Goal: Task Accomplishment & Management: Manage account settings

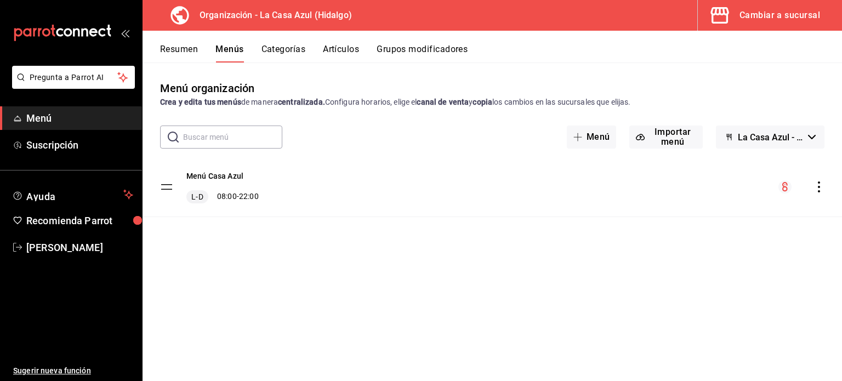
click at [820, 188] on icon "actions" at bounding box center [819, 187] width 11 height 11
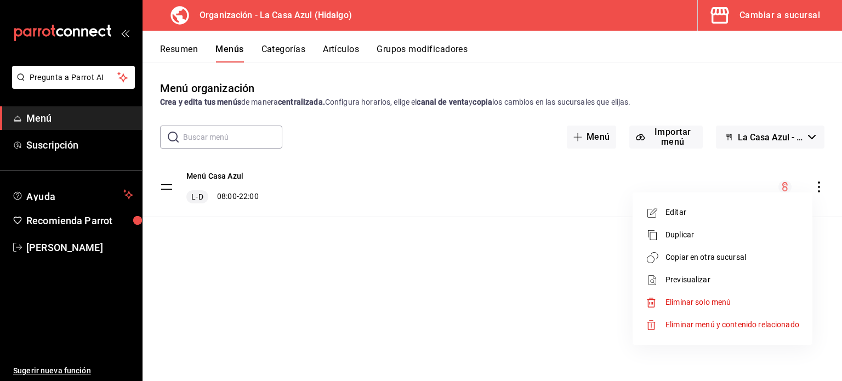
click at [671, 145] on div at bounding box center [421, 190] width 842 height 381
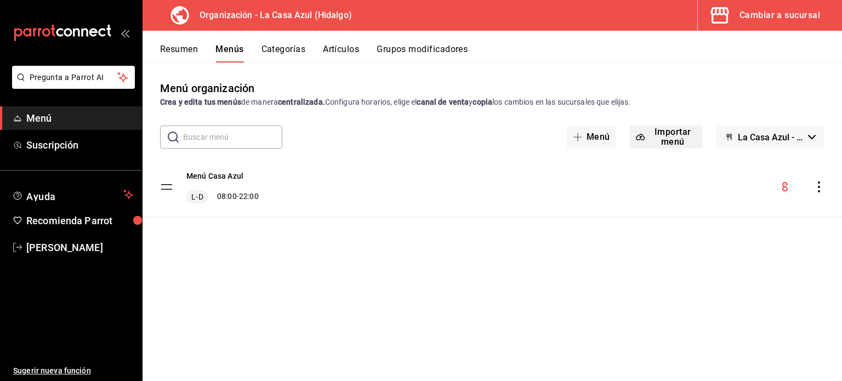
click at [668, 142] on button "Importar menú" at bounding box center [666, 137] width 73 height 23
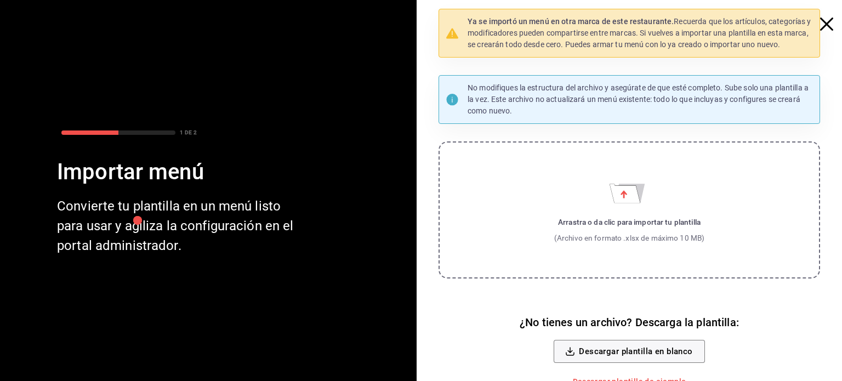
click at [822, 22] on icon "button" at bounding box center [826, 24] width 13 height 13
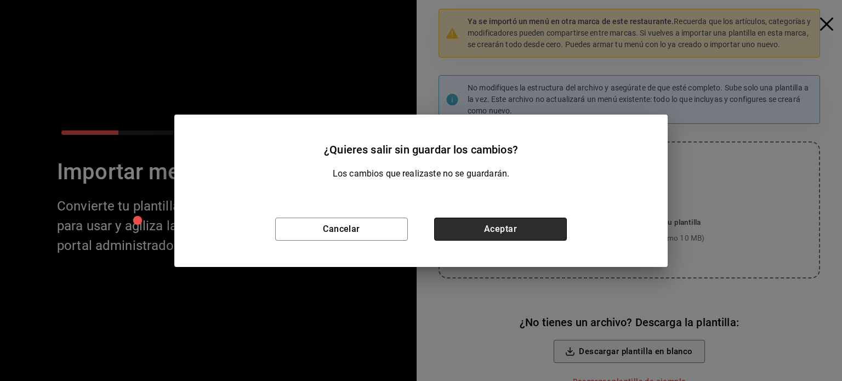
click at [535, 220] on button "Aceptar" at bounding box center [500, 229] width 133 height 23
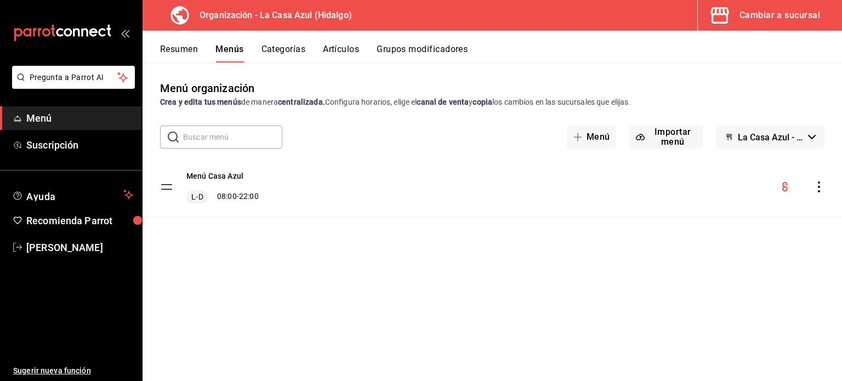
click at [818, 182] on icon "actions" at bounding box center [819, 187] width 11 height 11
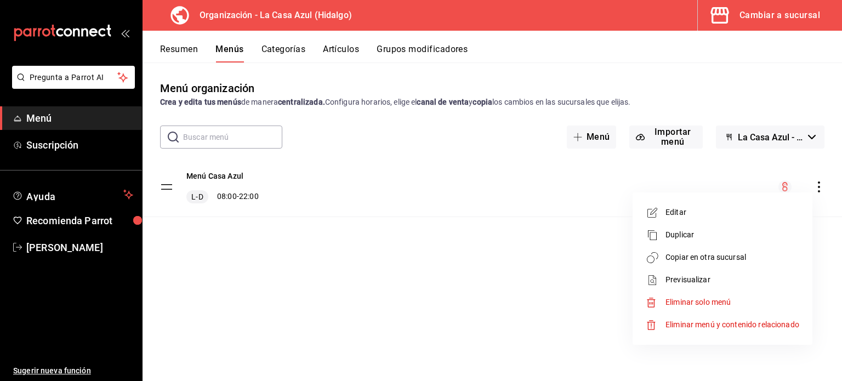
click at [691, 260] on span "Copiar en otra sucursal" at bounding box center [733, 258] width 134 height 12
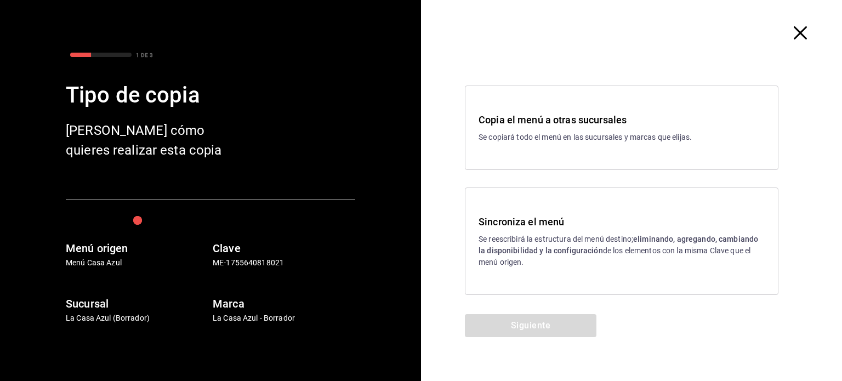
click at [540, 262] on p "Se reescribirá la estructura del menú destino; eliminando, agregando, cambiando…" at bounding box center [622, 251] width 286 height 35
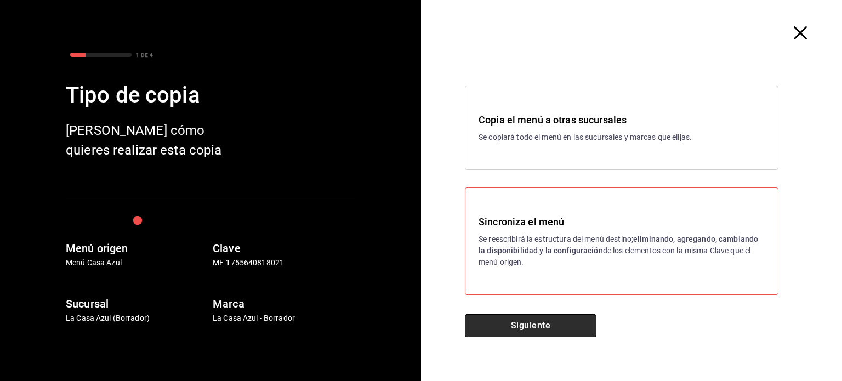
click at [522, 336] on button "Siguiente" at bounding box center [531, 325] width 132 height 23
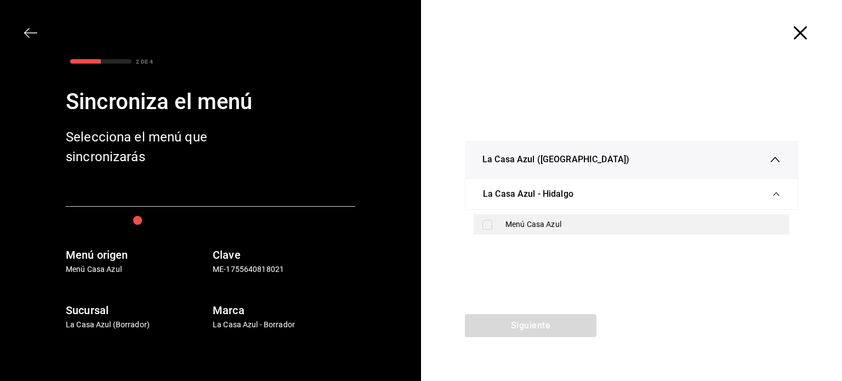
click at [513, 225] on div "Menú Casa Azul" at bounding box center [643, 225] width 275 height 12
checkbox input "true"
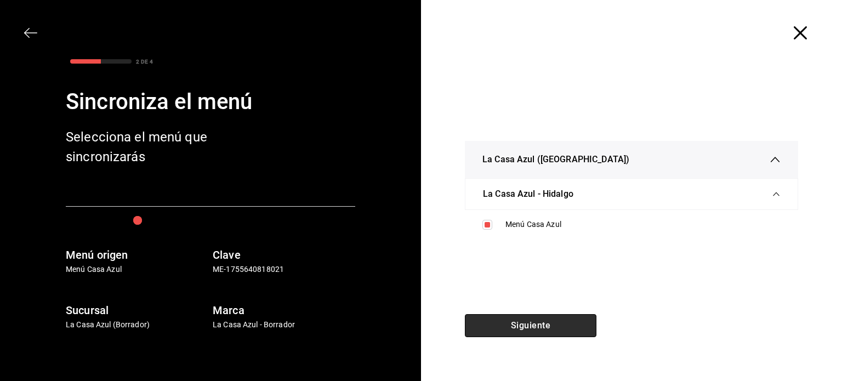
click at [513, 331] on button "Siguiente" at bounding box center [531, 325] width 132 height 23
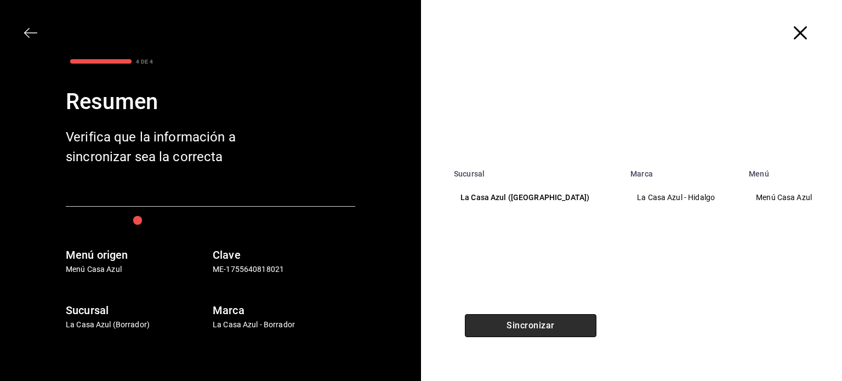
click at [513, 331] on button "Sincronizar" at bounding box center [531, 325] width 132 height 23
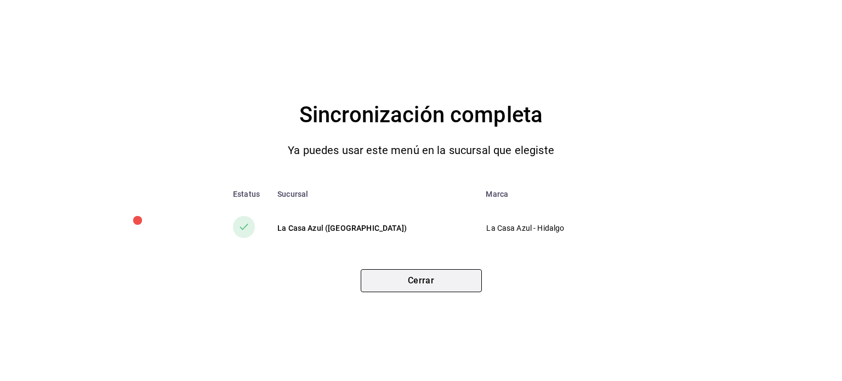
click at [409, 284] on button "Cerrar" at bounding box center [421, 280] width 121 height 23
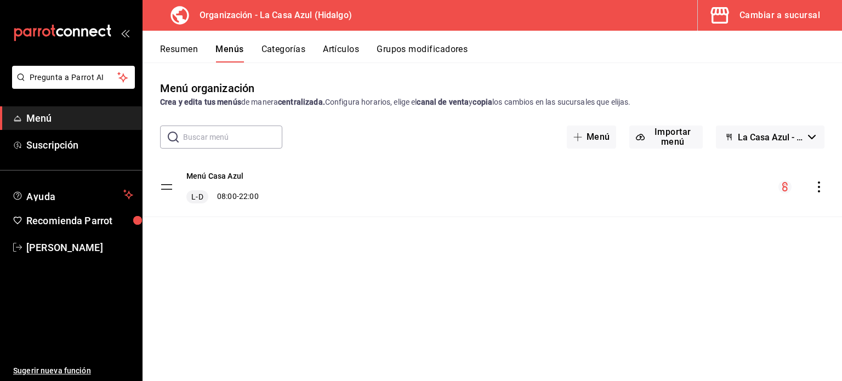
click at [328, 206] on div "Menú Casa Azul L-D 08:00 - 22:00" at bounding box center [493, 186] width 700 height 59
click at [816, 189] on icon "actions" at bounding box center [819, 187] width 11 height 11
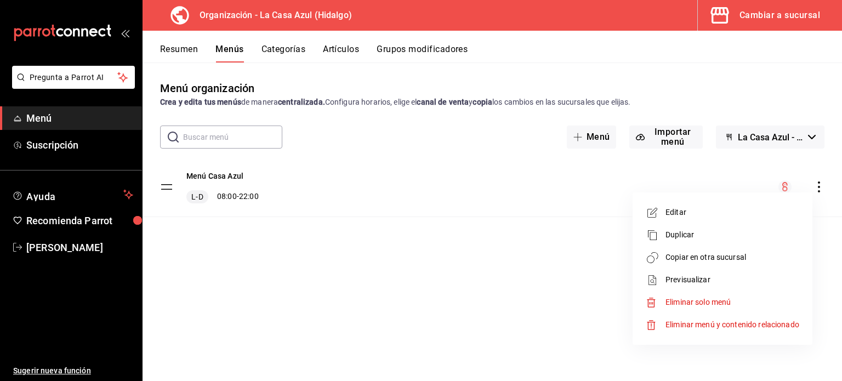
click at [715, 258] on span "Copiar en otra sucursal" at bounding box center [733, 258] width 134 height 12
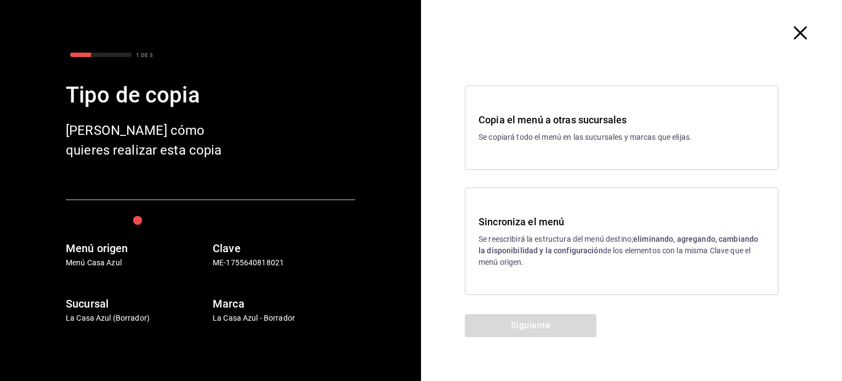
click at [538, 216] on h3 "Sincroniza el menú" at bounding box center [622, 221] width 286 height 15
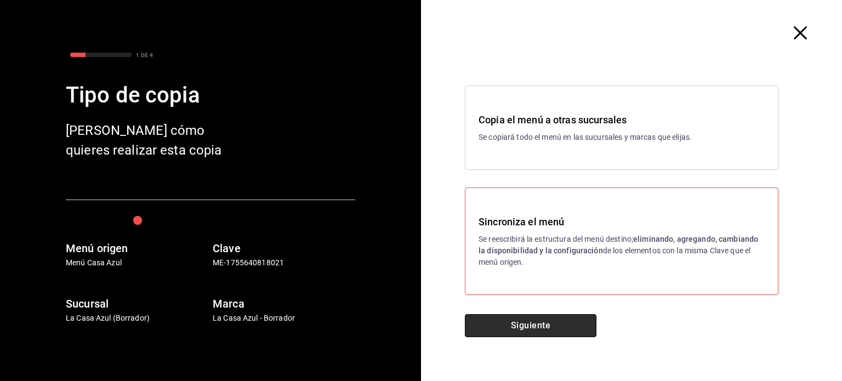
click at [540, 330] on button "Siguiente" at bounding box center [531, 325] width 132 height 23
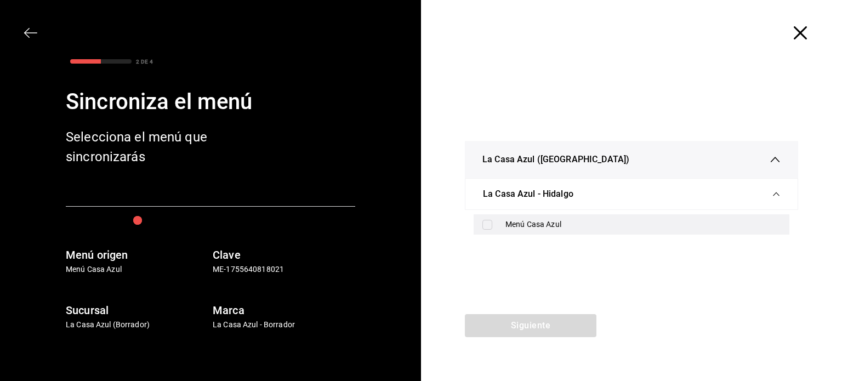
click at [483, 223] on input "checkbox" at bounding box center [488, 225] width 10 height 10
checkbox input "true"
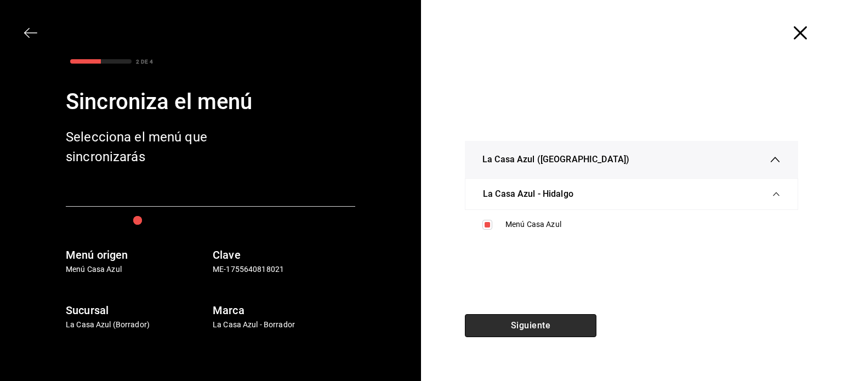
click at [534, 327] on button "Siguiente" at bounding box center [531, 325] width 132 height 23
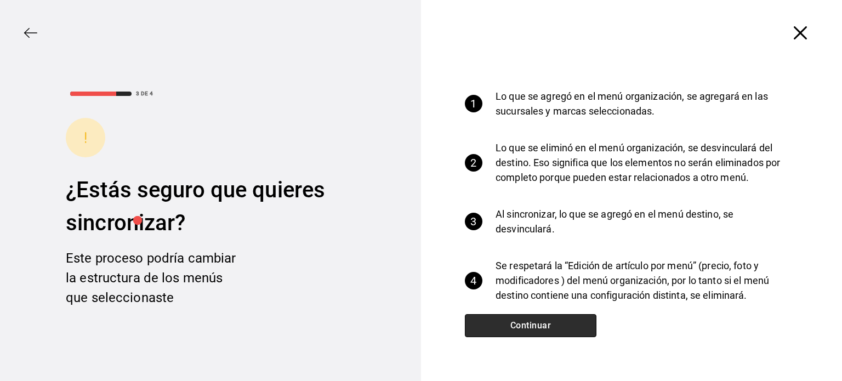
click at [534, 327] on button "Continuar" at bounding box center [531, 325] width 132 height 23
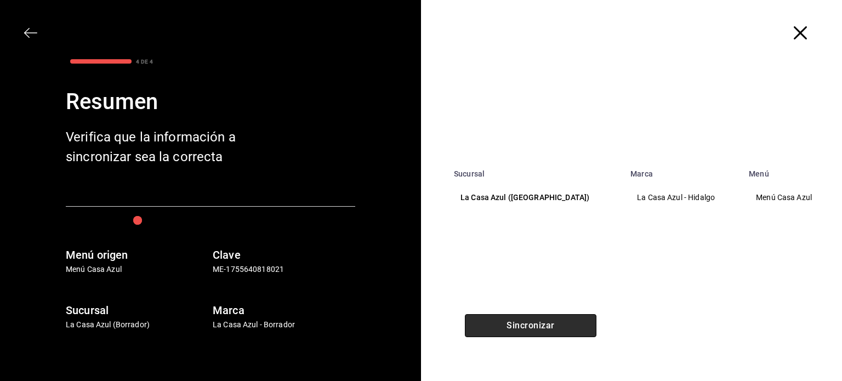
click at [534, 327] on button "Sincronizar" at bounding box center [531, 325] width 132 height 23
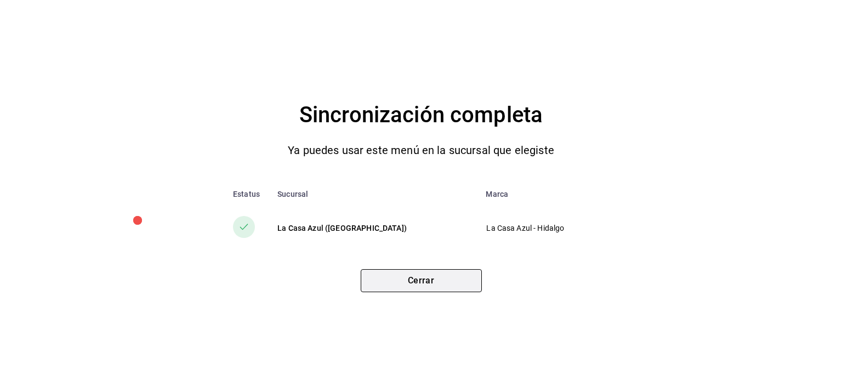
click at [427, 291] on button "Cerrar" at bounding box center [421, 280] width 121 height 23
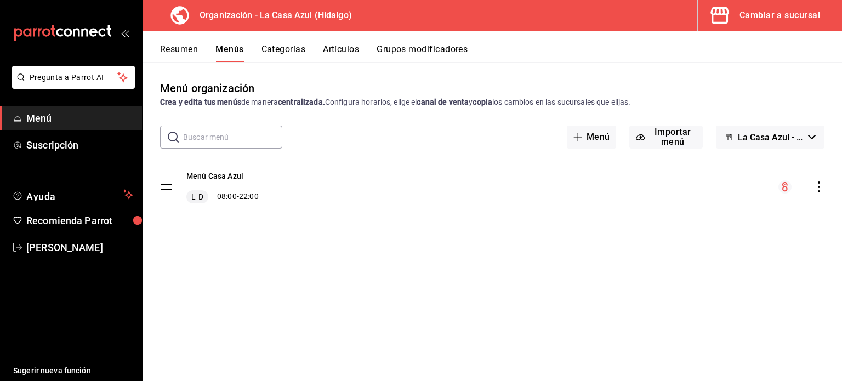
click at [429, 51] on button "Grupos modificadores" at bounding box center [422, 53] width 91 height 19
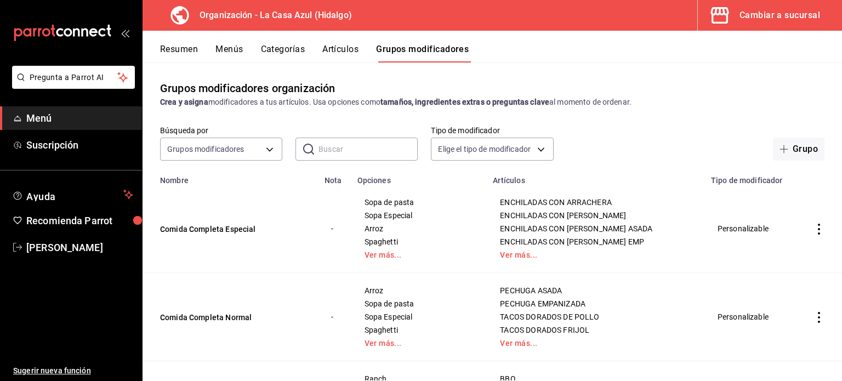
click at [814, 228] on icon "actions" at bounding box center [819, 229] width 11 height 11
click at [775, 252] on span "Editar" at bounding box center [778, 256] width 29 height 12
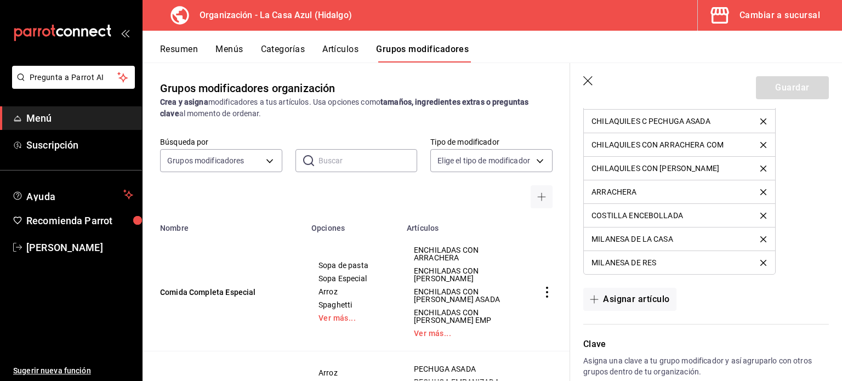
scroll to position [1136, 0]
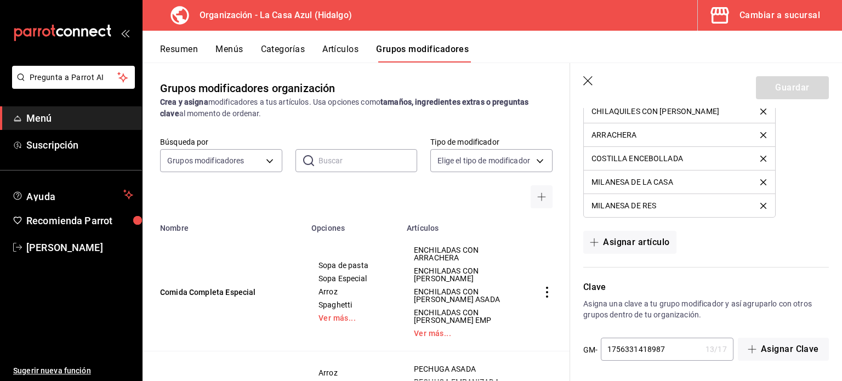
click at [680, 349] on input "1756331418987" at bounding box center [651, 349] width 100 height 22
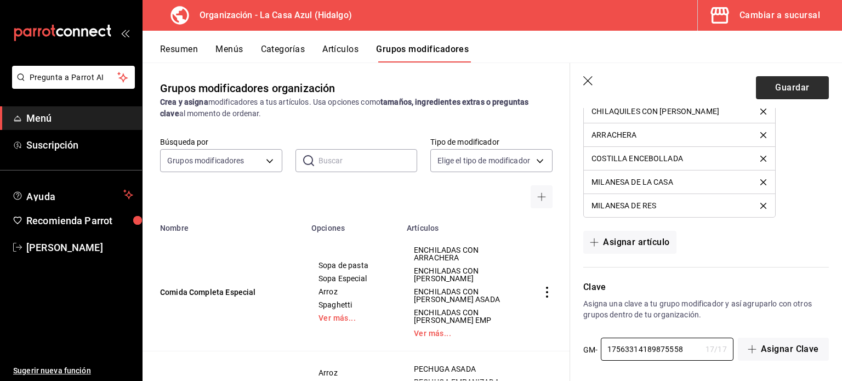
type input "17563314189875558"
click at [803, 84] on button "Guardar" at bounding box center [792, 87] width 73 height 23
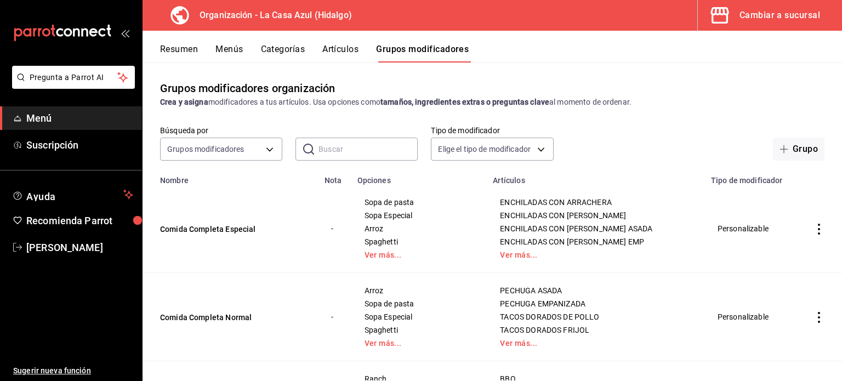
click at [427, 52] on button "Grupos modificadores" at bounding box center [422, 53] width 93 height 19
click at [184, 56] on button "Resumen" at bounding box center [179, 53] width 38 height 19
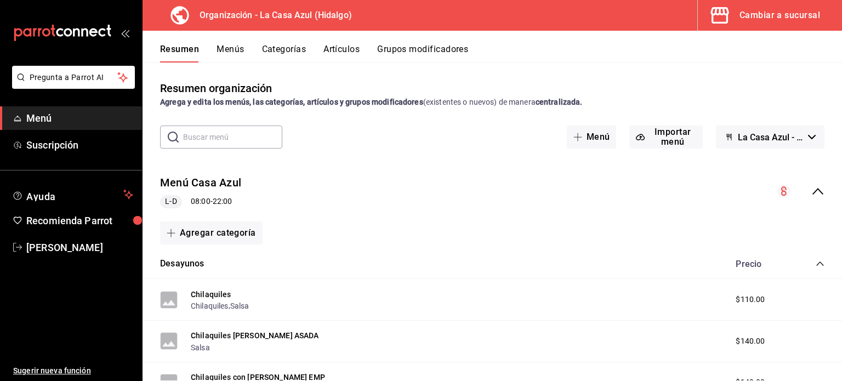
click at [812, 197] on icon "collapse-menu-row" at bounding box center [818, 191] width 13 height 13
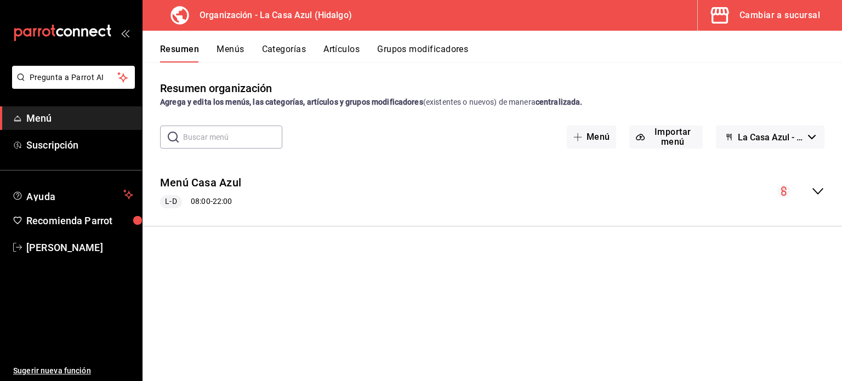
click at [237, 55] on button "Menús" at bounding box center [230, 53] width 27 height 19
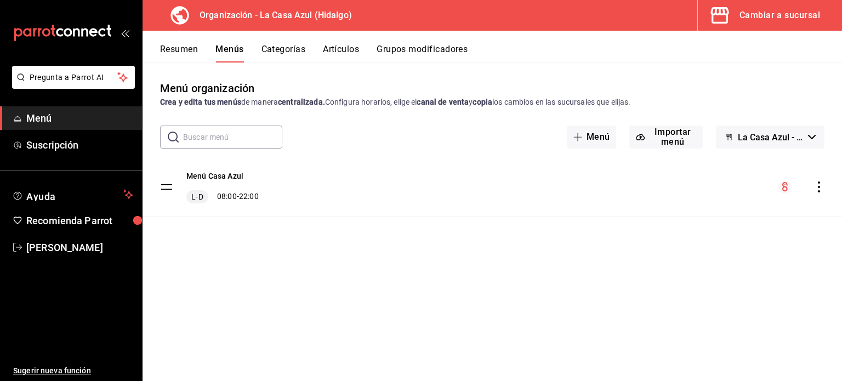
click at [818, 189] on icon "actions" at bounding box center [819, 187] width 11 height 11
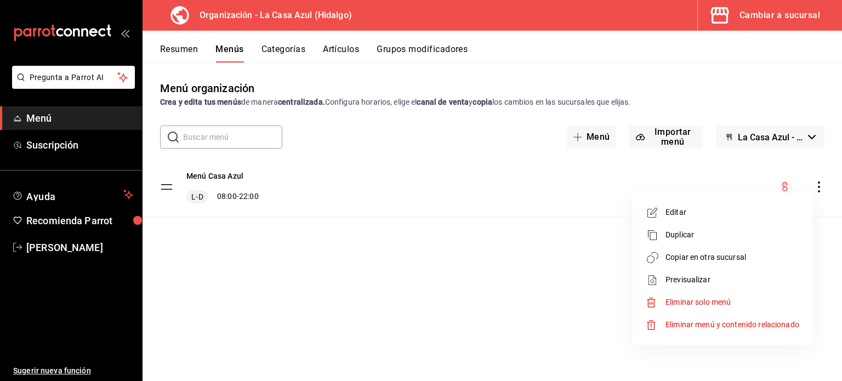
click at [727, 260] on span "Copiar en otra sucursal" at bounding box center [733, 258] width 134 height 12
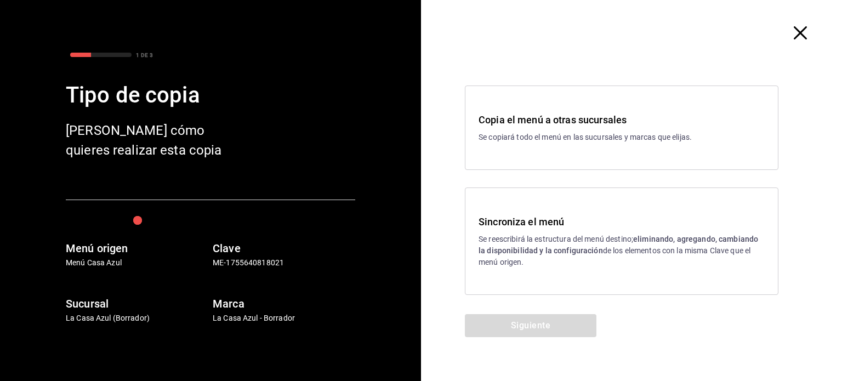
click at [802, 35] on icon "button" at bounding box center [800, 32] width 13 height 13
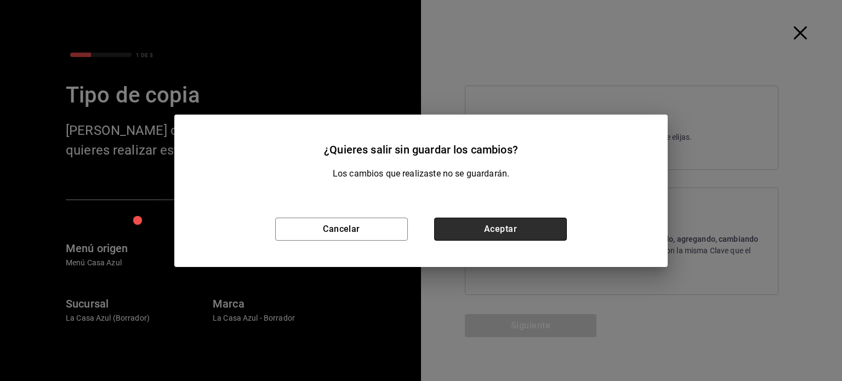
click at [486, 235] on button "Aceptar" at bounding box center [500, 229] width 133 height 23
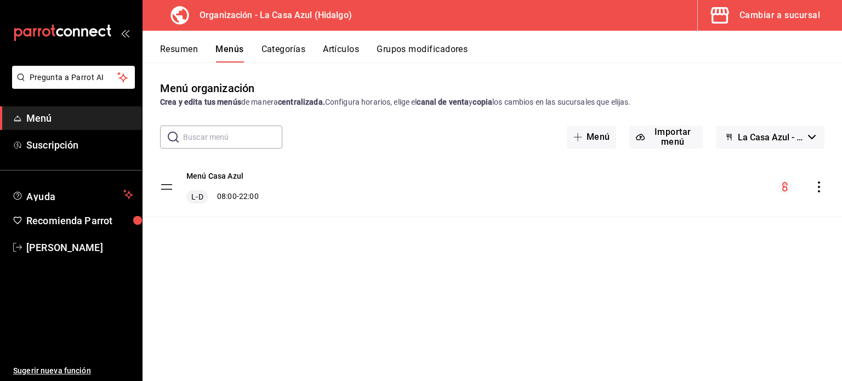
click at [820, 185] on icon "actions" at bounding box center [819, 187] width 11 height 11
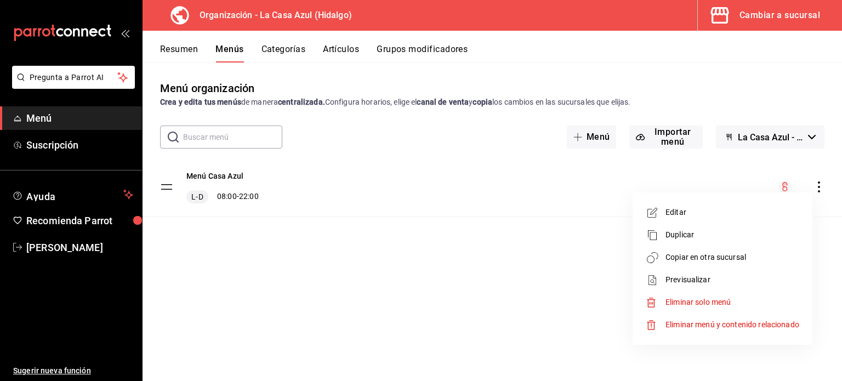
click at [719, 275] on span "Previsualizar" at bounding box center [733, 280] width 134 height 12
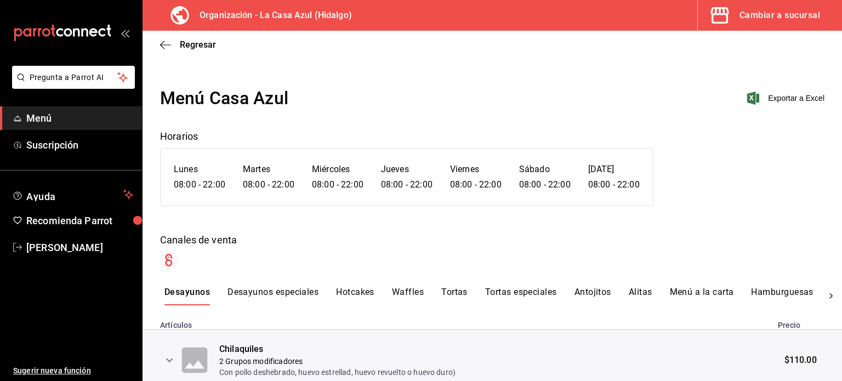
click at [713, 291] on button "Menú a la carta" at bounding box center [702, 296] width 64 height 19
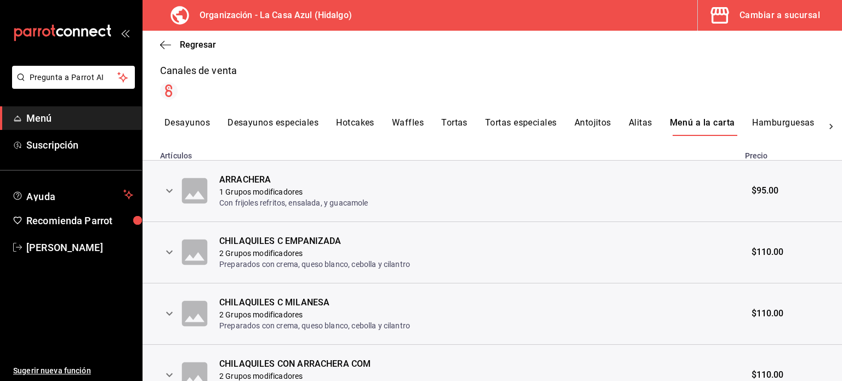
scroll to position [172, 0]
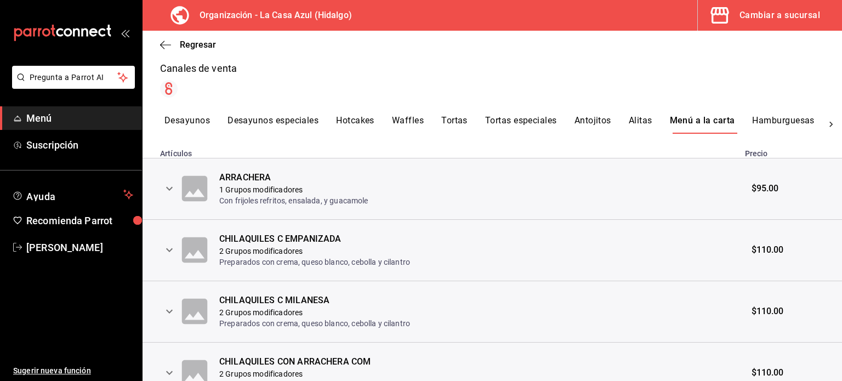
click at [779, 185] on td "$95.00" at bounding box center [791, 188] width 104 height 61
click at [179, 180] on icon at bounding box center [195, 189] width 34 height 34
click at [171, 185] on icon "expand row" at bounding box center [169, 188] width 13 height 13
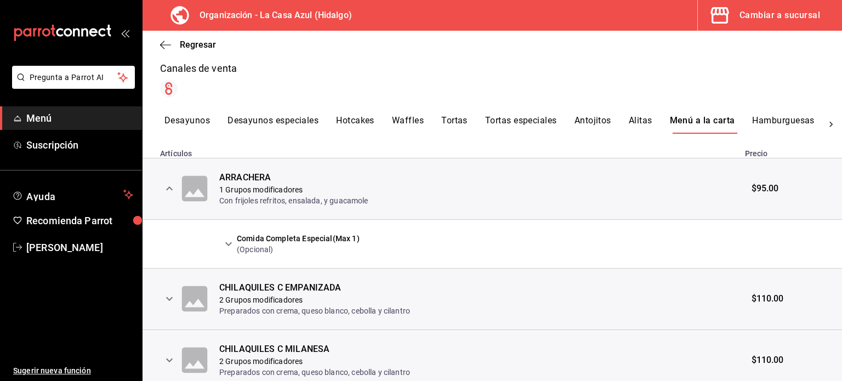
click at [228, 245] on icon "expand row" at bounding box center [228, 244] width 7 height 4
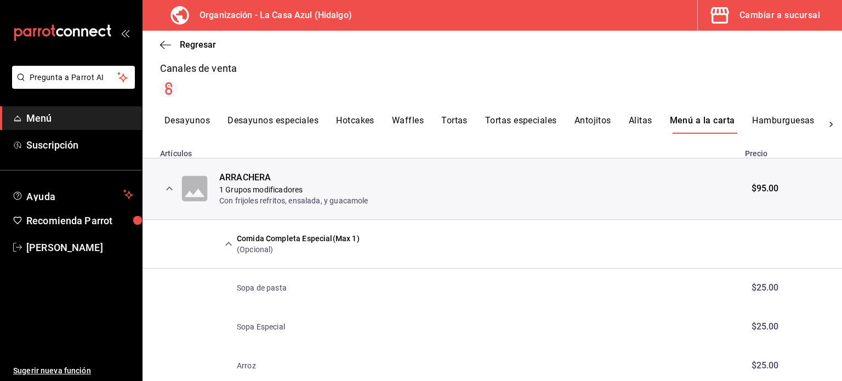
click at [228, 245] on icon "expand row" at bounding box center [228, 243] width 13 height 13
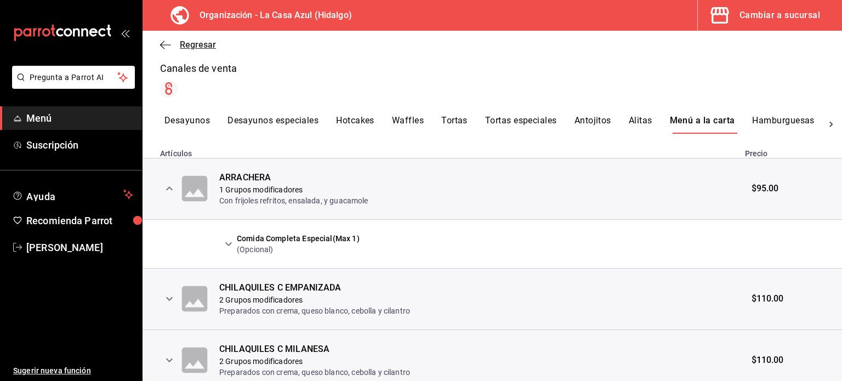
click at [167, 40] on icon "button" at bounding box center [165, 45] width 11 height 10
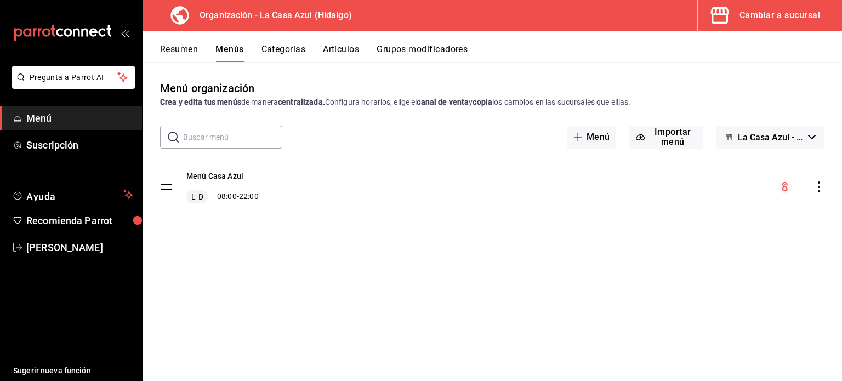
click at [799, 189] on div "menu-maker-table" at bounding box center [802, 186] width 46 height 13
click at [812, 186] on div "menu-maker-table" at bounding box center [802, 186] width 46 height 13
click at [823, 186] on icon "actions" at bounding box center [819, 187] width 11 height 11
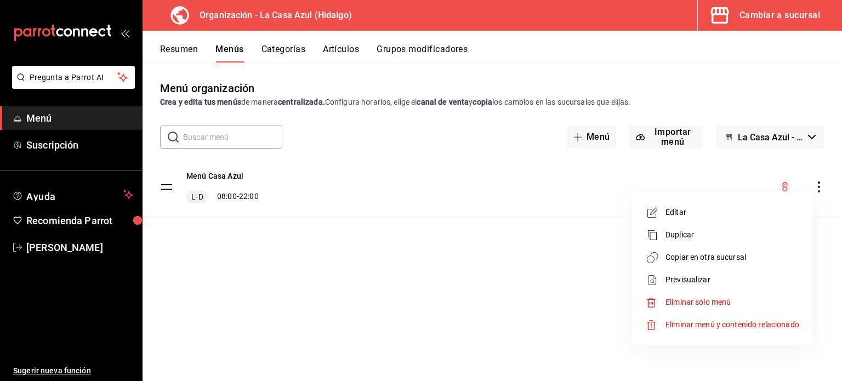
click at [712, 269] on li "Previsualizar" at bounding box center [722, 280] width 171 height 22
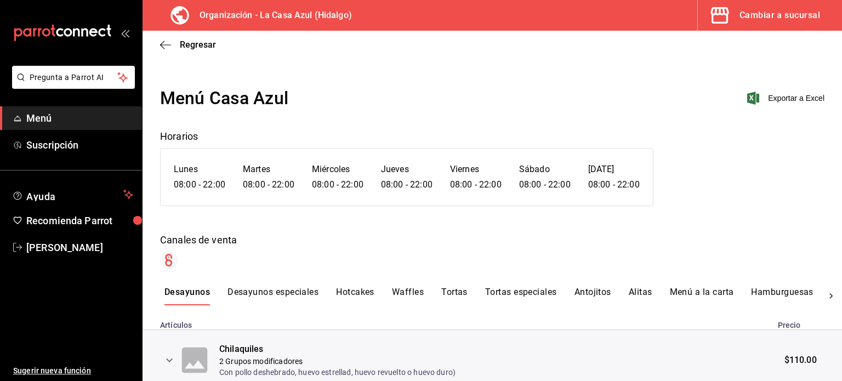
click at [177, 35] on div "Regresar" at bounding box center [493, 45] width 700 height 28
click at [166, 44] on icon "button" at bounding box center [165, 44] width 11 height 1
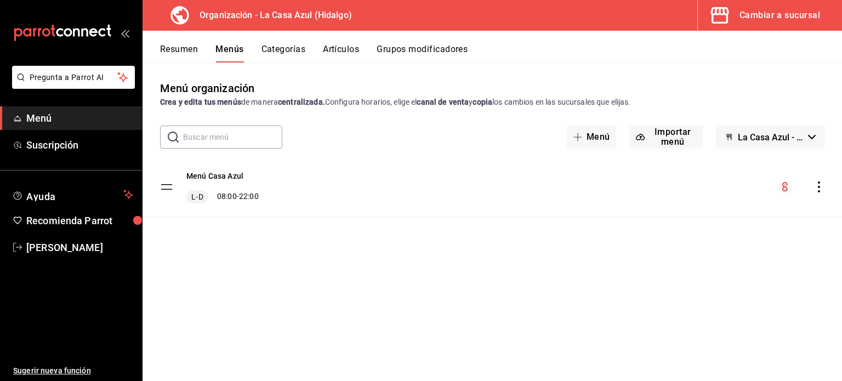
click at [825, 186] on div "Menú Casa Azul L-D 08:00 - 22:00" at bounding box center [493, 186] width 700 height 59
click at [821, 186] on icon "actions" at bounding box center [819, 187] width 11 height 11
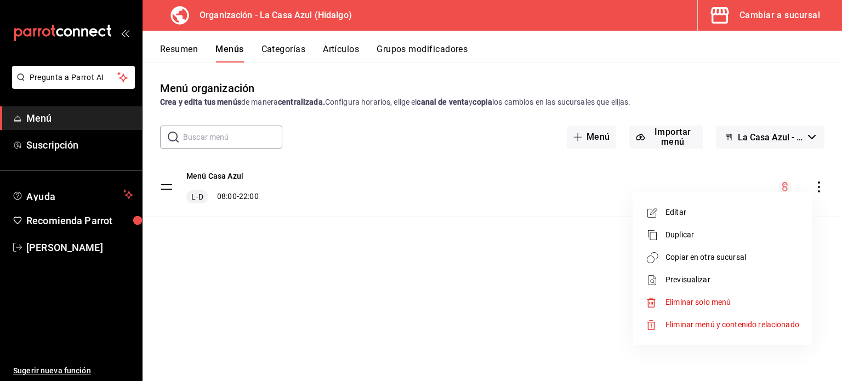
click at [739, 251] on li "Copiar en otra sucursal" at bounding box center [722, 257] width 171 height 22
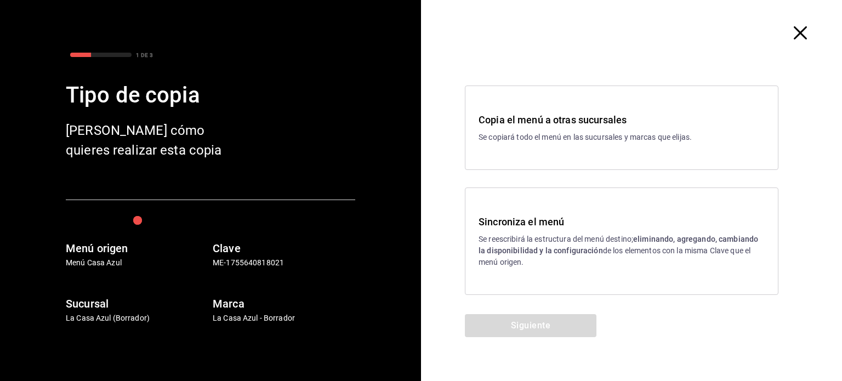
click at [554, 195] on div "Sincroniza el menú Se reescribirá la estructura del menú destino; eliminando, a…" at bounding box center [622, 241] width 314 height 107
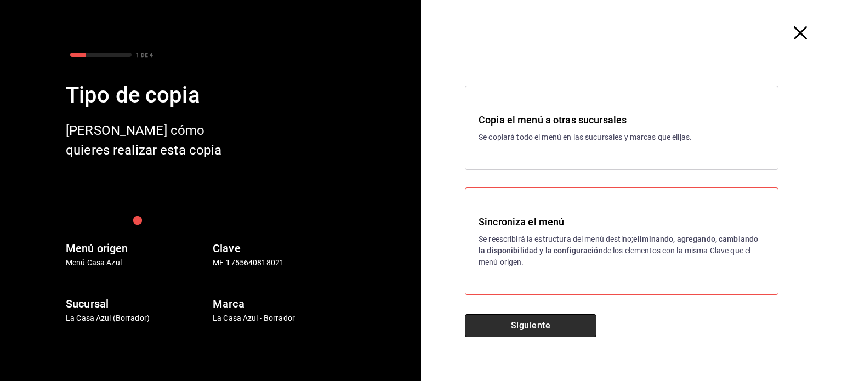
click at [533, 322] on button "Siguiente" at bounding box center [531, 325] width 132 height 23
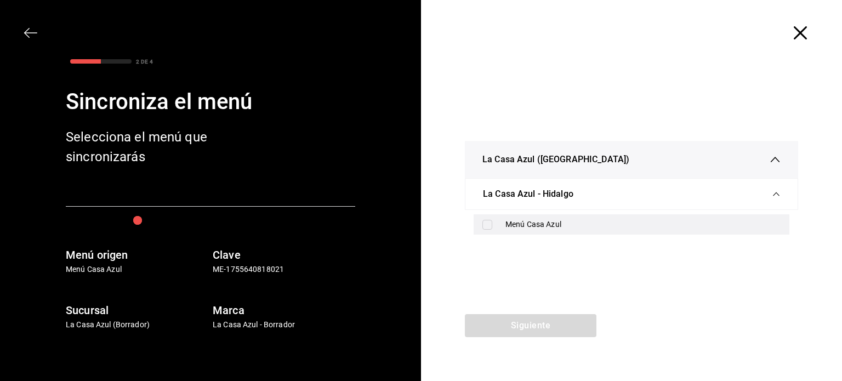
click at [500, 221] on div "Menú Casa Azul" at bounding box center [632, 224] width 316 height 20
checkbox input "true"
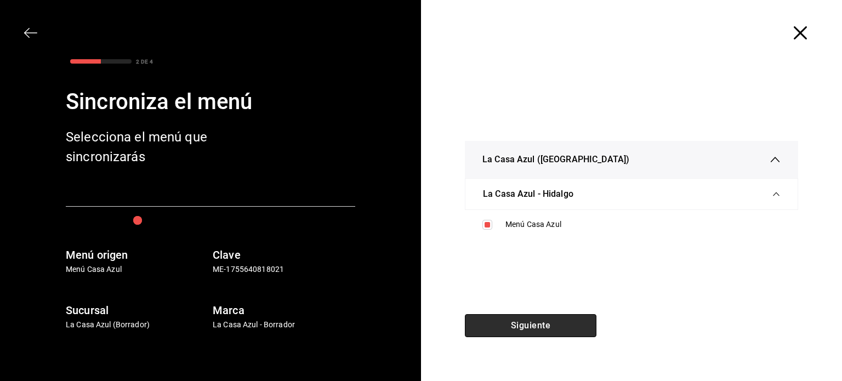
click at [502, 315] on button "Siguiente" at bounding box center [531, 325] width 132 height 23
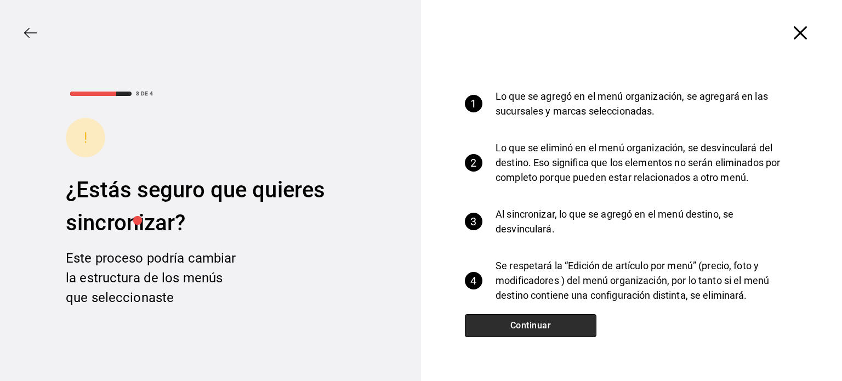
click at [502, 315] on button "Continuar" at bounding box center [531, 325] width 132 height 23
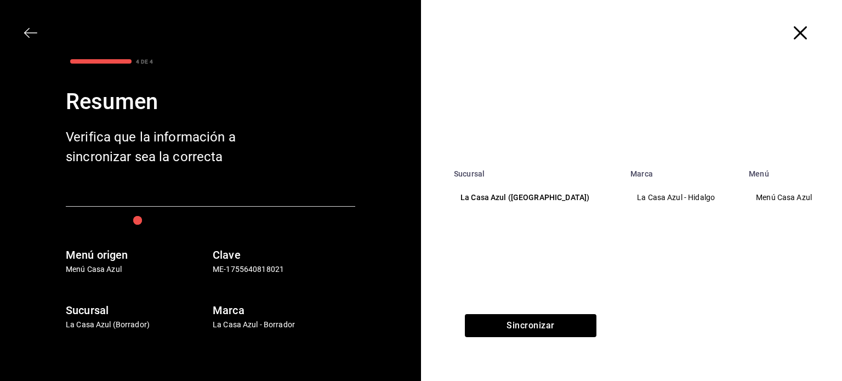
click at [506, 194] on p "La Casa Azul (Hidalgo)" at bounding box center [536, 198] width 150 height 12
click at [515, 325] on button "Sincronizar" at bounding box center [531, 325] width 132 height 23
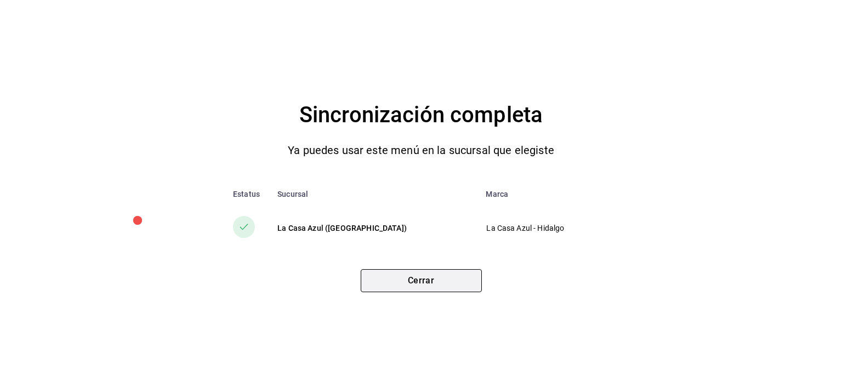
click at [425, 287] on button "Cerrar" at bounding box center [421, 280] width 121 height 23
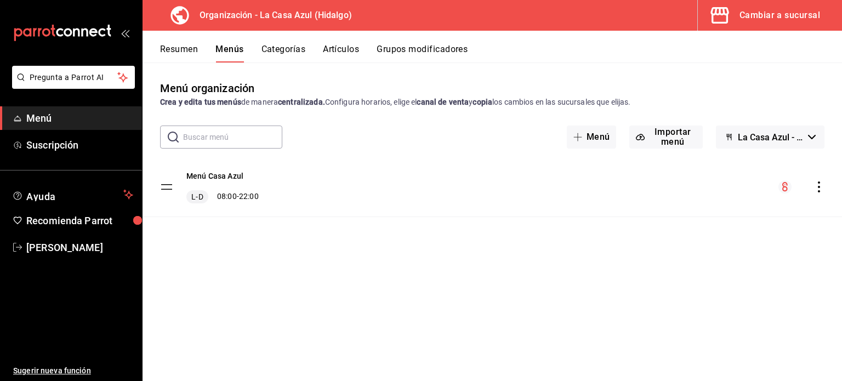
click at [432, 42] on div "Resumen Menús Categorías Artículos Grupos modificadores" at bounding box center [493, 47] width 700 height 32
click at [434, 52] on button "Grupos modificadores" at bounding box center [422, 53] width 91 height 19
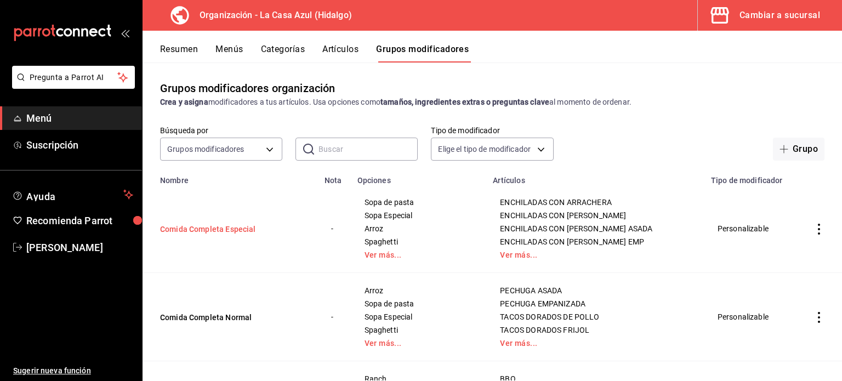
click at [183, 231] on button "Comida Completa Especial" at bounding box center [226, 229] width 132 height 11
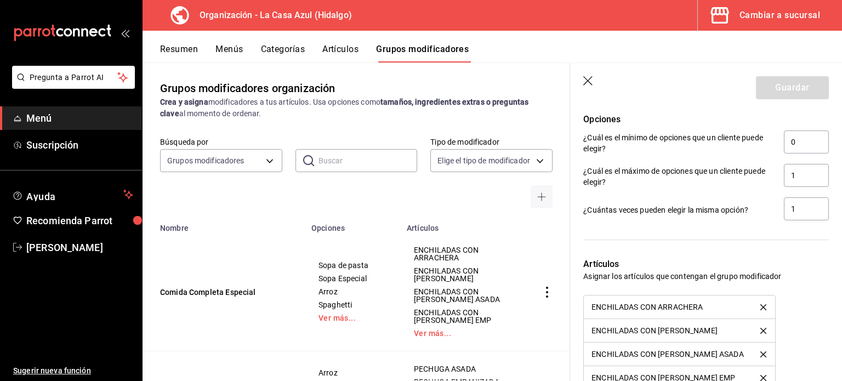
scroll to position [728, 0]
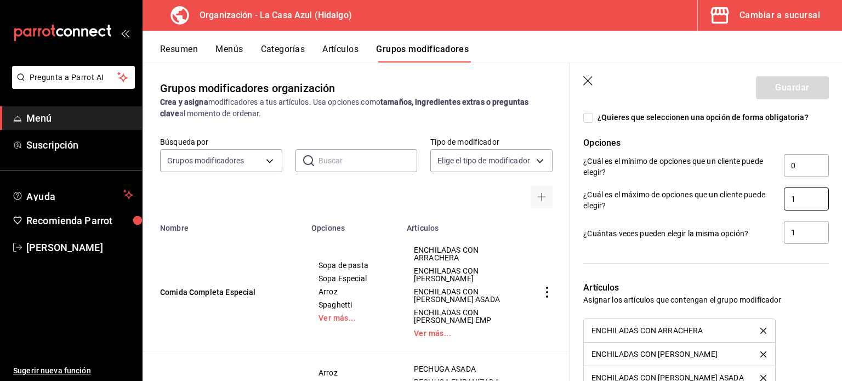
click at [800, 200] on input "1" at bounding box center [806, 199] width 45 height 23
type input "2"
click at [785, 86] on button "Guardar" at bounding box center [792, 87] width 73 height 23
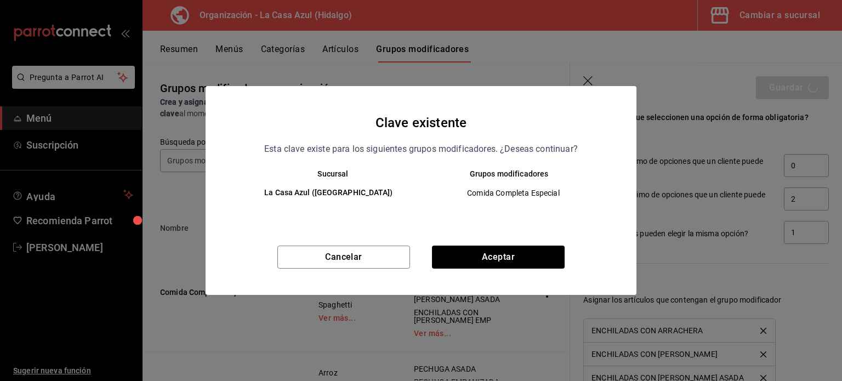
click at [501, 271] on div "Cancelar Aceptar" at bounding box center [421, 270] width 431 height 49
click at [498, 259] on button "Aceptar" at bounding box center [498, 257] width 133 height 23
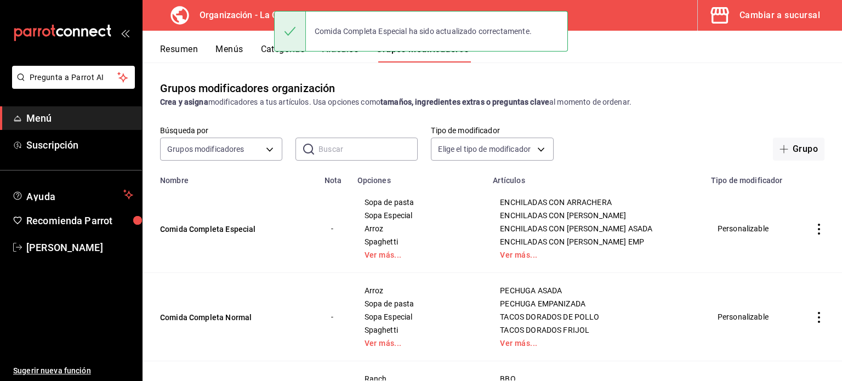
click at [187, 53] on button "Resumen" at bounding box center [179, 53] width 38 height 19
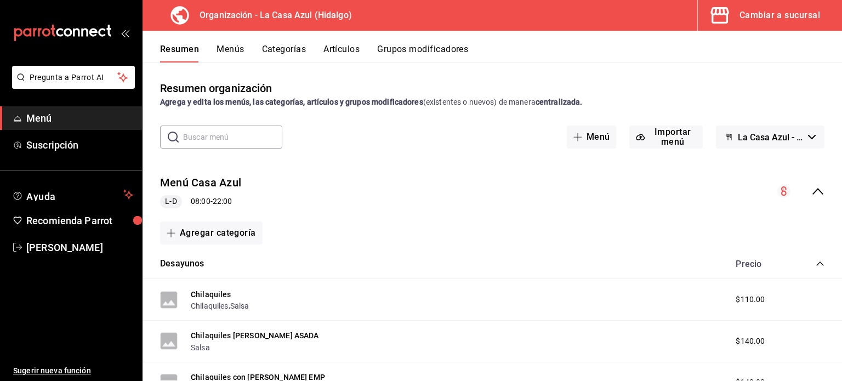
click at [244, 47] on div "Resumen Menús Categorías Artículos Grupos modificadores" at bounding box center [501, 53] width 682 height 19
click at [233, 49] on button "Menús" at bounding box center [230, 53] width 27 height 19
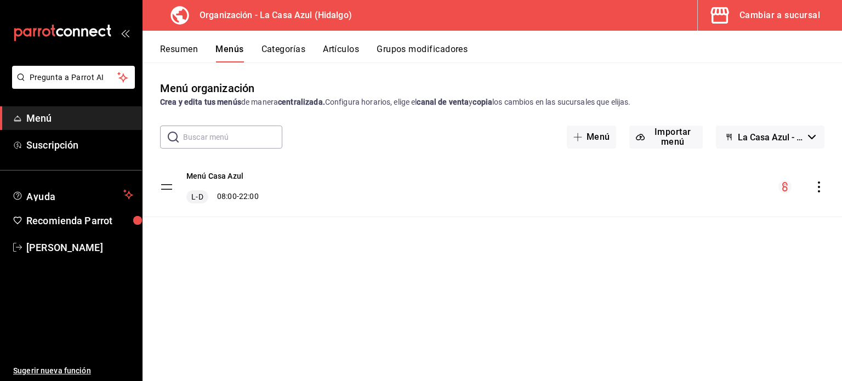
click at [817, 190] on icon "actions" at bounding box center [819, 187] width 11 height 11
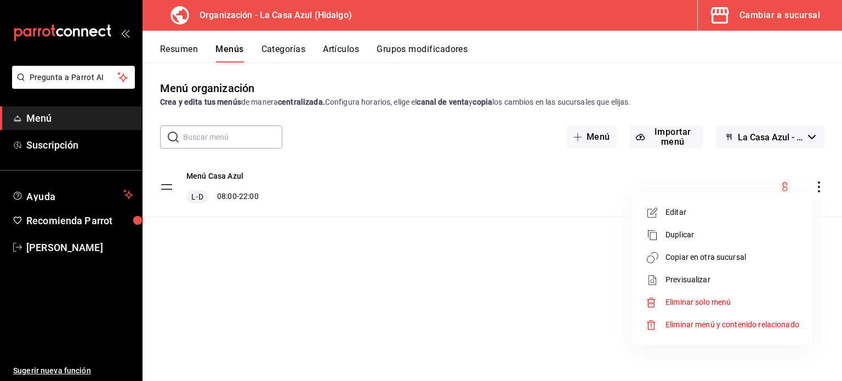
click at [696, 265] on li "Copiar en otra sucursal" at bounding box center [722, 257] width 171 height 22
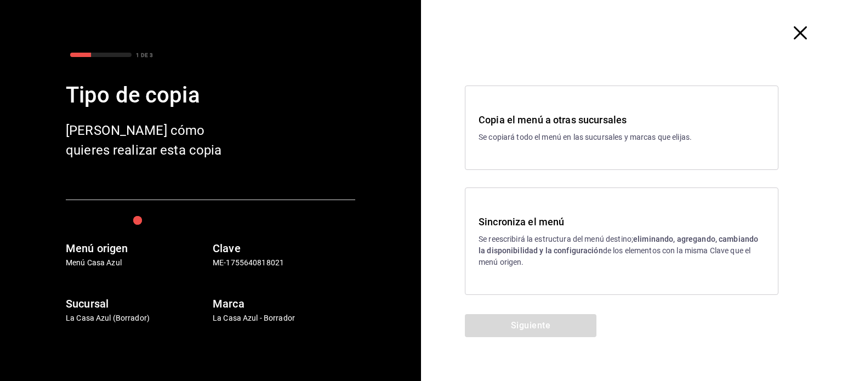
click at [513, 261] on p "Se reescribirá la estructura del menú destino; eliminando, agregando, cambiando…" at bounding box center [622, 251] width 286 height 35
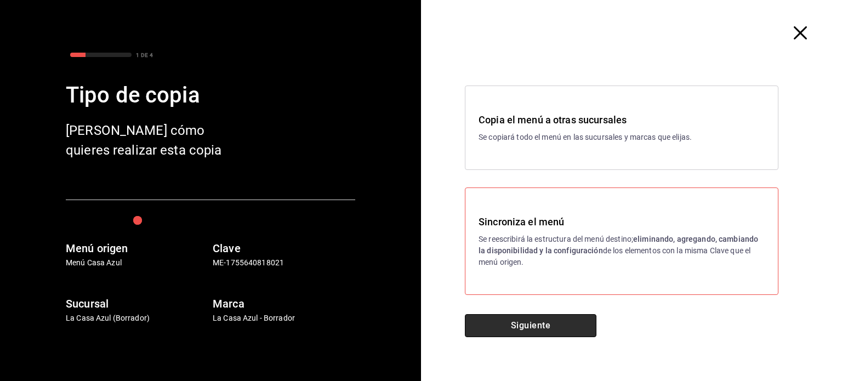
click at [511, 320] on button "Siguiente" at bounding box center [531, 325] width 132 height 23
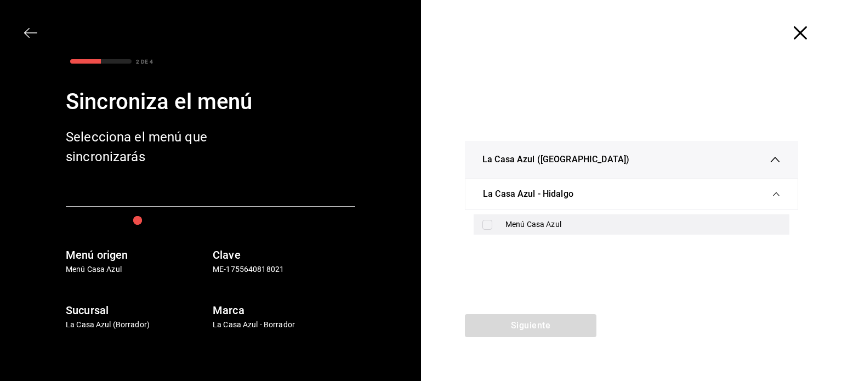
click at [484, 214] on div "Menú Casa Azul" at bounding box center [632, 224] width 316 height 20
checkbox input "true"
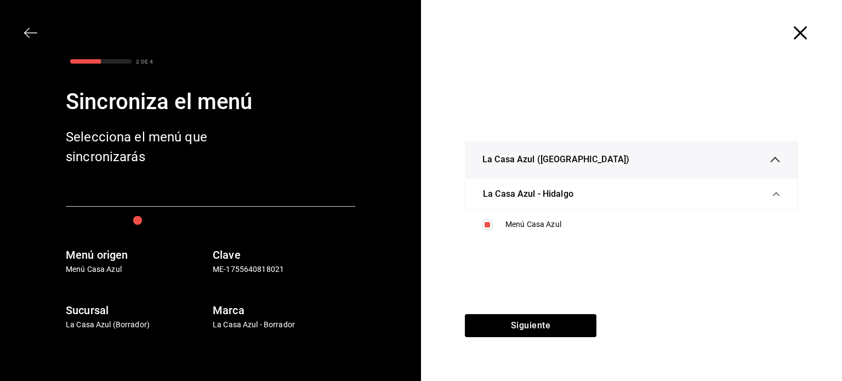
click at [503, 311] on div "La Casa Azul (Hidalgo) La Casa Azul - Hidalgo Menú Casa Azul" at bounding box center [631, 190] width 421 height 248
click at [503, 319] on button "Siguiente" at bounding box center [531, 325] width 132 height 23
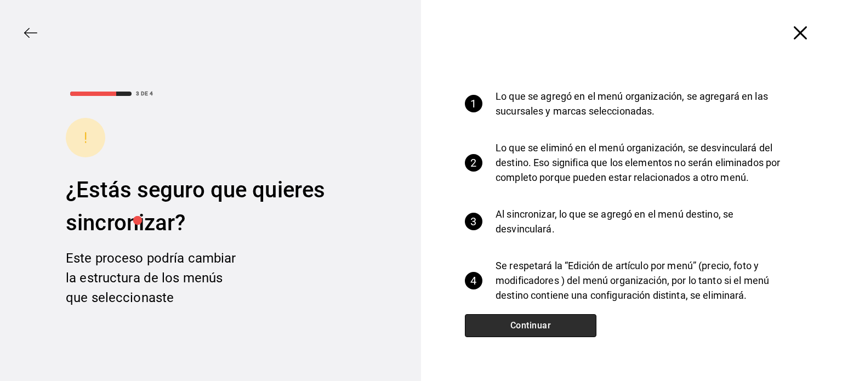
click at [503, 319] on button "Continuar" at bounding box center [531, 325] width 132 height 23
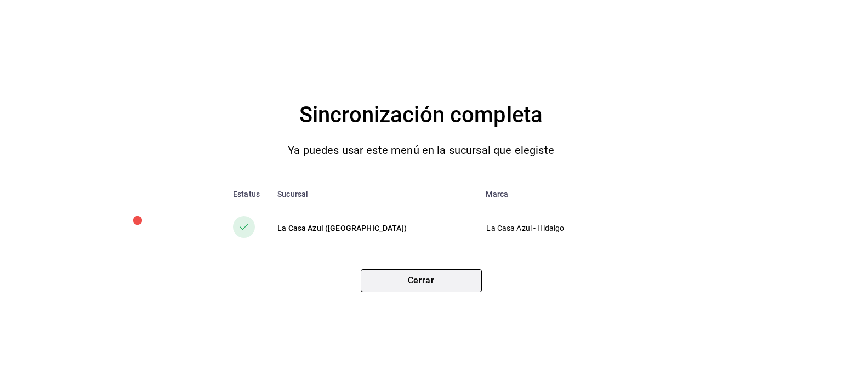
click at [430, 286] on button "Cerrar" at bounding box center [421, 280] width 121 height 23
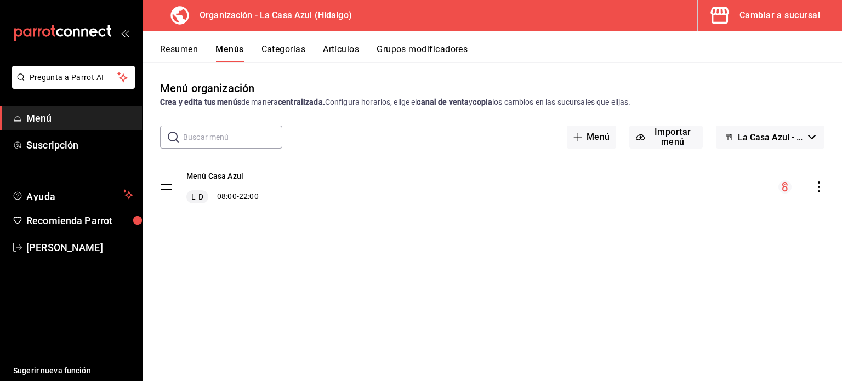
click at [408, 49] on button "Grupos modificadores" at bounding box center [422, 53] width 91 height 19
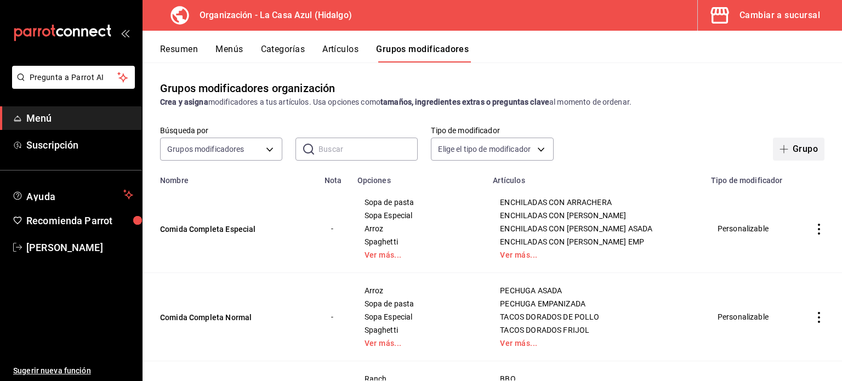
click at [791, 154] on button "Grupo" at bounding box center [799, 149] width 52 height 23
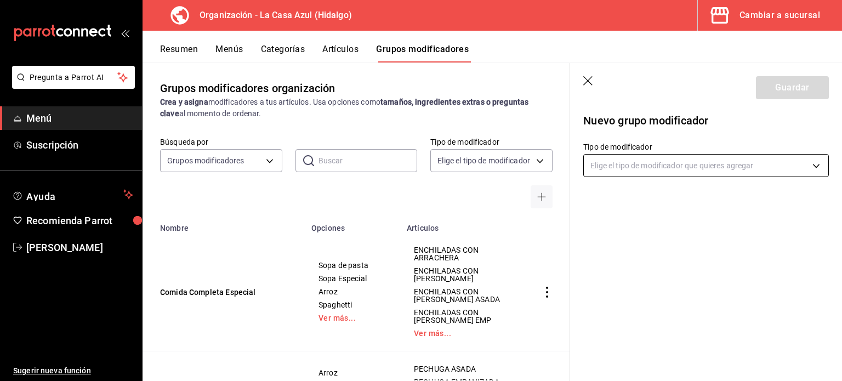
click at [660, 172] on body "Pregunta a Parrot AI Menú Suscripción Ayuda Recomienda Parrot Berenice Bustos S…" at bounding box center [421, 190] width 842 height 381
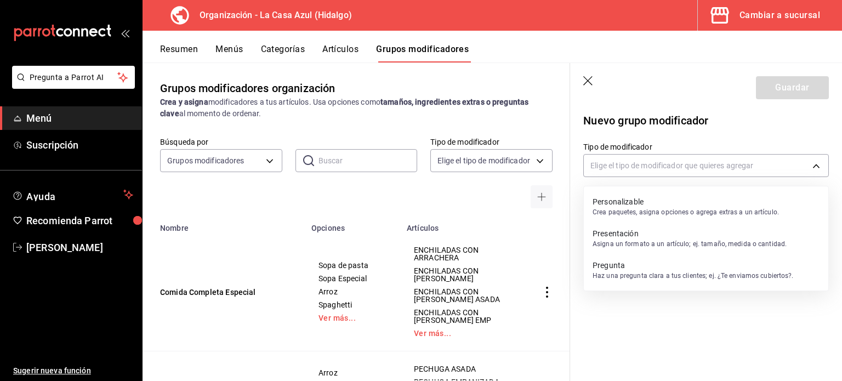
click at [644, 215] on p "Crea paquetes, asigna opciones o agrega extras a un artículo." at bounding box center [686, 212] width 186 height 10
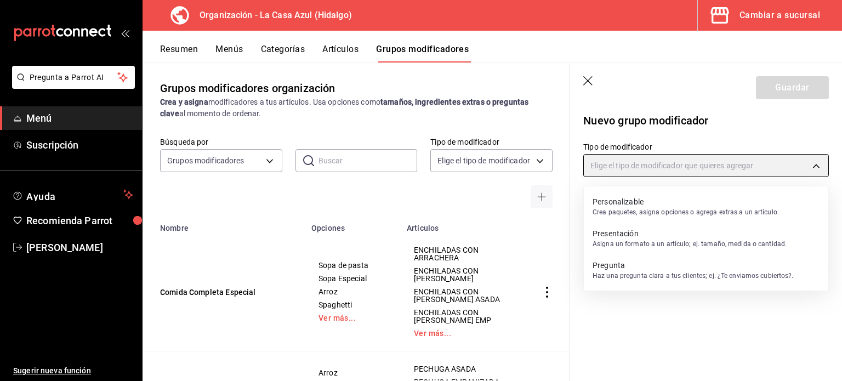
type input "CUSTOMIZABLE"
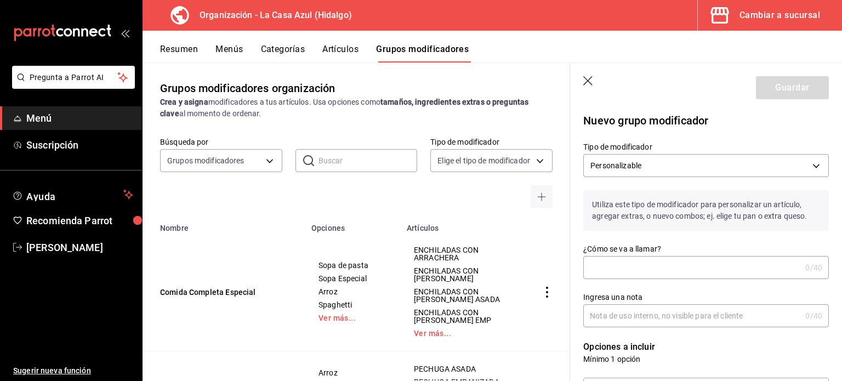
click at [625, 247] on label "¿Cómo se va a llamar?" at bounding box center [706, 249] width 246 height 8
click at [625, 257] on input "¿Cómo se va a llamar?" at bounding box center [692, 268] width 218 height 22
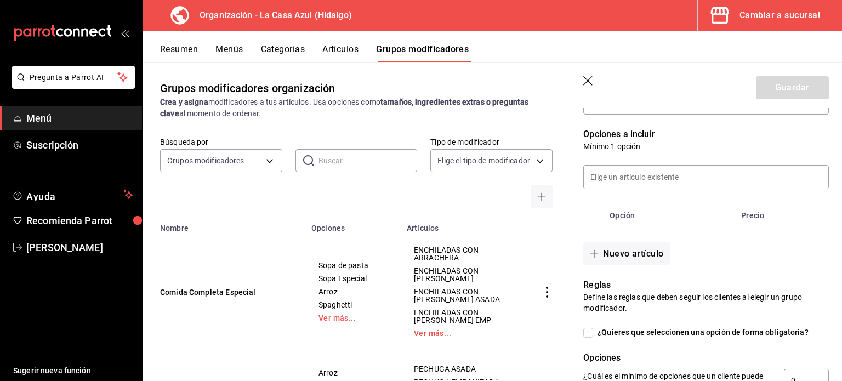
scroll to position [223, 0]
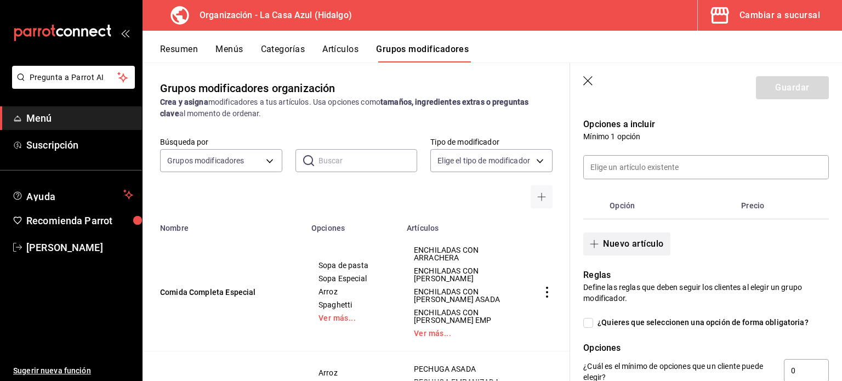
type input "Aderezo Ensalada"
click at [628, 252] on button "Nuevo artículo" at bounding box center [626, 244] width 87 height 23
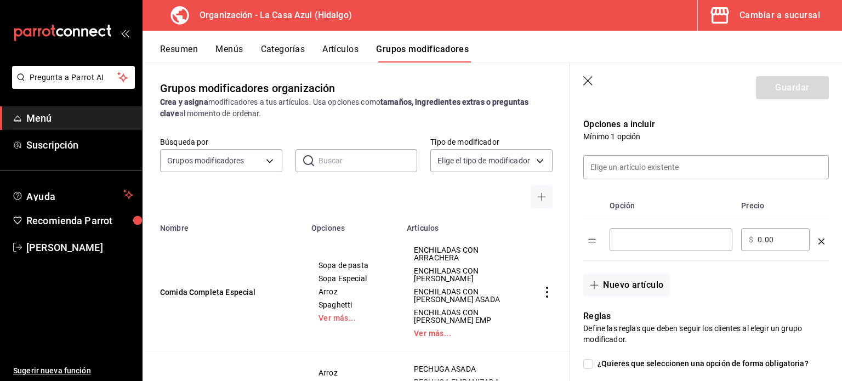
click at [632, 244] on input "optionsTable" at bounding box center [670, 239] width 107 height 11
type input "Ranch"
click at [608, 292] on button "Nuevo artículo" at bounding box center [626, 285] width 87 height 23
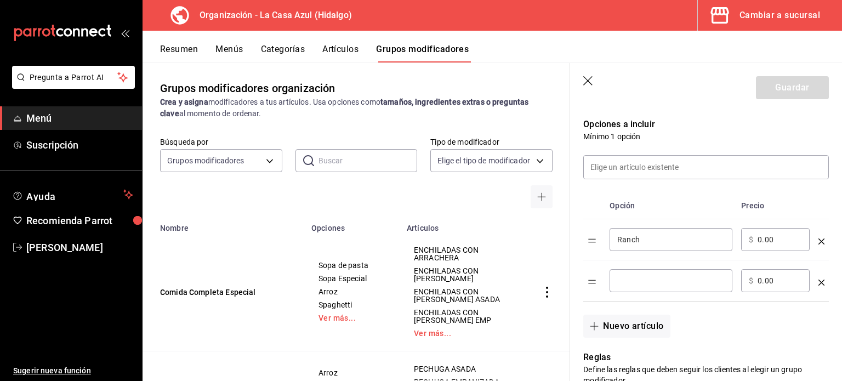
click at [623, 282] on input "optionsTable" at bounding box center [670, 280] width 107 height 11
click at [645, 287] on div "Ces ​" at bounding box center [671, 280] width 123 height 23
type input "Cesar"
click at [645, 286] on div "Cesar ​" at bounding box center [671, 280] width 123 height 23
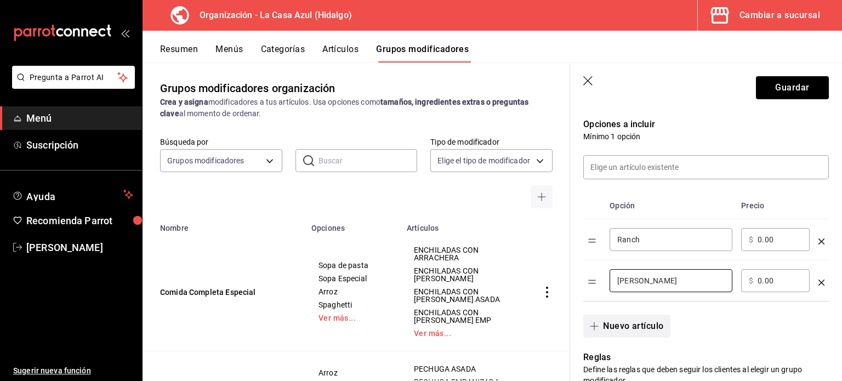
click at [638, 325] on button "Nuevo artículo" at bounding box center [626, 326] width 87 height 23
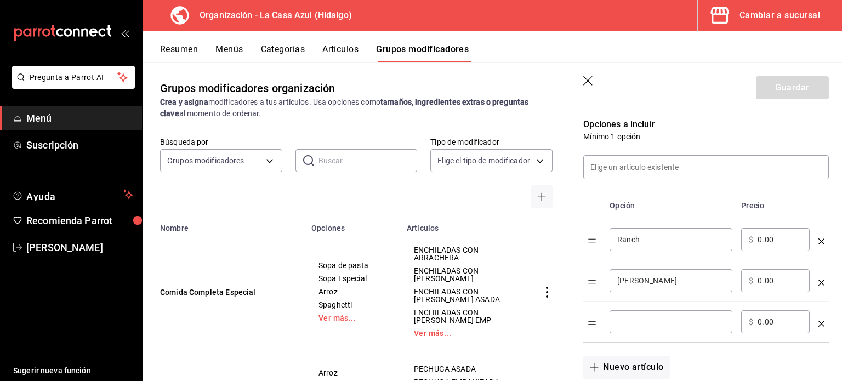
click at [638, 319] on input "optionsTable" at bounding box center [670, 321] width 107 height 11
type input "Italiano"
click at [647, 362] on button "Nuevo artículo" at bounding box center [626, 367] width 87 height 23
click at [647, 362] on input "optionsTable" at bounding box center [670, 363] width 107 height 11
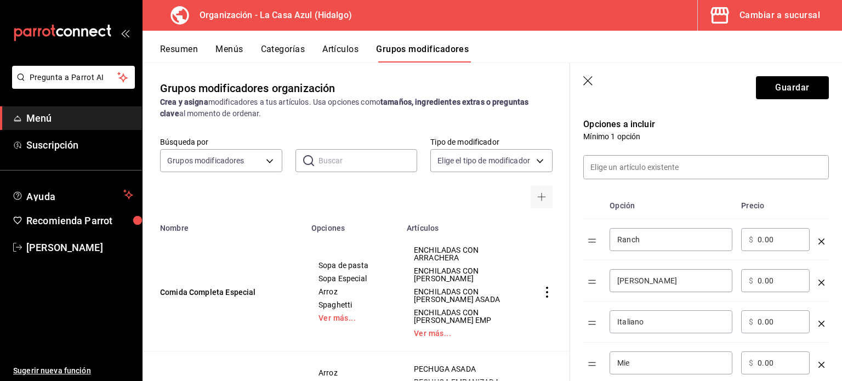
type input "Miel Mostaza"
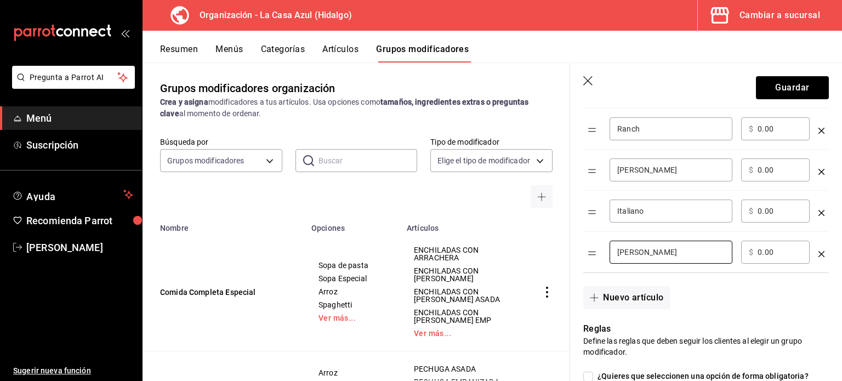
scroll to position [362, 0]
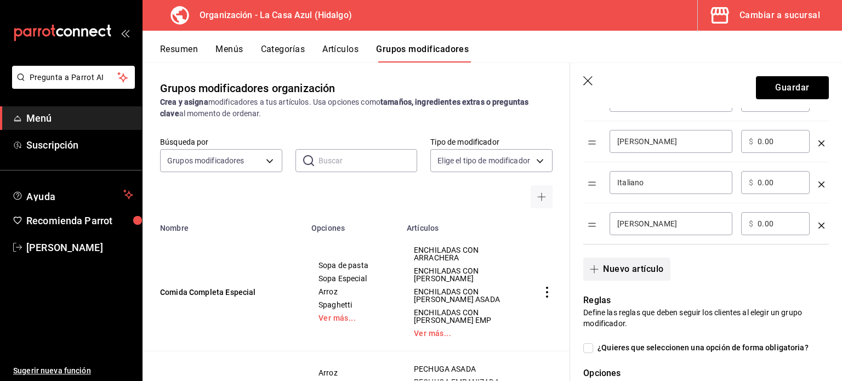
click at [625, 265] on button "Nuevo artículo" at bounding box center [626, 269] width 87 height 23
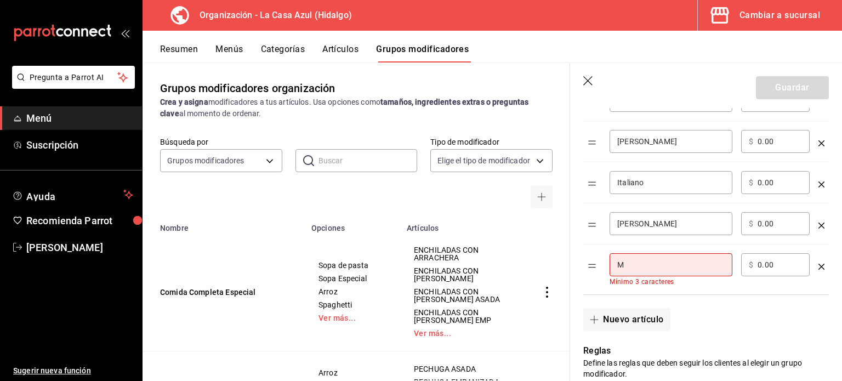
type input "Mil Islas"
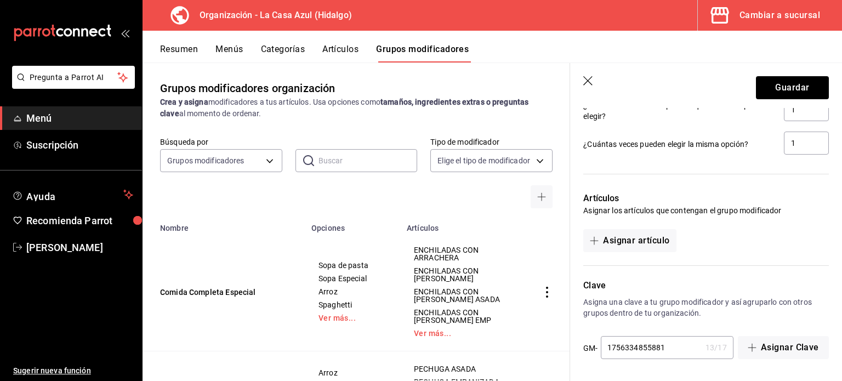
scroll to position [721, 0]
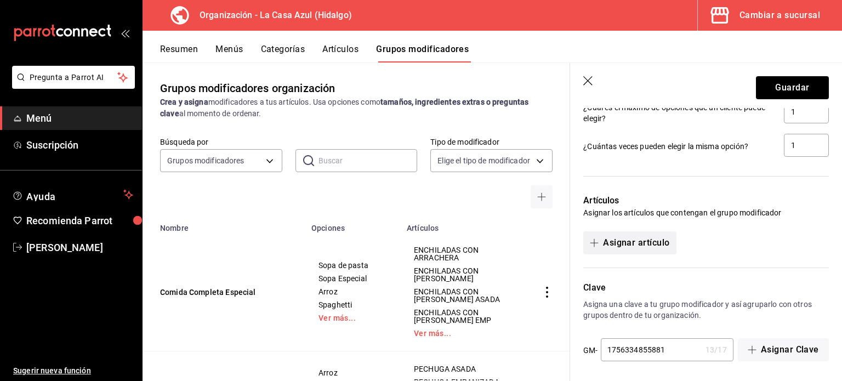
click at [651, 235] on button "Asignar artículo" at bounding box center [629, 242] width 93 height 23
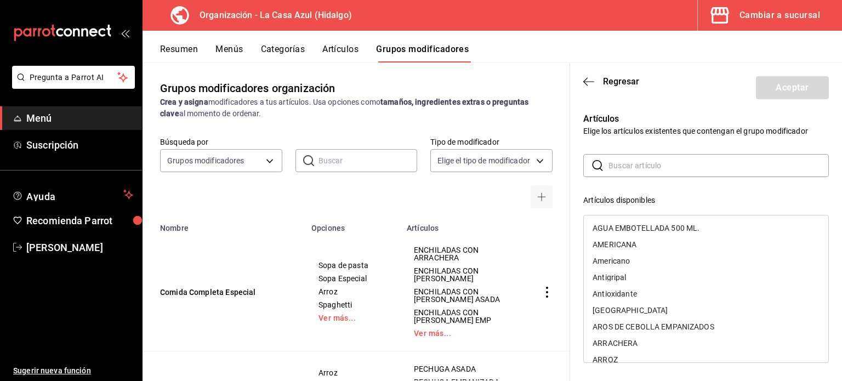
click at [641, 157] on input "text" at bounding box center [719, 166] width 220 height 22
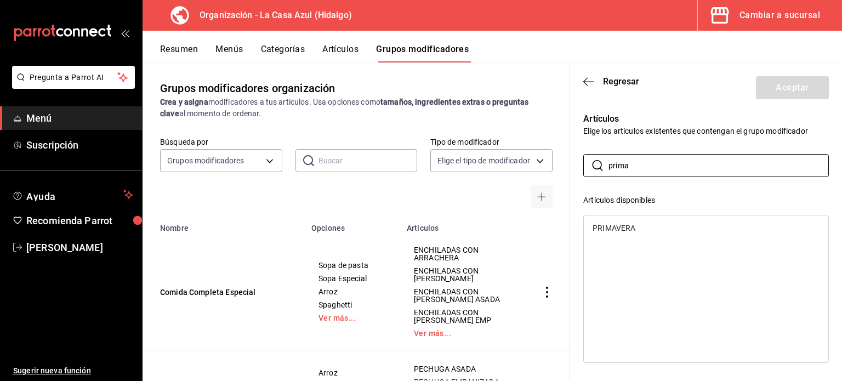
click at [624, 225] on div "PRIMAVERA" at bounding box center [614, 228] width 43 height 8
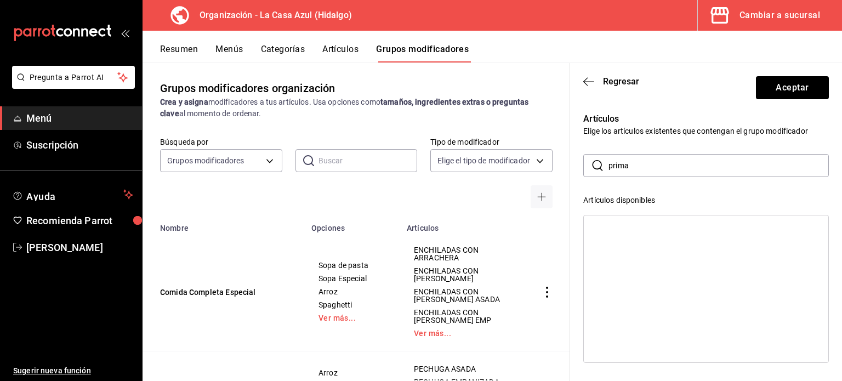
click at [641, 165] on input "prima" at bounding box center [719, 166] width 220 height 22
click at [627, 227] on div "GOURMET" at bounding box center [611, 228] width 37 height 8
click at [698, 168] on input "gou" at bounding box center [719, 166] width 220 height 22
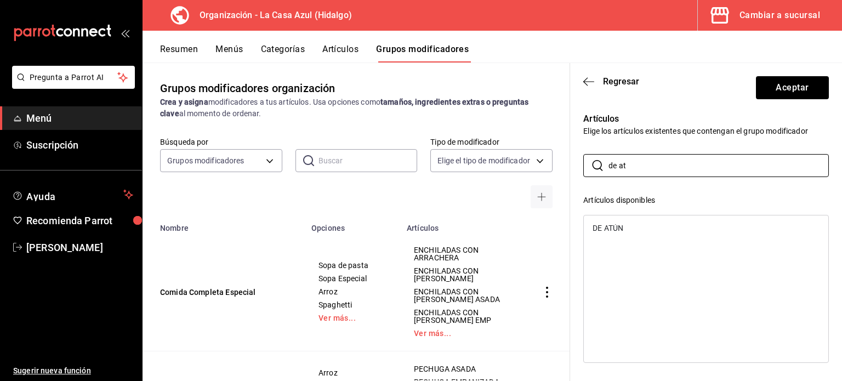
click at [671, 223] on div "DE ATÚN" at bounding box center [706, 228] width 245 height 16
click at [664, 170] on input "de at" at bounding box center [719, 166] width 220 height 22
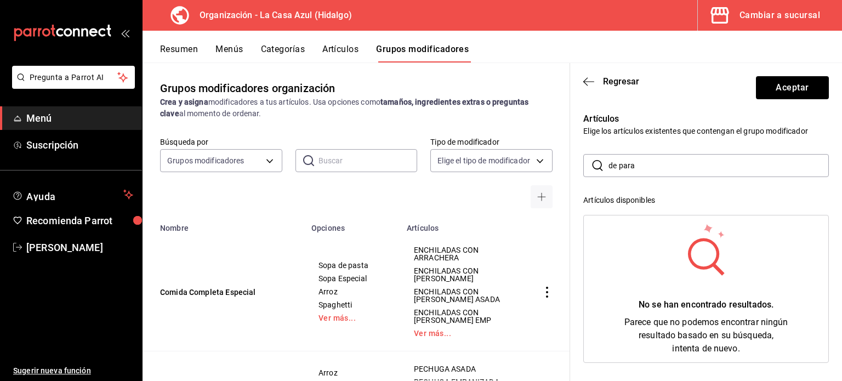
click at [619, 169] on input "de para" at bounding box center [719, 166] width 220 height 22
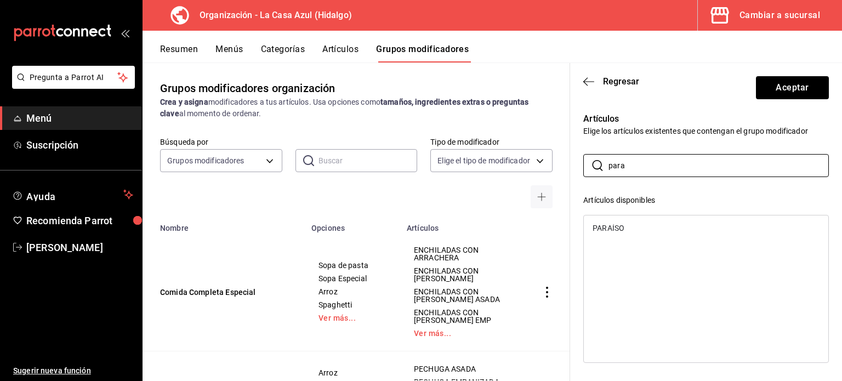
click at [608, 226] on div "PARAÍSO" at bounding box center [609, 228] width 32 height 8
click at [664, 175] on input "para" at bounding box center [719, 166] width 220 height 22
click at [621, 246] on div "MANZANA Y FRESA" at bounding box center [638, 245] width 91 height 8
click at [641, 166] on input "manza" at bounding box center [719, 166] width 220 height 22
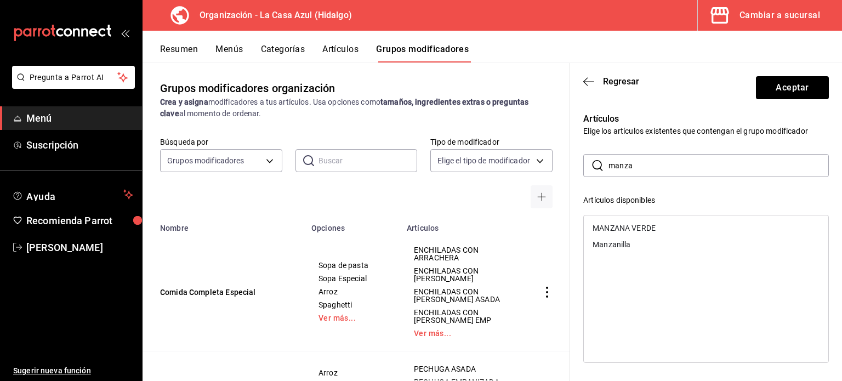
click at [641, 166] on input "manza" at bounding box center [719, 166] width 220 height 22
click at [638, 224] on div "ITALIANA" at bounding box center [706, 228] width 245 height 16
click at [664, 164] on input "italiana" at bounding box center [719, 166] width 220 height 22
click at [632, 217] on ul "LIGERA" at bounding box center [706, 228] width 245 height 25
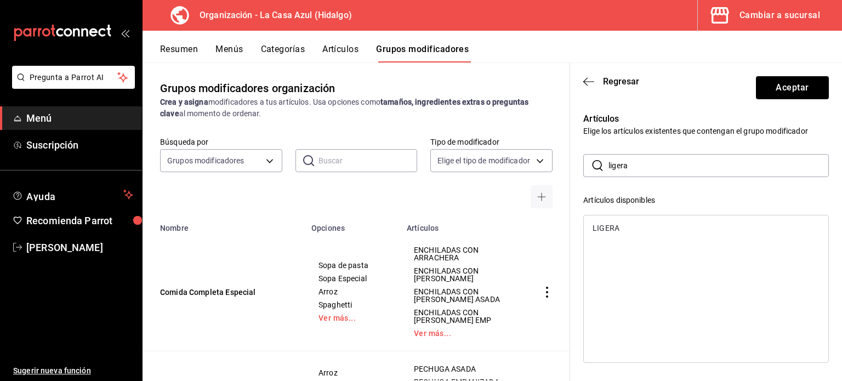
click at [614, 223] on div "LIGERA" at bounding box center [706, 228] width 245 height 16
click at [631, 159] on input "ligera" at bounding box center [719, 166] width 220 height 22
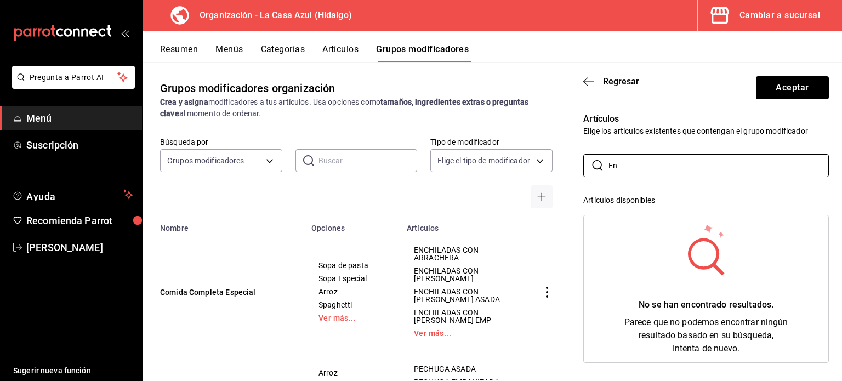
type input "E"
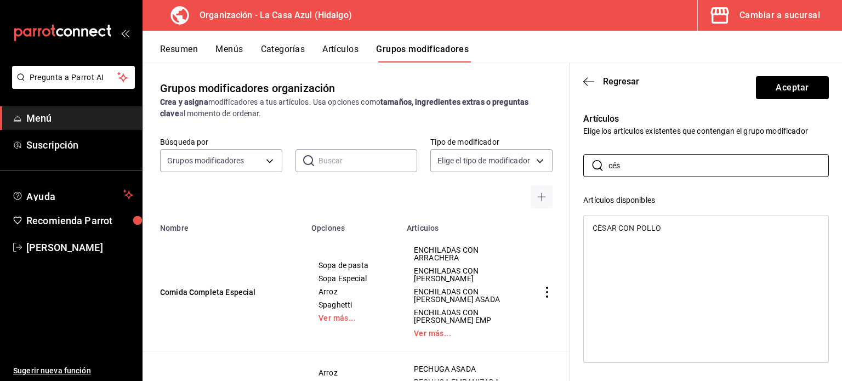
click at [621, 228] on div "CÉSAR CON POLLO" at bounding box center [627, 228] width 69 height 8
click at [656, 170] on input "cés" at bounding box center [719, 166] width 220 height 22
type input "chef"
click at [619, 234] on div "DEL CHEF" at bounding box center [706, 228] width 245 height 16
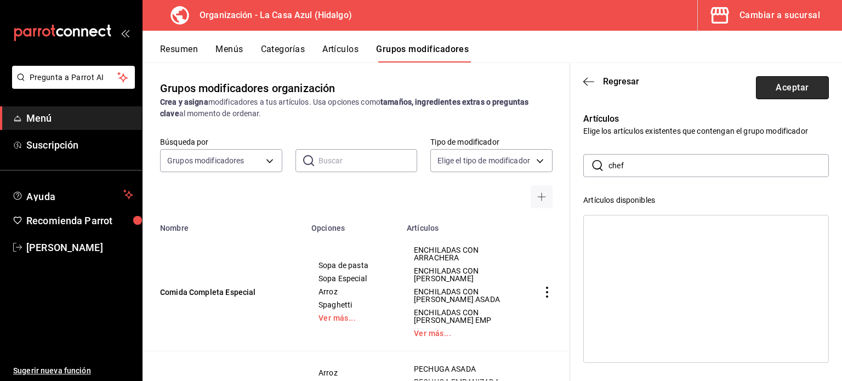
click at [800, 99] on button "Aceptar" at bounding box center [792, 87] width 73 height 23
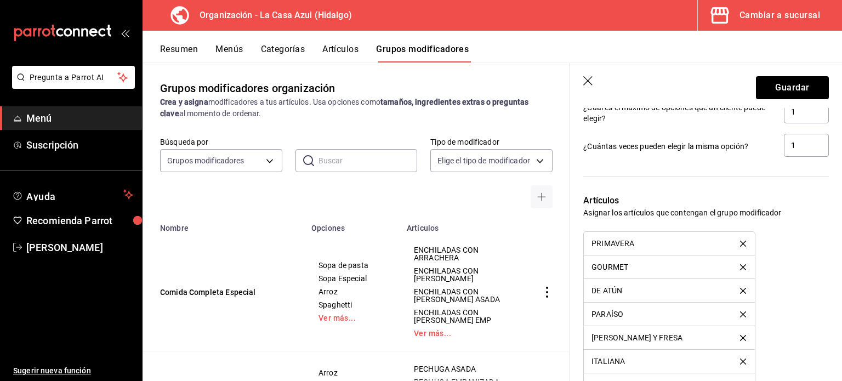
scroll to position [948, 0]
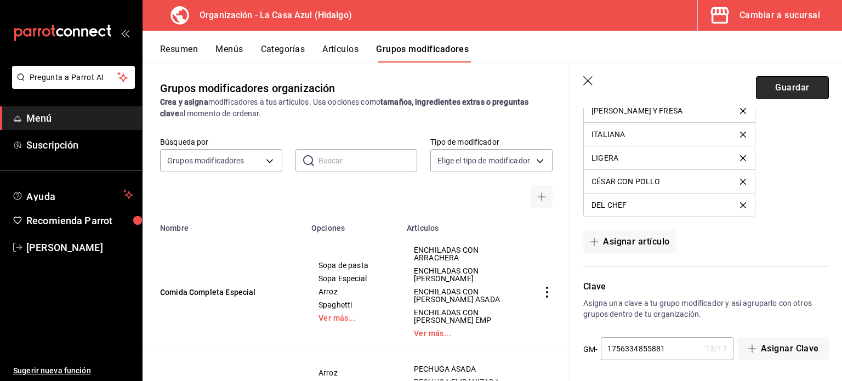
click at [798, 98] on button "Guardar" at bounding box center [792, 87] width 73 height 23
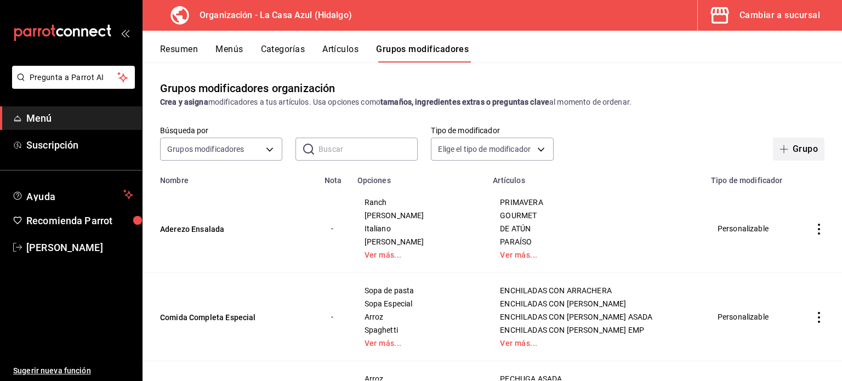
click at [780, 151] on icon "button" at bounding box center [784, 149] width 9 height 9
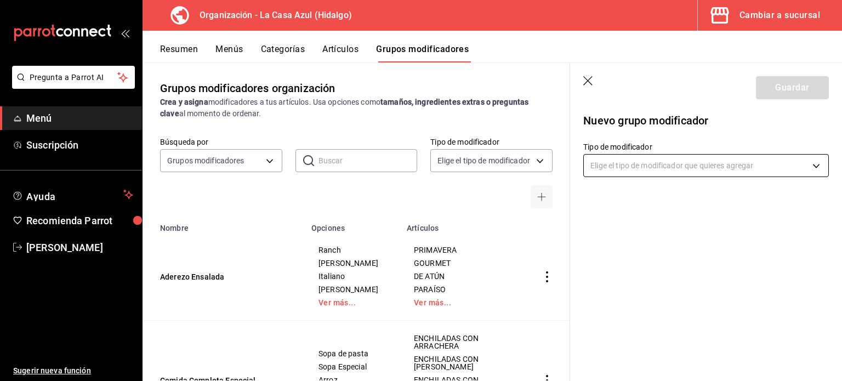
click at [638, 157] on body "Pregunta a Parrot AI Menú Suscripción Ayuda Recomienda Parrot Berenice Bustos S…" at bounding box center [421, 190] width 842 height 381
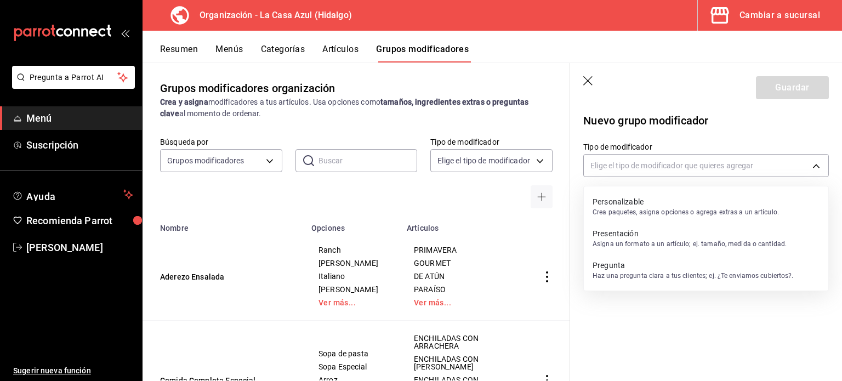
click at [630, 197] on p "Personalizable" at bounding box center [686, 201] width 186 height 11
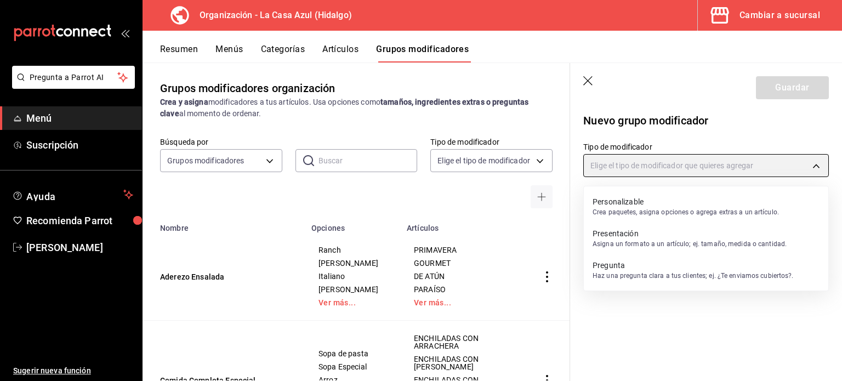
type input "CUSTOMIZABLE"
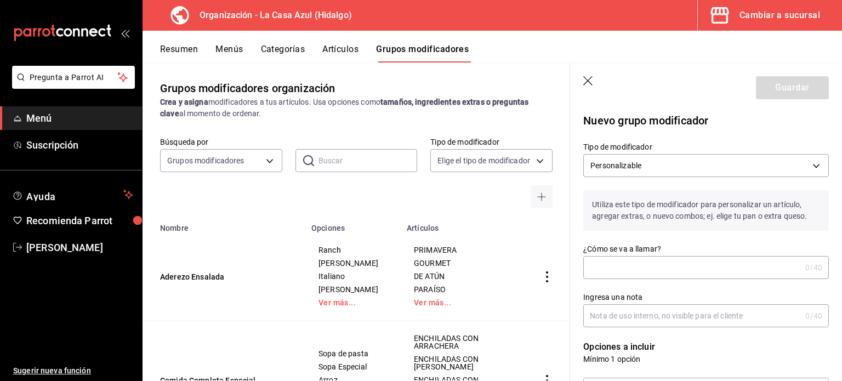
click at [599, 256] on div "0 /40 ¿Cómo se va a llamar?" at bounding box center [706, 267] width 246 height 23
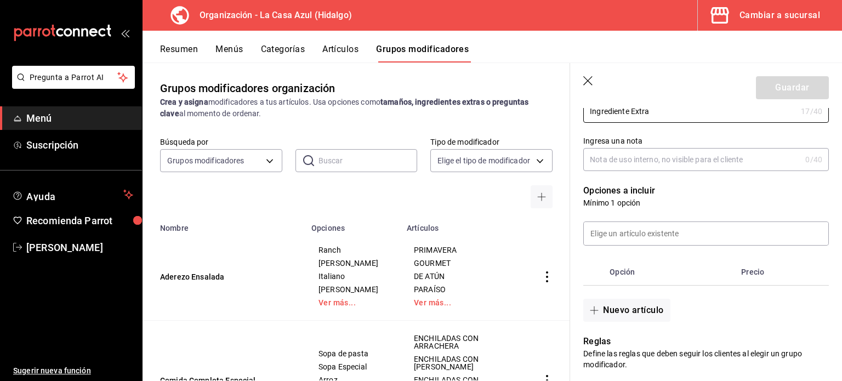
scroll to position [162, 0]
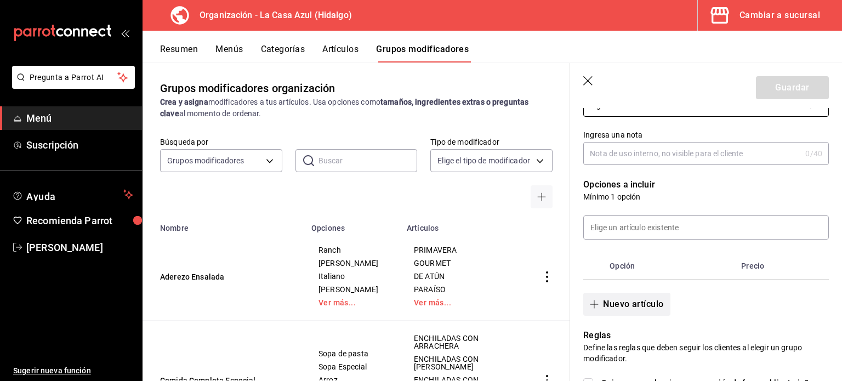
type input "Ingrediente Extra"
click at [647, 304] on button "Nuevo artículo" at bounding box center [626, 304] width 87 height 23
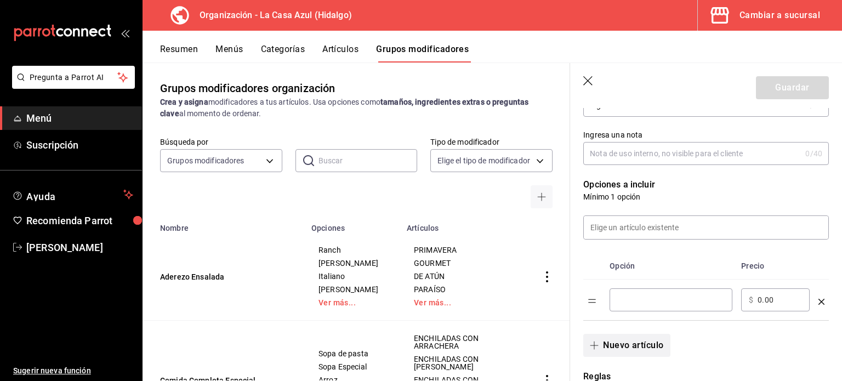
click at [647, 304] on input "optionsTable" at bounding box center [670, 299] width 107 height 11
type input "Extra"
click at [760, 304] on input "0.00" at bounding box center [780, 299] width 44 height 11
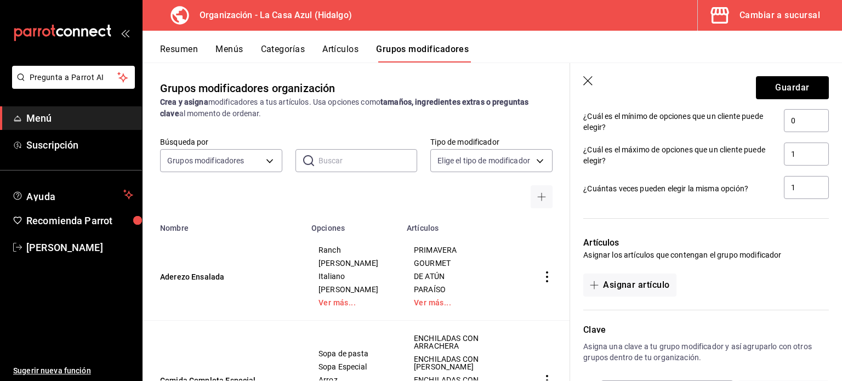
scroll to position [515, 0]
type input "15.00"
click at [793, 155] on input "1" at bounding box center [806, 152] width 45 height 23
type input "5"
click at [803, 191] on input "1" at bounding box center [806, 185] width 45 height 23
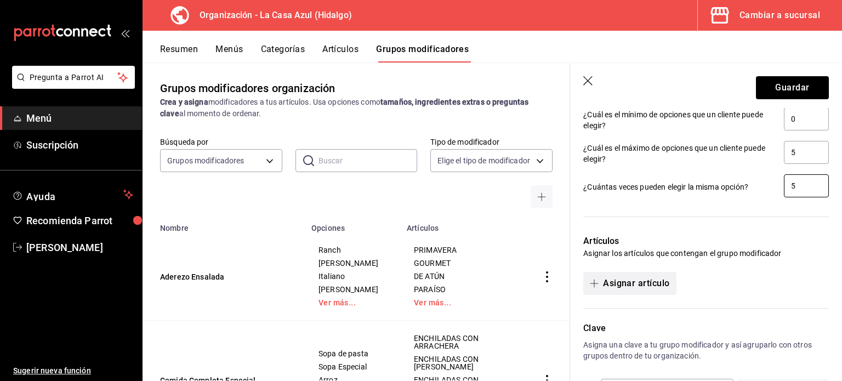
type input "5"
click at [624, 278] on button "Asignar artículo" at bounding box center [629, 283] width 93 height 23
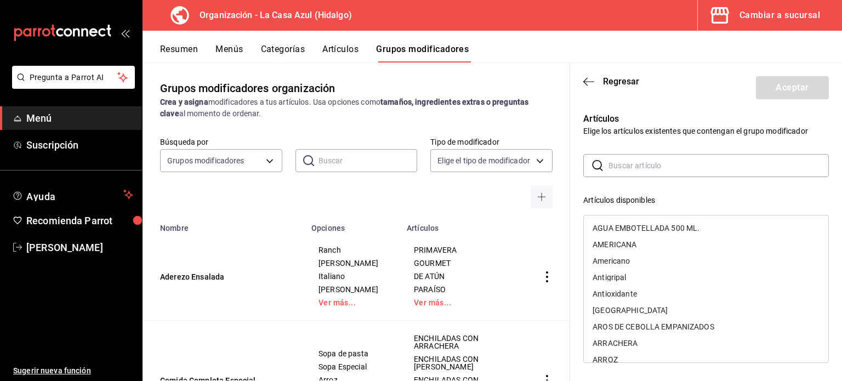
click at [658, 172] on input "text" at bounding box center [719, 166] width 220 height 22
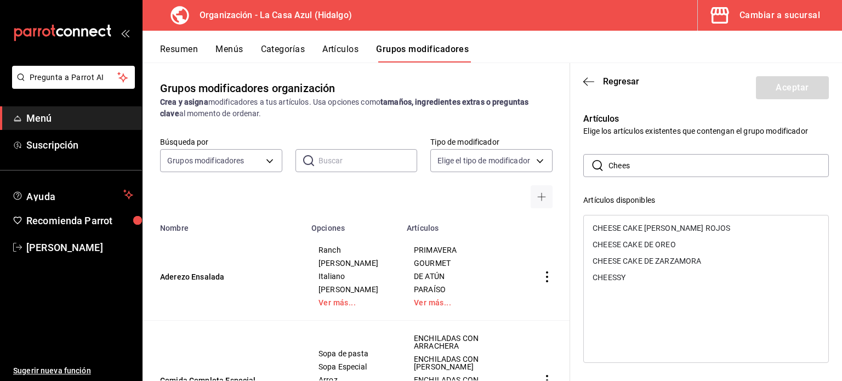
click at [626, 280] on div "CHEESSY" at bounding box center [609, 278] width 33 height 8
click at [670, 168] on input "Chees" at bounding box center [719, 166] width 220 height 22
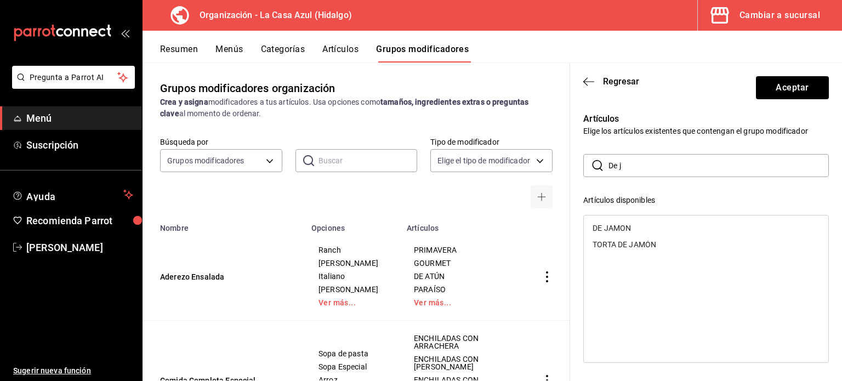
click at [635, 228] on div "DE JAMON" at bounding box center [706, 228] width 245 height 16
click at [644, 169] on input "De j" at bounding box center [719, 166] width 220 height 22
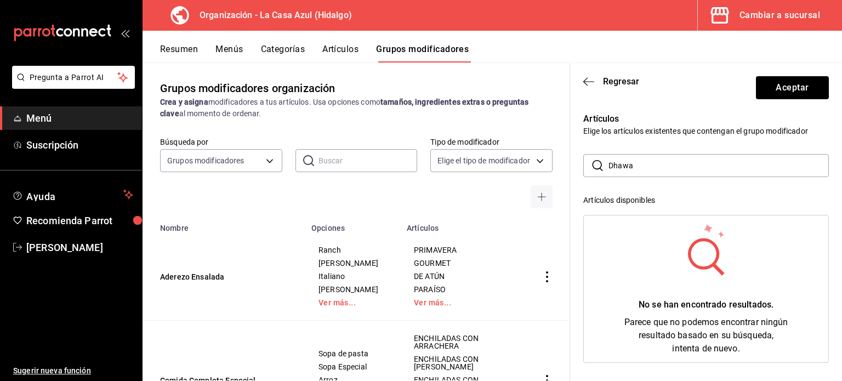
click at [614, 166] on input "Dhawa" at bounding box center [719, 166] width 220 height 22
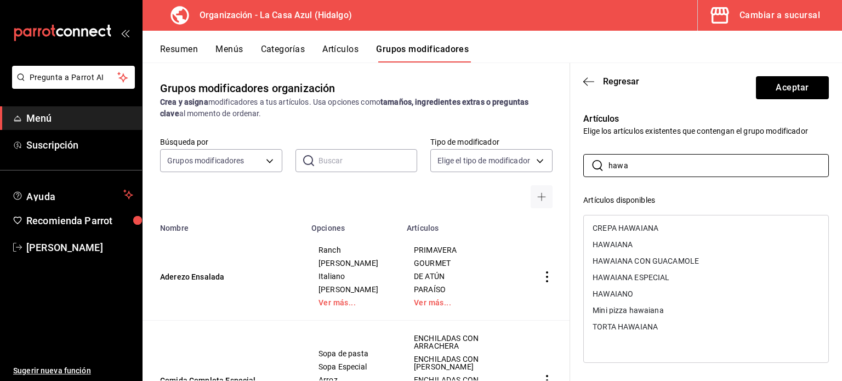
type input "hawa"
click at [632, 230] on div "CREPA HAWAIANA" at bounding box center [626, 228] width 66 height 8
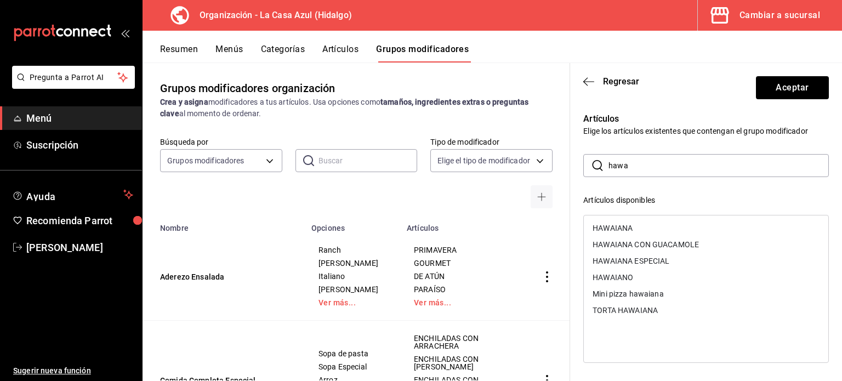
click at [672, 176] on input "hawa" at bounding box center [719, 166] width 220 height 22
type input "hawa"
click at [667, 263] on div "HAWAIANA ESPECIAL" at bounding box center [631, 261] width 77 height 8
click at [649, 176] on input "hawa" at bounding box center [719, 166] width 220 height 22
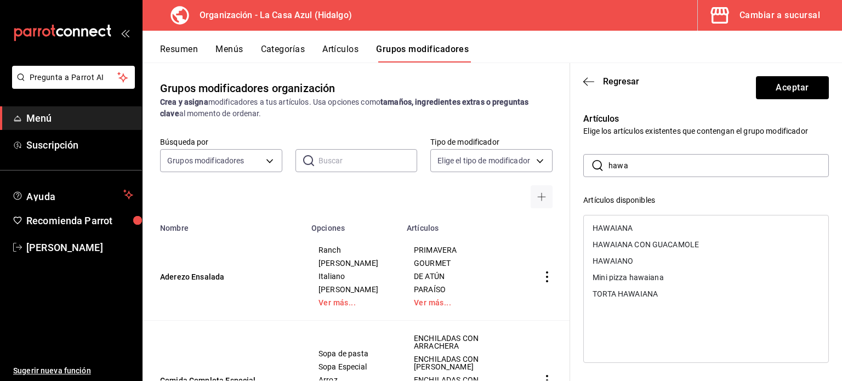
click at [649, 176] on input "hawa" at bounding box center [719, 166] width 220 height 22
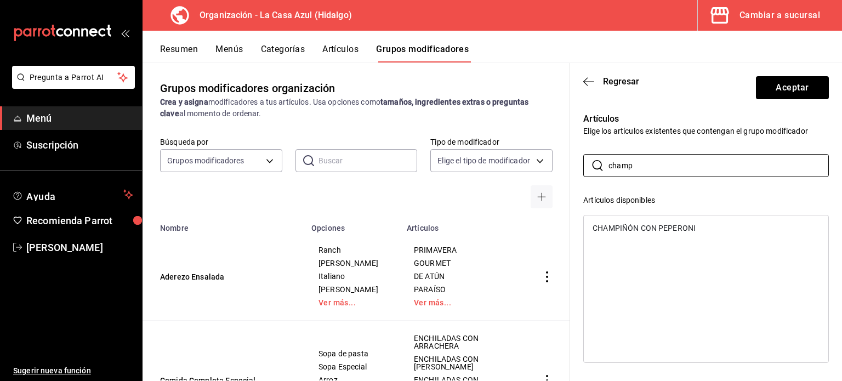
type input "champ"
click at [643, 226] on div "CHAMPIÑÓN CON PEPERONI" at bounding box center [644, 228] width 103 height 8
click at [644, 164] on input "champ" at bounding box center [719, 166] width 220 height 22
click at [636, 220] on div "CLÁSICA" at bounding box center [706, 228] width 245 height 16
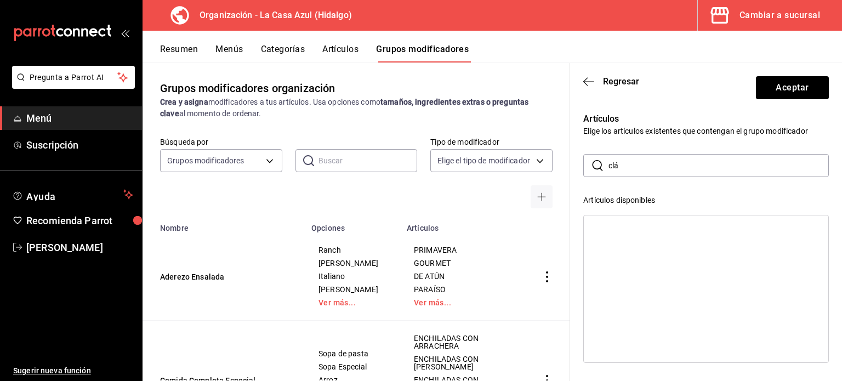
click at [649, 181] on div "​ clá ​ Artículos disponibles Artículos seleccionados CHEESSY DE JAMON CREPA HA…" at bounding box center [706, 350] width 246 height 392
click at [643, 174] on input "clá" at bounding box center [719, 166] width 220 height 22
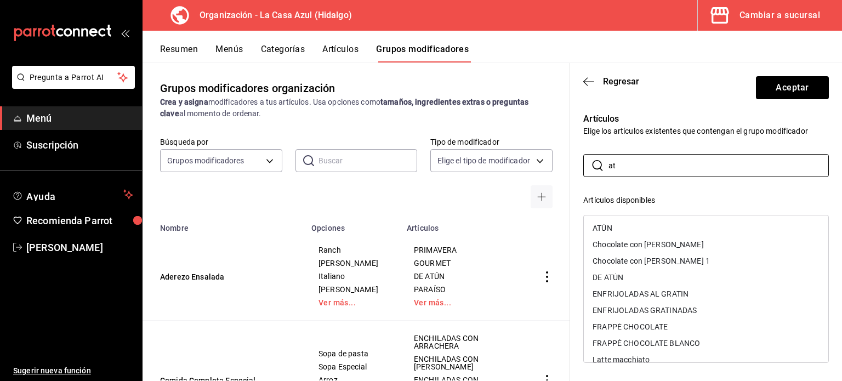
type input "at"
click at [621, 223] on div "ATÚN" at bounding box center [706, 228] width 245 height 16
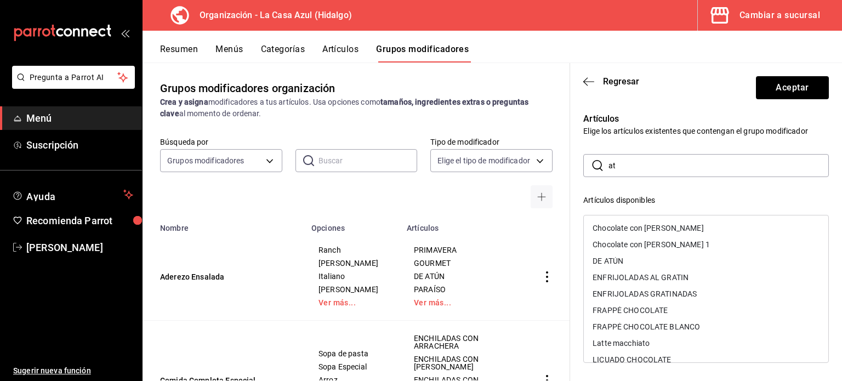
click at [652, 161] on input "at" at bounding box center [719, 166] width 220 height 22
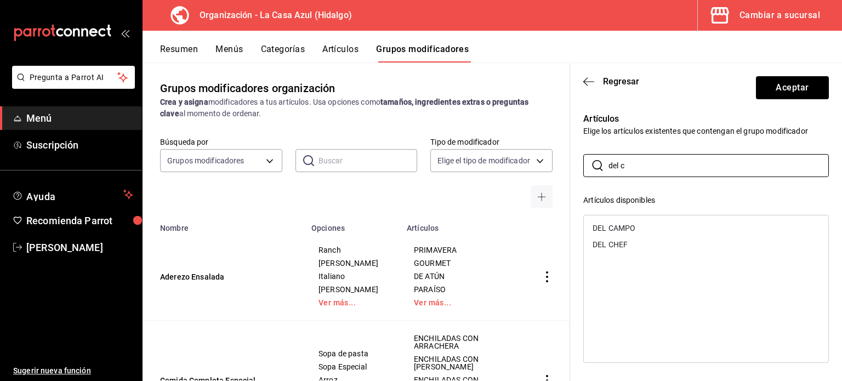
click at [625, 226] on div "DEL CAMPO" at bounding box center [614, 228] width 43 height 8
click at [636, 168] on input "del c" at bounding box center [719, 166] width 220 height 22
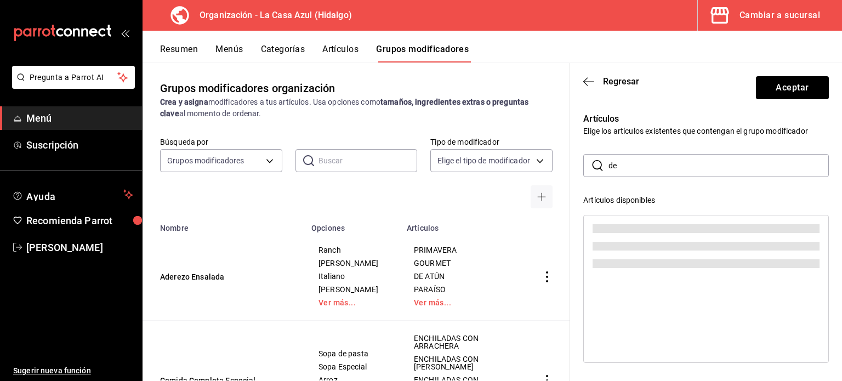
type input "d"
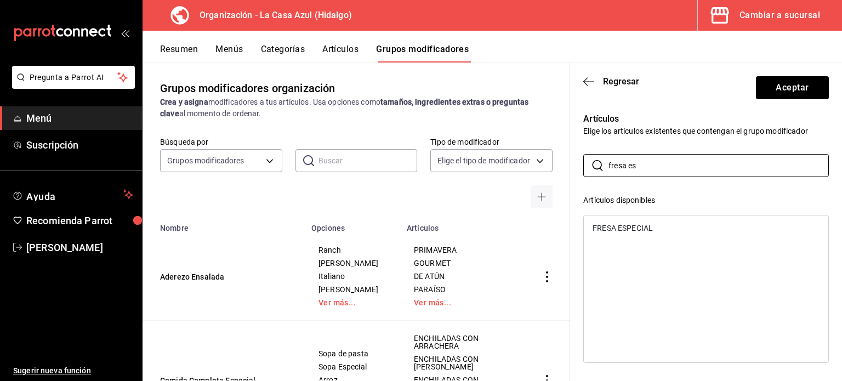
click at [636, 238] on ul "FRESA ESPECIAL" at bounding box center [706, 228] width 245 height 25
click at [634, 220] on div "FRESA ESPECIAL" at bounding box center [706, 228] width 245 height 16
click at [642, 177] on div "​ fresa es ​" at bounding box center [706, 165] width 246 height 23
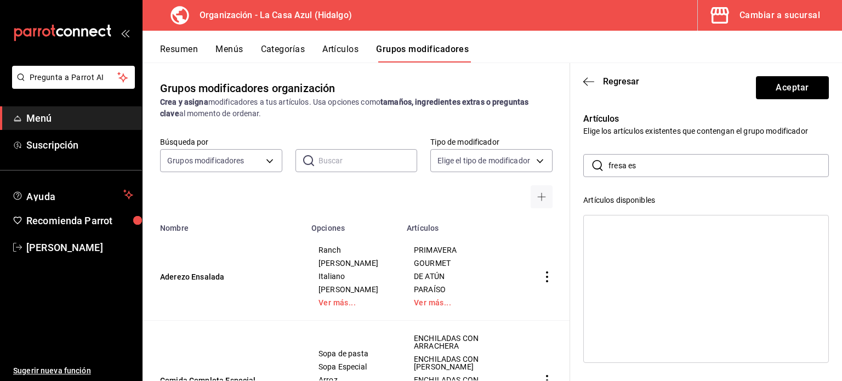
click at [642, 177] on div "​ fresa es ​" at bounding box center [706, 165] width 246 height 23
click at [631, 160] on input "fresa es" at bounding box center [719, 166] width 220 height 22
click at [650, 233] on div "KIWI NUTELLA" at bounding box center [706, 228] width 245 height 16
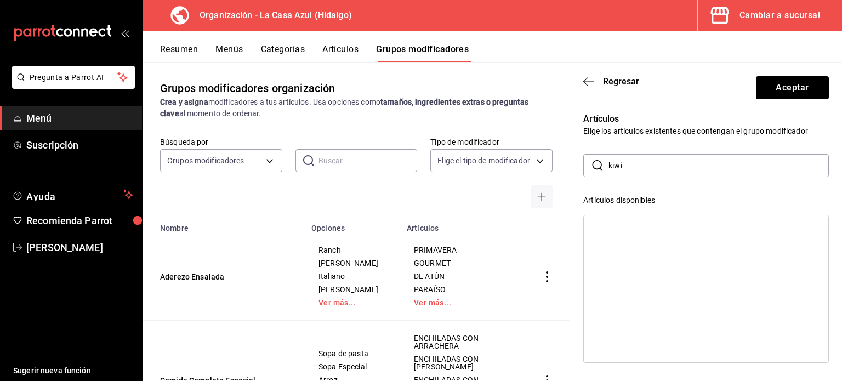
click at [659, 173] on input "kiwi" at bounding box center [719, 166] width 220 height 22
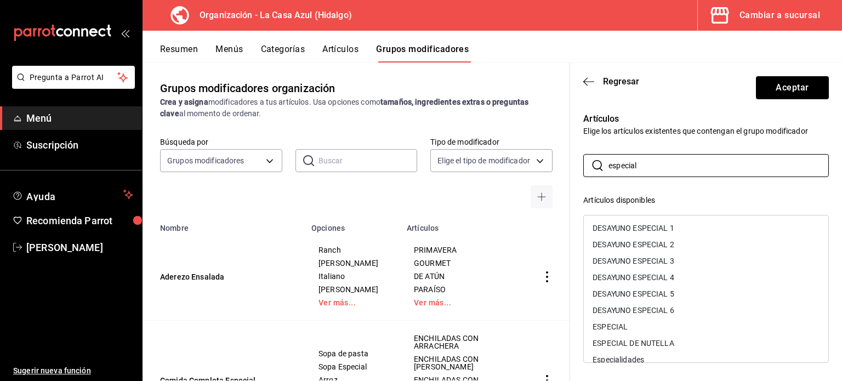
click at [638, 348] on div "ESPECIAL DE NUTELLA" at bounding box center [706, 343] width 245 height 16
click at [644, 175] on input "especial" at bounding box center [719, 166] width 220 height 22
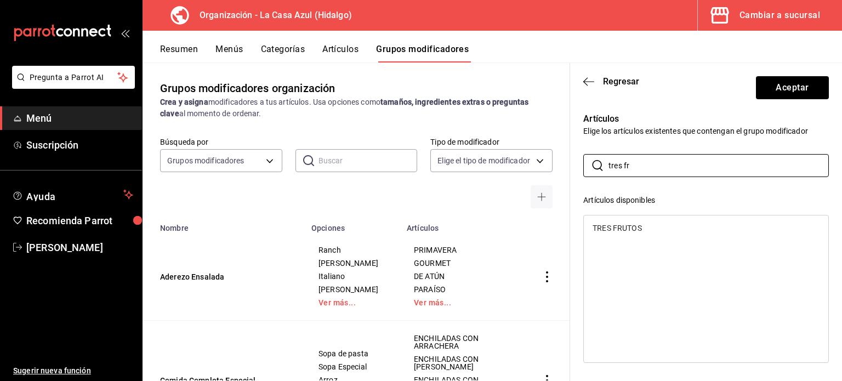
click at [642, 228] on div "TRES FRUTOS" at bounding box center [706, 228] width 245 height 16
click at [662, 162] on input "tres fr" at bounding box center [719, 166] width 220 height 22
click at [641, 225] on div "BLUE BERRY" at bounding box center [706, 228] width 245 height 16
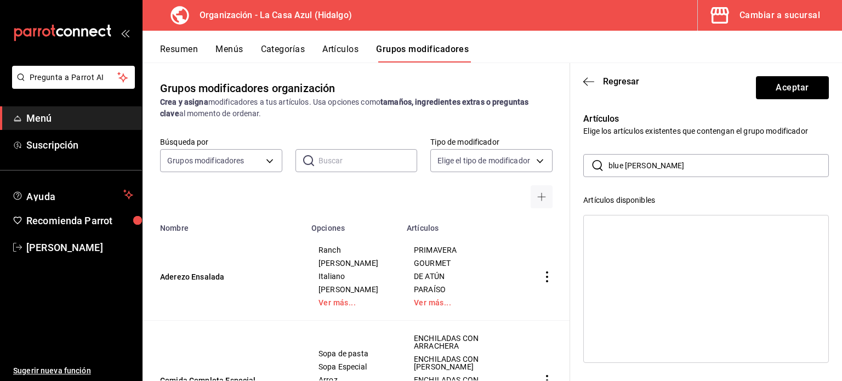
click at [641, 225] on div at bounding box center [706, 289] width 246 height 148
click at [668, 154] on div "​ blue berry ​" at bounding box center [706, 165] width 246 height 23
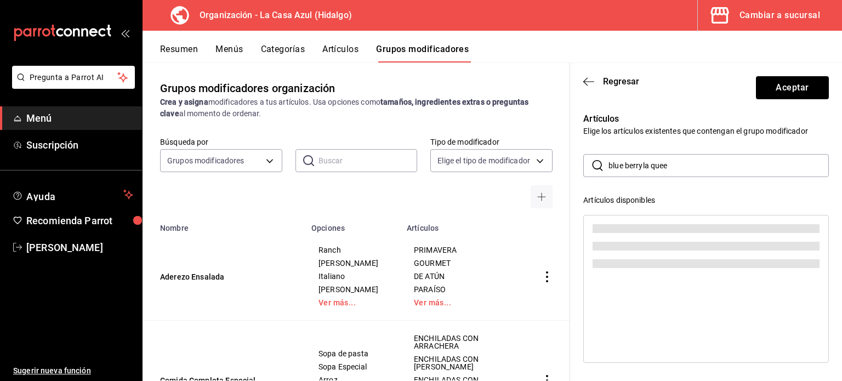
click at [668, 154] on div "​ blue berryla quee ​" at bounding box center [706, 165] width 246 height 23
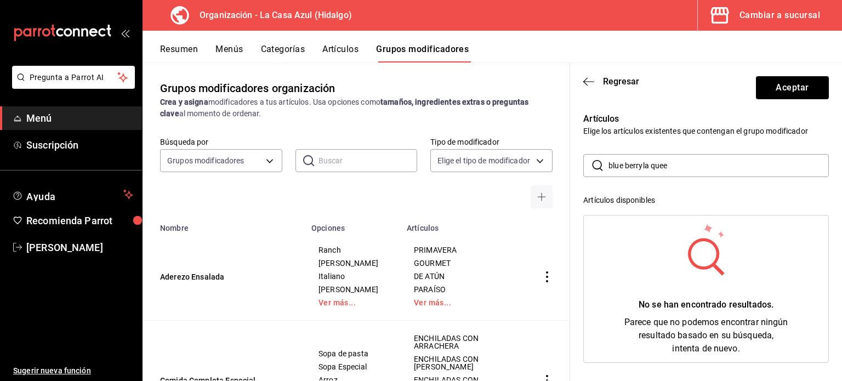
click at [645, 167] on input "blue berryla quee" at bounding box center [719, 166] width 220 height 22
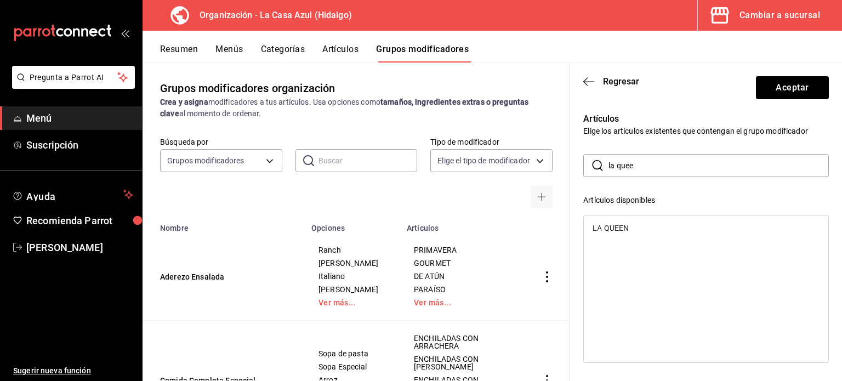
click at [645, 167] on input "la quee" at bounding box center [719, 166] width 220 height 22
click at [614, 232] on div "LA QUEEN" at bounding box center [706, 228] width 245 height 16
click at [673, 169] on input "la quee" at bounding box center [719, 166] width 220 height 22
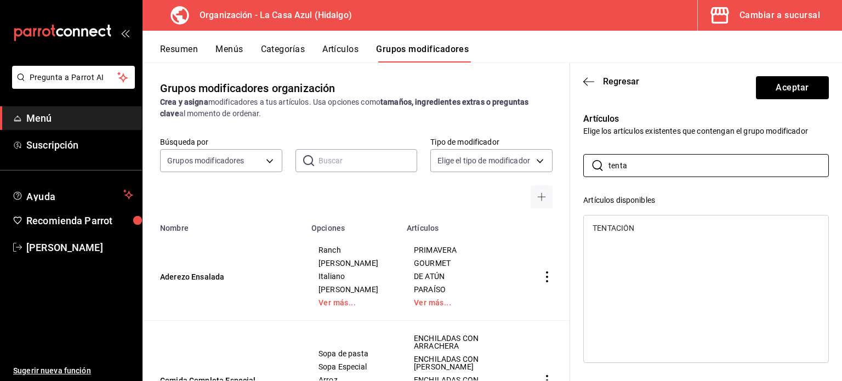
click at [640, 225] on div "TENTACIÓN" at bounding box center [706, 228] width 245 height 16
click at [653, 175] on input "tenta" at bounding box center [719, 166] width 220 height 22
click at [621, 247] on div "OREO" at bounding box center [706, 244] width 245 height 16
click at [645, 173] on input "oreo" at bounding box center [719, 166] width 220 height 22
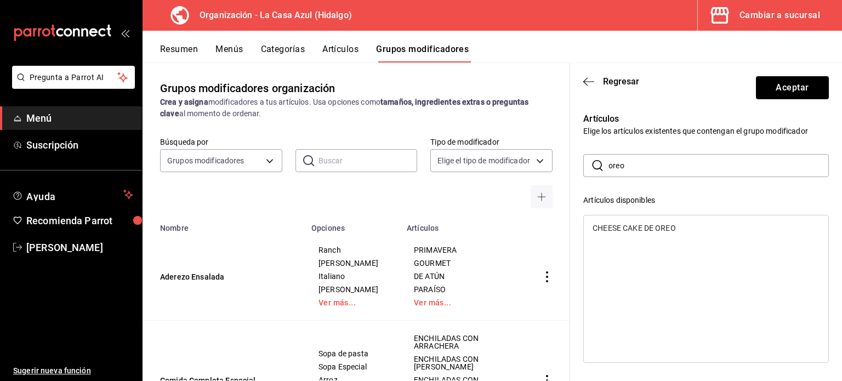
click at [645, 173] on input "oreo" at bounding box center [719, 166] width 220 height 22
click at [621, 228] on div "CREPA 1 INGREDIENTE" at bounding box center [633, 228] width 81 height 8
click at [647, 174] on input "crepa" at bounding box center [719, 166] width 220 height 22
click at [620, 229] on div "CAJETA" at bounding box center [607, 228] width 28 height 8
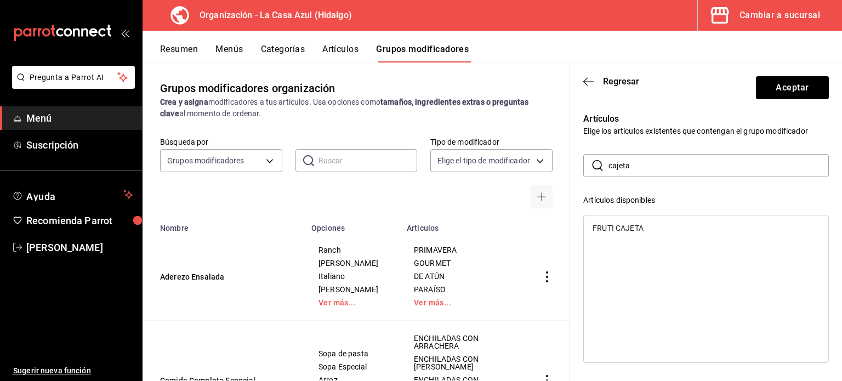
click at [641, 166] on input "cajeta" at bounding box center [719, 166] width 220 height 22
click at [619, 227] on div "PREFERIDA" at bounding box center [613, 228] width 41 height 8
click at [656, 166] on input "preferida" at bounding box center [719, 166] width 220 height 22
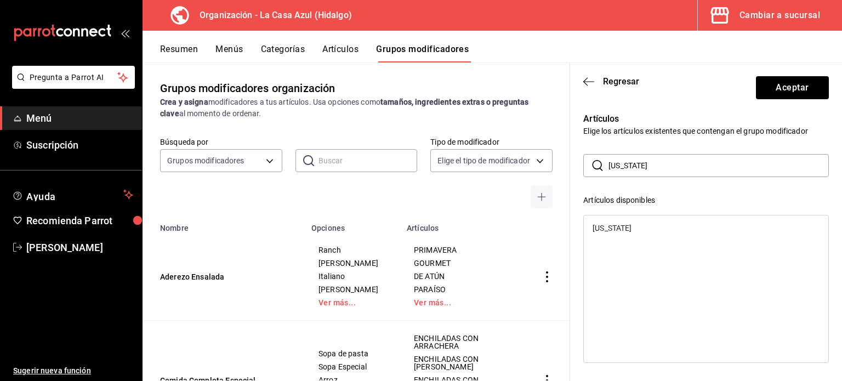
click at [621, 225] on div "NEVADA" at bounding box center [612, 228] width 39 height 8
click at [621, 225] on div "NEVADA" at bounding box center [706, 289] width 246 height 148
click at [644, 172] on input "nevada" at bounding box center [719, 166] width 220 height 22
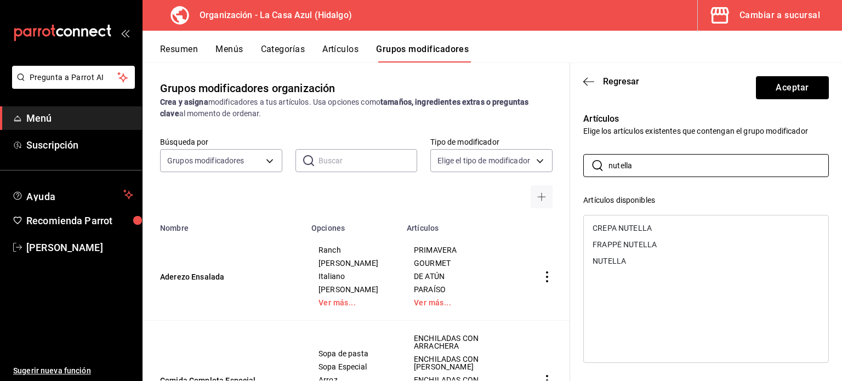
type input "nutella"
click at [621, 231] on div "CREPA NUTELLA" at bounding box center [622, 228] width 59 height 8
click at [645, 158] on input "nutella" at bounding box center [719, 166] width 220 height 22
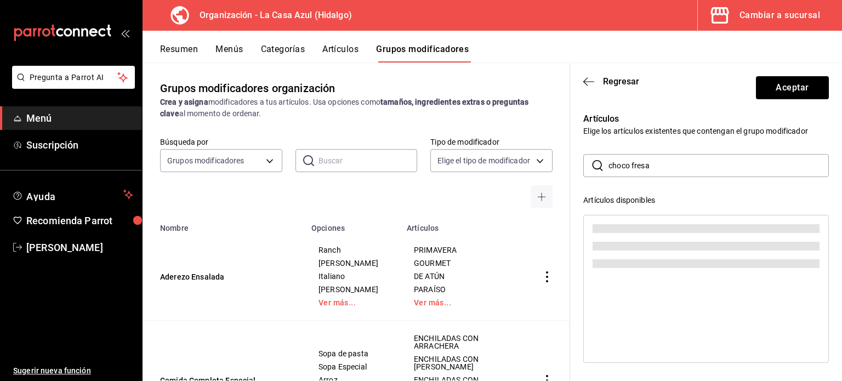
click at [631, 165] on input "choco fresa" at bounding box center [719, 166] width 220 height 22
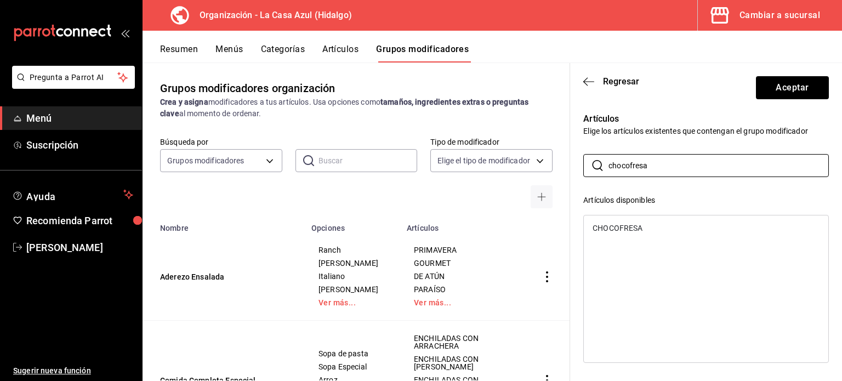
click at [677, 233] on div "CHOCOFRESA" at bounding box center [706, 228] width 245 height 16
click at [659, 174] on input "chocofresa" at bounding box center [719, 166] width 220 height 22
click at [635, 228] on div "DURAZNO" at bounding box center [706, 228] width 245 height 16
click at [628, 228] on div "DURAZNOS CON CREMA" at bounding box center [636, 228] width 86 height 8
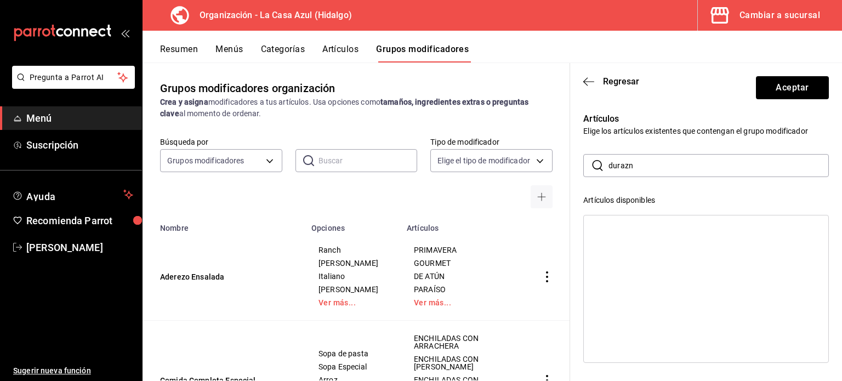
click at [634, 166] on input "durazn" at bounding box center [719, 166] width 220 height 22
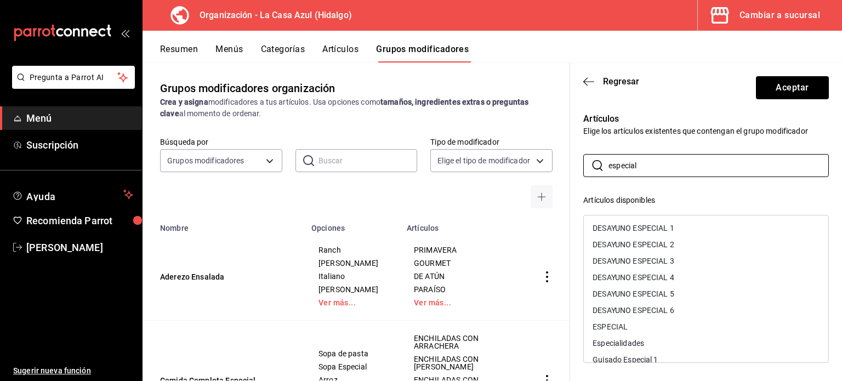
type input "especial"
click at [610, 341] on div "Especialidades" at bounding box center [619, 343] width 52 height 8
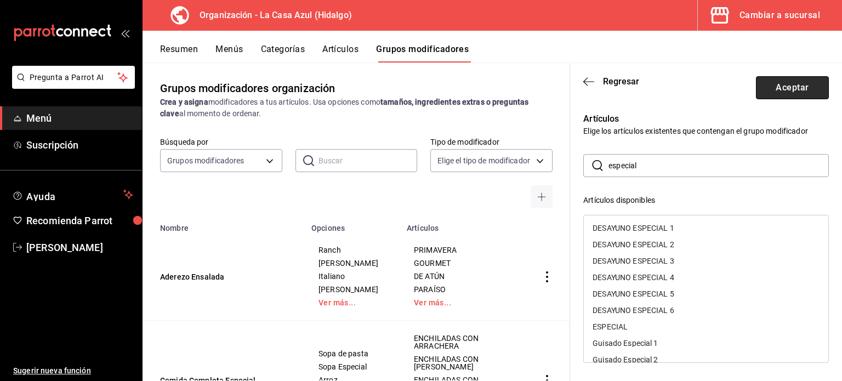
click at [781, 90] on button "Aceptar" at bounding box center [792, 87] width 73 height 23
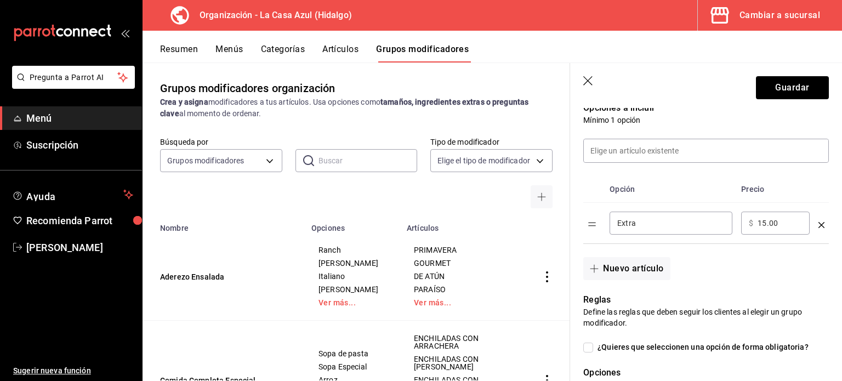
scroll to position [2, 0]
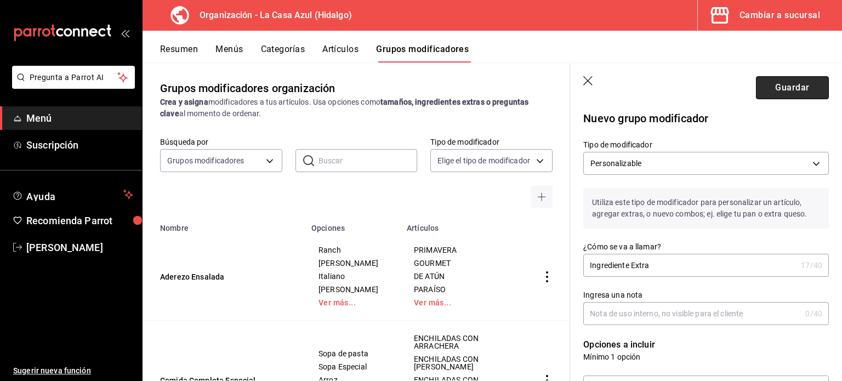
click at [792, 78] on button "Guardar" at bounding box center [792, 87] width 73 height 23
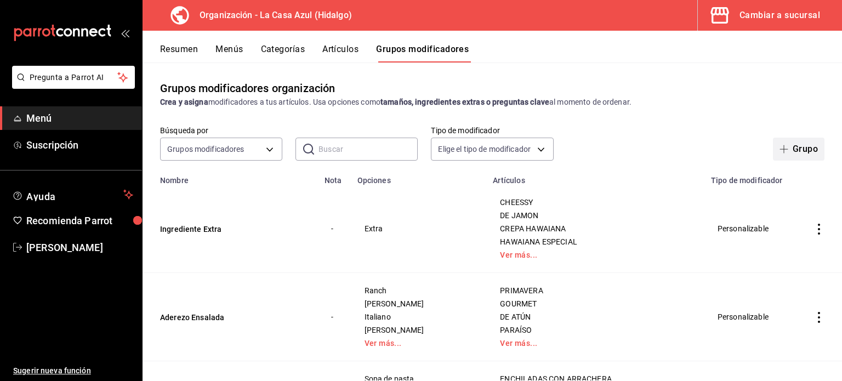
click at [781, 150] on span "button" at bounding box center [786, 149] width 13 height 9
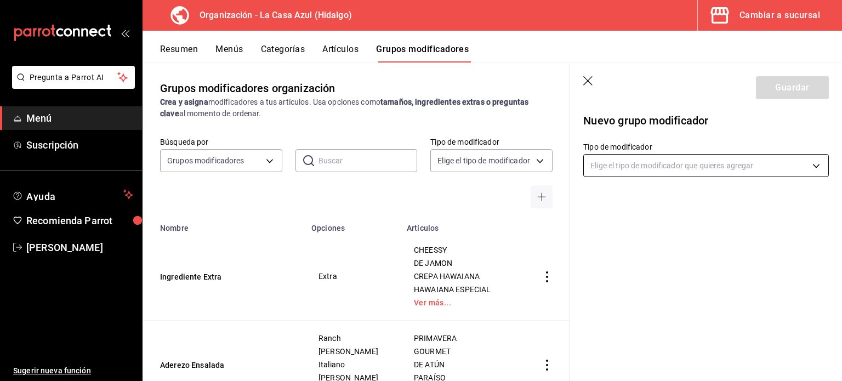
click at [656, 169] on body "Pregunta a Parrot AI Menú Suscripción Ayuda Recomienda Parrot Berenice Bustos S…" at bounding box center [421, 190] width 842 height 381
click at [638, 174] on body "Pregunta a Parrot AI Menú Suscripción Ayuda Recomienda Parrot Berenice Bustos S…" at bounding box center [421, 190] width 842 height 381
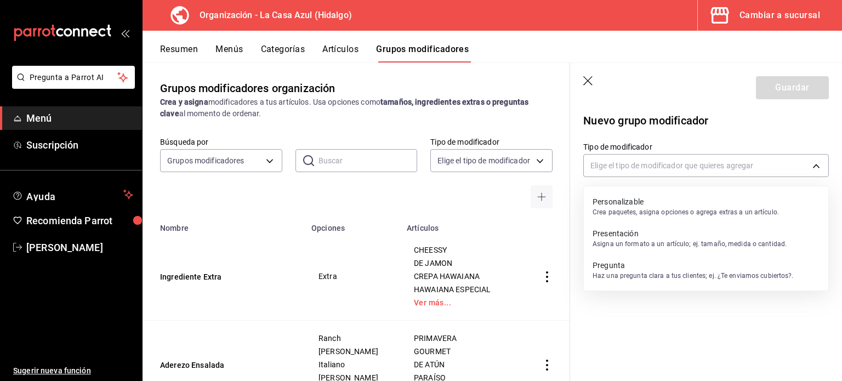
click at [620, 211] on p "Crea paquetes, asigna opciones o agrega extras a un artículo." at bounding box center [686, 212] width 186 height 10
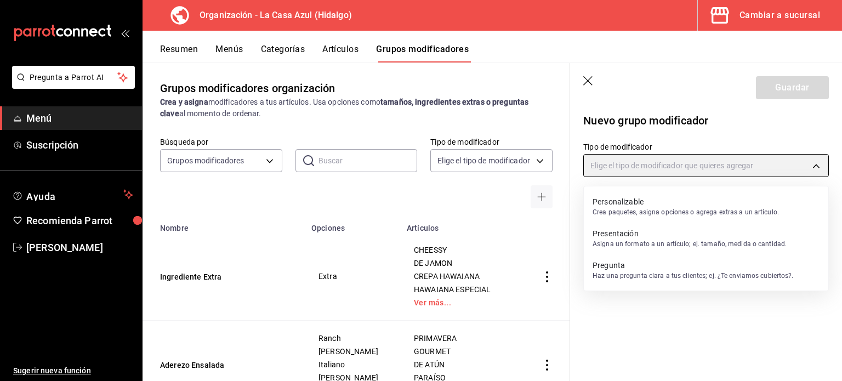
type input "CUSTOMIZABLE"
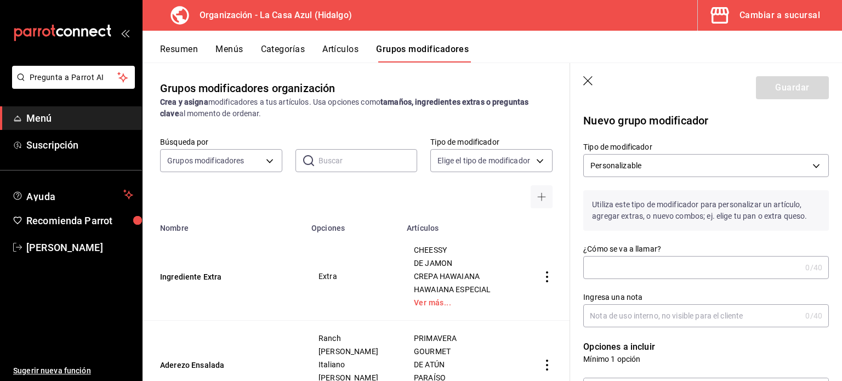
click at [605, 263] on input "¿Cómo se va a llamar?" at bounding box center [692, 268] width 218 height 22
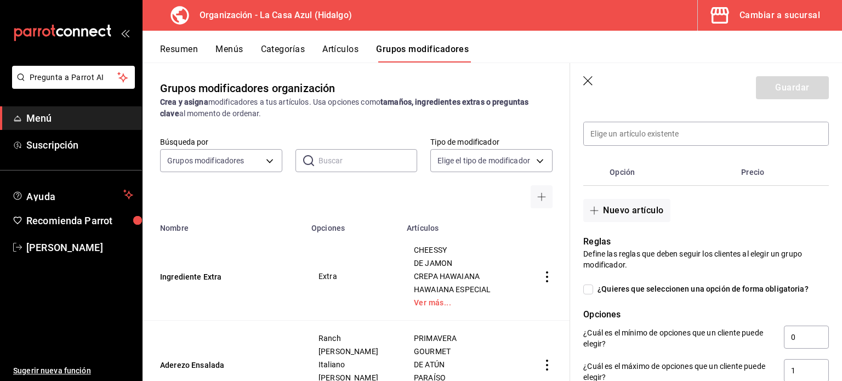
scroll to position [257, 0]
type input "Memelada Preferida"
click at [627, 199] on button "Nuevo artículo" at bounding box center [626, 209] width 87 height 23
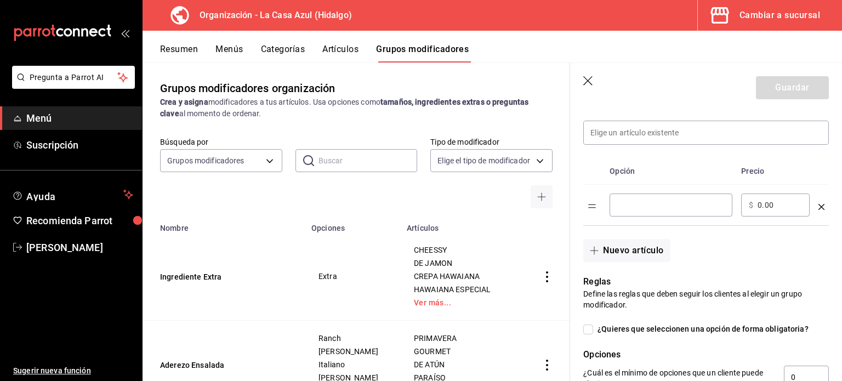
click at [627, 200] on input "optionsTable" at bounding box center [670, 205] width 107 height 11
click at [619, 256] on button "Nuevo artículo" at bounding box center [626, 250] width 87 height 23
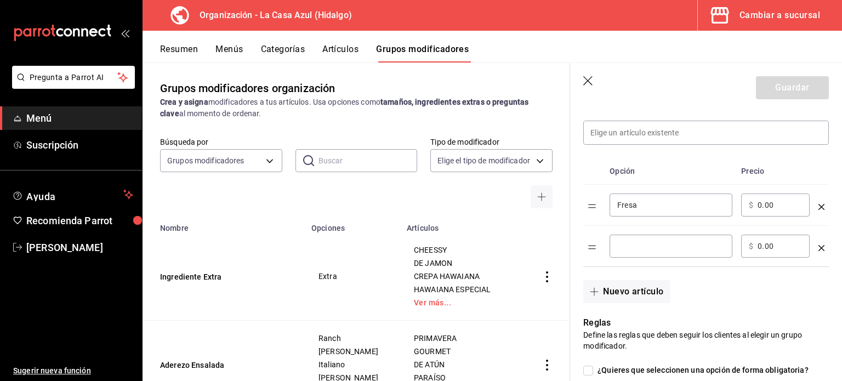
click at [621, 247] on input "optionsTable" at bounding box center [670, 246] width 107 height 11
type input "Fresa"
click at [621, 247] on input "optionsTable" at bounding box center [670, 246] width 107 height 11
type input "X"
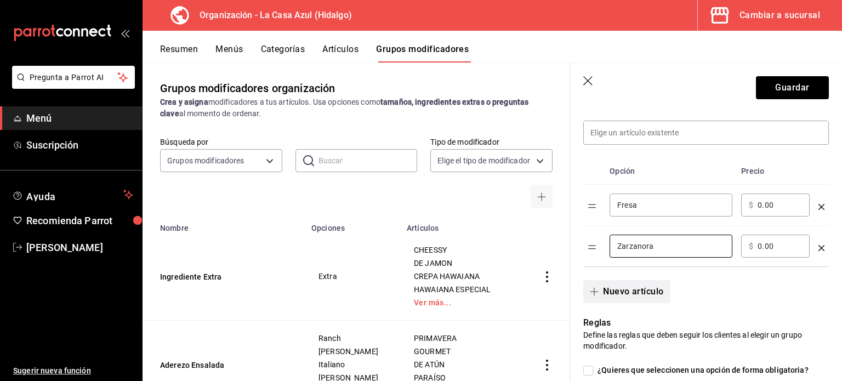
click at [621, 290] on button "Nuevo artículo" at bounding box center [626, 291] width 87 height 23
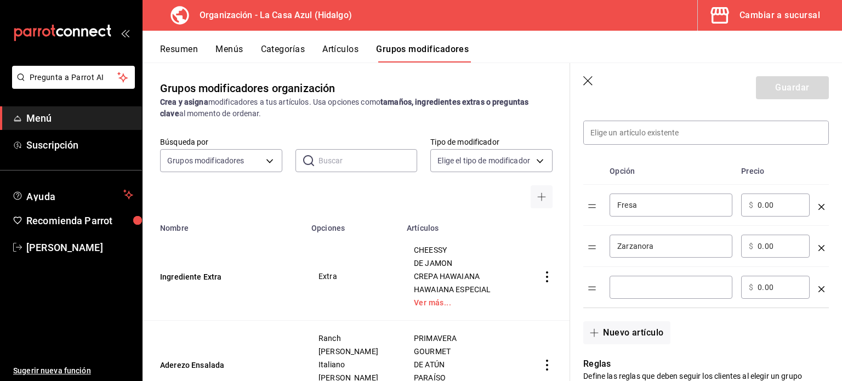
click at [644, 250] on input "Zarzanora" at bounding box center [670, 246] width 107 height 11
click at [643, 248] on input "Zarzanora" at bounding box center [670, 246] width 107 height 11
type input "Zarzamora"
click at [643, 280] on div "​" at bounding box center [671, 287] width 123 height 23
type input "Piña"
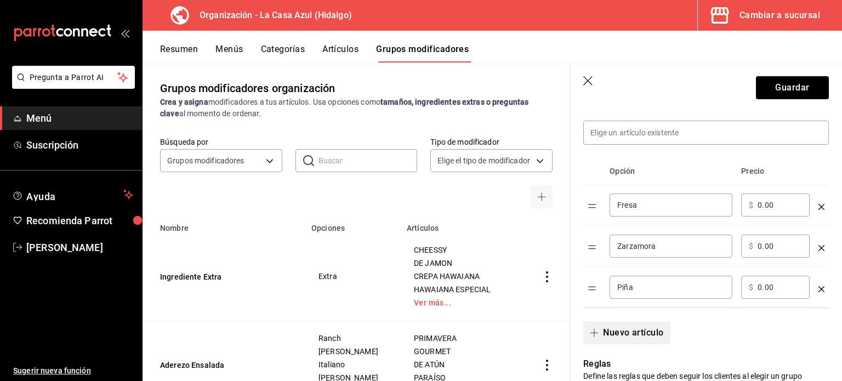
click at [640, 336] on button "Nuevo artículo" at bounding box center [626, 332] width 87 height 23
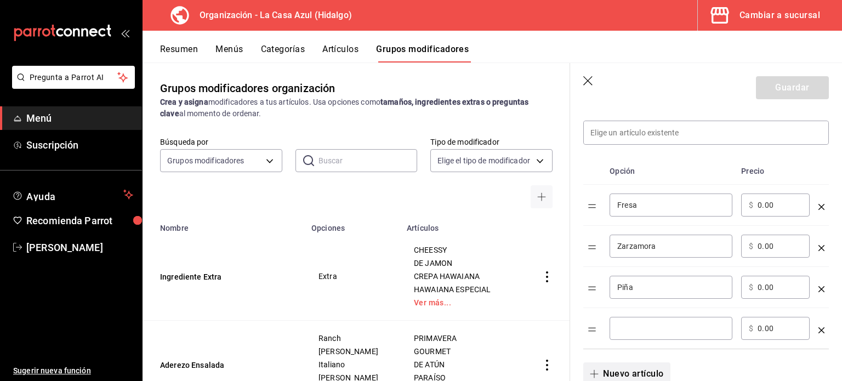
click at [640, 336] on div "​" at bounding box center [671, 328] width 123 height 23
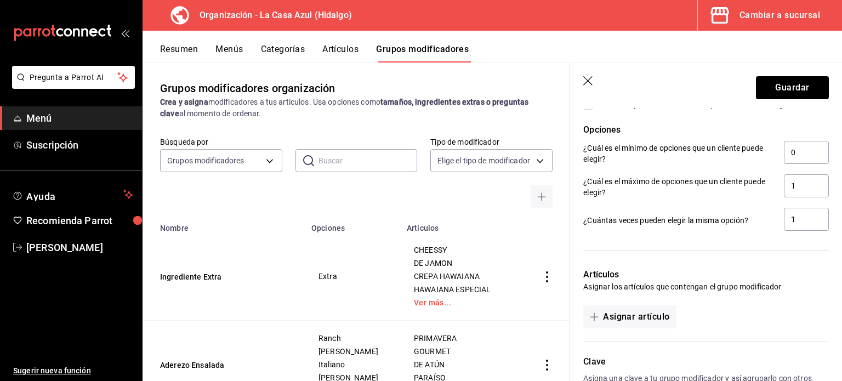
scroll to position [682, 0]
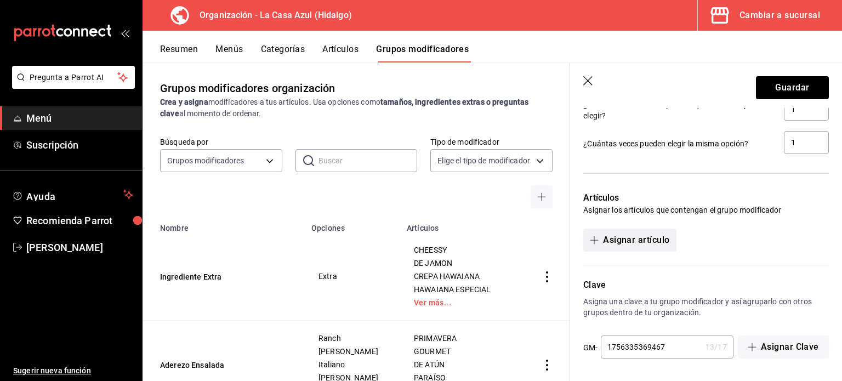
type input "Frambuesa"
click at [621, 237] on button "Asignar artículo" at bounding box center [629, 240] width 93 height 23
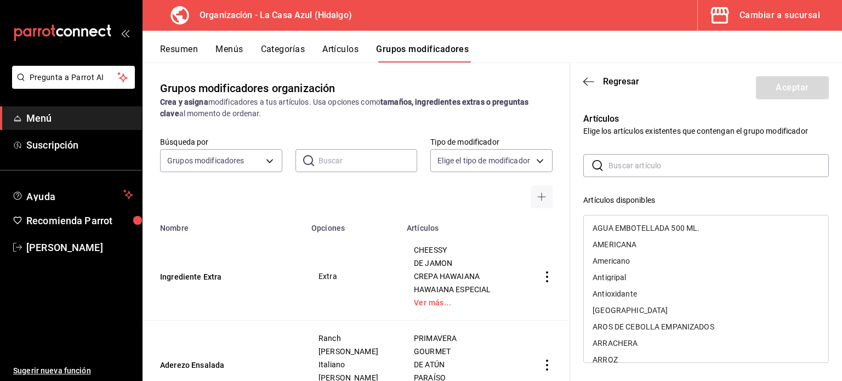
click at [623, 153] on div "Artículos Elige los artículos existentes que contengan el grupo modificador ​ ​…" at bounding box center [699, 322] width 259 height 446
click at [626, 165] on input "text" at bounding box center [719, 166] width 220 height 22
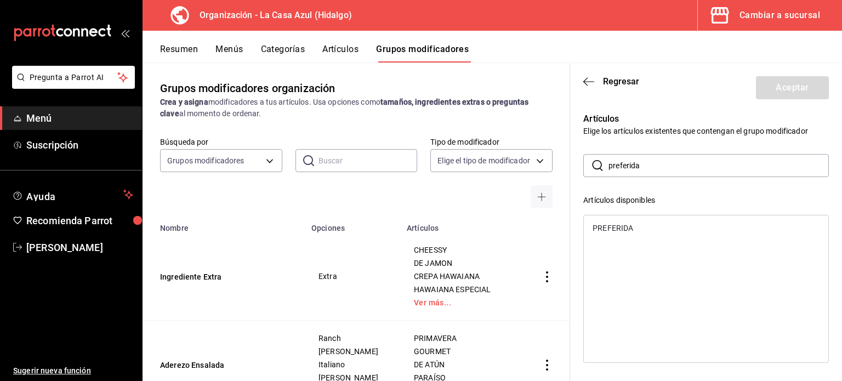
click at [636, 229] on div "PREFERIDA" at bounding box center [706, 228] width 245 height 16
click at [684, 165] on input "preferida" at bounding box center [719, 166] width 220 height 22
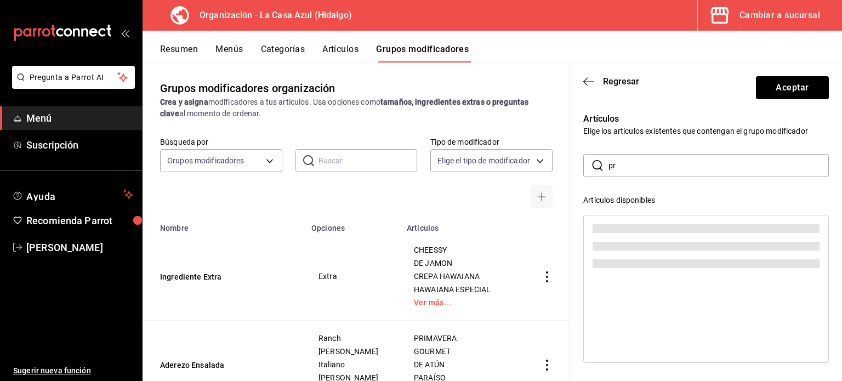
type input "p"
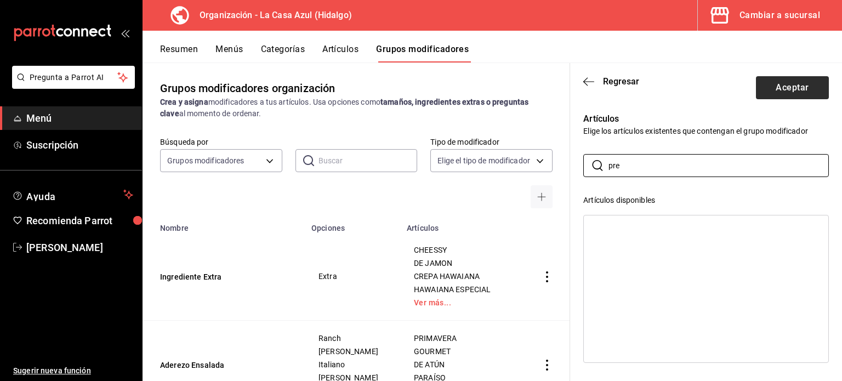
type input "pre"
click at [781, 95] on button "Aceptar" at bounding box center [792, 87] width 73 height 23
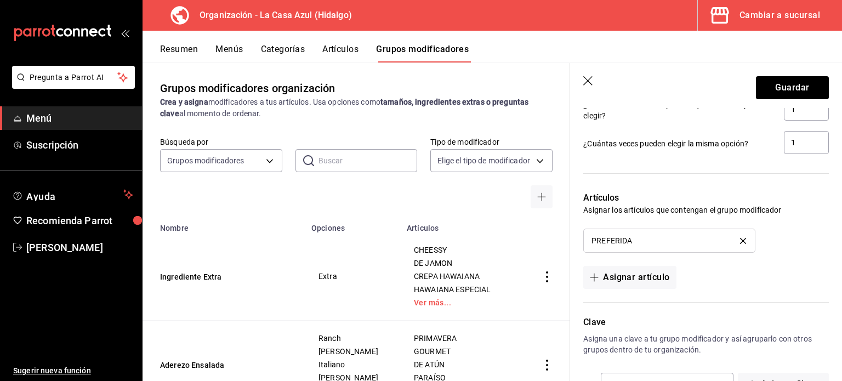
scroll to position [719, 0]
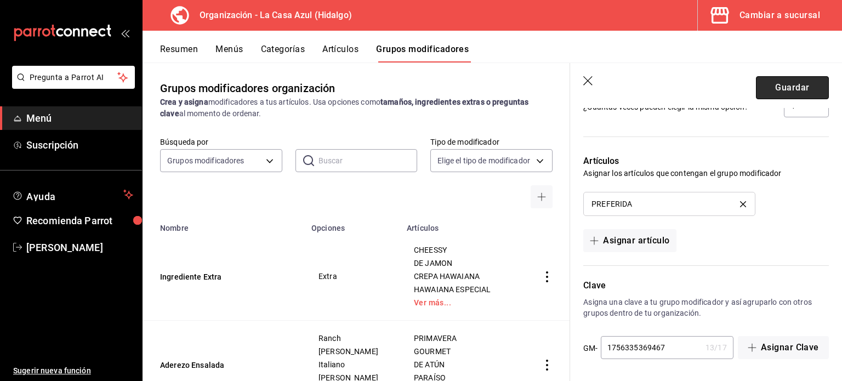
click at [793, 93] on button "Guardar" at bounding box center [792, 87] width 73 height 23
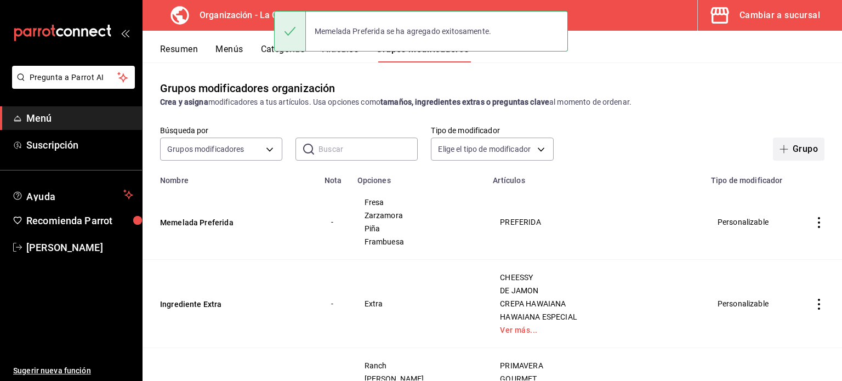
click at [792, 157] on button "Grupo" at bounding box center [799, 149] width 52 height 23
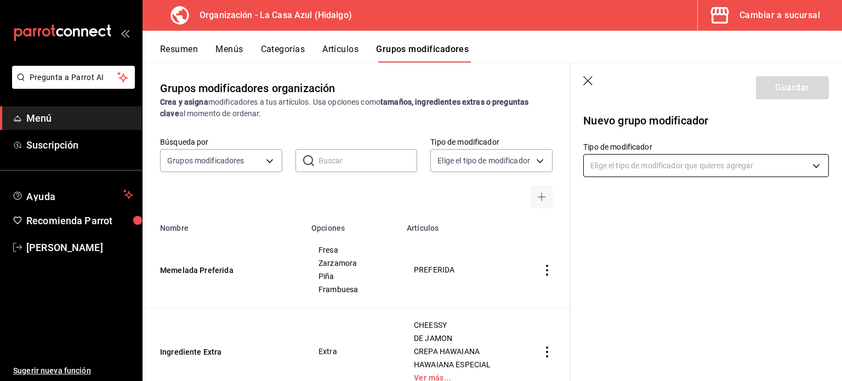
click at [708, 163] on body "Pregunta a Parrot AI Menú Suscripción Ayuda Recomienda Parrot Berenice Bustos S…" at bounding box center [421, 190] width 842 height 381
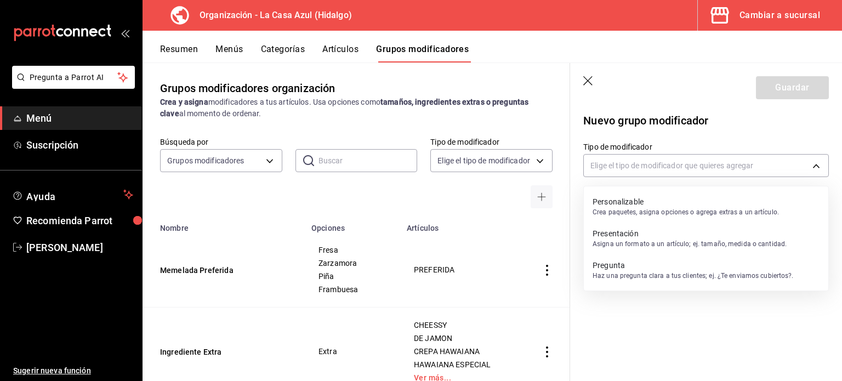
click at [674, 196] on p "Personalizable" at bounding box center [686, 201] width 186 height 11
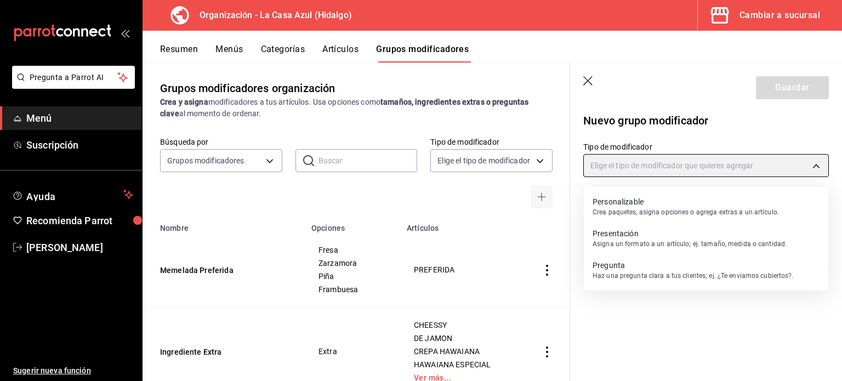
type input "CUSTOMIZABLE"
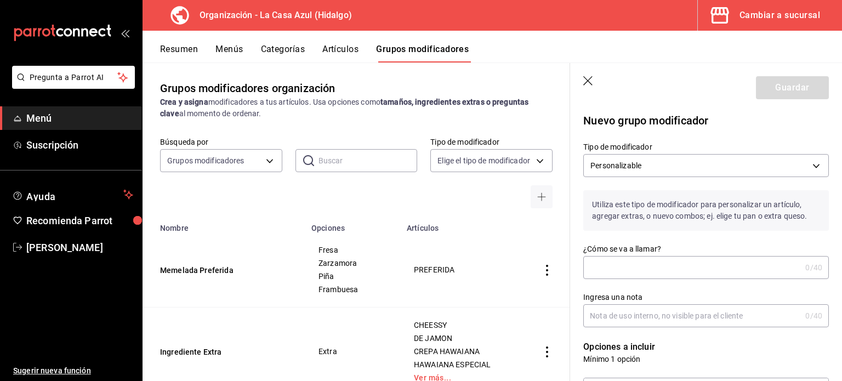
click at [600, 252] on label "¿Cómo se va a llamar?" at bounding box center [706, 249] width 246 height 8
click at [600, 257] on input "¿Cómo se va a llamar?" at bounding box center [692, 268] width 218 height 22
click at [603, 270] on input "¿Cómo se va a llamar?" at bounding box center [692, 268] width 218 height 22
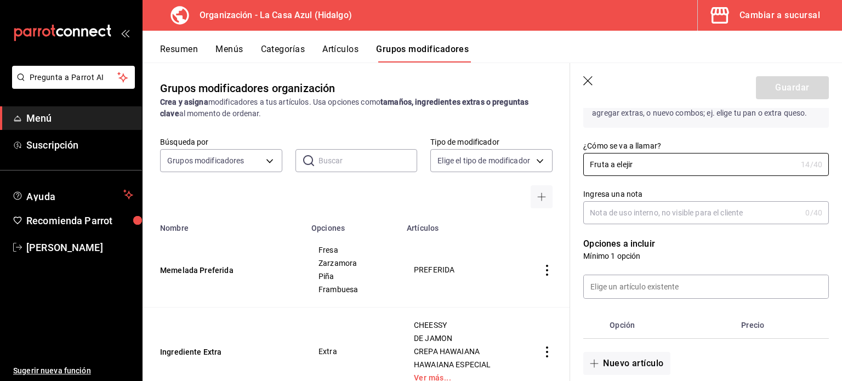
scroll to position [105, 0]
type input "Fruta a elejir"
click at [639, 356] on button "Nuevo artículo" at bounding box center [626, 361] width 87 height 23
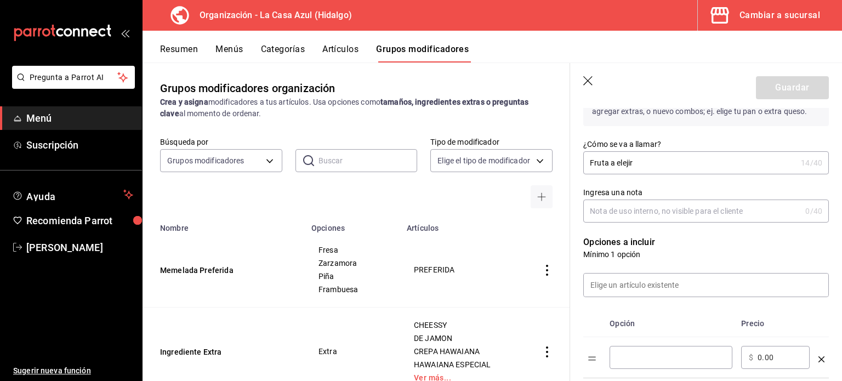
click at [639, 356] on input "optionsTable" at bounding box center [670, 357] width 107 height 11
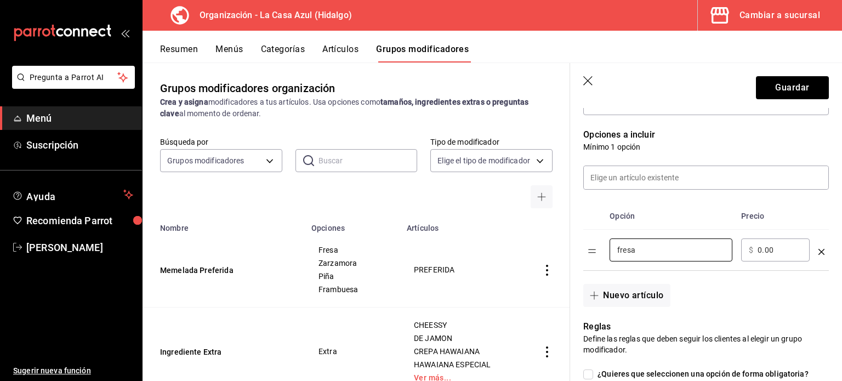
scroll to position [216, 0]
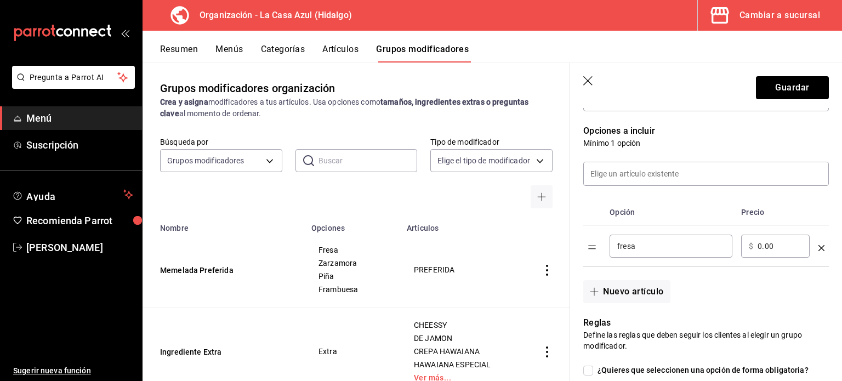
click at [621, 244] on input "fresa" at bounding box center [670, 246] width 107 height 11
type input "Fresa"
click at [638, 282] on button "Nuevo artículo" at bounding box center [626, 291] width 87 height 23
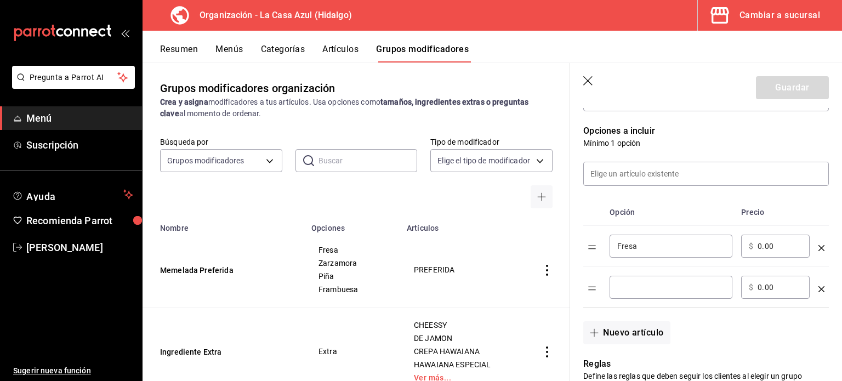
click at [638, 282] on input "optionsTable" at bounding box center [670, 287] width 107 height 11
type input "Plátano"
click at [612, 328] on button "Nuevo artículo" at bounding box center [626, 332] width 87 height 23
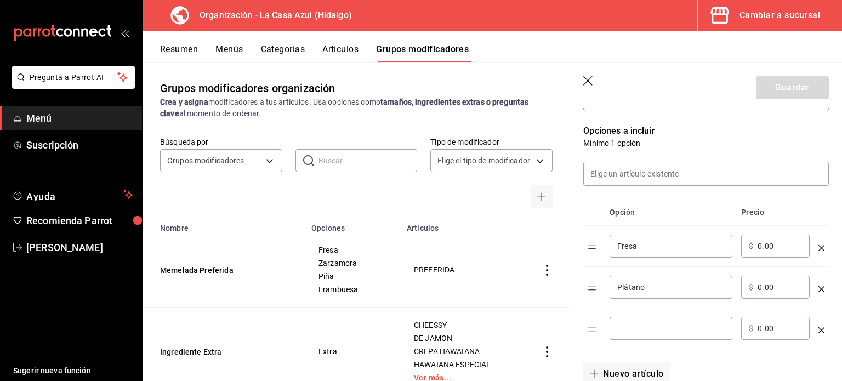
click at [625, 314] on td "​" at bounding box center [671, 328] width 132 height 41
click at [627, 320] on div "​" at bounding box center [671, 328] width 123 height 23
type input "Nuez"
click at [610, 372] on button "Nuevo artículo" at bounding box center [626, 373] width 87 height 23
click at [614, 370] on div "​" at bounding box center [671, 369] width 123 height 23
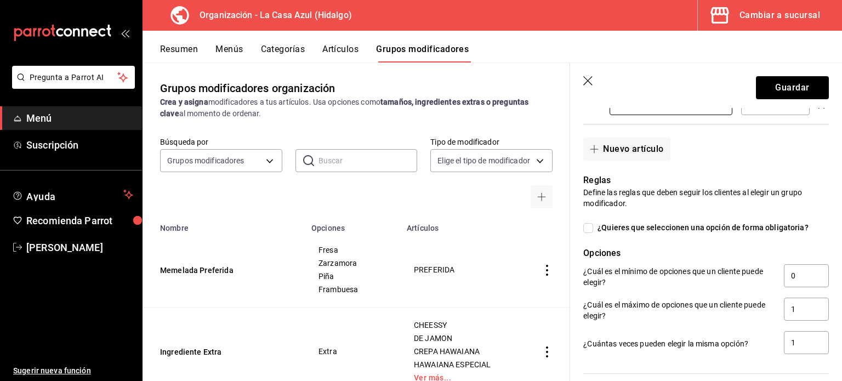
scroll to position [485, 0]
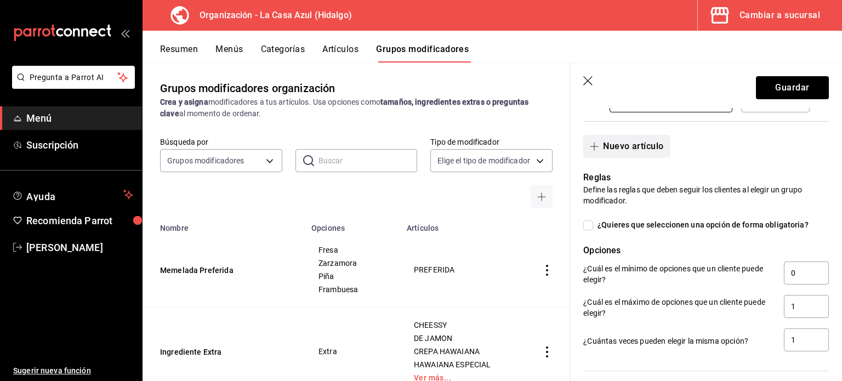
type input "[GEOGRAPHIC_DATA]"
click at [636, 152] on button "Nuevo artículo" at bounding box center [626, 146] width 87 height 23
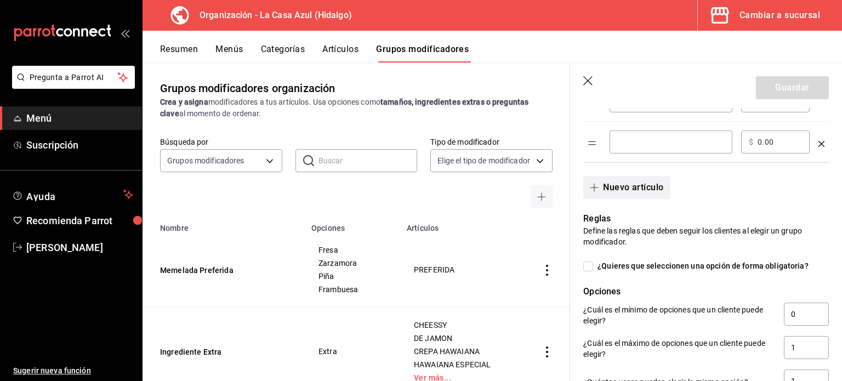
click at [643, 192] on button "Nuevo artículo" at bounding box center [626, 187] width 87 height 23
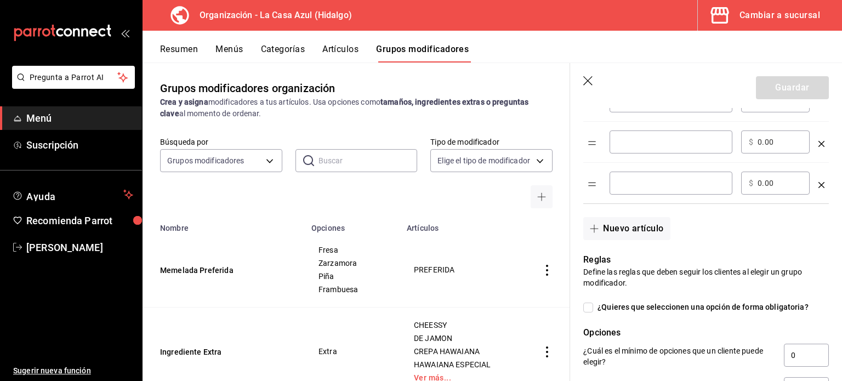
click at [814, 190] on td "optionsTable" at bounding box center [821, 183] width 15 height 41
click at [819, 186] on icon "optionsTable" at bounding box center [822, 185] width 6 height 6
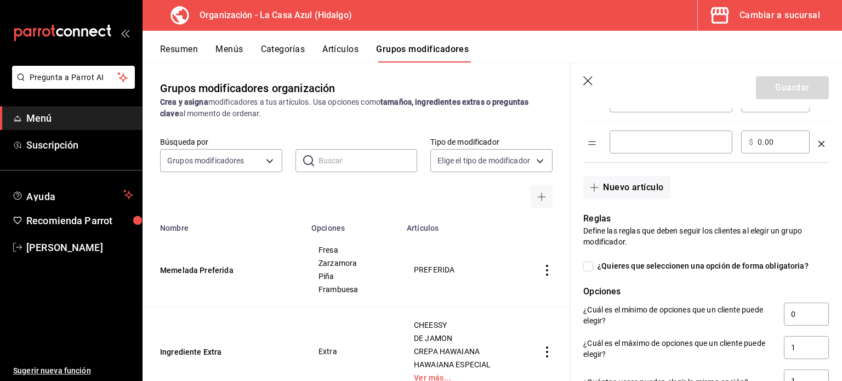
click at [816, 149] on td "optionsTable" at bounding box center [821, 142] width 15 height 41
click at [819, 146] on div "optionsTable" at bounding box center [822, 140] width 6 height 18
click at [819, 144] on icon "optionsTable" at bounding box center [822, 144] width 6 height 6
click at [813, 163] on div "Nuevo artículo" at bounding box center [699, 181] width 259 height 36
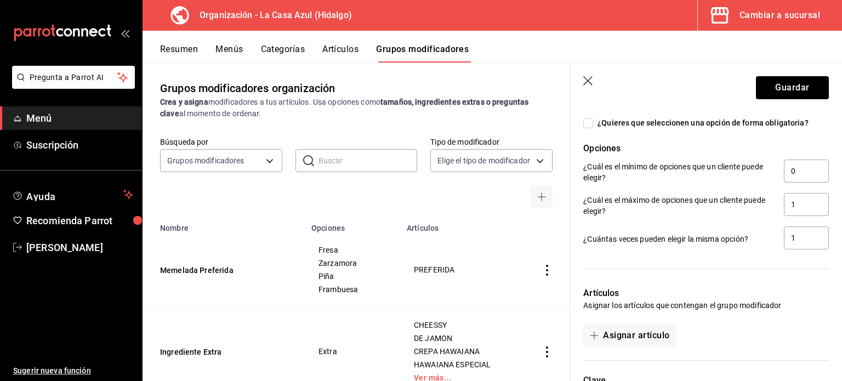
scroll to position [682, 0]
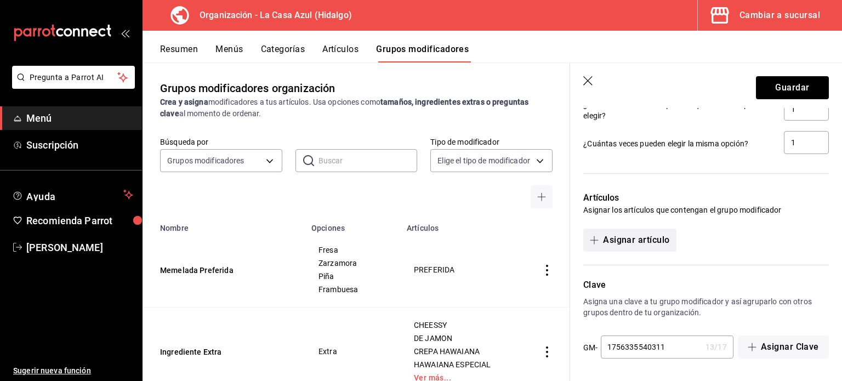
click at [631, 233] on button "Asignar artículo" at bounding box center [629, 240] width 93 height 23
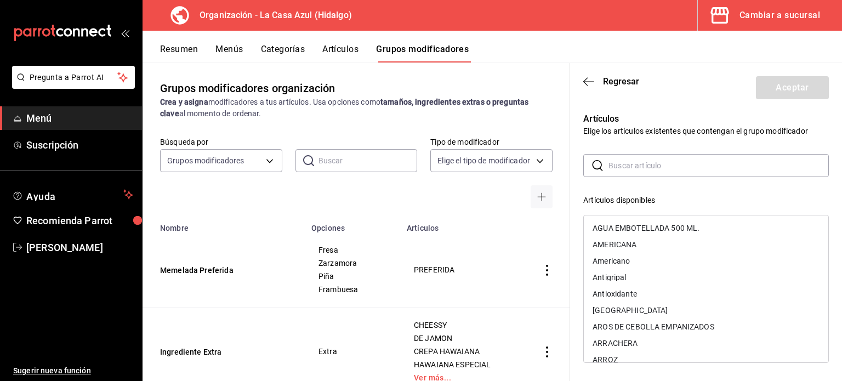
click at [621, 172] on input "text" at bounding box center [719, 166] width 220 height 22
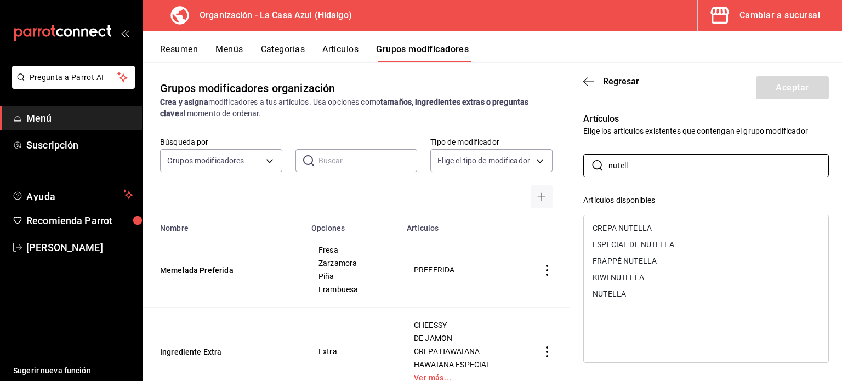
type input "nutell"
click at [639, 234] on div "CREPA NUTELLA" at bounding box center [706, 228] width 245 height 16
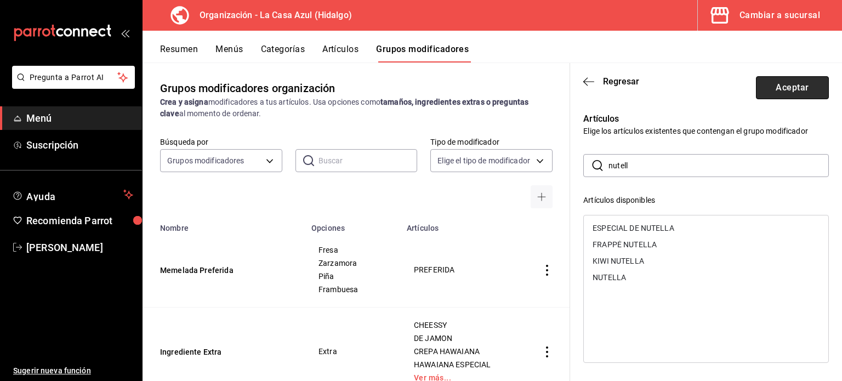
click at [779, 97] on button "Aceptar" at bounding box center [792, 87] width 73 height 23
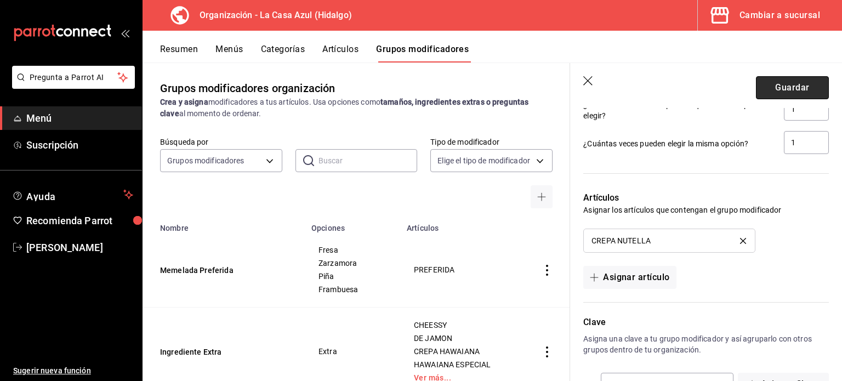
click at [766, 84] on button "Guardar" at bounding box center [792, 87] width 73 height 23
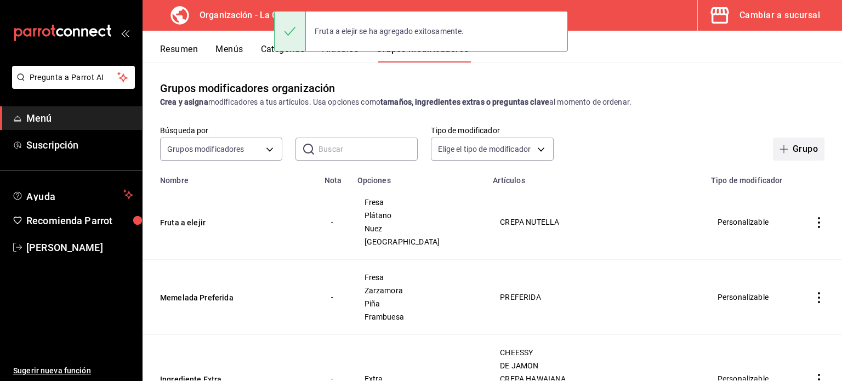
click at [780, 147] on icon "button" at bounding box center [784, 149] width 9 height 9
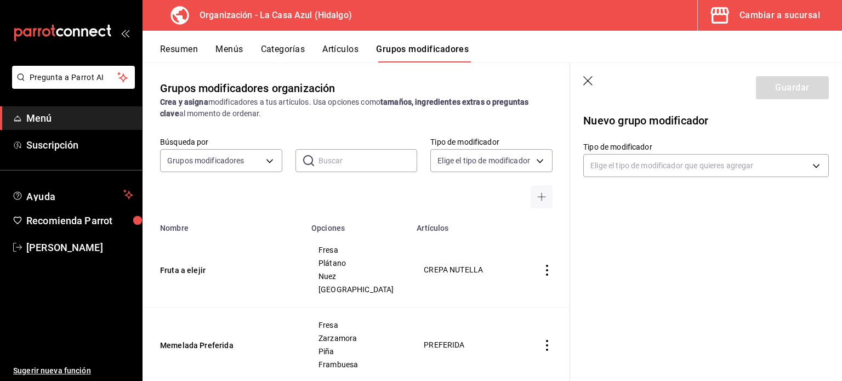
click at [656, 181] on div "Nuevo grupo modificador Tipo de modificador Elige el tipo de modificador que qu…" at bounding box center [706, 153] width 272 height 91
click at [650, 164] on body "Pregunta a Parrot AI Menú Suscripción Ayuda Recomienda Parrot Berenice Bustos S…" at bounding box center [421, 190] width 842 height 381
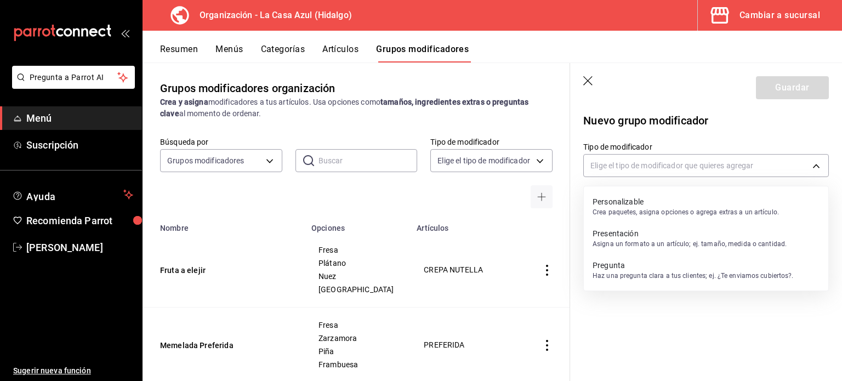
click at [620, 214] on p "Crea paquetes, asigna opciones o agrega extras a un artículo." at bounding box center [686, 212] width 186 height 10
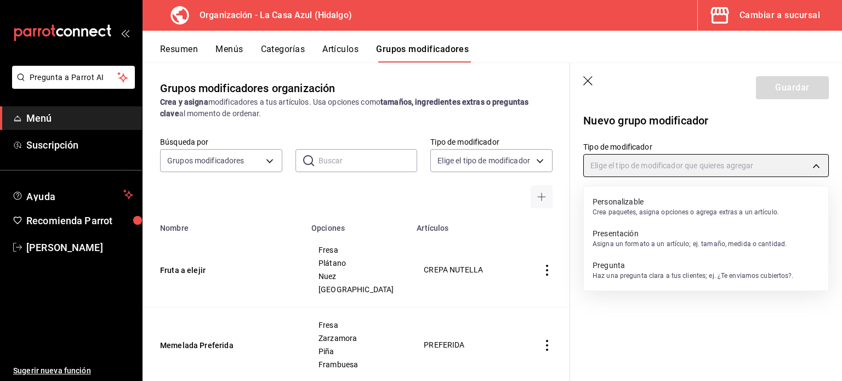
type input "CUSTOMIZABLE"
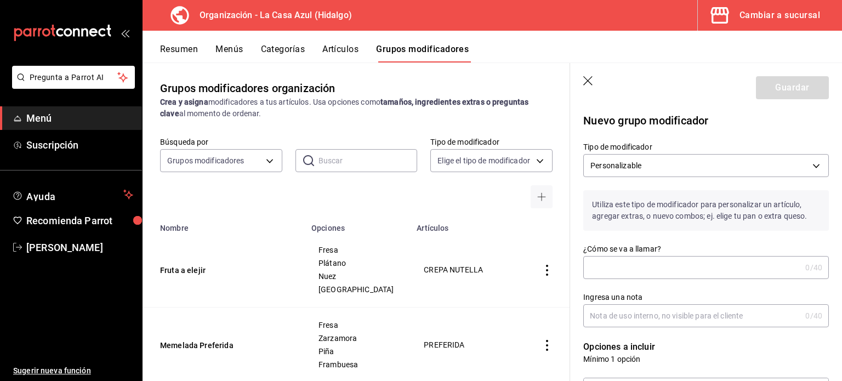
click at [606, 274] on input "¿Cómo se va a llamar?" at bounding box center [692, 268] width 218 height 22
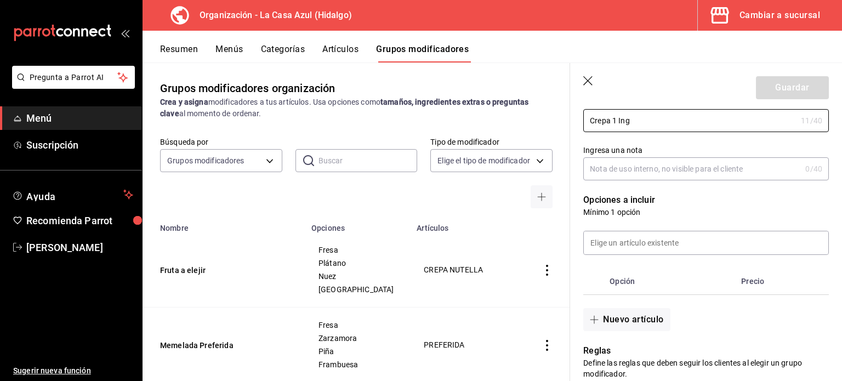
scroll to position [150, 0]
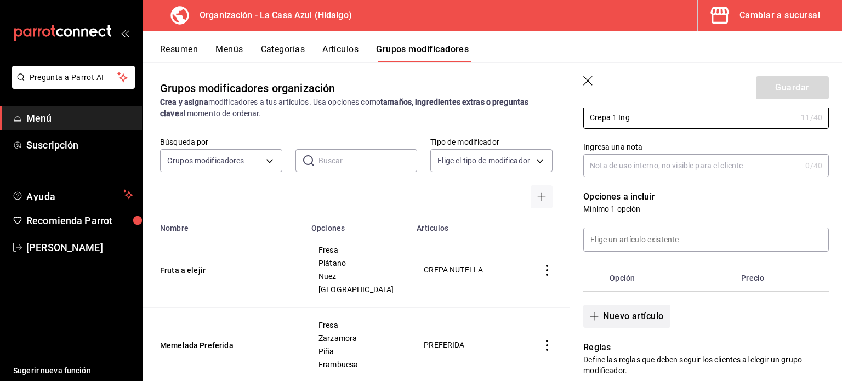
type input "Crepa 1 Ing"
click at [609, 316] on button "Nuevo artículo" at bounding box center [626, 316] width 87 height 23
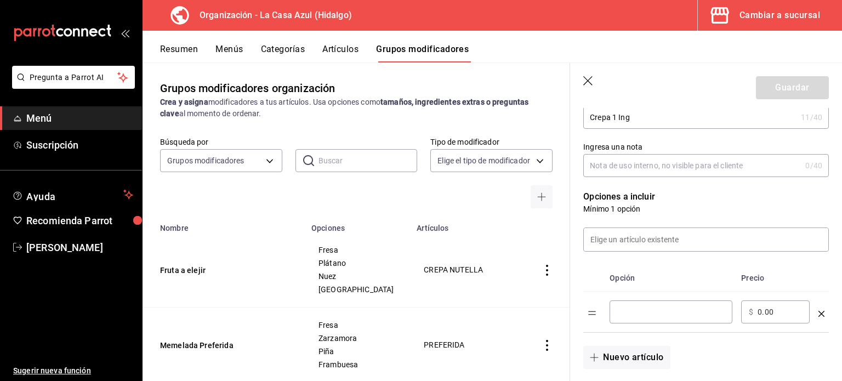
click at [647, 305] on div "​" at bounding box center [671, 312] width 123 height 23
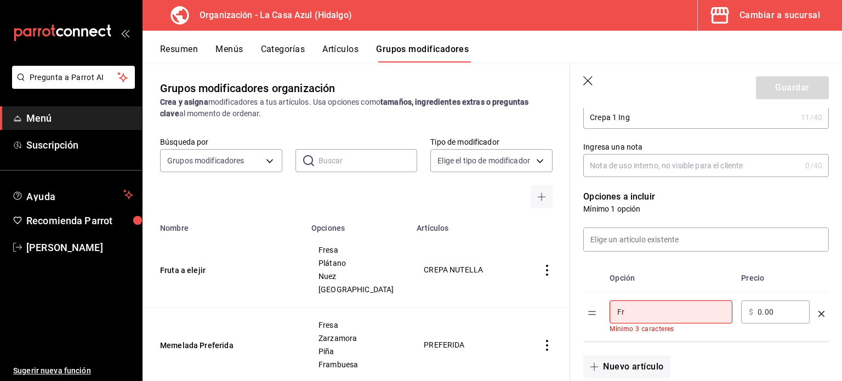
type input "Fresa"
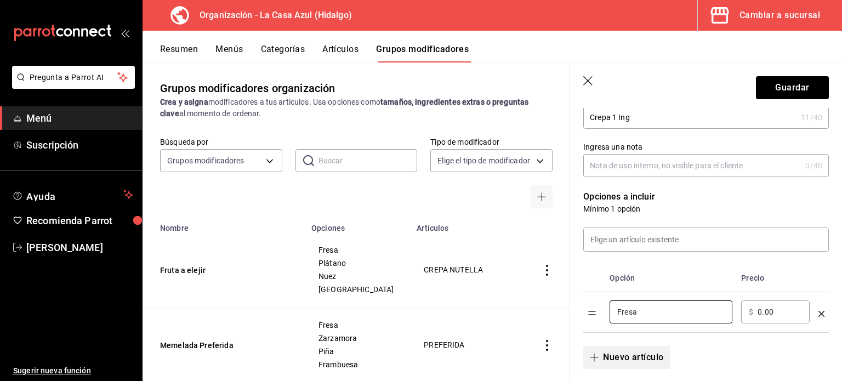
click at [610, 362] on button "Nuevo artículo" at bounding box center [626, 357] width 87 height 23
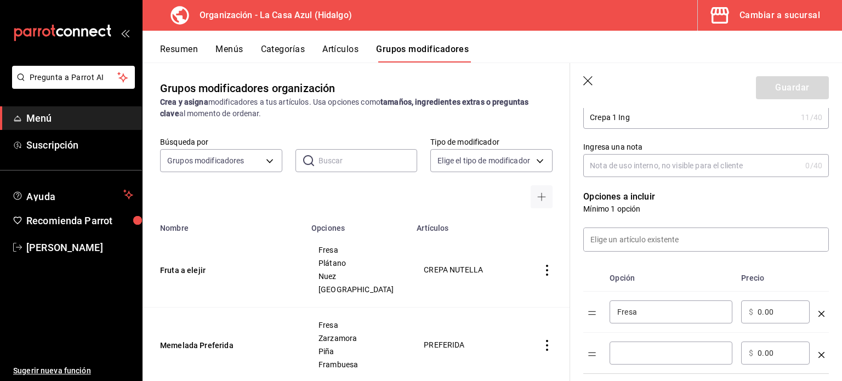
click at [617, 359] on div "​" at bounding box center [671, 353] width 123 height 23
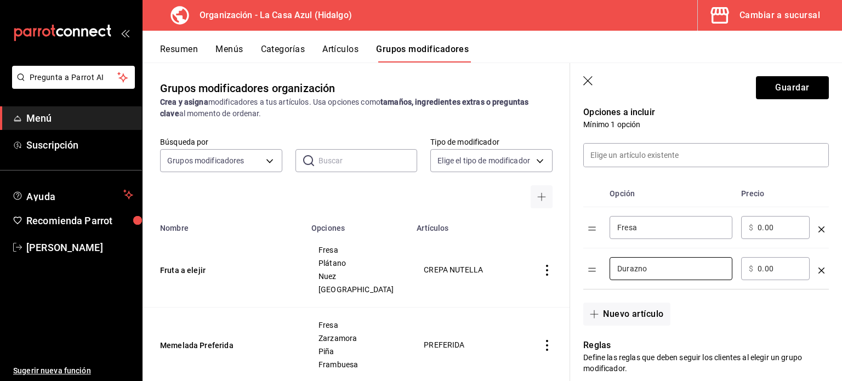
scroll to position [246, 0]
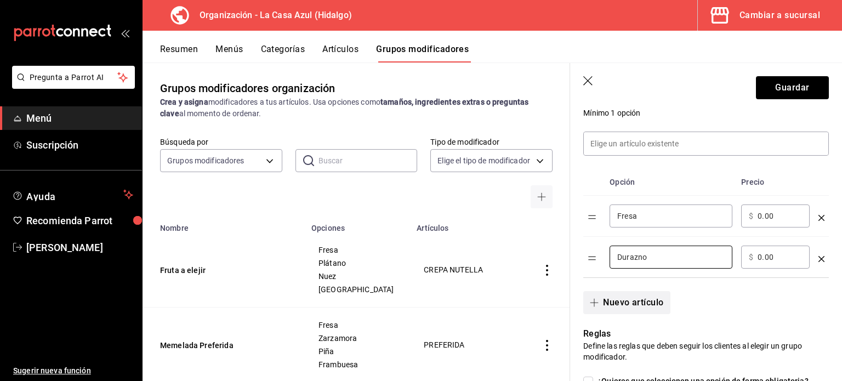
type input "Durazno"
click at [633, 299] on button "Nuevo artículo" at bounding box center [626, 302] width 87 height 23
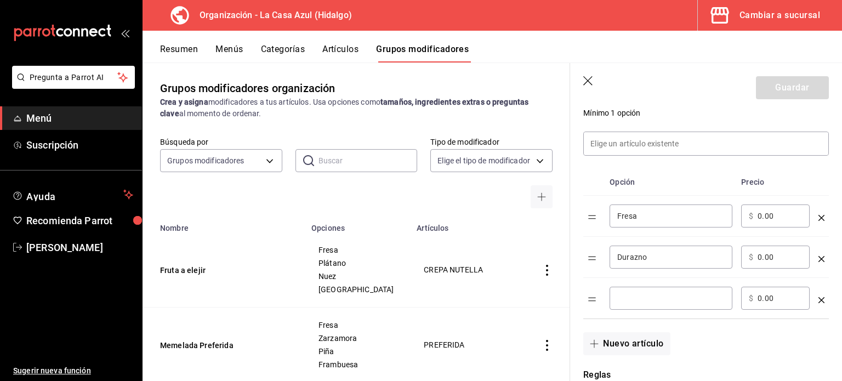
click at [633, 299] on input "optionsTable" at bounding box center [670, 298] width 107 height 11
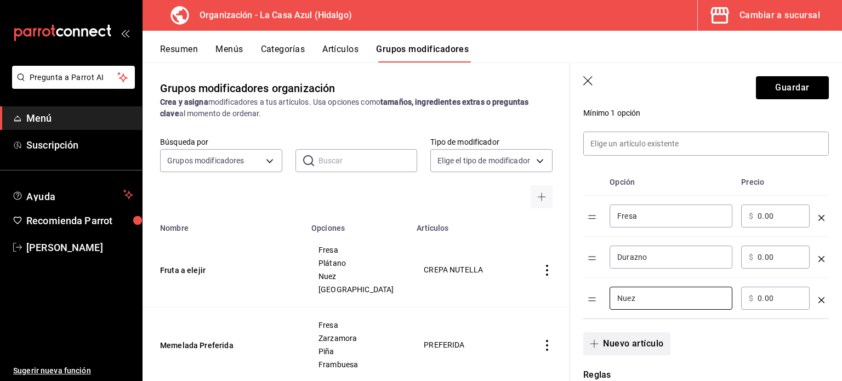
type input "Nuez"
click at [612, 339] on button "Nuevo artículo" at bounding box center [626, 343] width 87 height 23
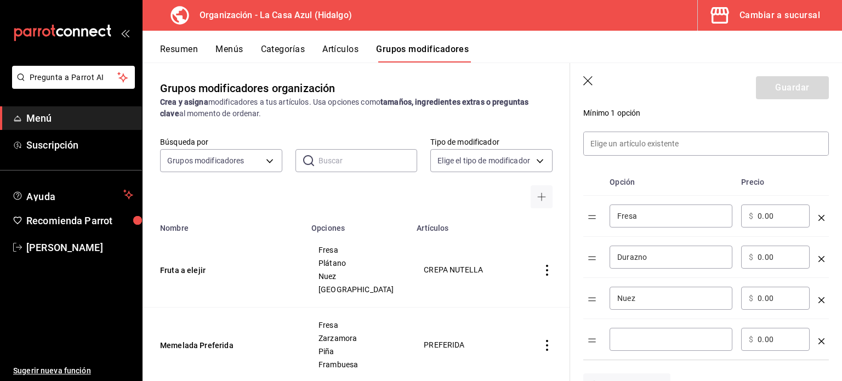
click at [628, 342] on input "optionsTable" at bounding box center [670, 339] width 107 height 11
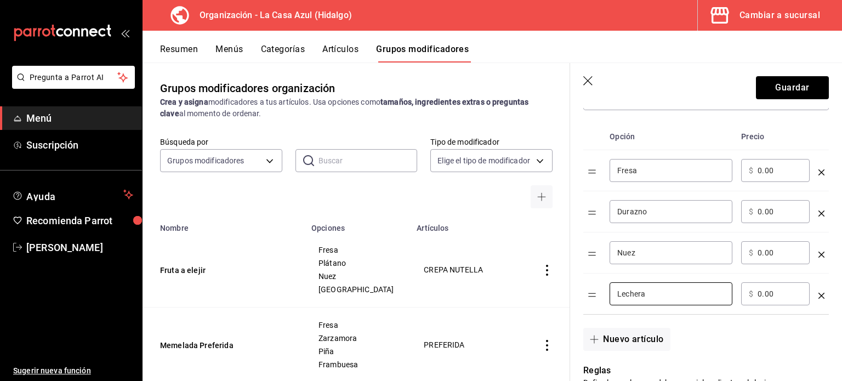
scroll to position [336, 0]
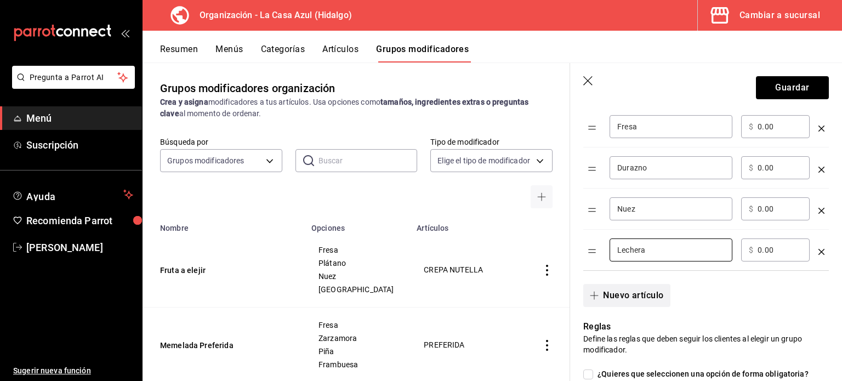
type input "Lechera"
click at [657, 298] on button "Nuevo artículo" at bounding box center [626, 295] width 87 height 23
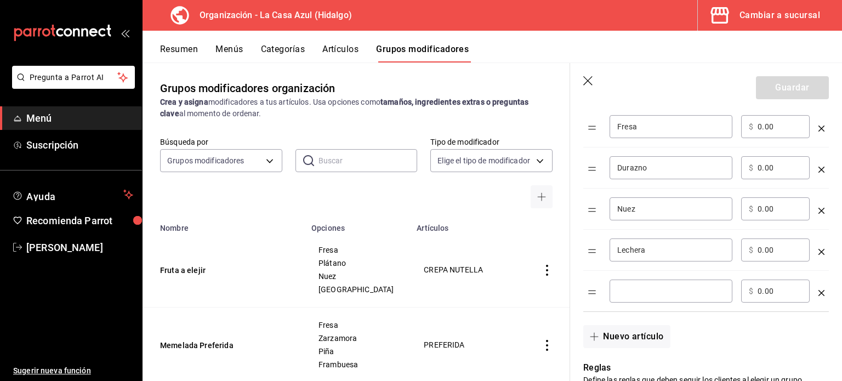
click at [819, 293] on icon "optionsTable" at bounding box center [822, 293] width 6 height 6
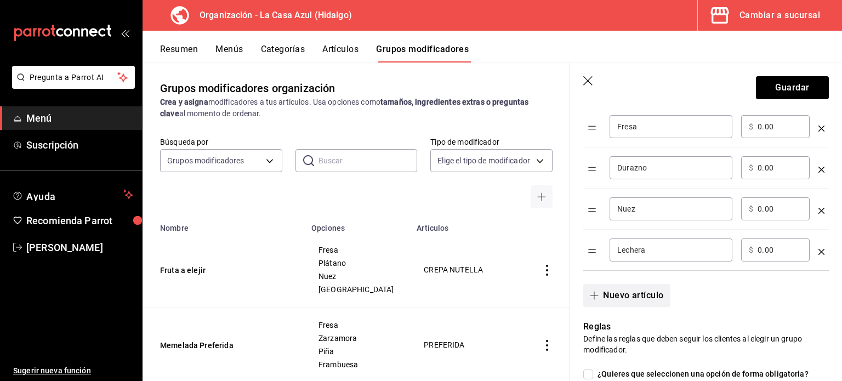
click at [634, 304] on button "Nuevo artículo" at bounding box center [626, 295] width 87 height 23
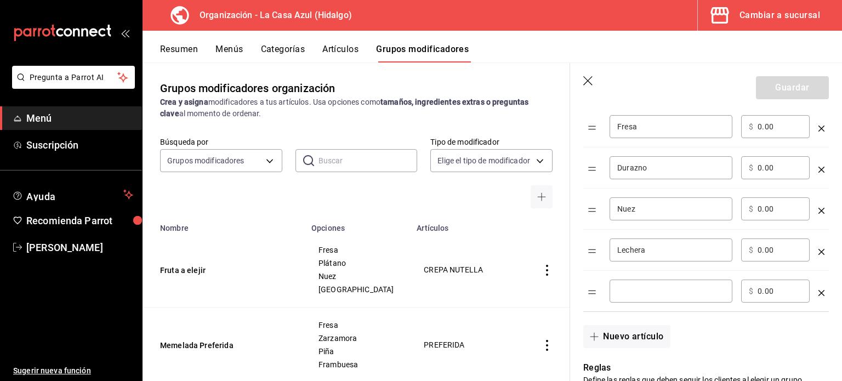
click at [643, 296] on input "optionsTable" at bounding box center [670, 291] width 107 height 11
click at [628, 342] on button "Nuevo artículo" at bounding box center [626, 336] width 87 height 23
click at [628, 342] on div "​" at bounding box center [671, 332] width 123 height 23
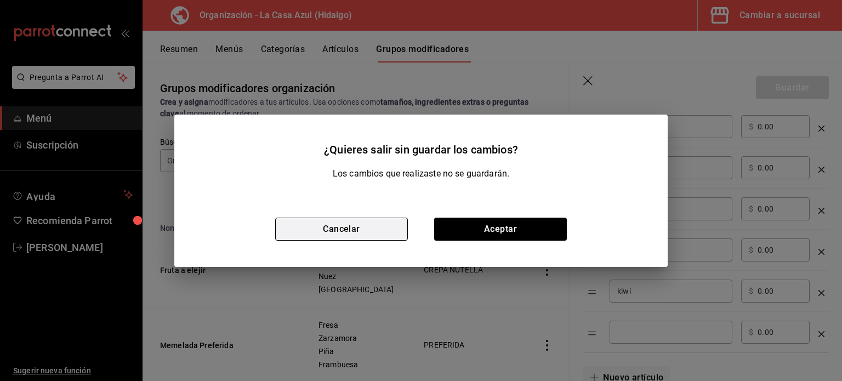
click at [387, 235] on button "Cancelar" at bounding box center [341, 229] width 133 height 23
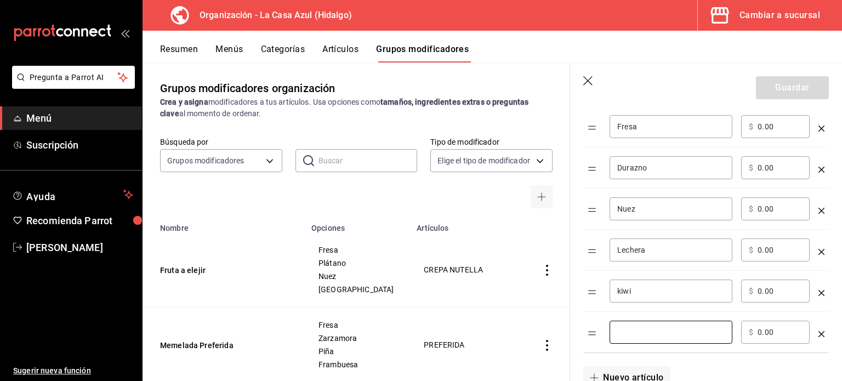
click at [622, 292] on input "kiwi" at bounding box center [670, 291] width 107 height 11
type input "Kiwi"
click at [634, 336] on input "optionsTable" at bounding box center [670, 332] width 107 height 11
type input "C"
click at [634, 336] on input "optionsTable" at bounding box center [670, 332] width 107 height 11
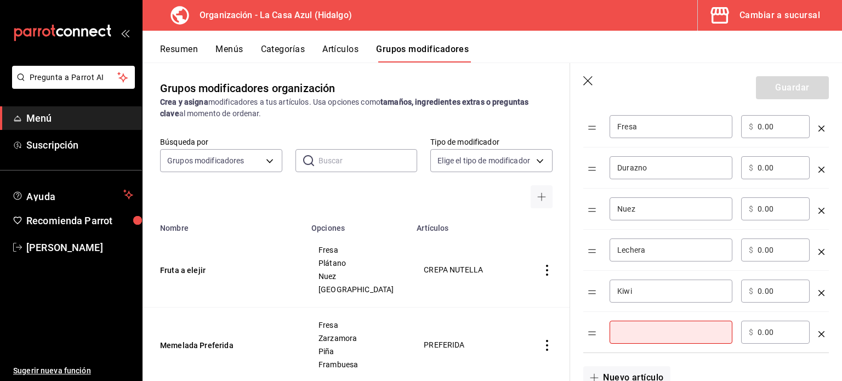
click at [634, 336] on input "optionsTable" at bounding box center [670, 332] width 107 height 11
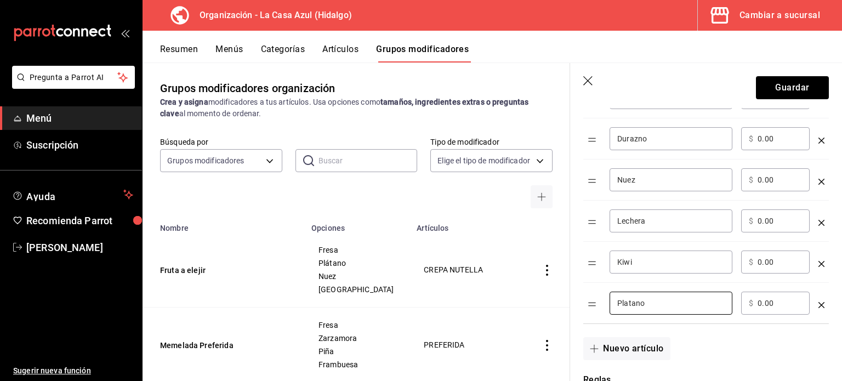
scroll to position [366, 0]
type input "Platano"
click at [588, 351] on button "Nuevo artículo" at bounding box center [626, 347] width 87 height 23
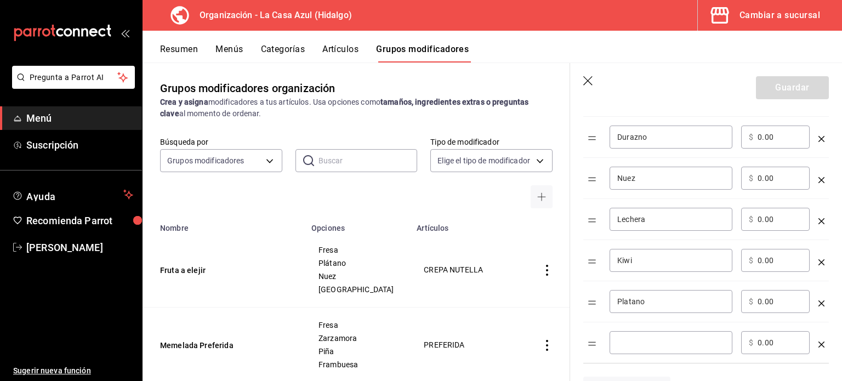
click at [653, 352] on div "​" at bounding box center [671, 342] width 123 height 23
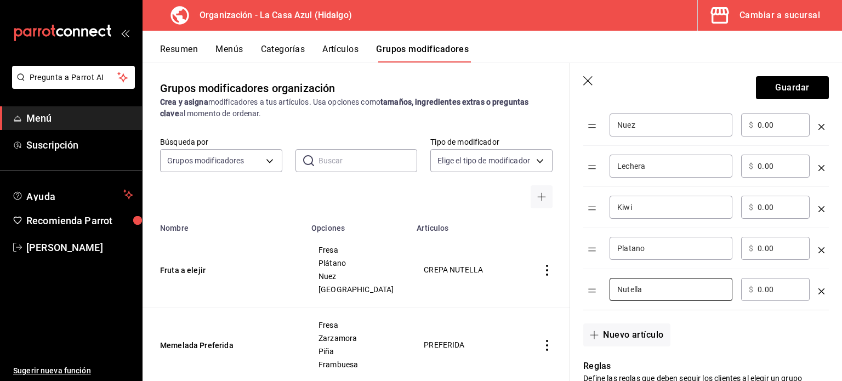
scroll to position [447, 0]
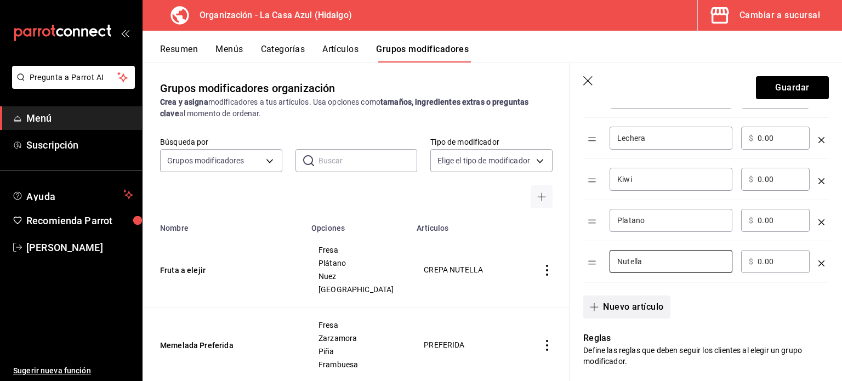
type input "Nutella"
click at [631, 303] on button "Nuevo artículo" at bounding box center [626, 307] width 87 height 23
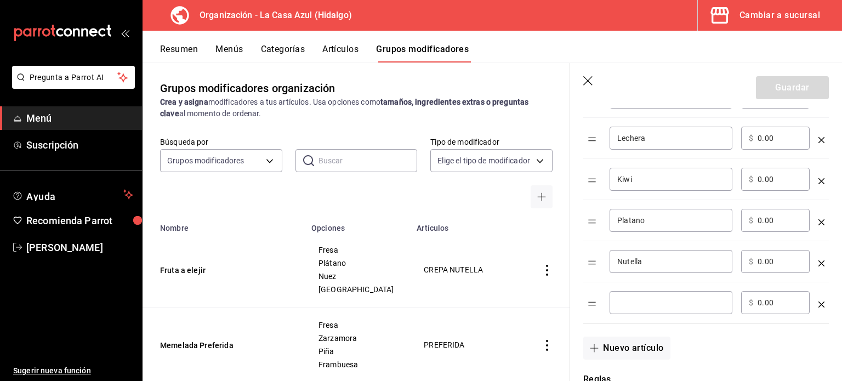
click at [631, 303] on input "optionsTable" at bounding box center [670, 302] width 107 height 11
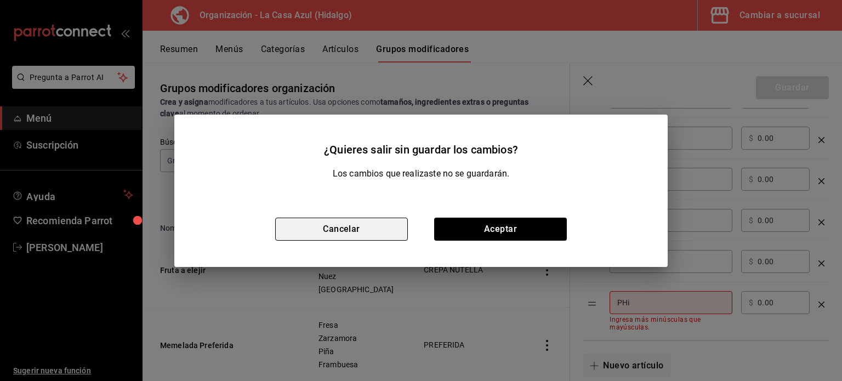
click at [382, 234] on button "Cancelar" at bounding box center [341, 229] width 133 height 23
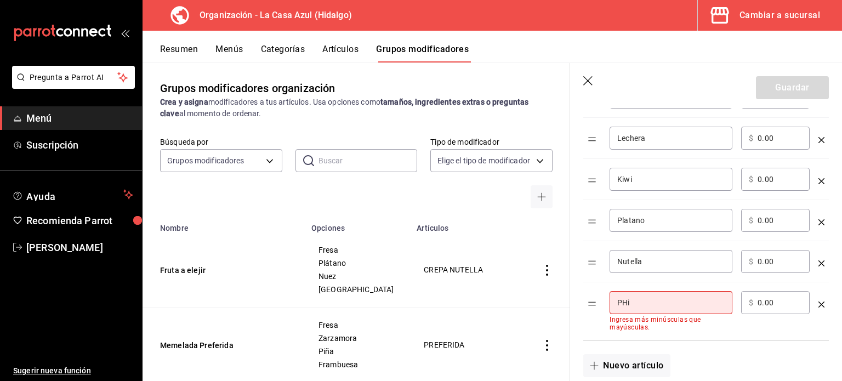
click at [649, 307] on div "PHi ​" at bounding box center [671, 302] width 123 height 23
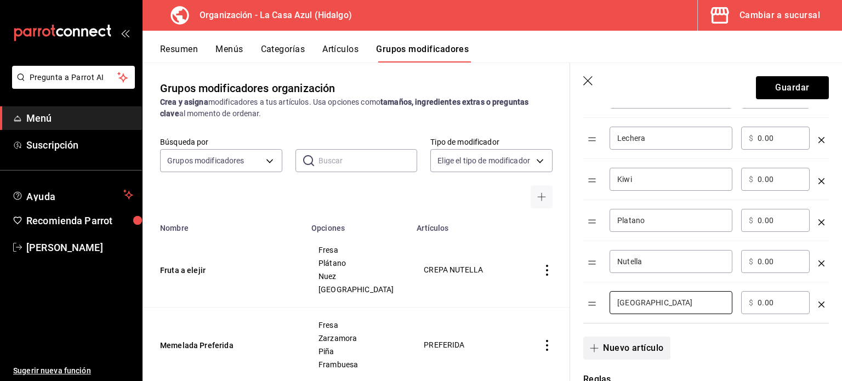
type input "[GEOGRAPHIC_DATA]"
click at [616, 350] on button "Nuevo artículo" at bounding box center [626, 348] width 87 height 23
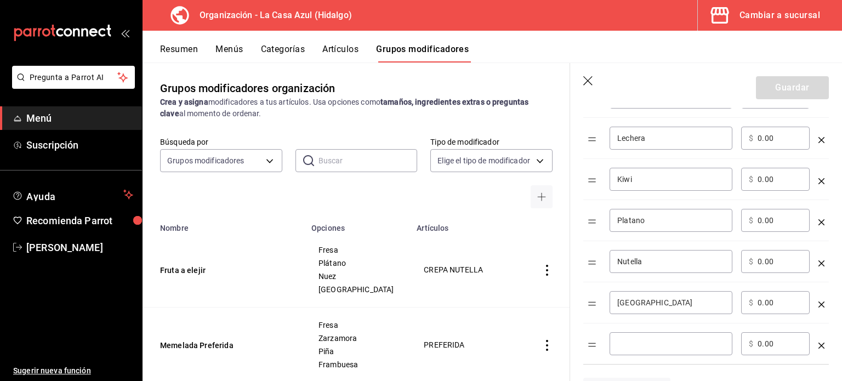
click at [819, 343] on icon "optionsTable" at bounding box center [822, 346] width 6 height 6
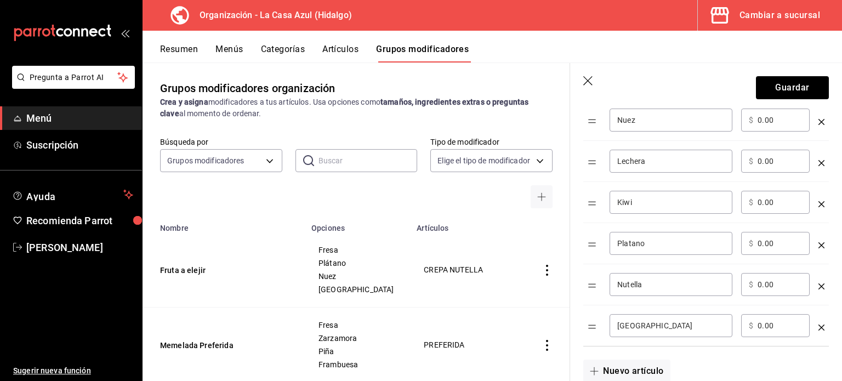
scroll to position [486, 0]
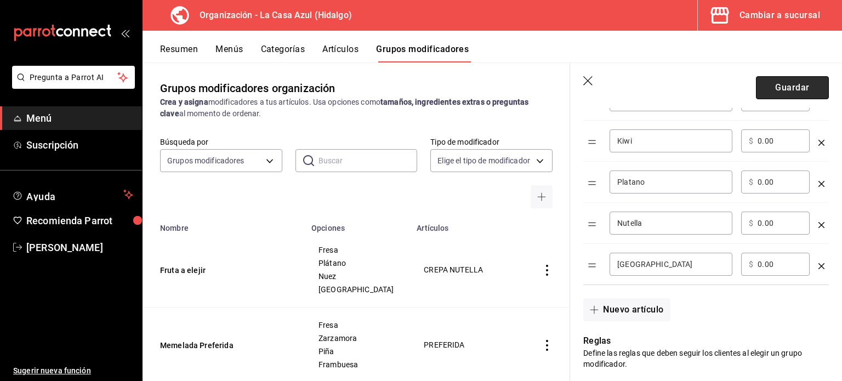
click at [805, 78] on button "Guardar" at bounding box center [792, 87] width 73 height 23
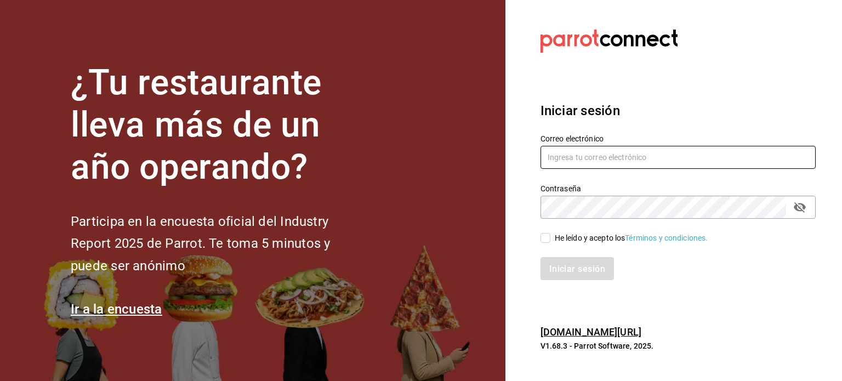
click at [576, 156] on input "text" at bounding box center [678, 157] width 275 height 23
type input "bbez2207@gmail.com"
click at [544, 240] on input "He leído y acepto los Términos y condiciones." at bounding box center [546, 238] width 10 height 10
checkbox input "true"
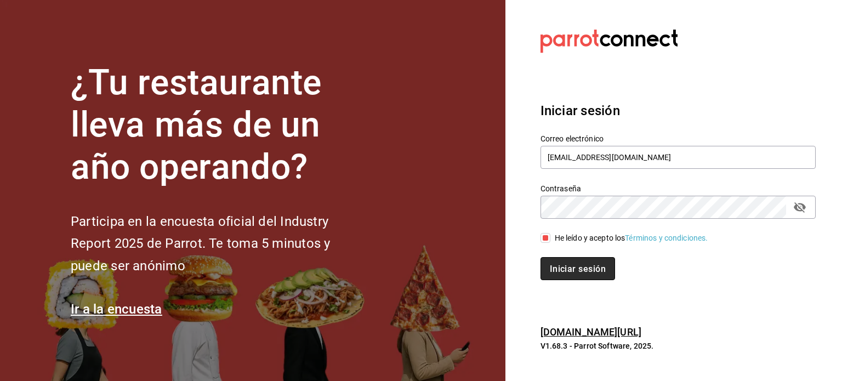
click at [564, 263] on button "Iniciar sesión" at bounding box center [578, 268] width 75 height 23
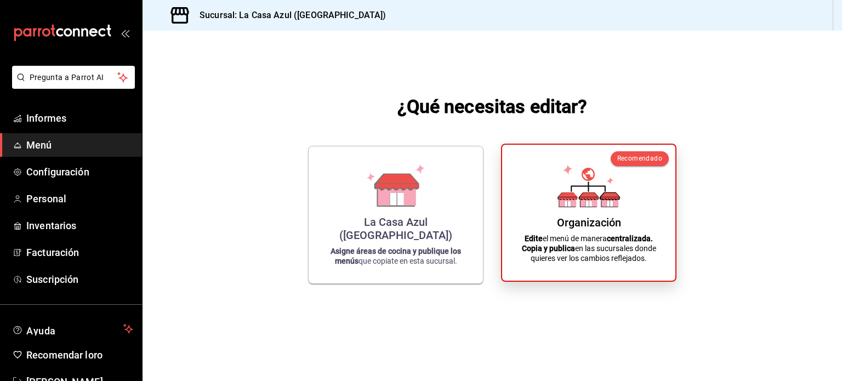
click at [613, 226] on font "Organización" at bounding box center [589, 222] width 64 height 13
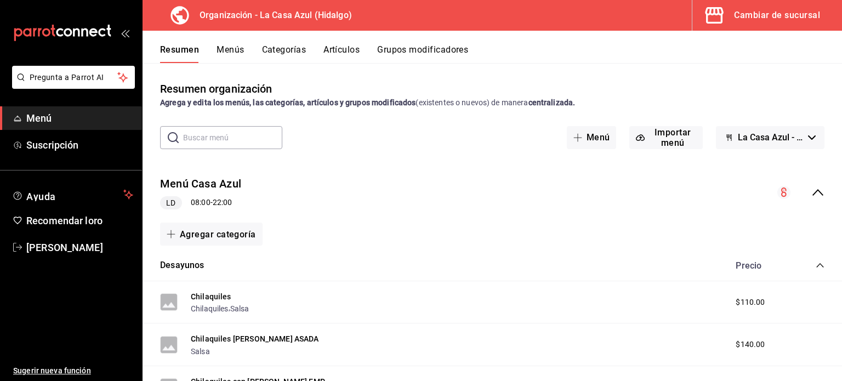
click at [418, 59] on button "Grupos modificadores" at bounding box center [422, 53] width 91 height 19
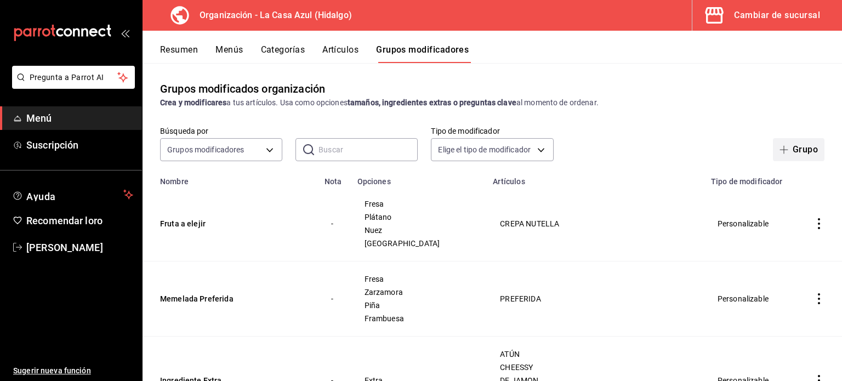
click at [802, 141] on button "Grupo" at bounding box center [799, 149] width 52 height 23
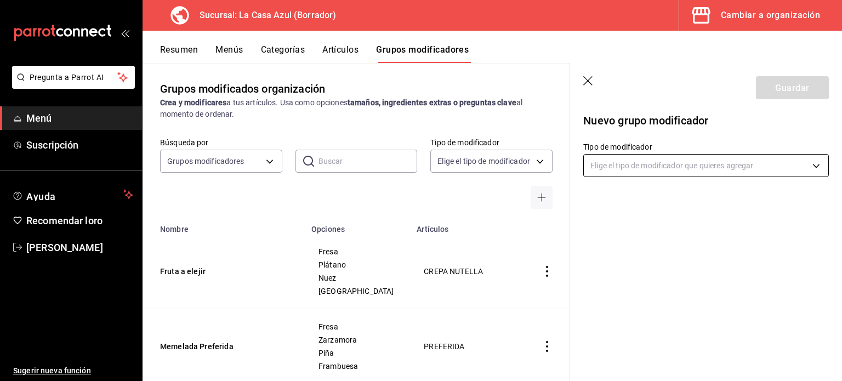
click at [770, 168] on body "Pregunta a Parrot AI Menú Suscripción Ayuda Recomendar loro [PERSON_NAME] Suger…" at bounding box center [421, 190] width 842 height 381
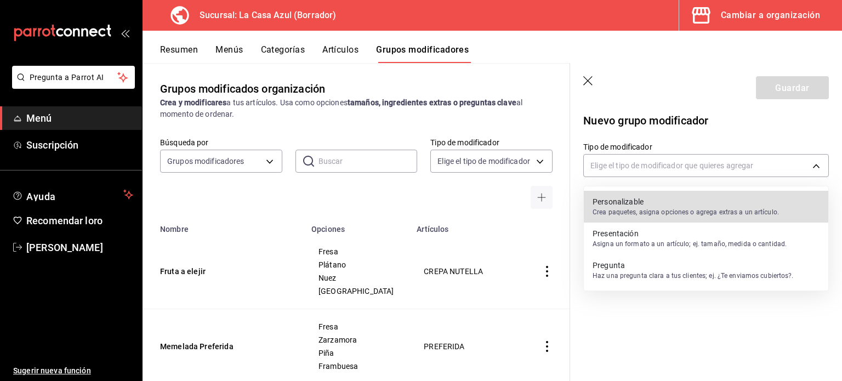
click at [685, 211] on font "Crea paquetes, asigna opciones o agrega extras a un artículo." at bounding box center [686, 212] width 186 height 8
click at [739, 203] on p "Personalizable" at bounding box center [686, 201] width 186 height 11
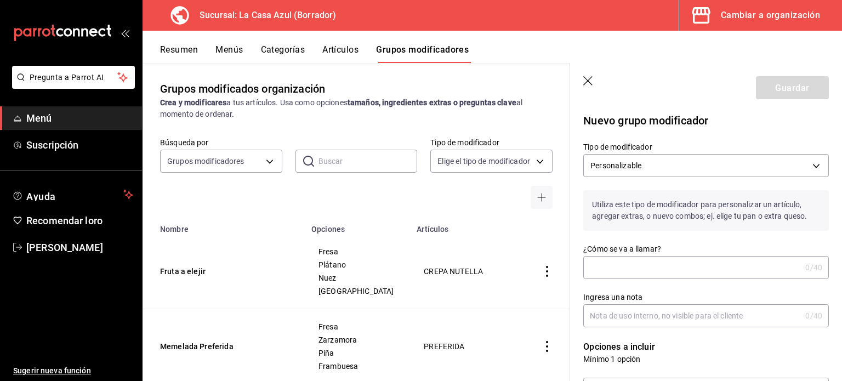
type input "CUSTOMIZABLE"
click at [653, 271] on input "¿Cómo se va a llamar?" at bounding box center [692, 268] width 218 height 22
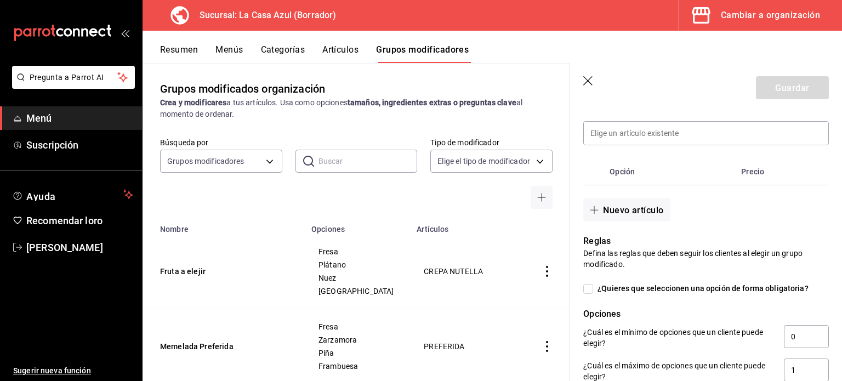
scroll to position [254, 0]
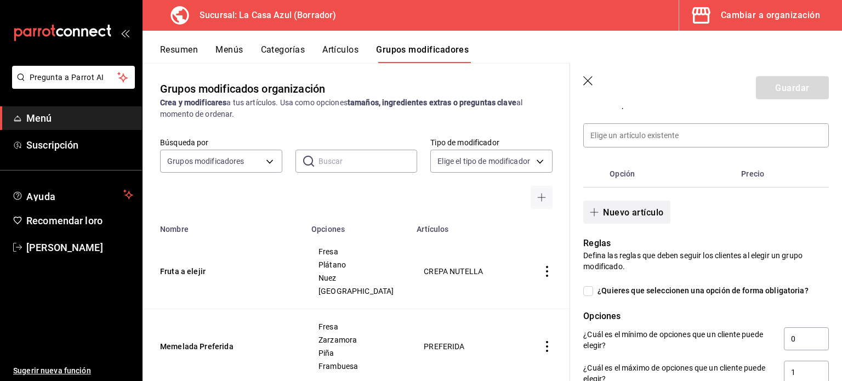
type input "Crepa 1 Ingrediente"
click at [601, 217] on button "Nuevo artículo" at bounding box center [626, 212] width 87 height 23
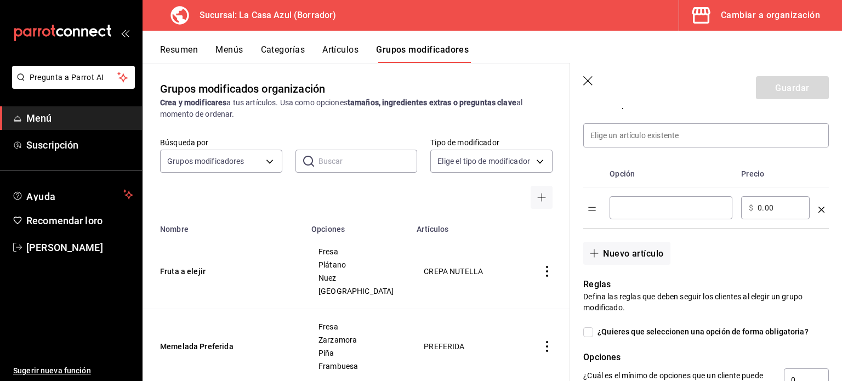
click at [640, 202] on input "Tabla de opciones" at bounding box center [670, 207] width 107 height 11
type input "Fresa"
click at [625, 251] on font "Nuevo artículo" at bounding box center [633, 253] width 60 height 10
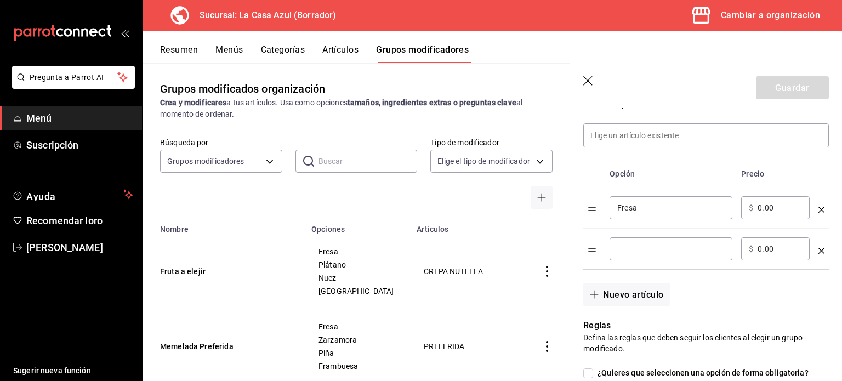
click at [625, 251] on input "Tabla de opciones" at bounding box center [670, 248] width 107 height 11
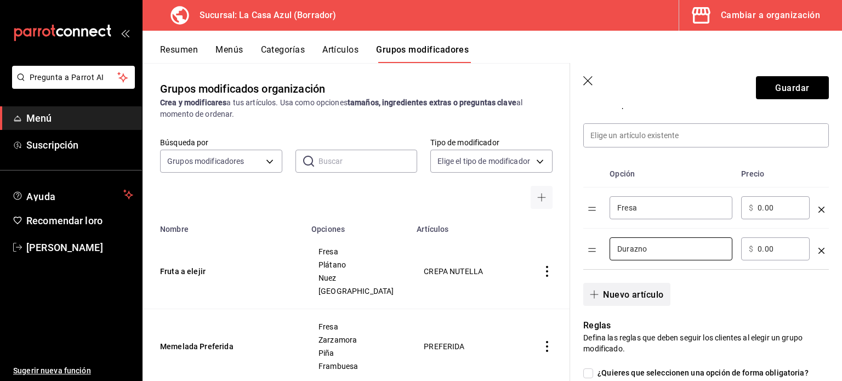
type input "Durazno"
click at [603, 296] on span "button" at bounding box center [596, 294] width 13 height 9
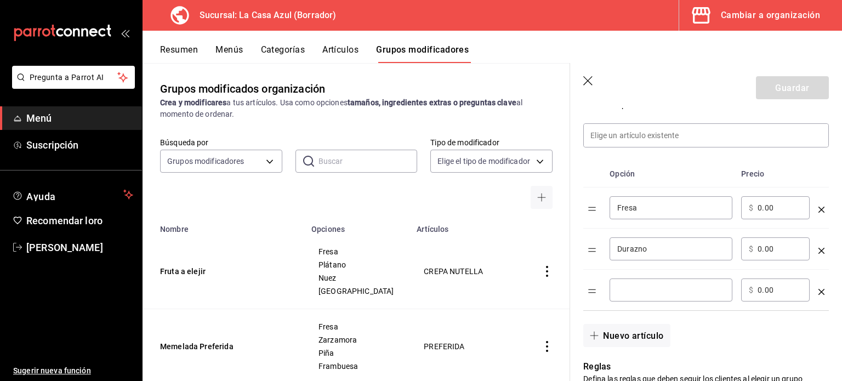
click at [632, 297] on div "​" at bounding box center [671, 290] width 123 height 23
type input "Kiwi"
click at [616, 338] on font "Nuevo artículo" at bounding box center [633, 335] width 60 height 10
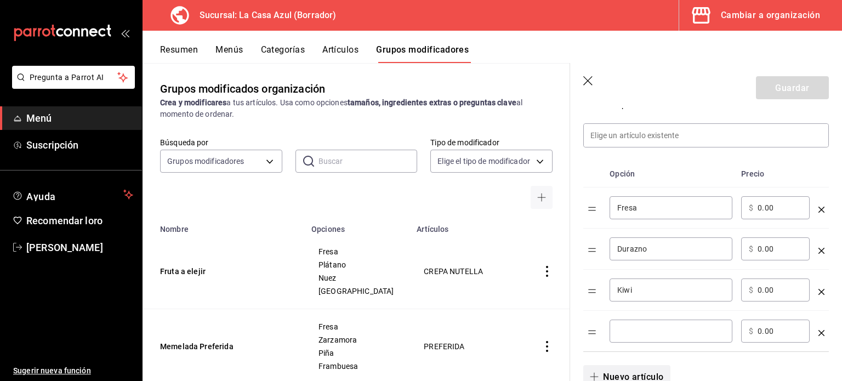
click at [616, 338] on div "​" at bounding box center [671, 331] width 123 height 23
type input "Platano"
click at [631, 375] on font "Nuevo artículo" at bounding box center [633, 376] width 60 height 10
click at [631, 375] on input "Tabla de opciones" at bounding box center [670, 372] width 107 height 11
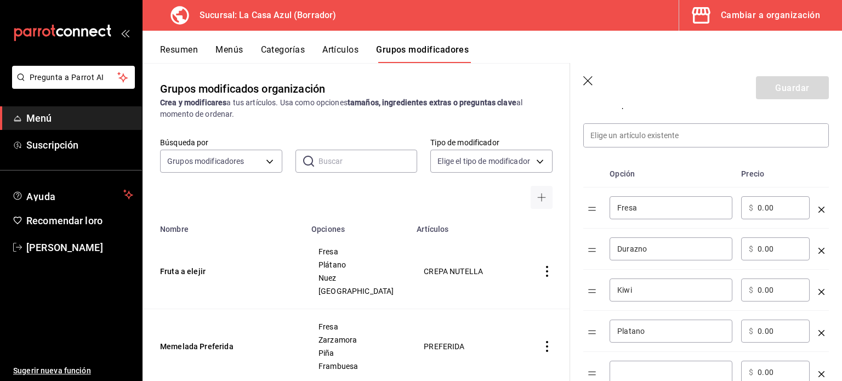
click at [634, 373] on input "Tabla de opciones" at bounding box center [670, 372] width 107 height 11
type input "n"
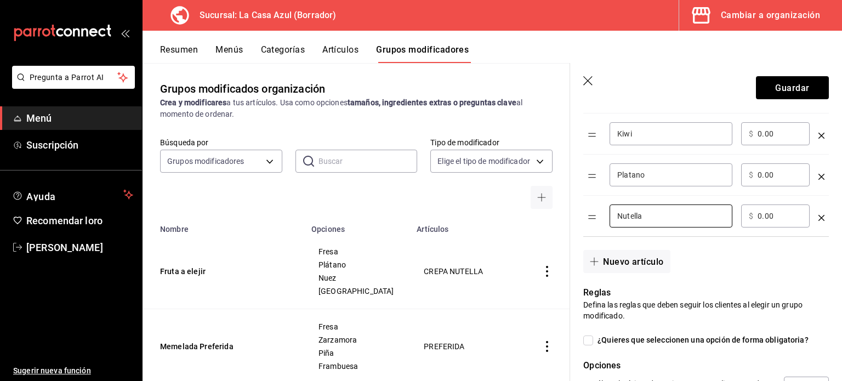
scroll to position [415, 0]
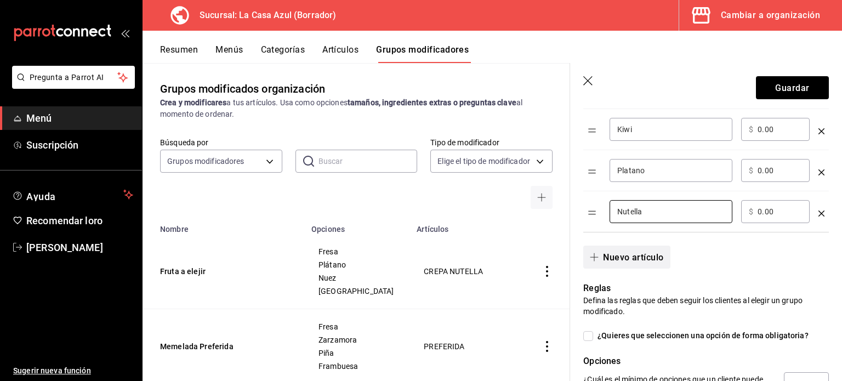
type input "Nutella"
click at [612, 259] on font "Nuevo artículo" at bounding box center [633, 257] width 60 height 10
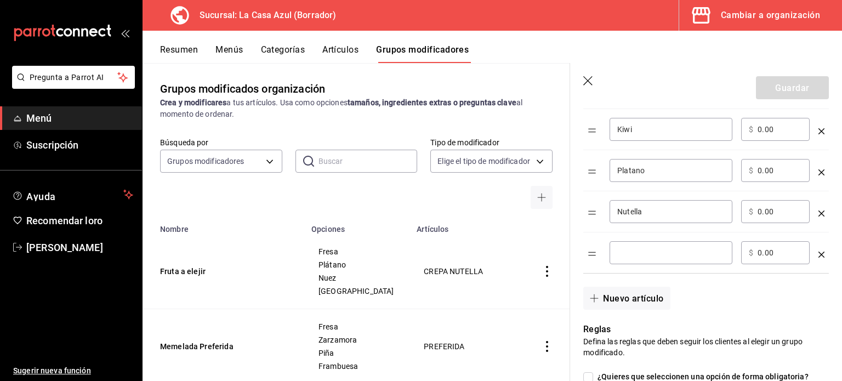
click at [616, 256] on div "​" at bounding box center [671, 252] width 123 height 23
type input "Lechera"
click at [610, 300] on font "Nuevo artículo" at bounding box center [633, 298] width 60 height 10
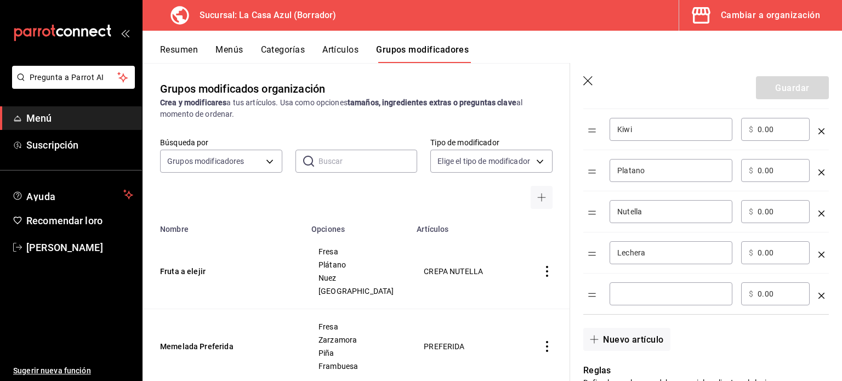
click at [644, 294] on input "Tabla de opciones" at bounding box center [670, 293] width 107 height 11
type input "Philadelpia"
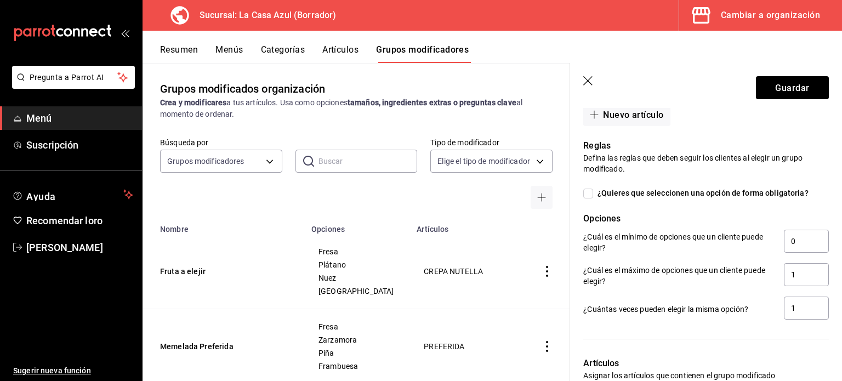
scroll to position [805, 0]
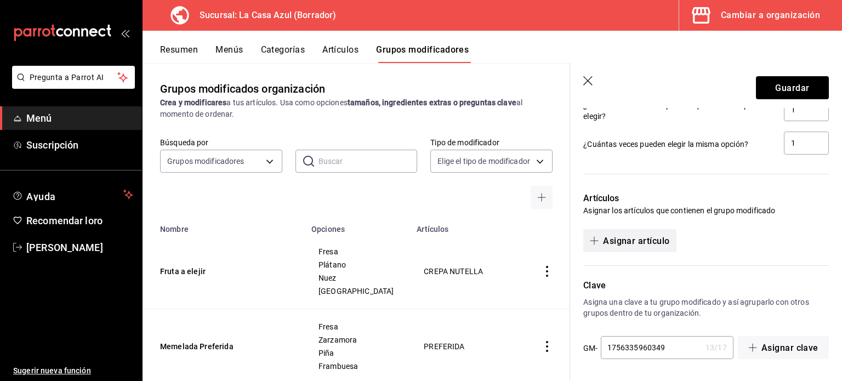
click at [621, 244] on font "Asignar artículo" at bounding box center [636, 240] width 66 height 10
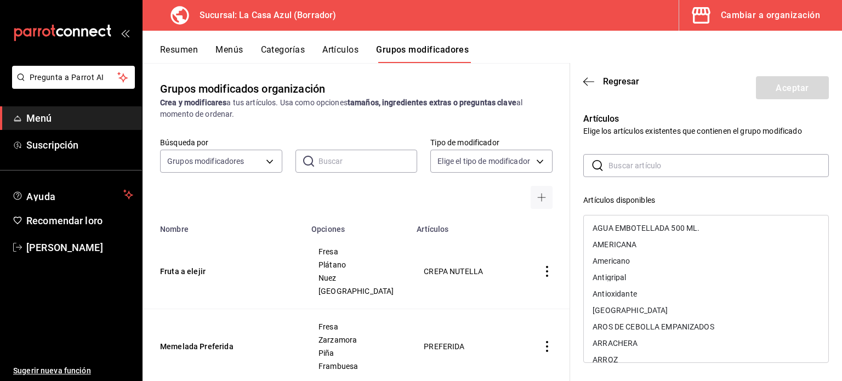
click at [632, 167] on input "text" at bounding box center [719, 166] width 220 height 22
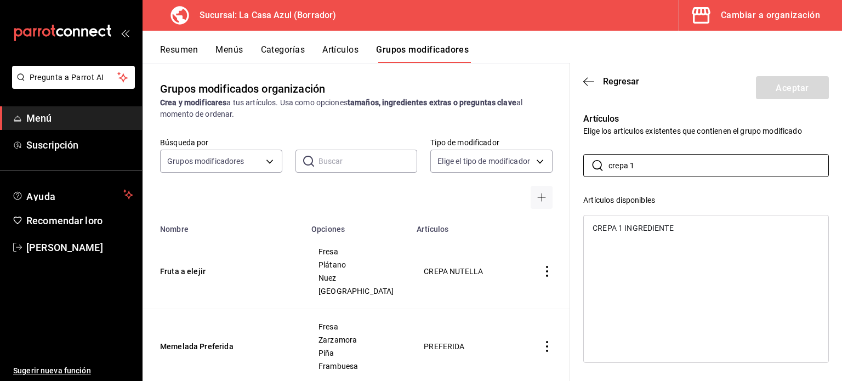
type input "crepa 1"
click at [610, 228] on font "CREPA 1 INGREDIENTE" at bounding box center [633, 228] width 81 height 9
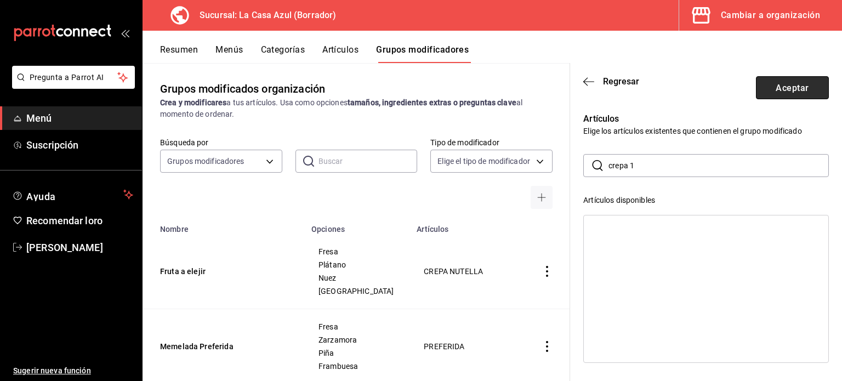
click at [760, 94] on button "Aceptar" at bounding box center [792, 87] width 73 height 23
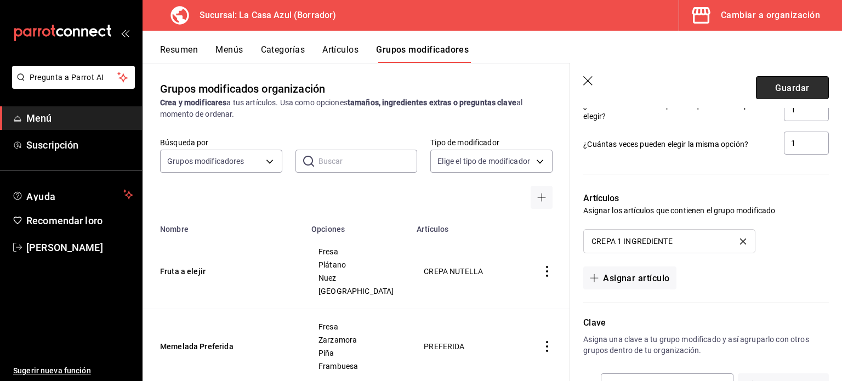
click at [775, 89] on font "Guardar" at bounding box center [792, 87] width 34 height 10
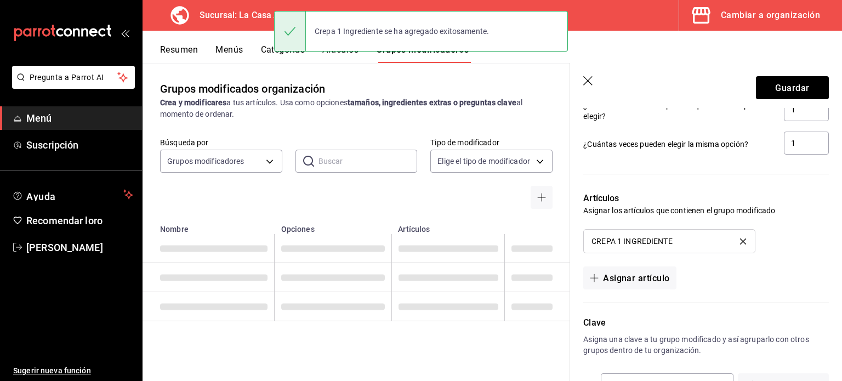
click at [568, 133] on div "Grupos modificados organización Crea y modificares a tus artículos. Usa como op…" at bounding box center [357, 222] width 428 height 318
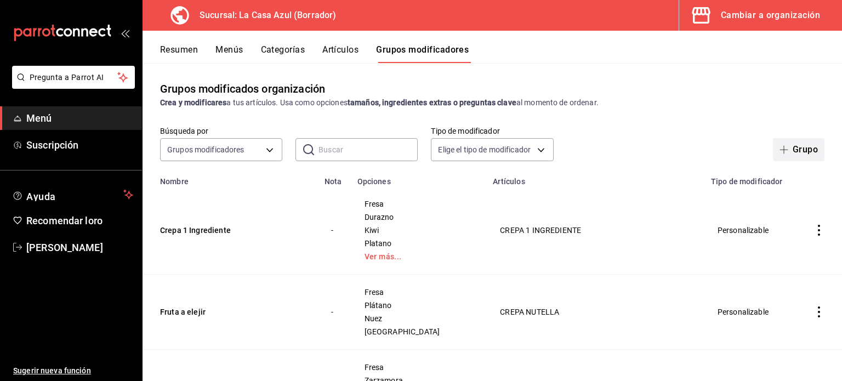
click at [773, 143] on button "Grupo" at bounding box center [799, 149] width 52 height 23
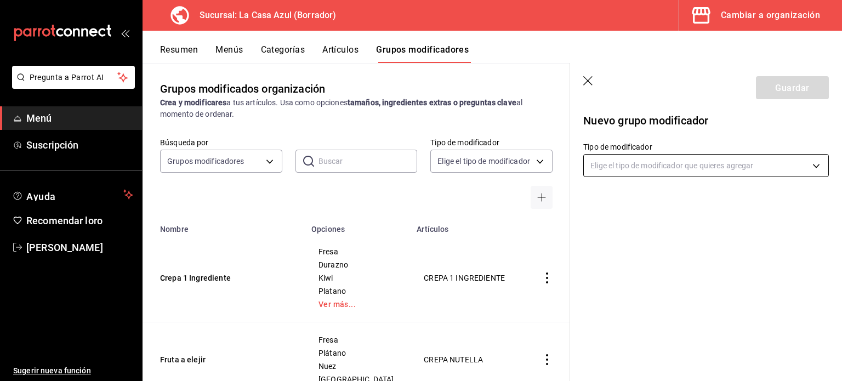
click at [600, 168] on body "Pregunta a Parrot AI Menú Suscripción Ayuda Recomendar loro [PERSON_NAME] Suger…" at bounding box center [421, 190] width 842 height 381
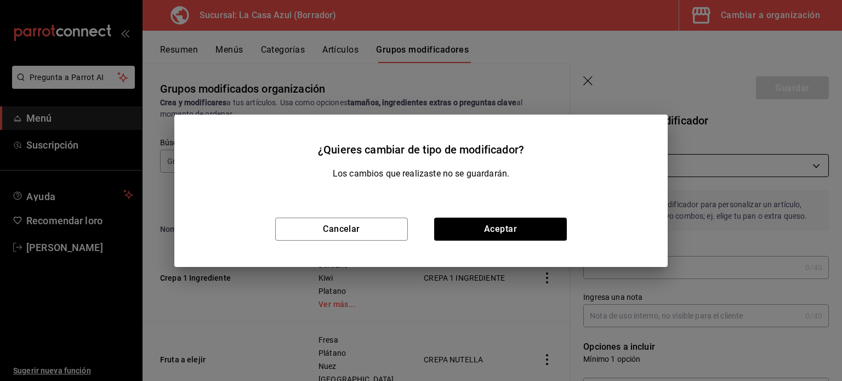
type input "CUSTOMIZABLE"
click at [358, 234] on font "Cancelar" at bounding box center [341, 229] width 37 height 10
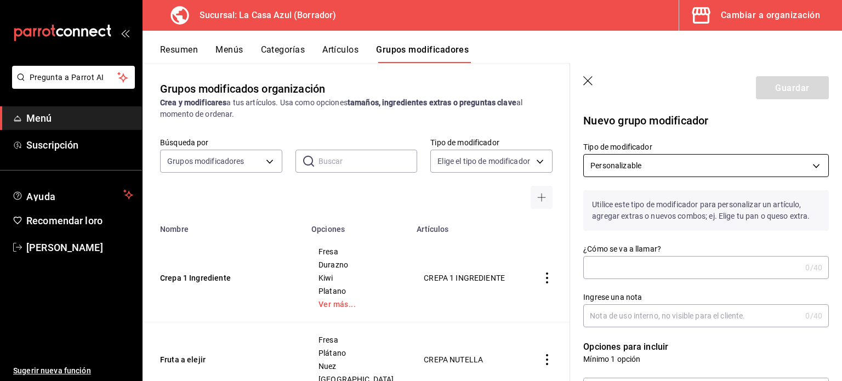
click at [642, 269] on input "¿Cómo se va a llamar?" at bounding box center [692, 268] width 218 height 22
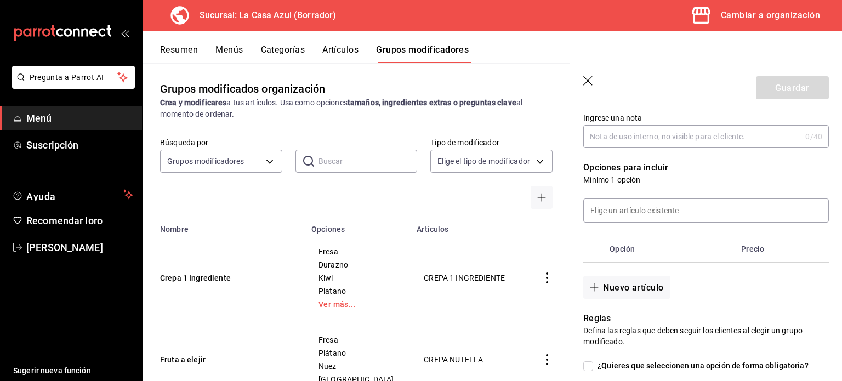
scroll to position [181, 0]
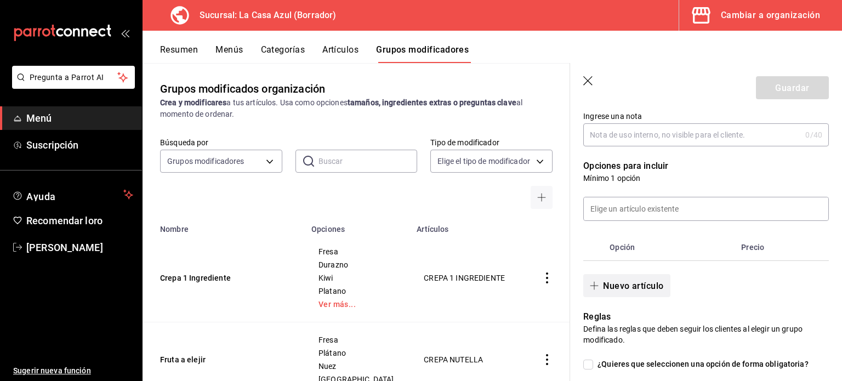
type input "Especialidades"
click at [632, 285] on font "Nuevo artículo" at bounding box center [633, 285] width 60 height 10
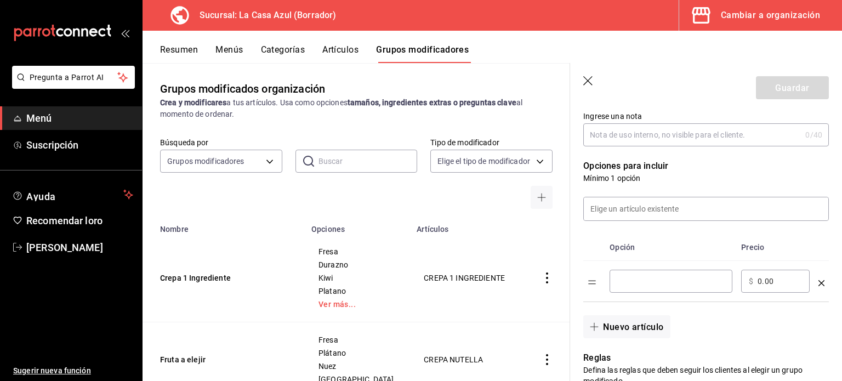
click at [642, 280] on input "Tabla de opciones" at bounding box center [670, 281] width 107 height 11
type input "Nutella"
click at [631, 335] on button "Nuevo artículo" at bounding box center [626, 326] width 87 height 23
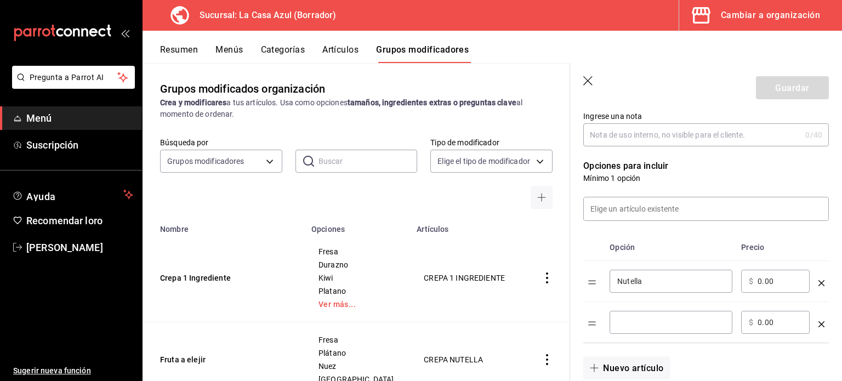
click at [634, 327] on input "Tabla de opciones" at bounding box center [670, 322] width 107 height 11
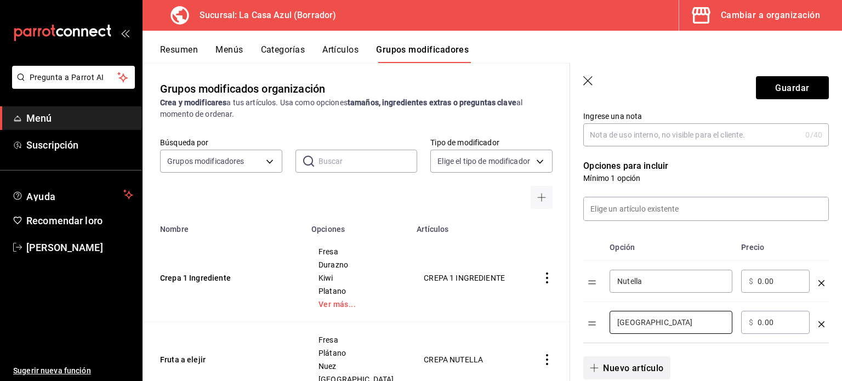
type input "[GEOGRAPHIC_DATA]"
click at [621, 362] on font "Nuevo artículo" at bounding box center [633, 367] width 60 height 10
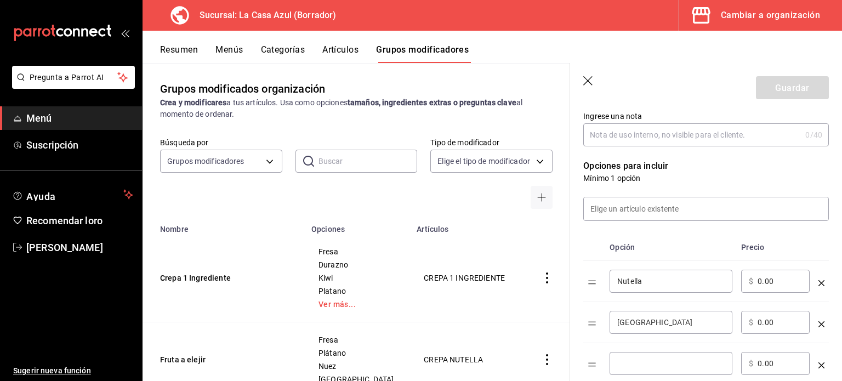
click at [621, 362] on input "Tabla de opciones" at bounding box center [670, 363] width 107 height 11
click at [682, 359] on input "Cajey" at bounding box center [670, 363] width 107 height 11
type input "Cajeta"
click at [341, 309] on td "Fresa Durazno Kiwi Platano Ver más..." at bounding box center [357, 278] width 105 height 88
click at [331, 301] on link "Ver más..." at bounding box center [358, 305] width 78 height 8
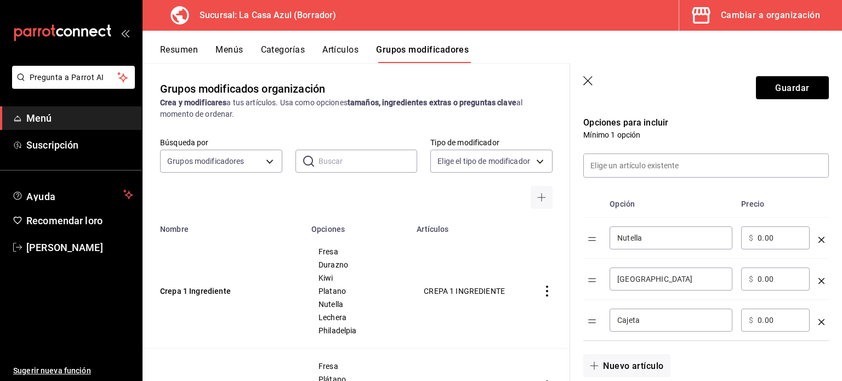
scroll to position [279, 0]
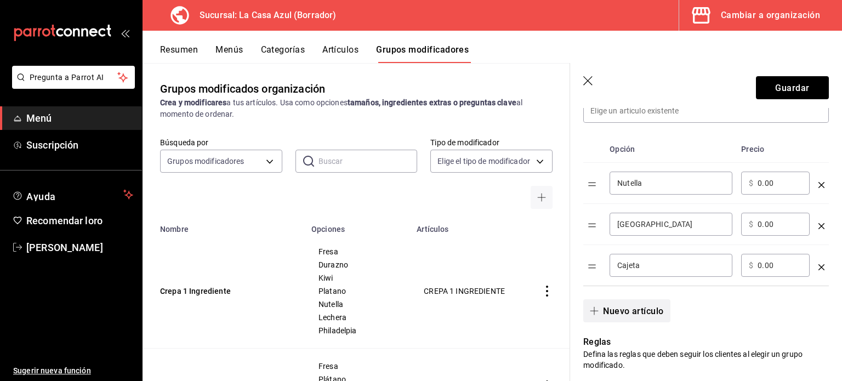
click at [621, 307] on font "Nuevo artículo" at bounding box center [633, 310] width 60 height 10
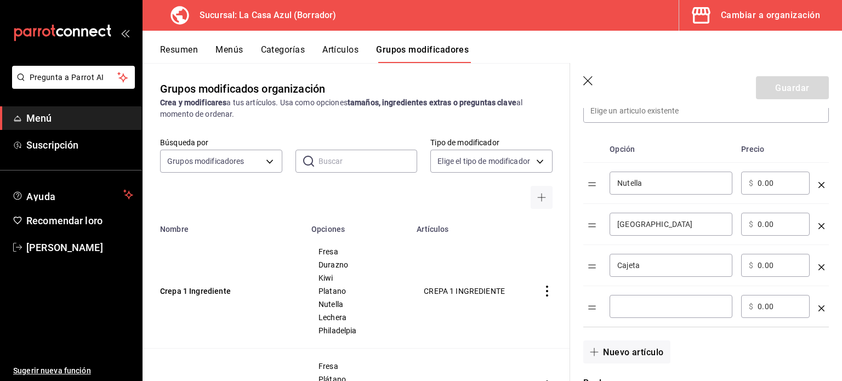
click at [621, 307] on input "Tabla de opciones" at bounding box center [670, 306] width 107 height 11
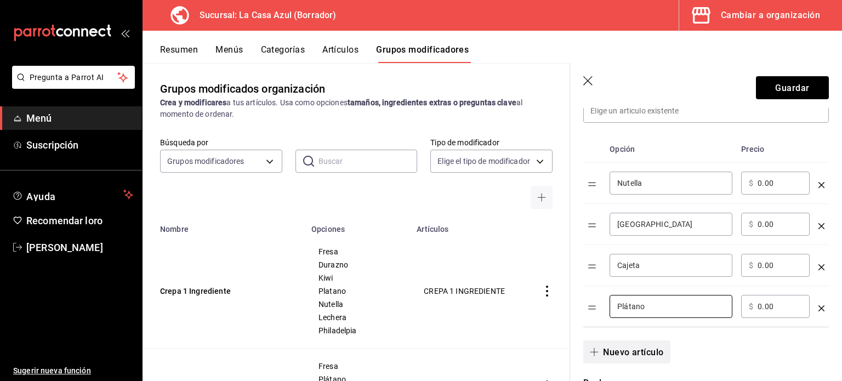
type input "Plátano"
click at [643, 348] on font "Nuevo artículo" at bounding box center [633, 352] width 60 height 10
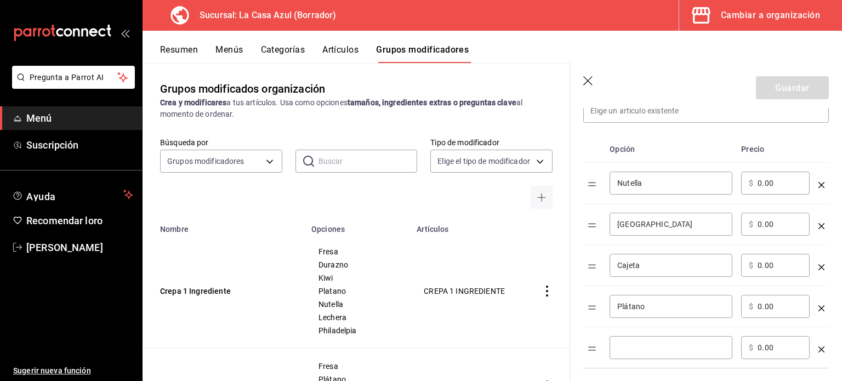
click at [643, 348] on input "Tabla de opciones" at bounding box center [670, 347] width 107 height 11
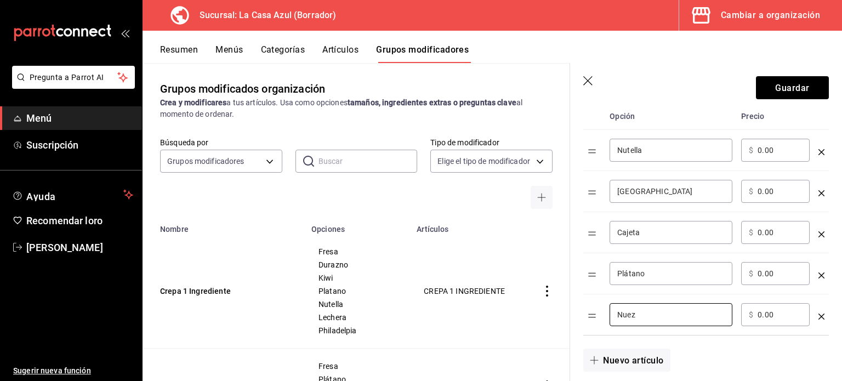
scroll to position [315, 0]
type input "Nuez"
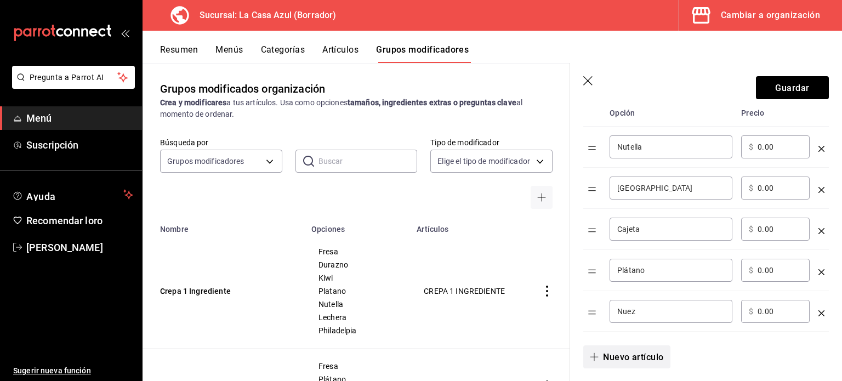
click at [623, 352] on font "Nuevo artículo" at bounding box center [633, 357] width 60 height 10
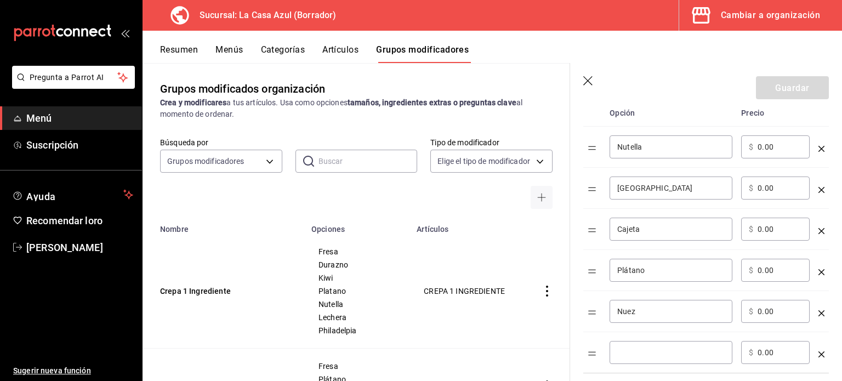
click at [623, 351] on input "Tabla de opciones" at bounding box center [670, 352] width 107 height 11
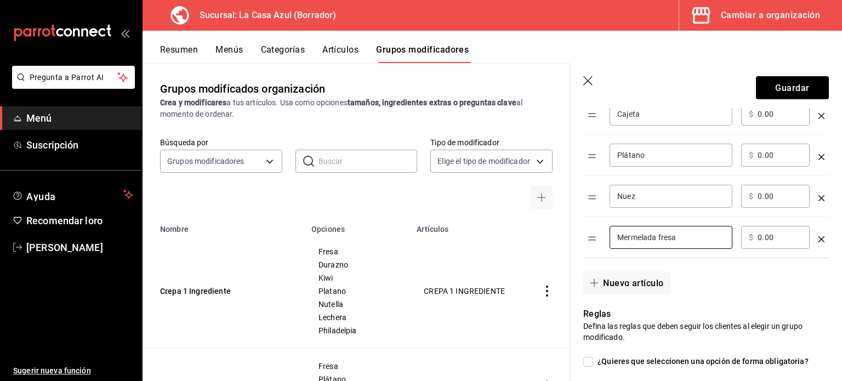
scroll to position [432, 0]
type input "Mermelada fresa"
click at [608, 278] on font "Nuevo artículo" at bounding box center [633, 281] width 60 height 10
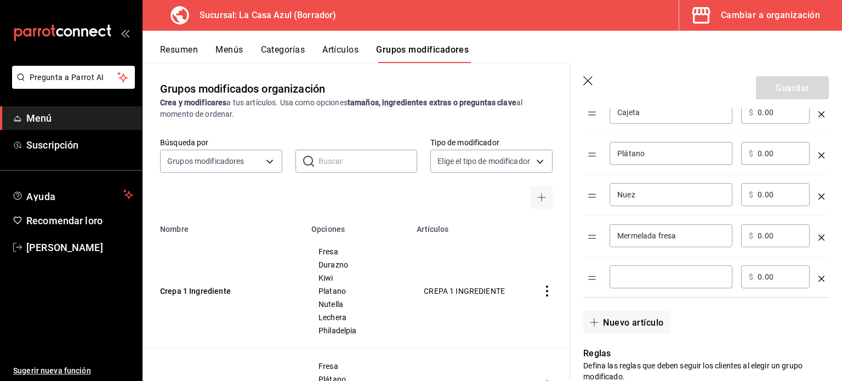
click at [645, 276] on input "Tabla de opciones" at bounding box center [670, 276] width 107 height 11
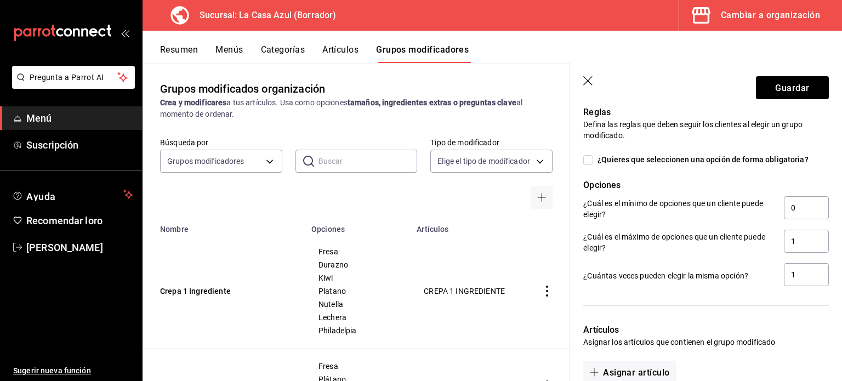
scroll to position [671, 0]
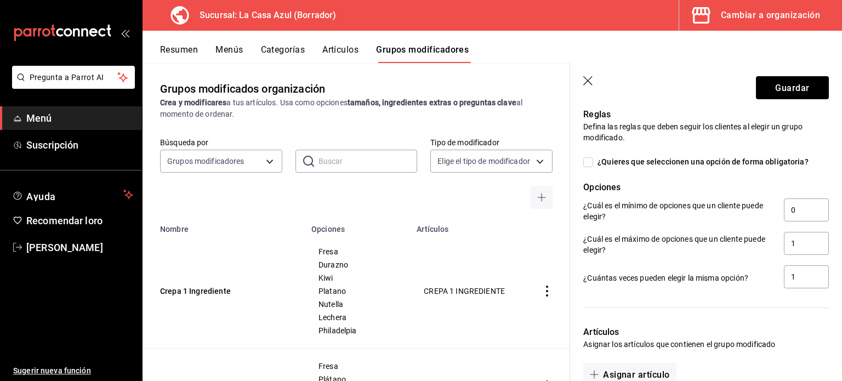
type input "[PERSON_NAME]"
click at [798, 255] on div "1" at bounding box center [806, 244] width 45 height 25
click at [795, 245] on input "1" at bounding box center [806, 243] width 45 height 23
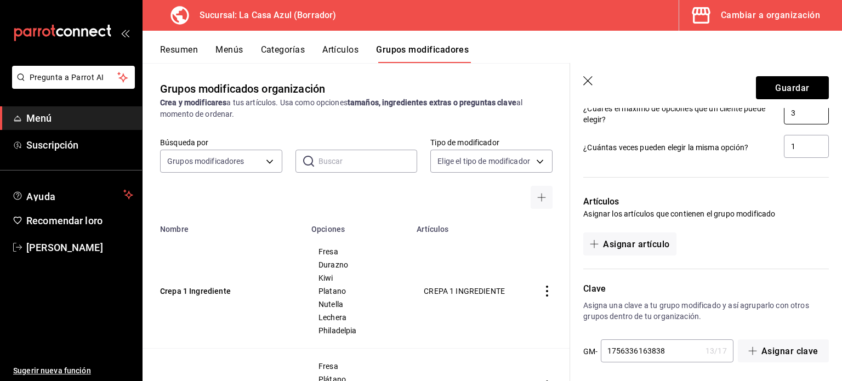
scroll to position [805, 0]
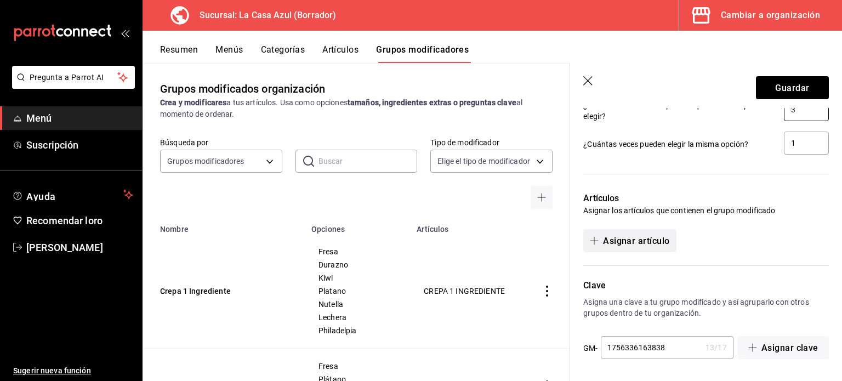
type input "3"
click at [615, 241] on font "Asignar artículo" at bounding box center [636, 240] width 66 height 10
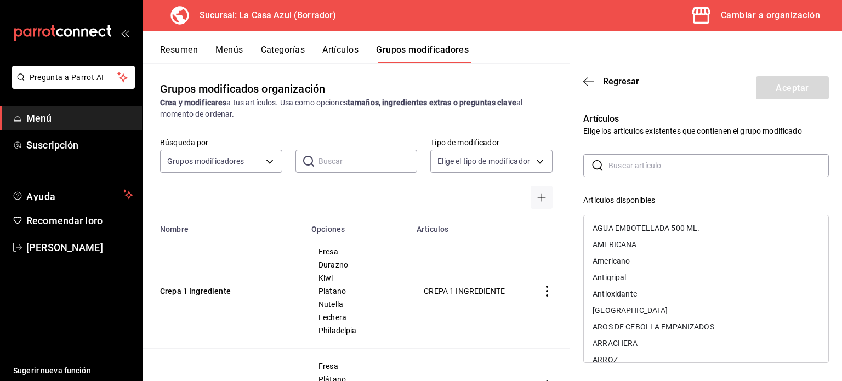
click at [603, 167] on icon at bounding box center [597, 165] width 13 height 13
click at [651, 184] on div "​ ​ Artículos disponibles AGUA EMBOTELLADA 500 ML. AMERICANA Americano Antigrip…" at bounding box center [706, 350] width 246 height 392
click at [645, 172] on input "text" at bounding box center [719, 166] width 220 height 22
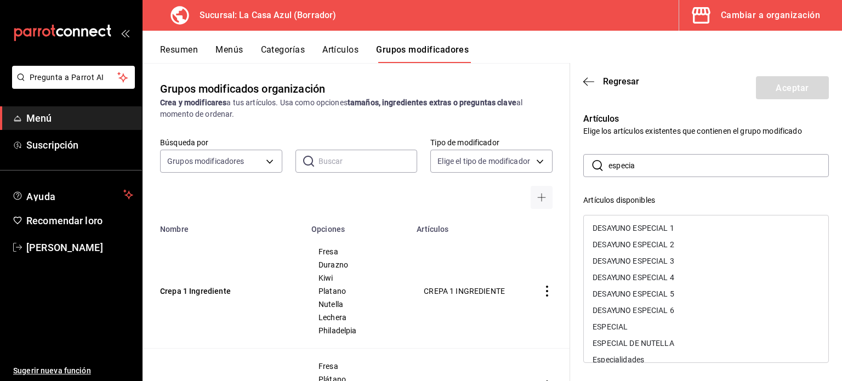
type input "especial"
click at [626, 363] on div "Artículos disponibles DESAYUNO ESPECIAL 1 DESAYUNO ESPECIAL 2 DESAYUNO ESPECIAL…" at bounding box center [706, 370] width 246 height 351
click at [627, 359] on font "Especialidades" at bounding box center [619, 359] width 52 height 9
click at [766, 87] on button "Aceptar" at bounding box center [792, 87] width 73 height 23
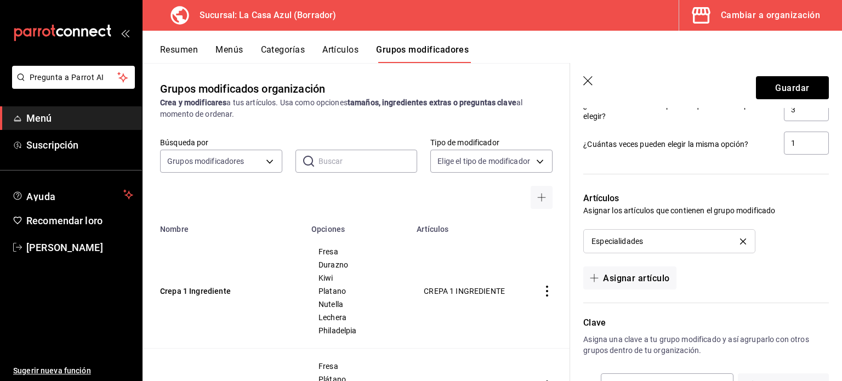
click at [283, 46] on font "Categorías" at bounding box center [283, 49] width 44 height 10
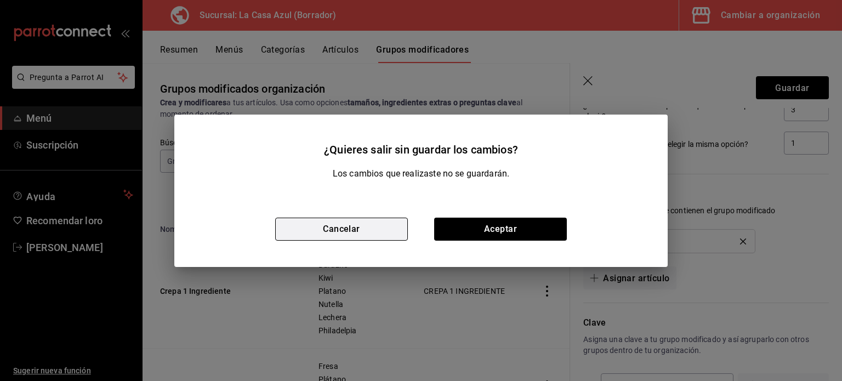
click at [368, 226] on button "Cancelar" at bounding box center [341, 229] width 133 height 23
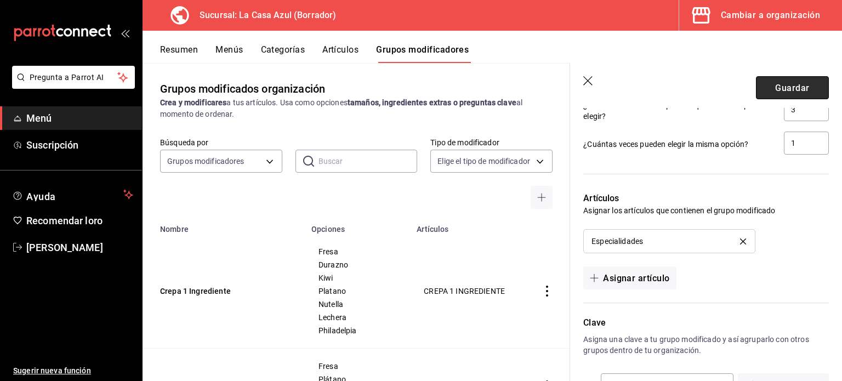
click at [776, 83] on font "Guardar" at bounding box center [792, 87] width 34 height 10
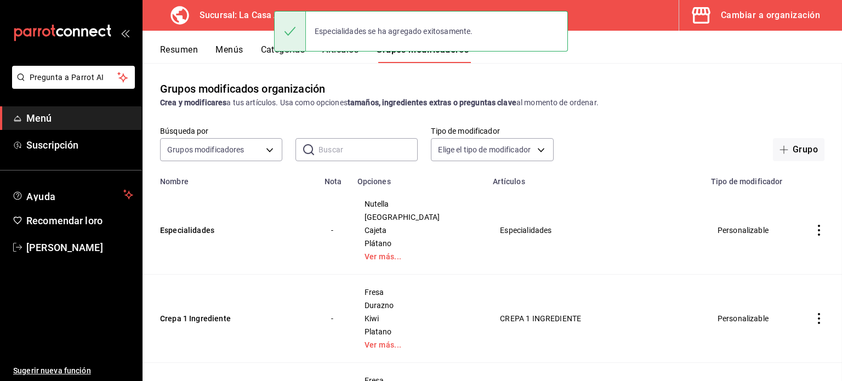
click at [237, 52] on font "Menús" at bounding box center [229, 49] width 27 height 10
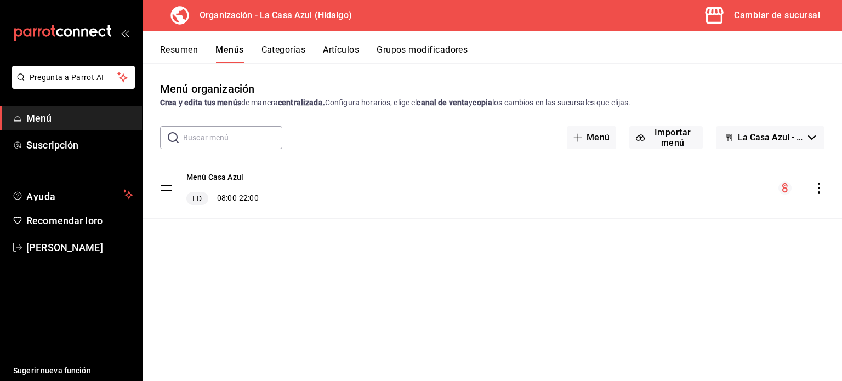
click at [293, 48] on font "Categorías" at bounding box center [284, 49] width 44 height 10
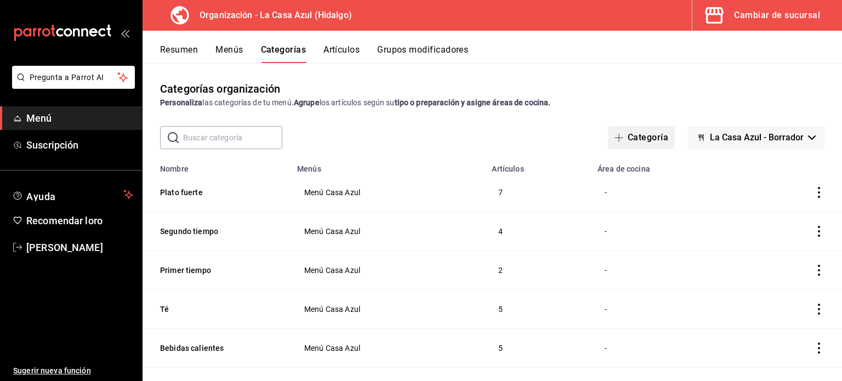
click at [652, 138] on font "Categoría" at bounding box center [648, 137] width 41 height 10
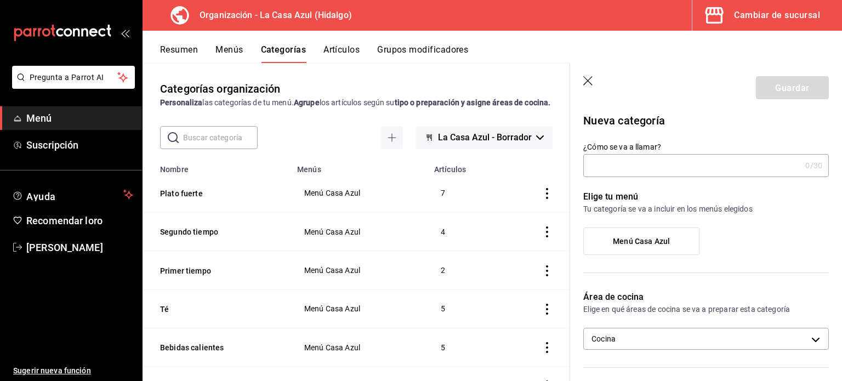
click at [601, 159] on input "¿Cómo se va a llamar?" at bounding box center [692, 166] width 218 height 22
click at [602, 176] on input "¿Cómo se va a llamar?" at bounding box center [692, 166] width 218 height 22
click at [599, 166] on input "¿Cómo se va a llamar?" at bounding box center [692, 166] width 218 height 22
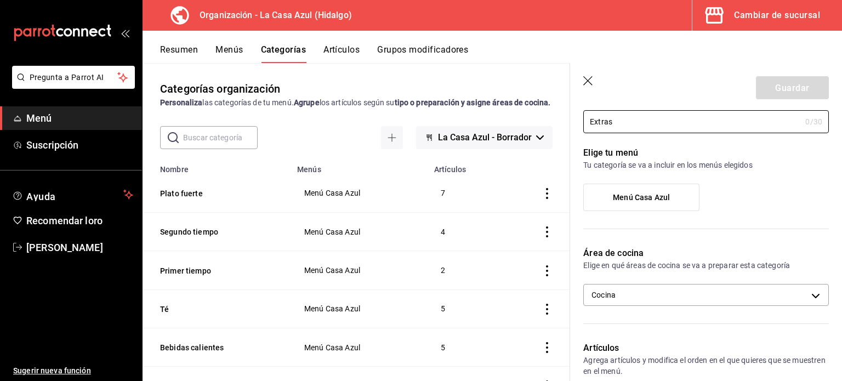
scroll to position [35, 0]
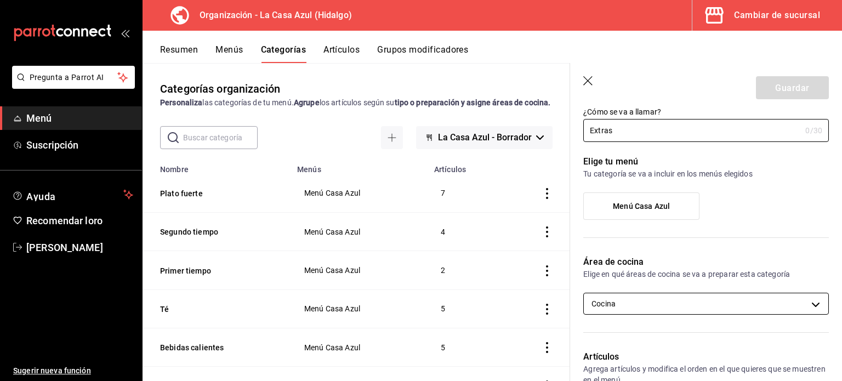
type input "Extras"
click at [796, 302] on body "Pregunta a Parrot AI Menú Suscripción Ayuda Recomendar loro [PERSON_NAME] Suger…" at bounding box center [421, 190] width 842 height 381
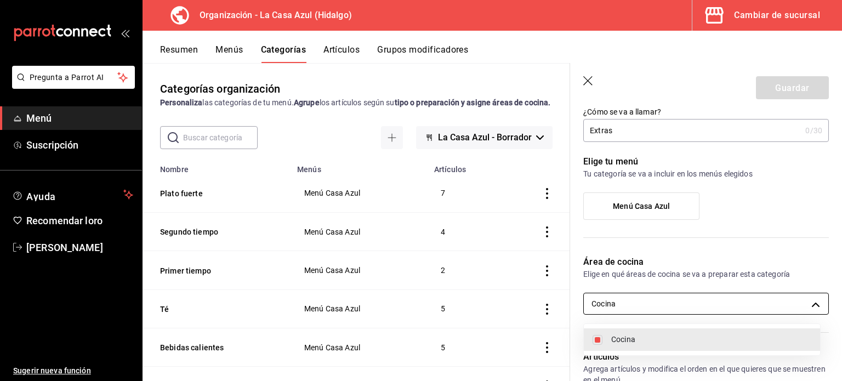
click at [796, 302] on div at bounding box center [421, 190] width 842 height 381
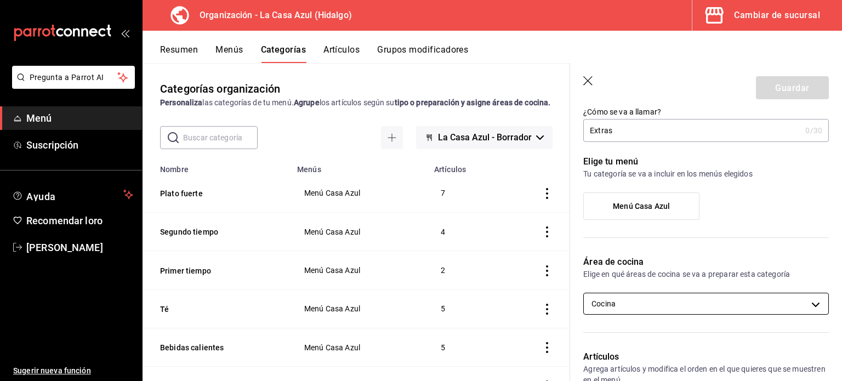
click at [796, 302] on body "Pregunta a Parrot AI Menú Suscripción Ayuda Recomendar loro [PERSON_NAME] Suger…" at bounding box center [421, 190] width 842 height 381
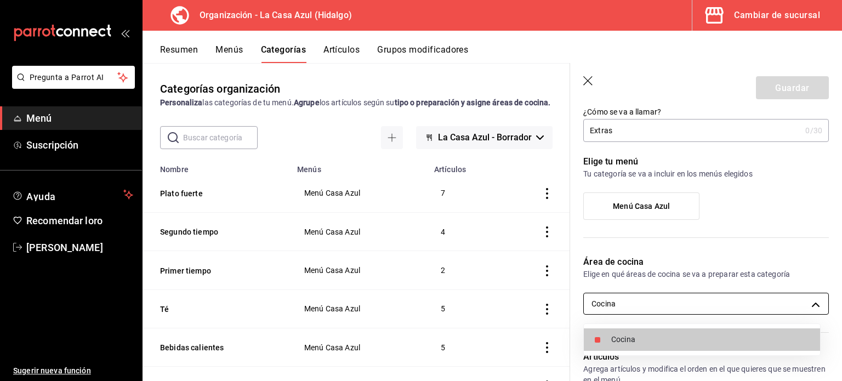
click at [796, 302] on div at bounding box center [421, 190] width 842 height 381
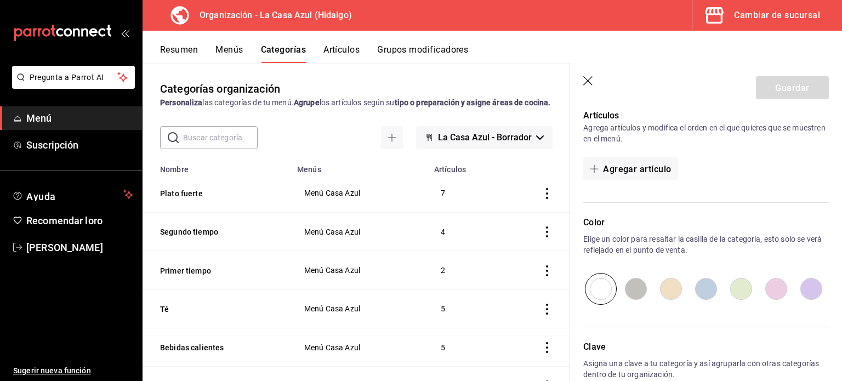
scroll to position [273, 0]
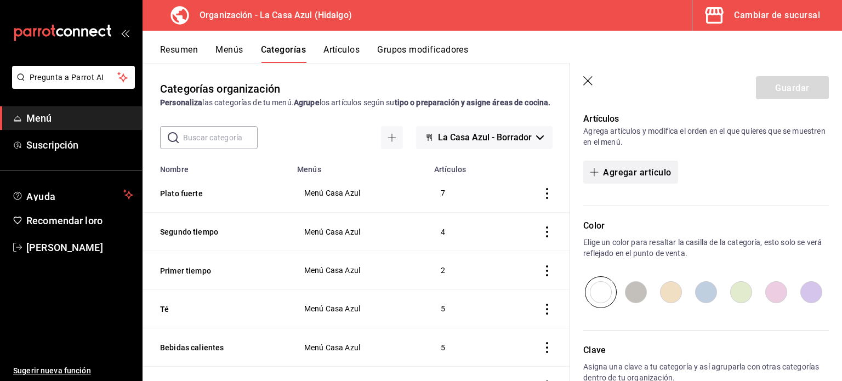
click at [599, 175] on span "button" at bounding box center [596, 172] width 13 height 9
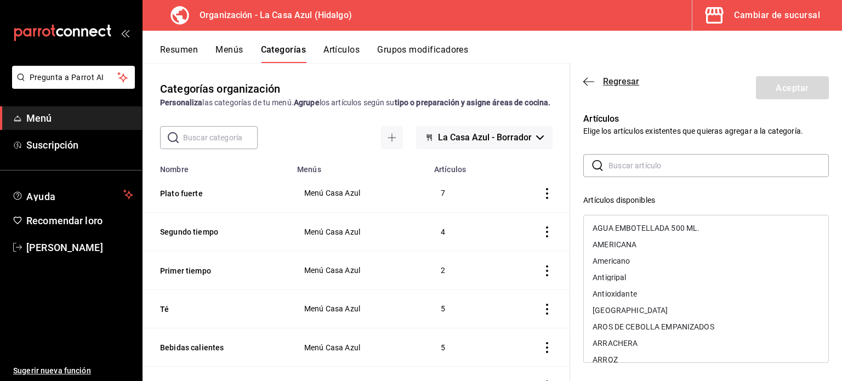
click at [591, 81] on icon "button" at bounding box center [588, 81] width 11 height 1
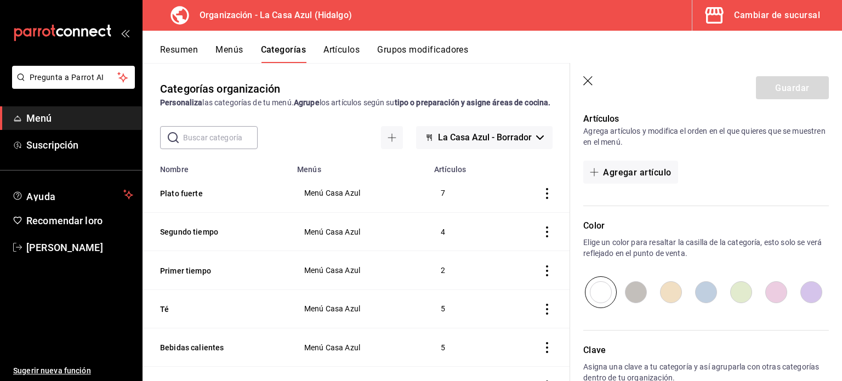
click at [773, 288] on input "radio" at bounding box center [776, 292] width 35 height 32
radio input "true"
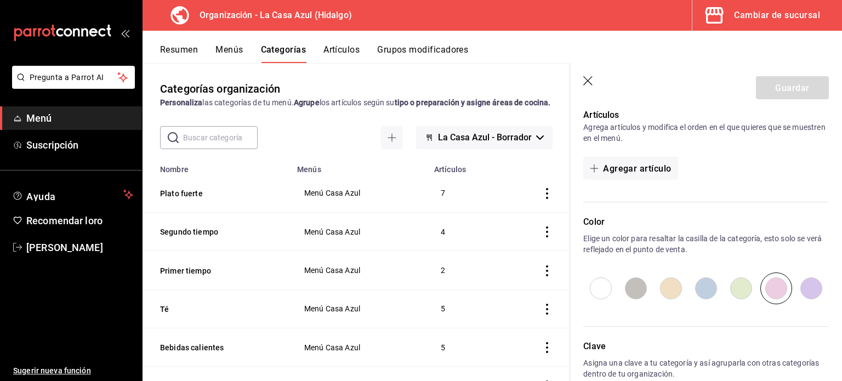
scroll to position [338, 0]
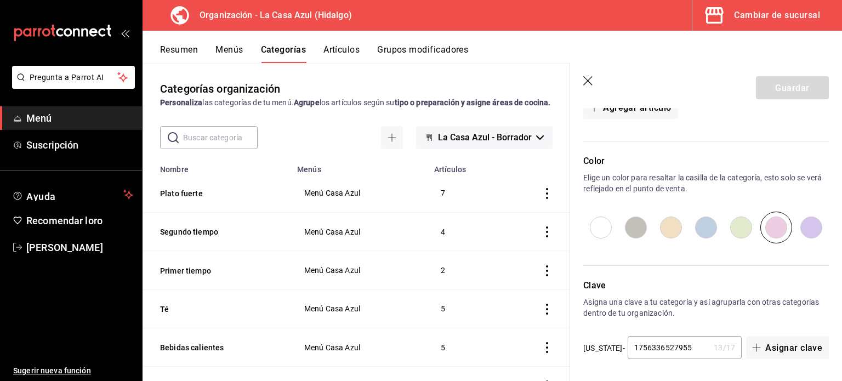
click at [700, 349] on input "1756336527955" at bounding box center [669, 348] width 82 height 22
type input "1756336527955554"
click at [591, 77] on icon "button" at bounding box center [587, 80] width 9 height 9
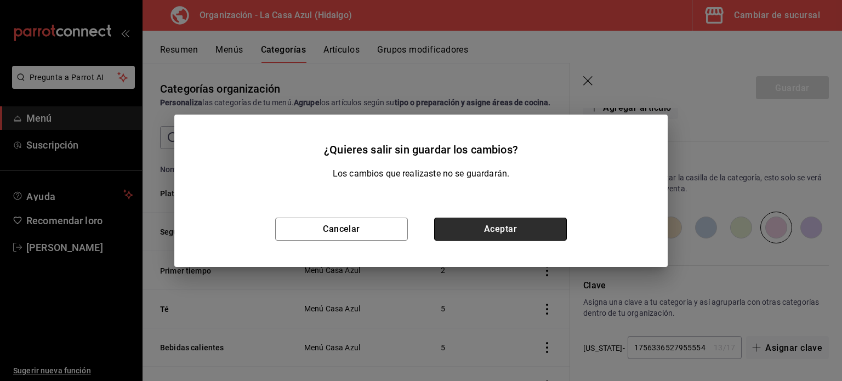
click at [483, 235] on button "Aceptar" at bounding box center [500, 229] width 133 height 23
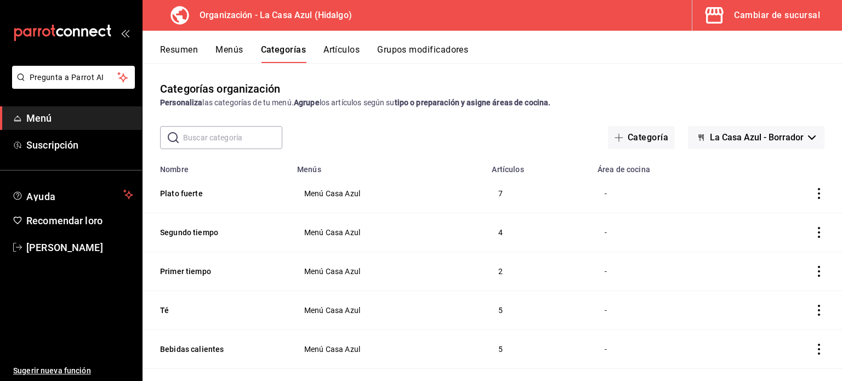
click at [353, 51] on font "Artículos" at bounding box center [342, 49] width 36 height 10
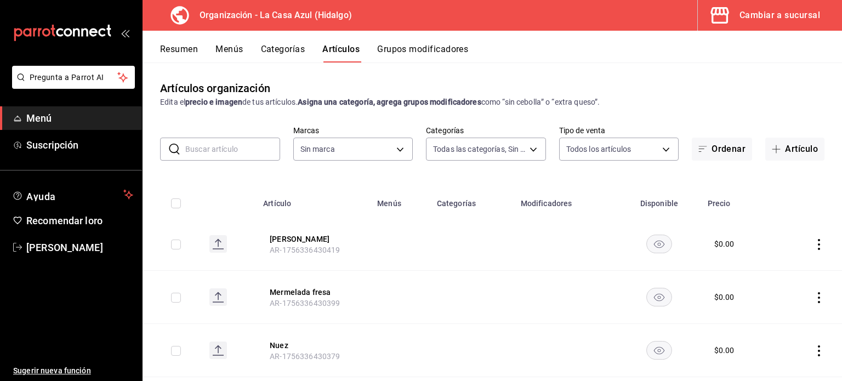
type input "1b874211-3df7-4573-9b34-6937a91ccf4f,abebd783-52af-4864-a57a-781f6a1e1b74,321a3…"
type input "dbb159b3-5420-434e-b45b-ebac01c6c2c8"
click at [790, 155] on font "Artículo" at bounding box center [801, 149] width 33 height 10
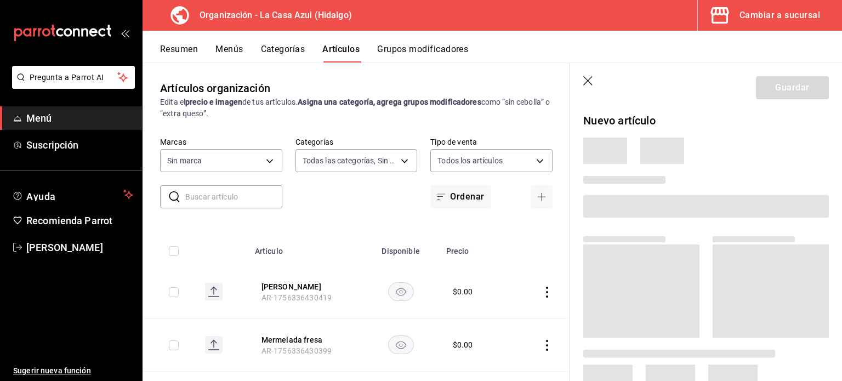
type input "1b874211-3df7-4573-9b34-6937a91ccf4f,abebd783-52af-4864-a57a-781f6a1e1b74,321a3…"
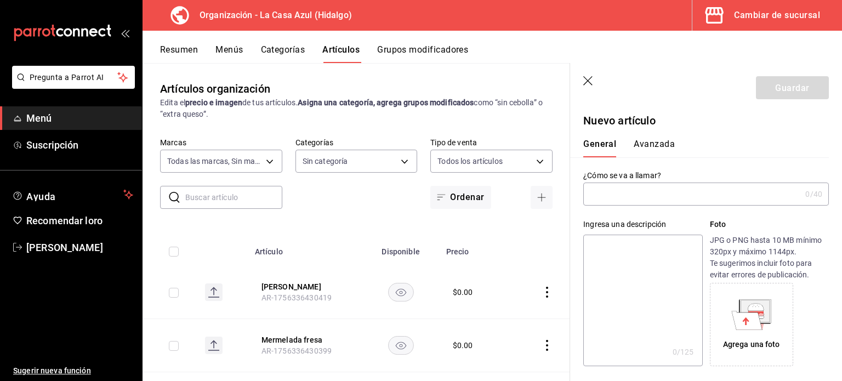
type input "dbb159b3-5420-434e-b45b-ebac01c6c2c8"
type input "AR-1756336753363"
click at [635, 196] on input "Pechu" at bounding box center [692, 195] width 218 height 22
type input "Pechuga Asada Extra"
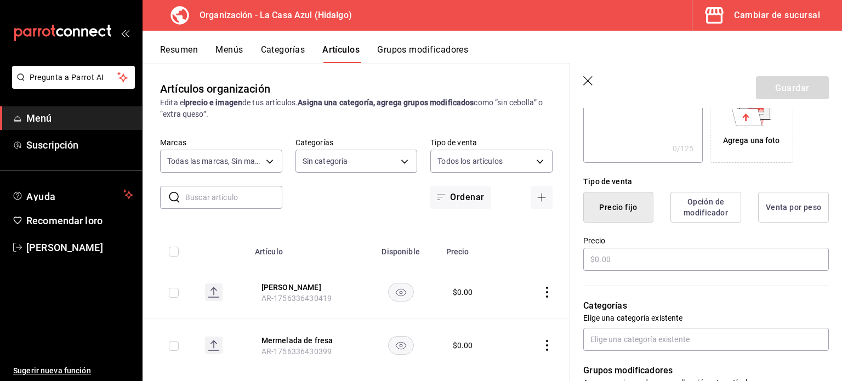
scroll to position [185, 0]
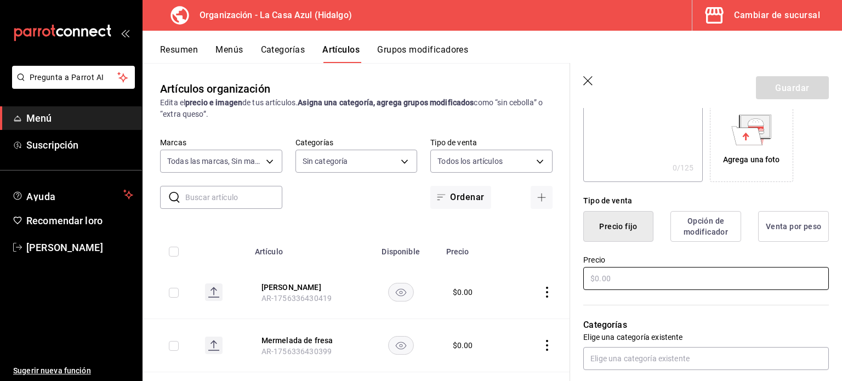
click at [619, 286] on input "text" at bounding box center [706, 278] width 246 height 23
type input "$40.00"
click at [700, 236] on font "Opción de modificador" at bounding box center [706, 226] width 44 height 19
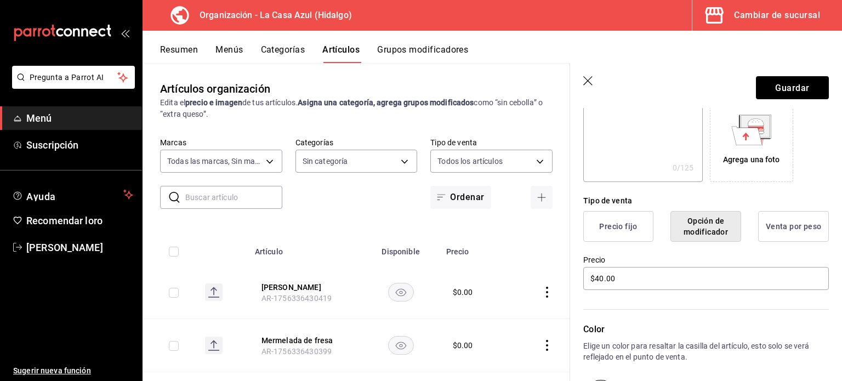
click at [632, 231] on font "Precio fijo" at bounding box center [618, 226] width 38 height 9
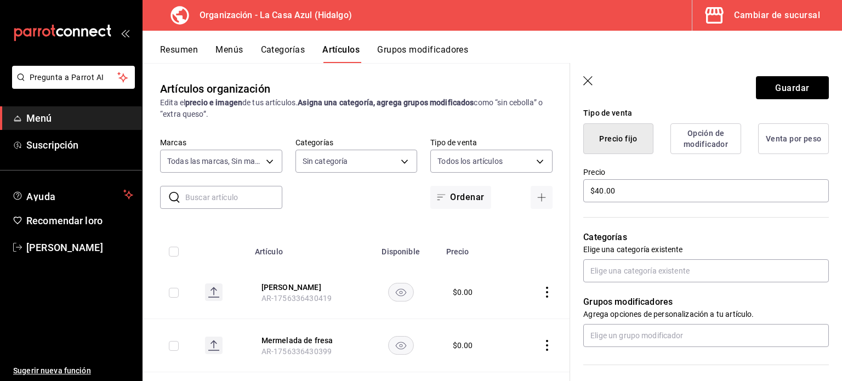
scroll to position [270, 0]
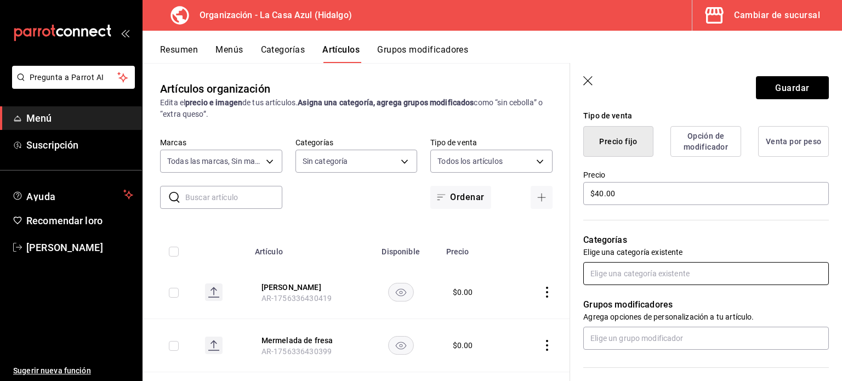
click at [665, 285] on input "text" at bounding box center [706, 273] width 246 height 23
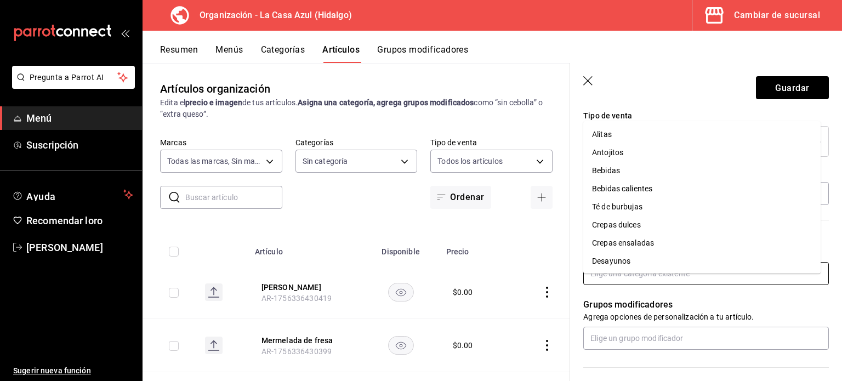
click at [665, 285] on input "text" at bounding box center [706, 273] width 246 height 23
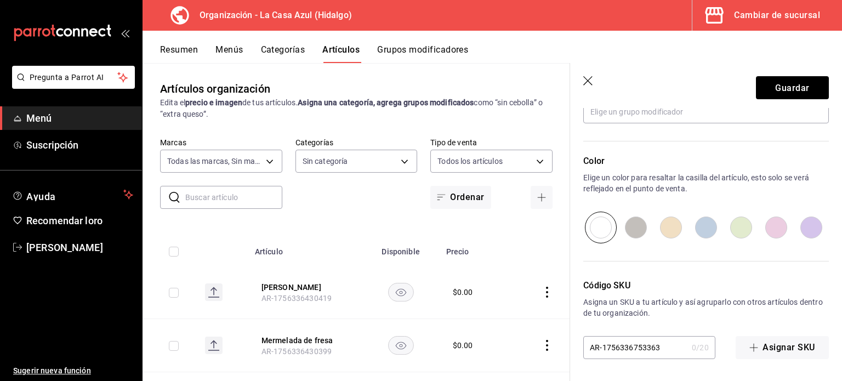
scroll to position [507, 0]
click at [785, 88] on font "Guardar" at bounding box center [792, 87] width 34 height 10
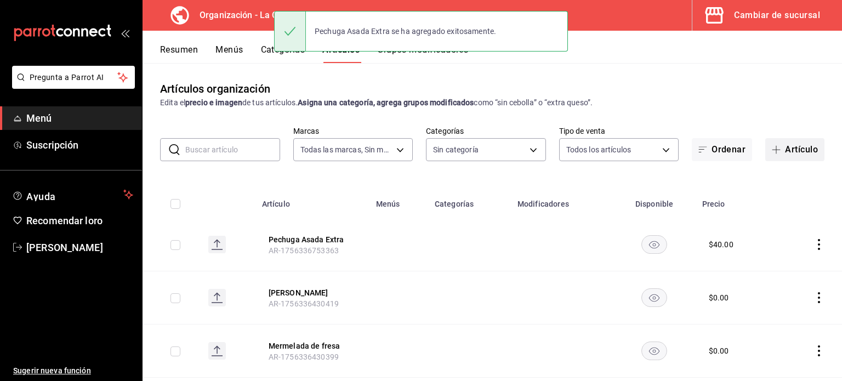
click at [773, 153] on span "button" at bounding box center [778, 149] width 13 height 9
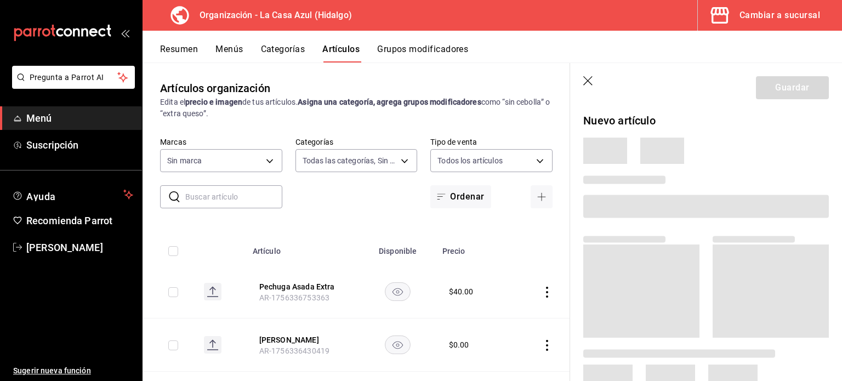
type input "1b874211-3df7-4573-9b34-6937a91ccf4f,abebd783-52af-4864-a57a-781f6a1e1b74,321a3…"
type input "dbb159b3-5420-434e-b45b-ebac01c6c2c8"
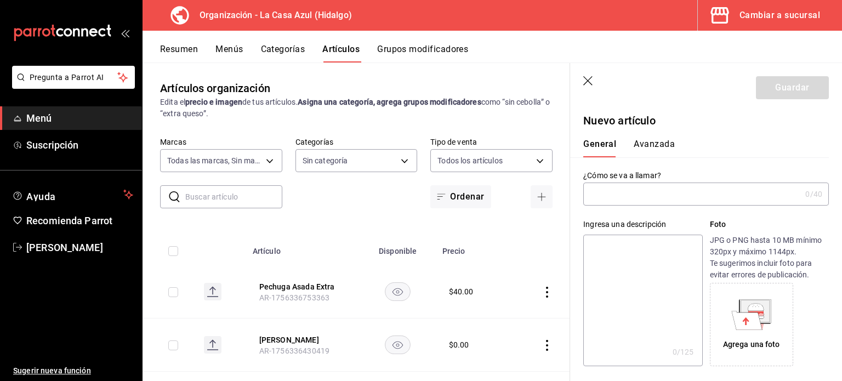
click at [638, 196] on input "text" at bounding box center [692, 194] width 218 height 22
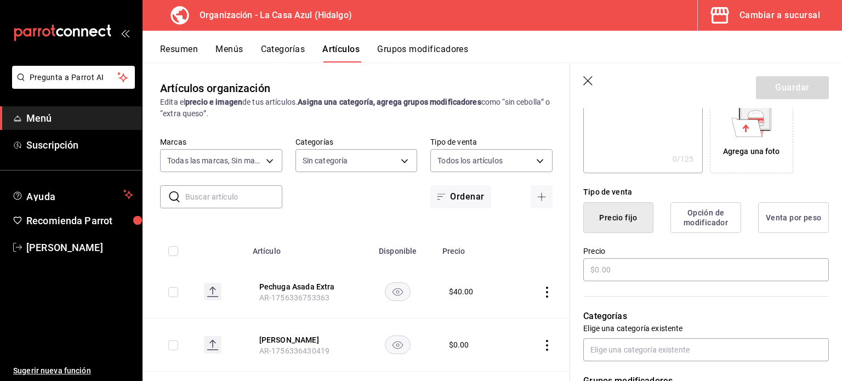
scroll to position [197, 0]
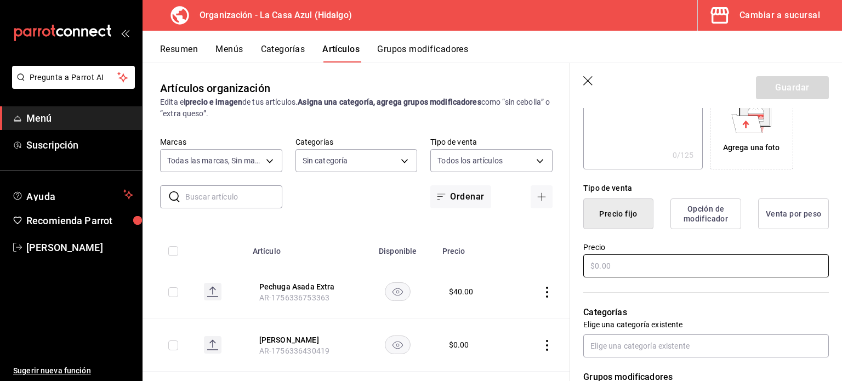
type input "Pechuga Empanizada Extra"
click at [720, 256] on input "text" at bounding box center [706, 265] width 246 height 23
type input "$50.00"
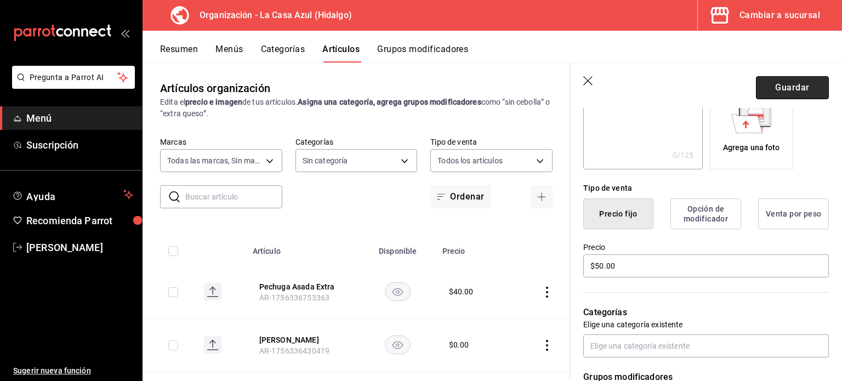
click at [772, 93] on button "Guardar" at bounding box center [792, 87] width 73 height 23
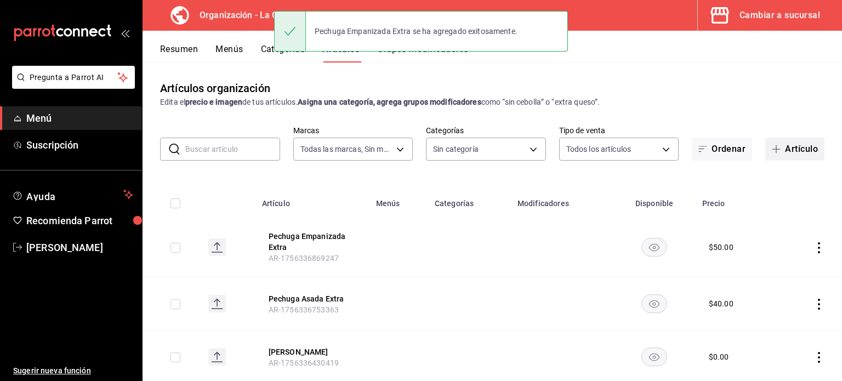
click at [789, 144] on button "Artículo" at bounding box center [795, 149] width 59 height 23
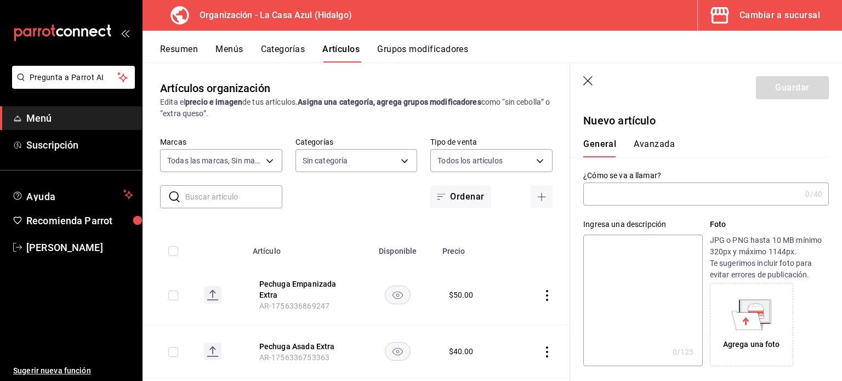
click at [616, 191] on input "text" at bounding box center [692, 194] width 218 height 22
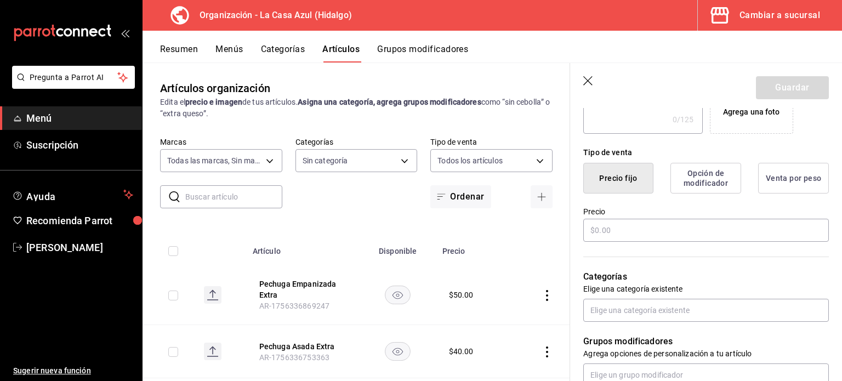
scroll to position [237, 0]
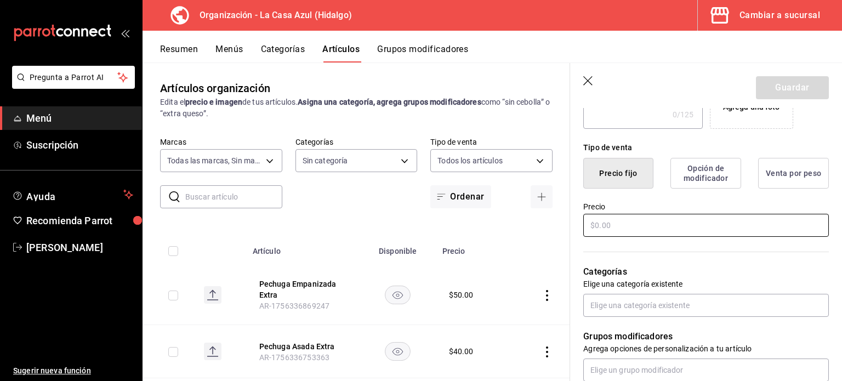
type input "Costilla"
click at [667, 234] on input "text" at bounding box center [706, 225] width 246 height 23
type input "$50.00"
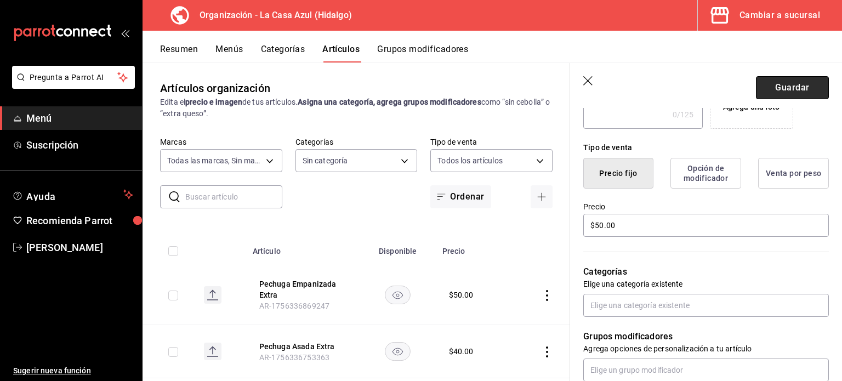
click at [774, 86] on button "Guardar" at bounding box center [792, 87] width 73 height 23
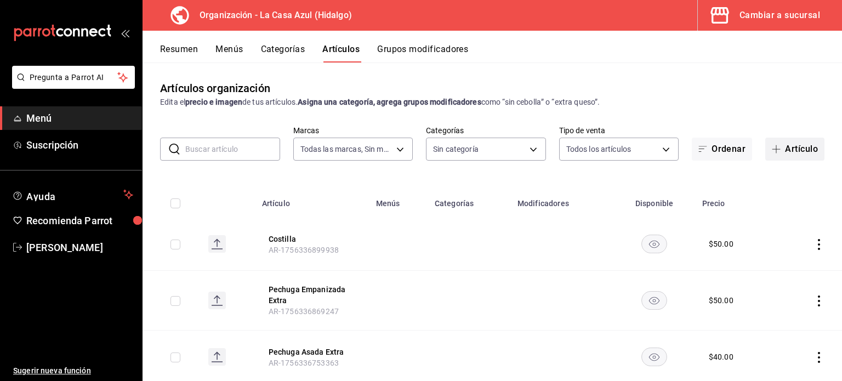
click at [792, 148] on button "Artículo" at bounding box center [795, 149] width 59 height 23
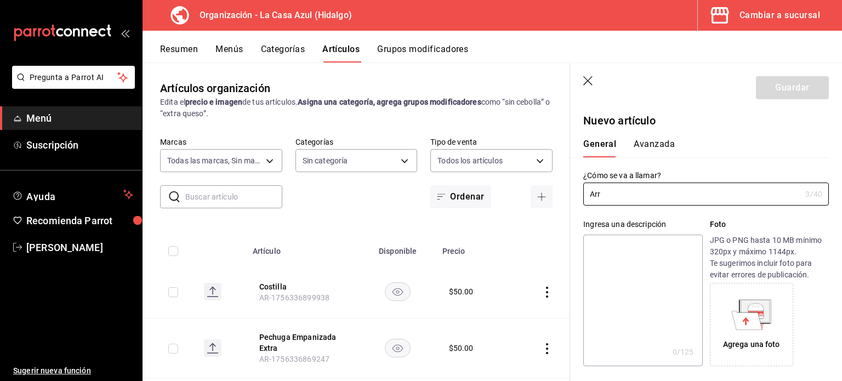
type input "Arr"
click at [542, 297] on icon "actions" at bounding box center [547, 292] width 11 height 11
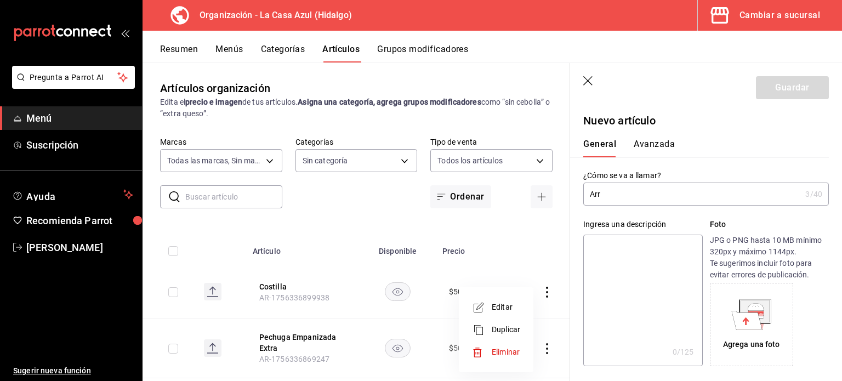
click at [515, 309] on span "Editar" at bounding box center [506, 308] width 29 height 12
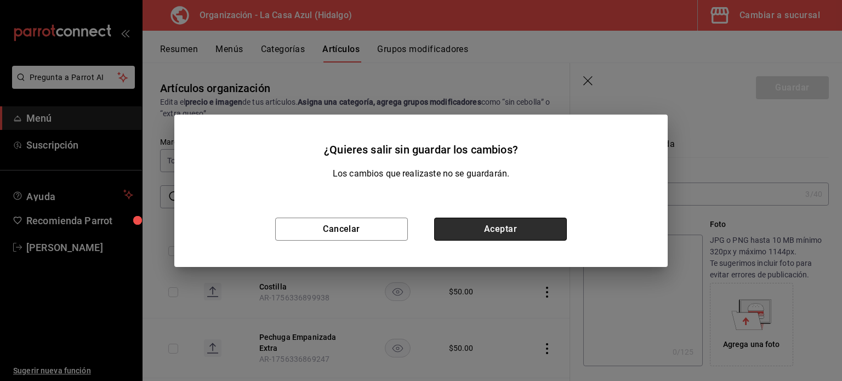
click at [534, 226] on button "Aceptar" at bounding box center [500, 229] width 133 height 23
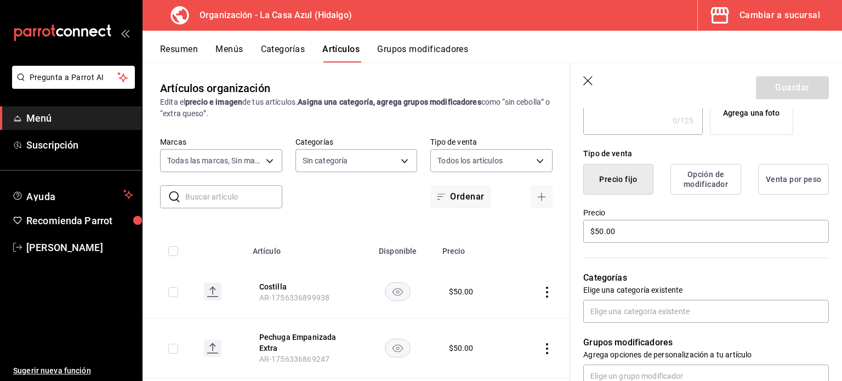
scroll to position [234, 0]
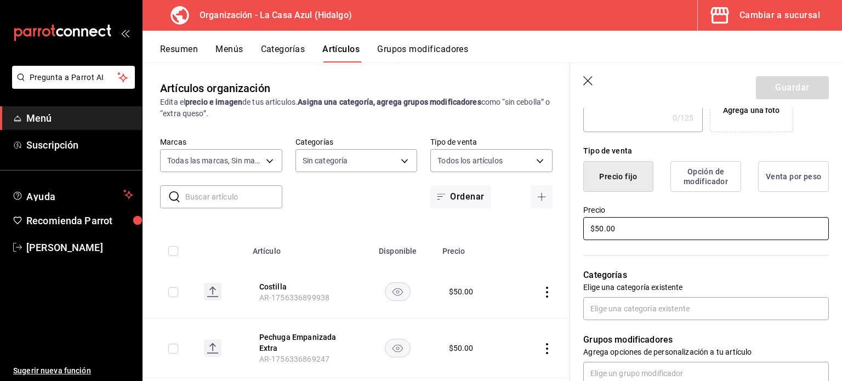
click at [604, 225] on input "$50.00" at bounding box center [706, 228] width 246 height 23
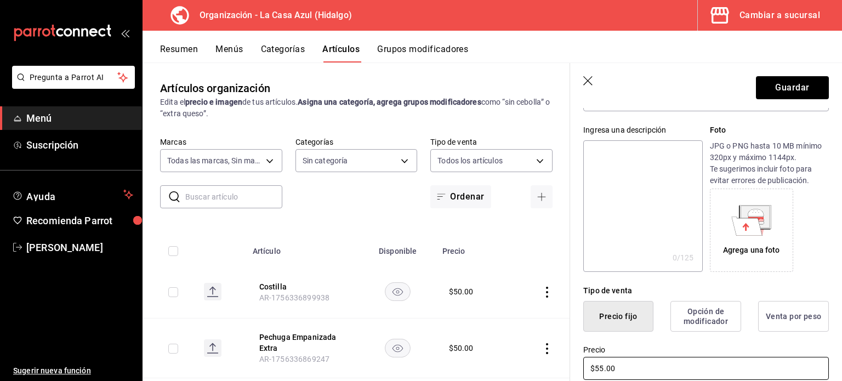
scroll to position [81, 0]
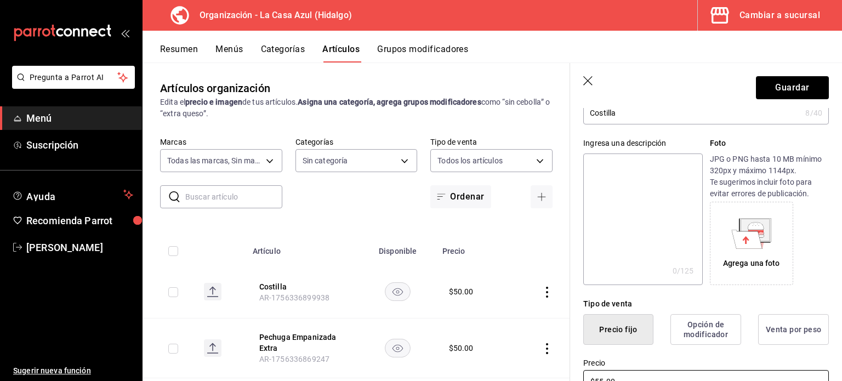
type input "$55.00"
click at [656, 115] on input "Costilla" at bounding box center [692, 113] width 218 height 22
type input "Costilla Extra"
click at [761, 90] on button "Guardar" at bounding box center [792, 87] width 73 height 23
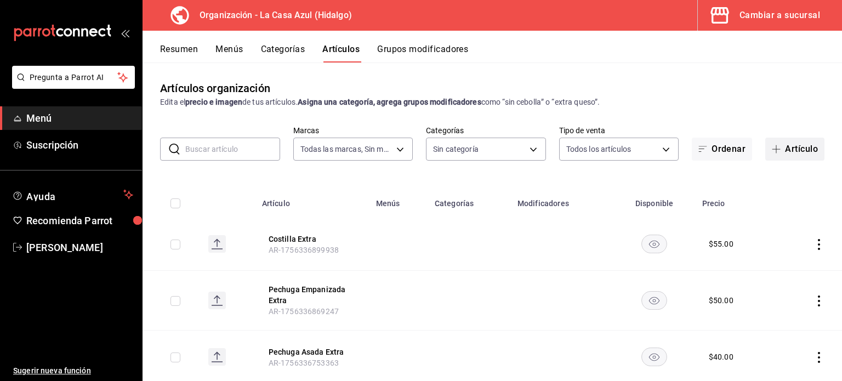
click at [772, 152] on icon "button" at bounding box center [776, 149] width 9 height 9
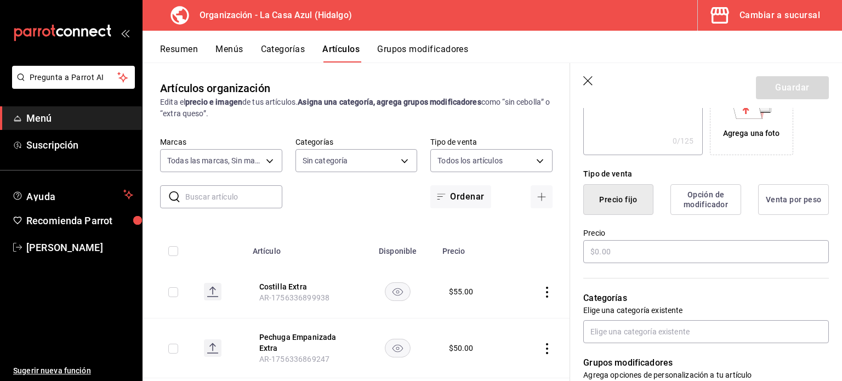
scroll to position [223, 0]
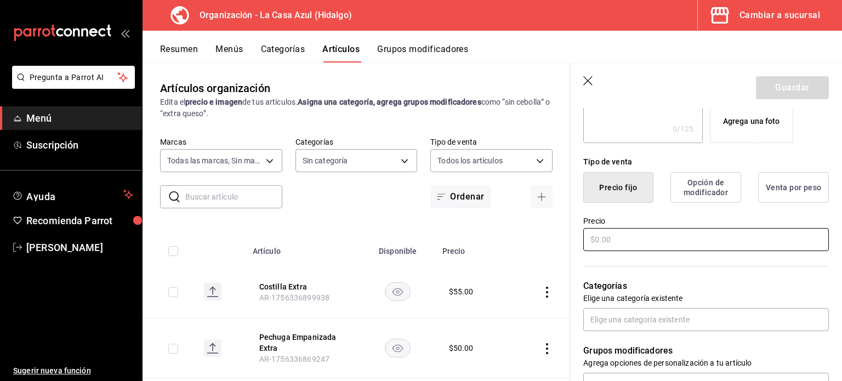
type input "Arrachera"
click at [616, 247] on input "text" at bounding box center [706, 239] width 246 height 23
type input "$60.00"
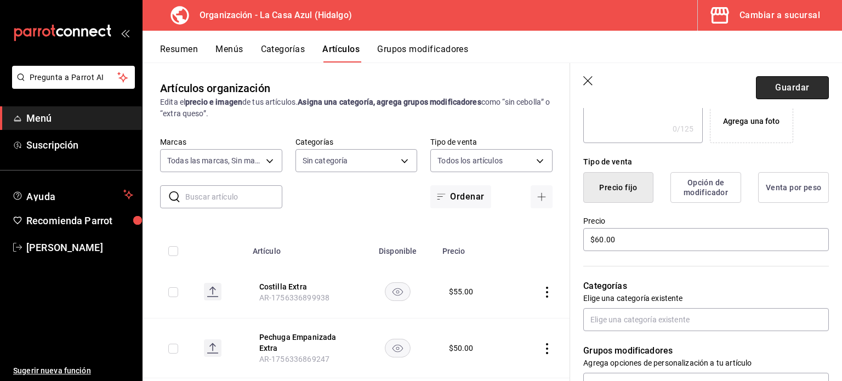
click at [796, 89] on button "Guardar" at bounding box center [792, 87] width 73 height 23
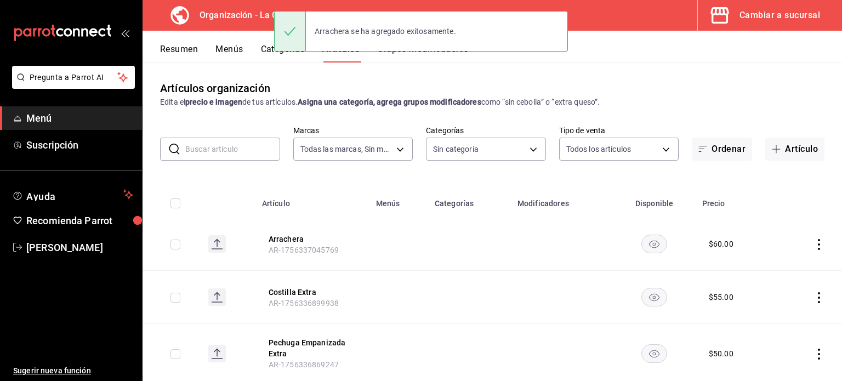
click at [804, 248] on td at bounding box center [810, 244] width 66 height 53
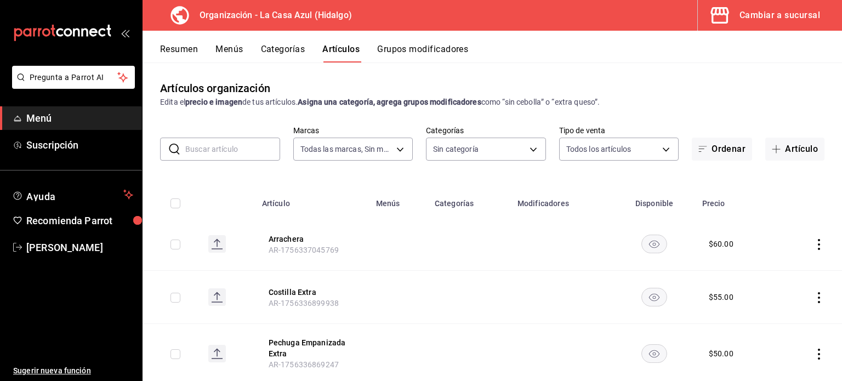
click at [814, 248] on icon "actions" at bounding box center [819, 244] width 11 height 11
click at [789, 263] on li "Editar" at bounding box center [768, 270] width 66 height 22
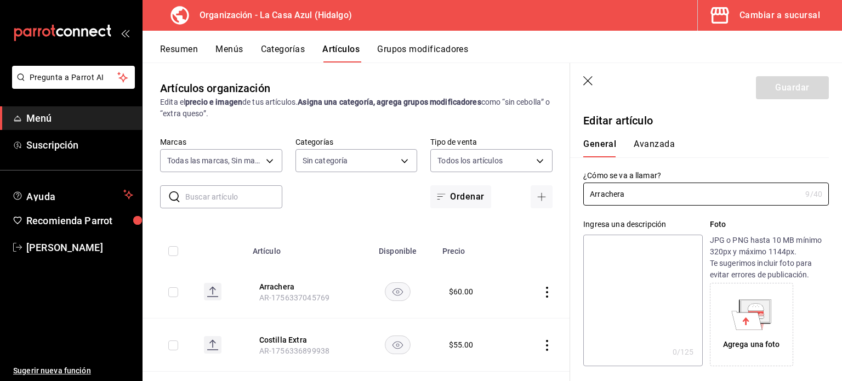
type input "$60.00"
click at [689, 195] on input "Arrachera" at bounding box center [692, 194] width 218 height 22
type input "Arrachera Extra"
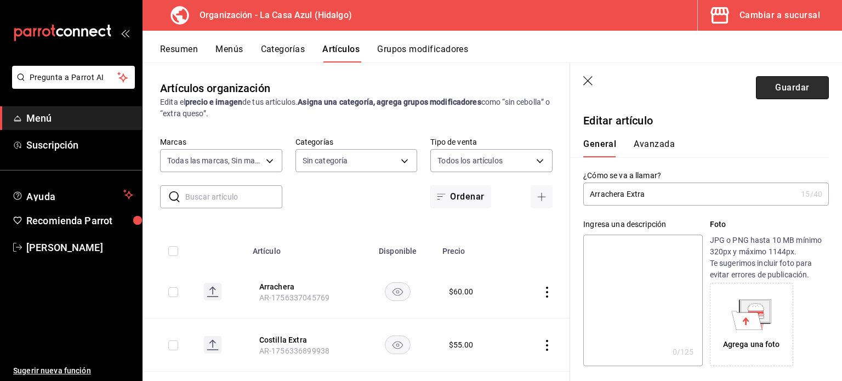
click at [774, 83] on button "Guardar" at bounding box center [792, 87] width 73 height 23
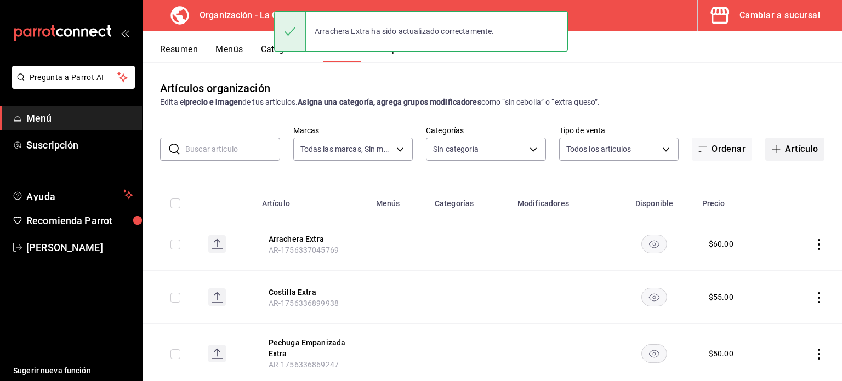
click at [783, 148] on button "Artículo" at bounding box center [795, 149] width 59 height 23
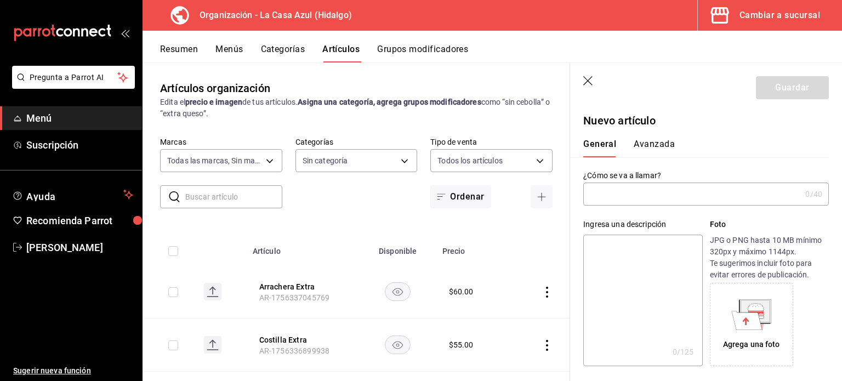
click at [713, 196] on input "text" at bounding box center [692, 194] width 218 height 22
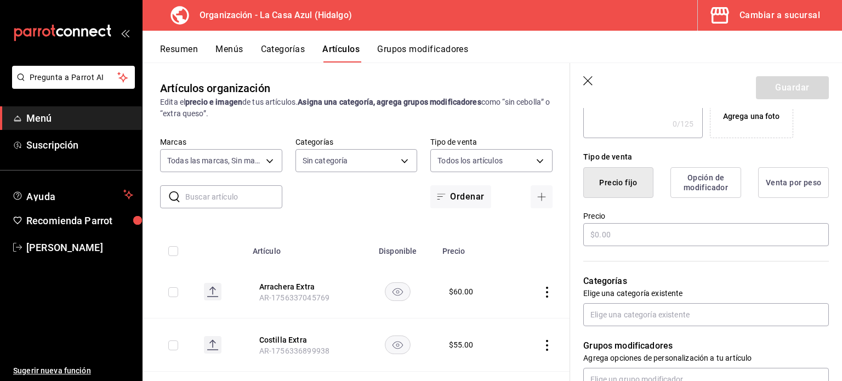
scroll to position [229, 0]
type input "Milanesa de res Extra"
click at [594, 234] on input "text" at bounding box center [706, 233] width 246 height 23
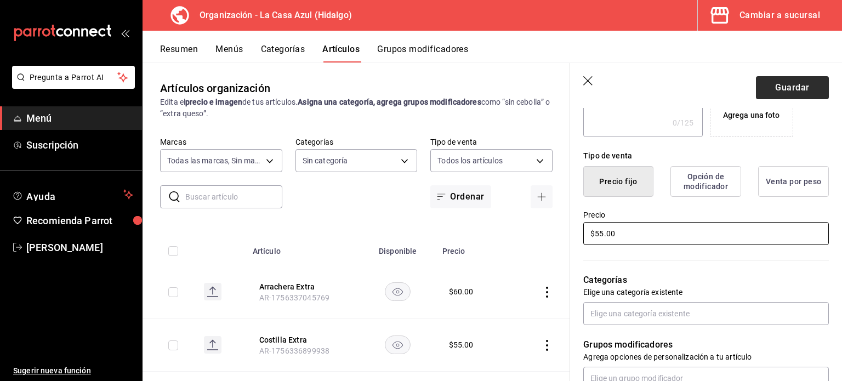
type input "$55.00"
click at [779, 86] on button "Guardar" at bounding box center [792, 87] width 73 height 23
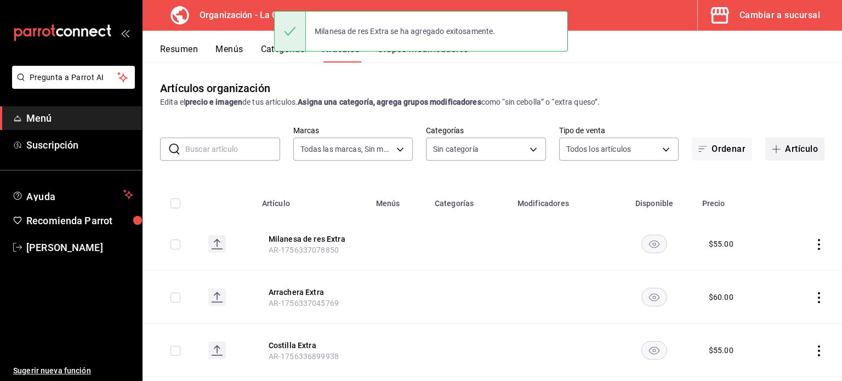
click at [776, 147] on span "button" at bounding box center [778, 149] width 13 height 9
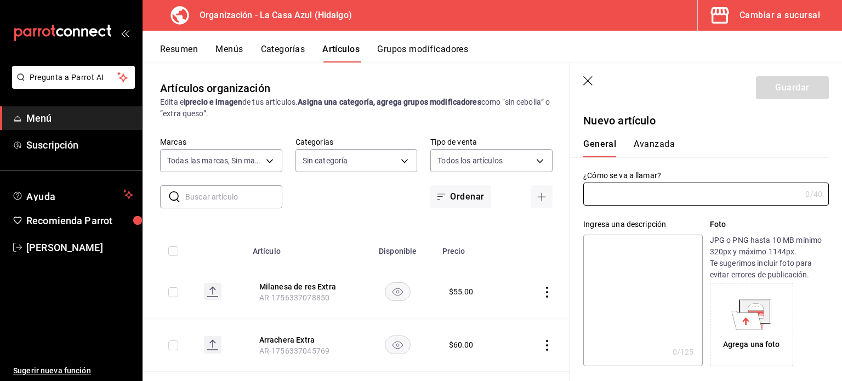
type input "AR-1756337106197"
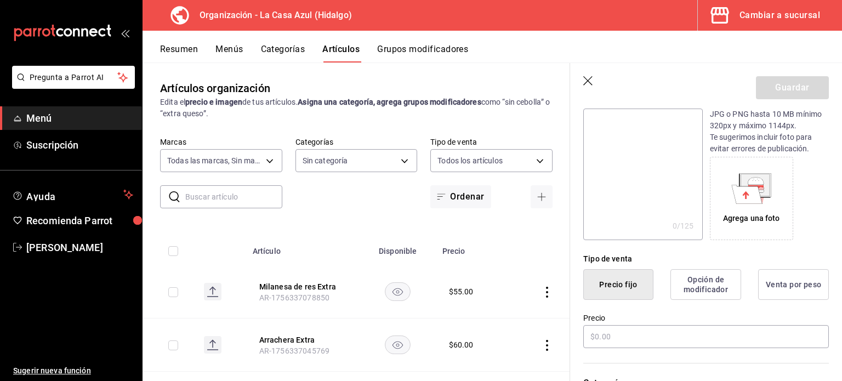
scroll to position [125, 0]
type input "Frijoles Refritos Extra"
click at [620, 346] on input "text" at bounding box center [706, 337] width 246 height 23
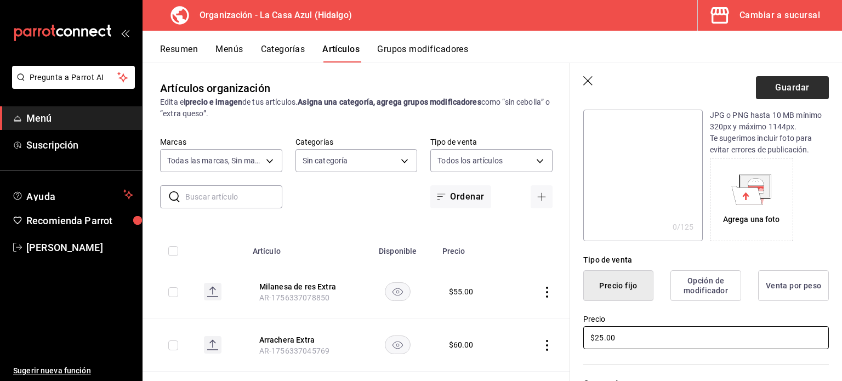
type input "$25.00"
click at [774, 89] on button "Guardar" at bounding box center [792, 87] width 73 height 23
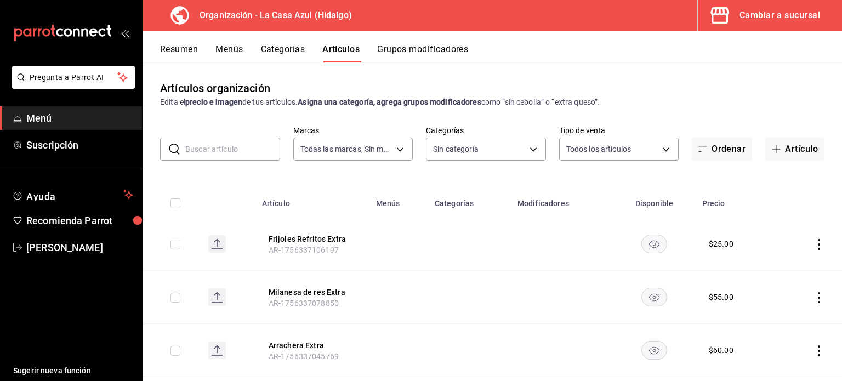
click at [183, 142] on div "​ ​" at bounding box center [220, 149] width 120 height 23
click at [791, 152] on button "Artículo" at bounding box center [795, 149] width 59 height 23
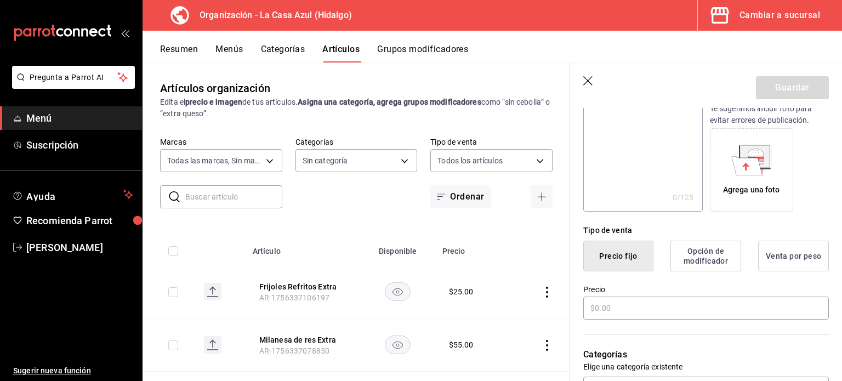
scroll to position [195, 0]
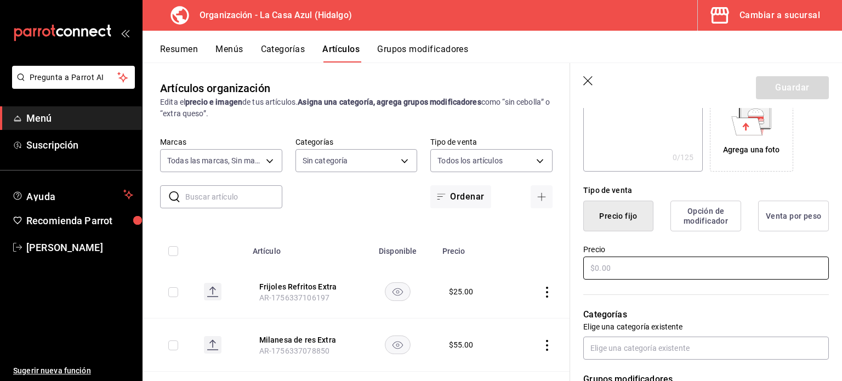
type input "Frijoles Orden"
click at [600, 266] on input "text" at bounding box center [706, 268] width 246 height 23
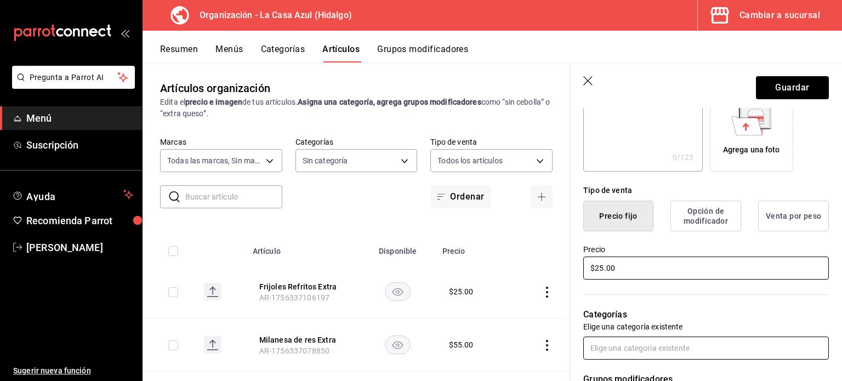
type input "$25.00"
click at [656, 353] on input "text" at bounding box center [706, 348] width 246 height 23
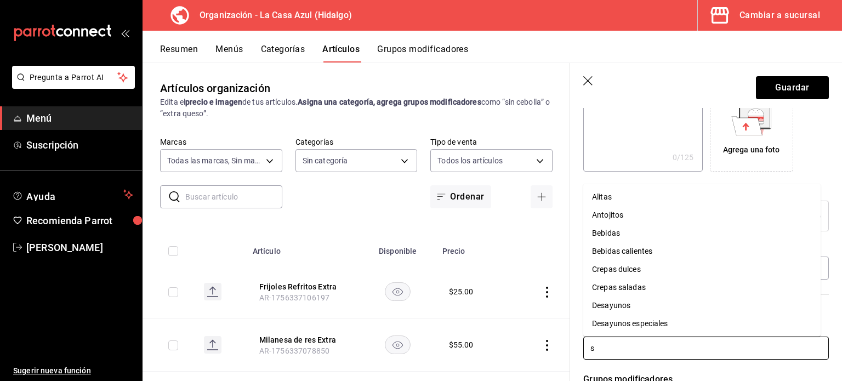
type input "se"
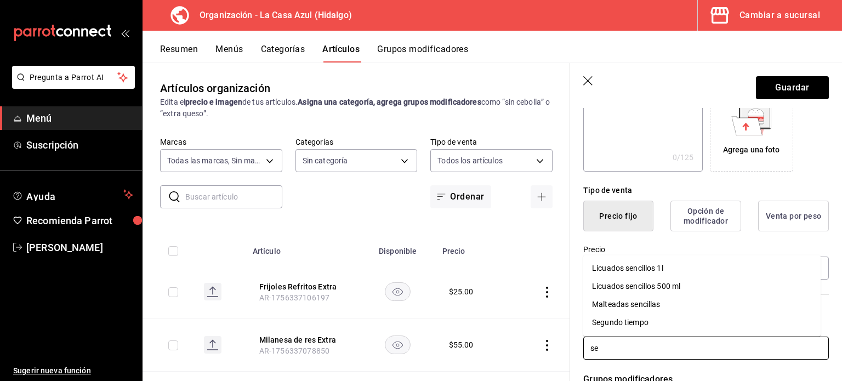
click at [641, 326] on li "Segundo tiempo" at bounding box center [701, 323] width 237 height 18
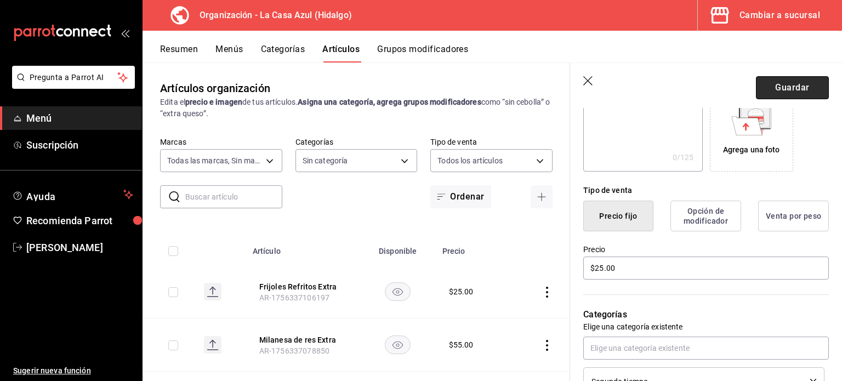
click at [781, 91] on button "Guardar" at bounding box center [792, 87] width 73 height 23
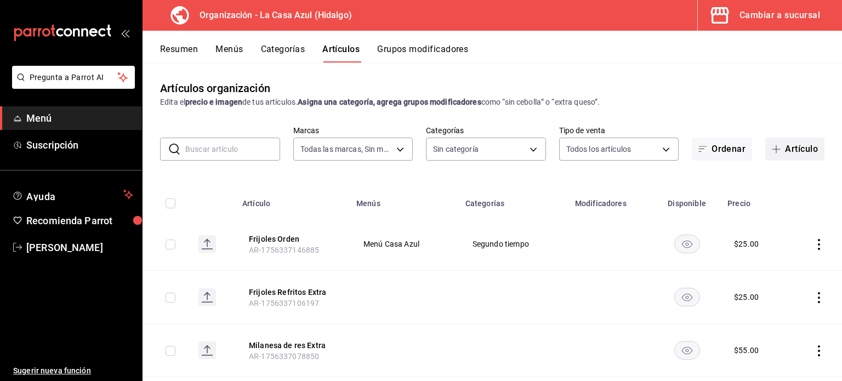
click at [785, 145] on button "Artículo" at bounding box center [795, 149] width 59 height 23
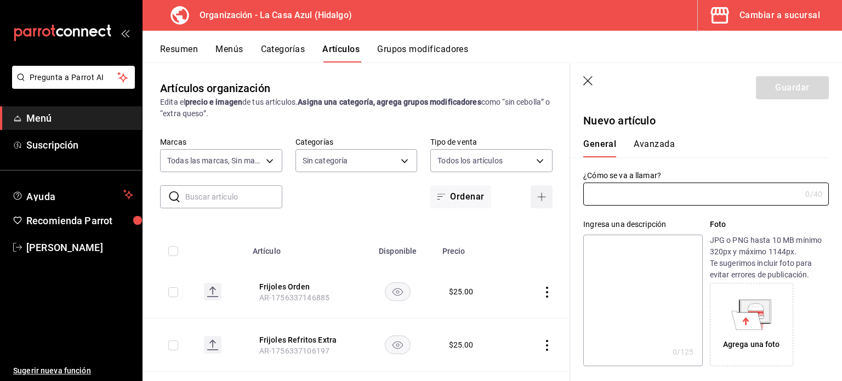
type input "AR-1756337198162"
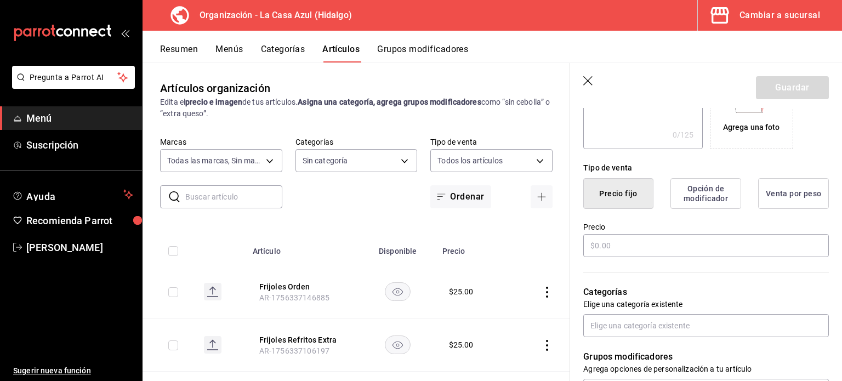
scroll to position [226, 0]
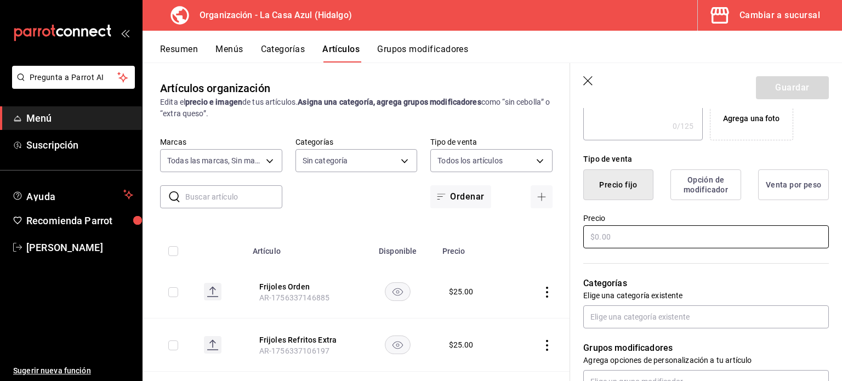
type input "Crema Extra"
click at [603, 242] on input "text" at bounding box center [706, 236] width 246 height 23
type input "$10.00"
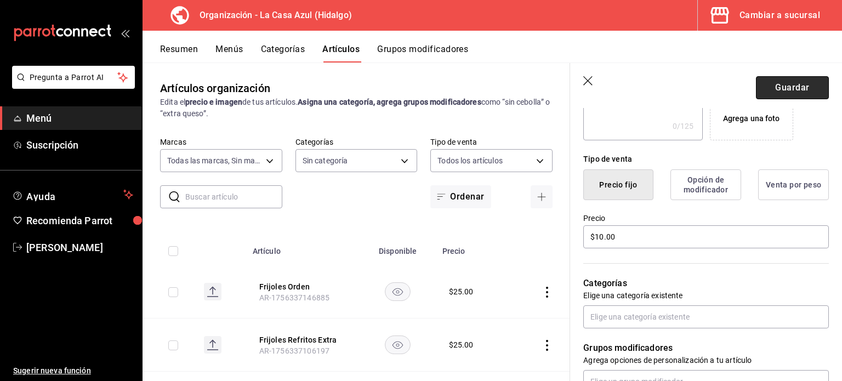
click at [781, 82] on button "Guardar" at bounding box center [792, 87] width 73 height 23
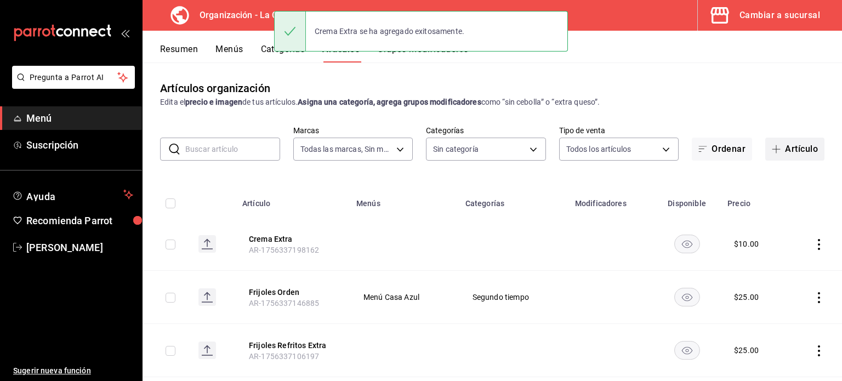
click at [787, 152] on button "Artículo" at bounding box center [795, 149] width 59 height 23
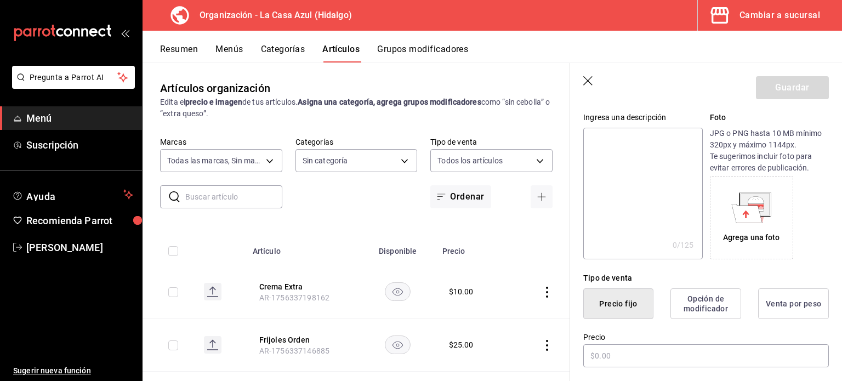
scroll to position [155, 0]
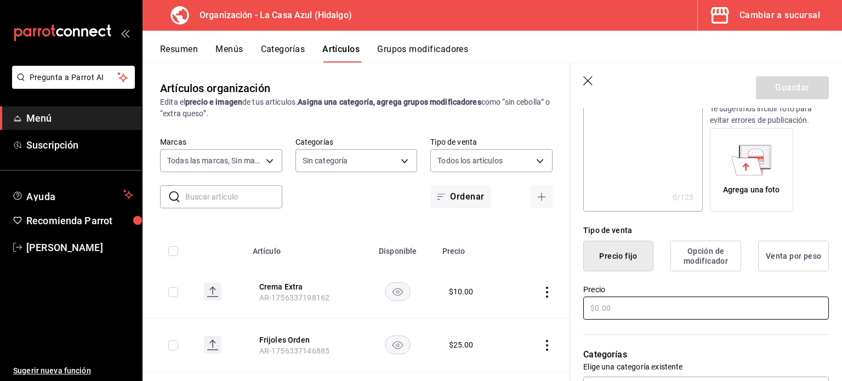
type input "Queso Extra"
click at [613, 309] on input "text" at bounding box center [706, 308] width 246 height 23
type input "$10.00"
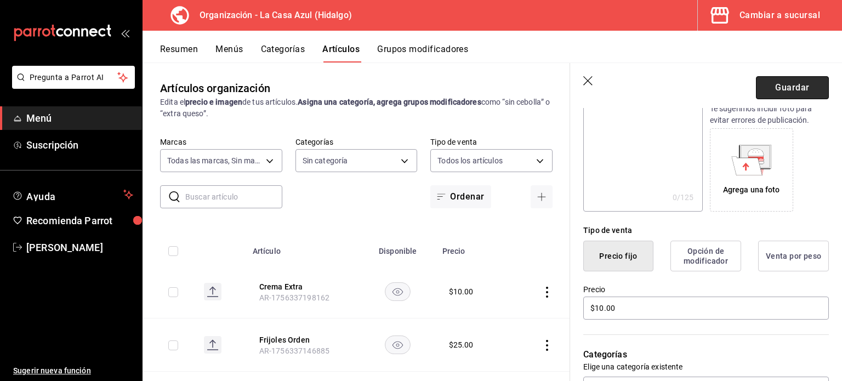
click at [789, 93] on button "Guardar" at bounding box center [792, 87] width 73 height 23
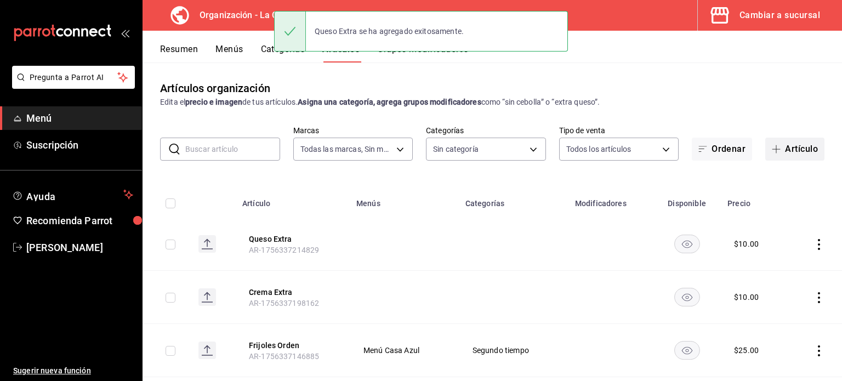
click at [780, 148] on button "Artículo" at bounding box center [795, 149] width 59 height 23
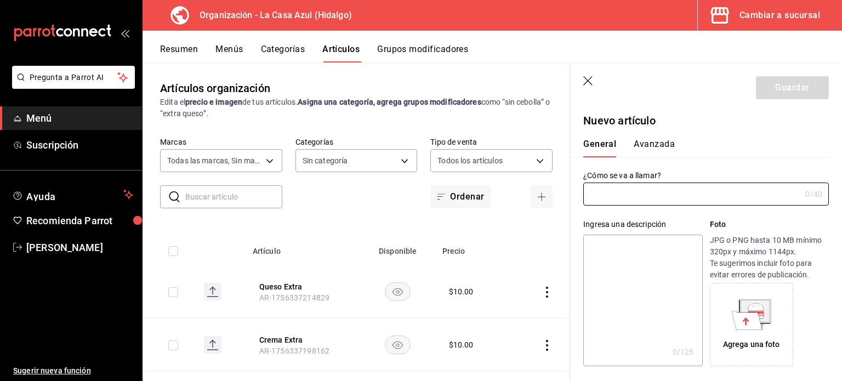
type input "AR-1756337230108"
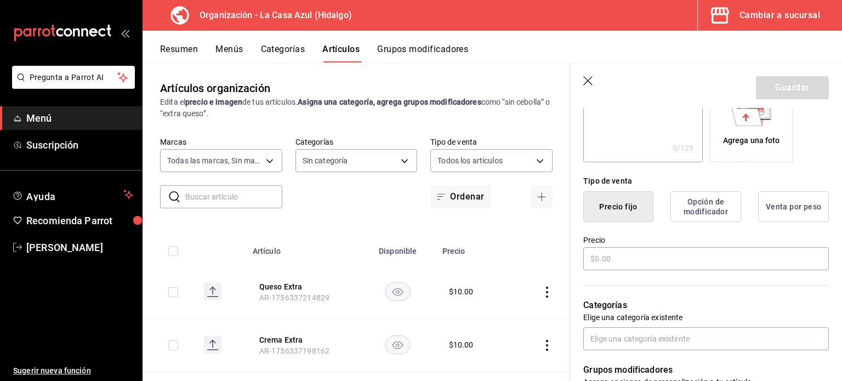
scroll to position [203, 0]
type input "Guacamole"
click at [612, 254] on input "text" at bounding box center [706, 259] width 246 height 23
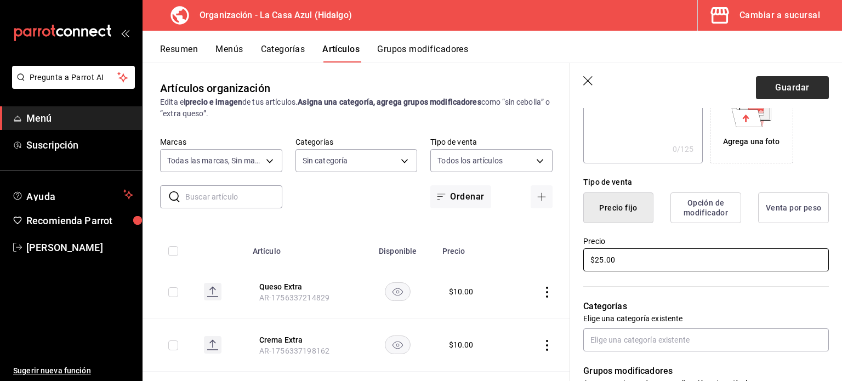
type input "$25.00"
click at [802, 87] on button "Guardar" at bounding box center [792, 87] width 73 height 23
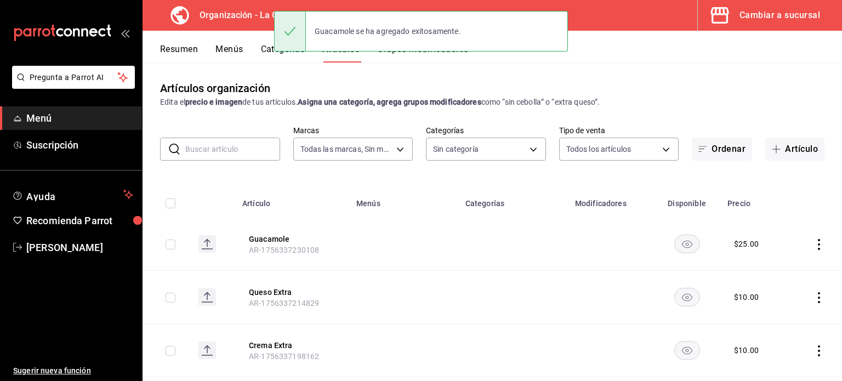
click at [814, 245] on icon "actions" at bounding box center [819, 244] width 11 height 11
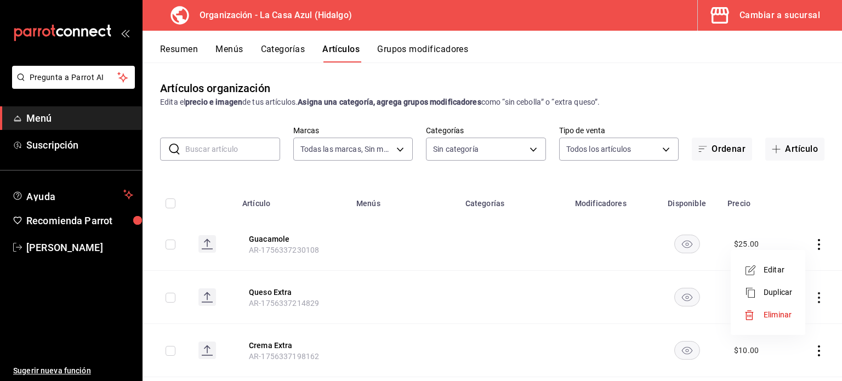
click at [794, 267] on li "Editar" at bounding box center [768, 270] width 66 height 22
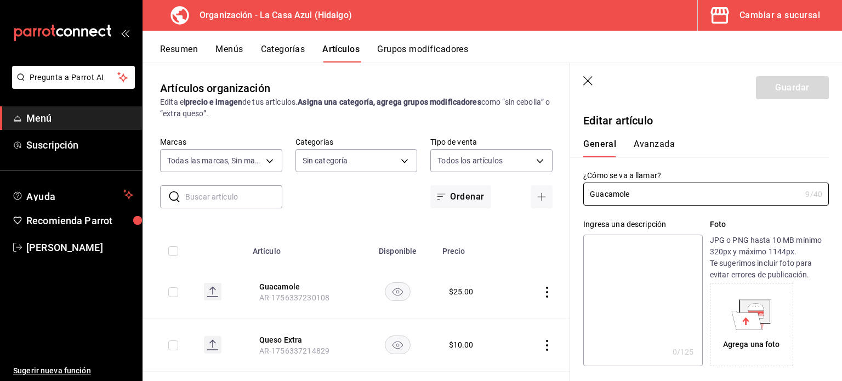
type input "$25.00"
click at [693, 199] on input "Guacamole" at bounding box center [692, 194] width 218 height 22
type input "Guacamole Extra"
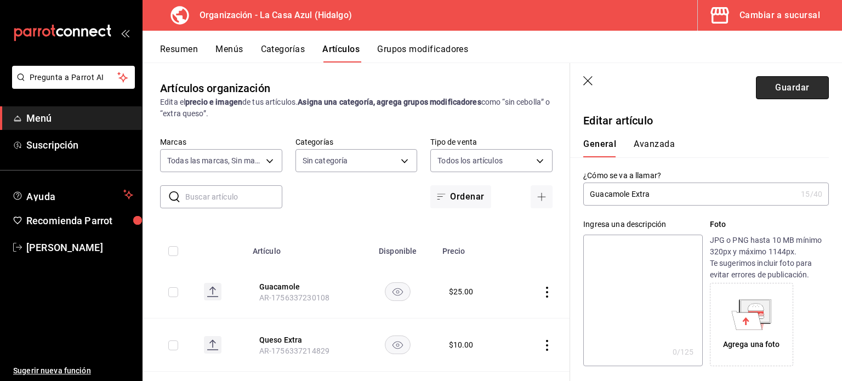
click at [777, 85] on button "Guardar" at bounding box center [792, 87] width 73 height 23
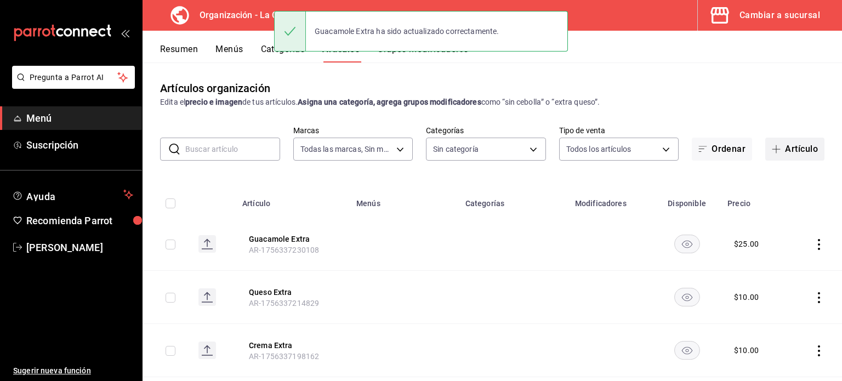
click at [781, 146] on button "Artículo" at bounding box center [795, 149] width 59 height 23
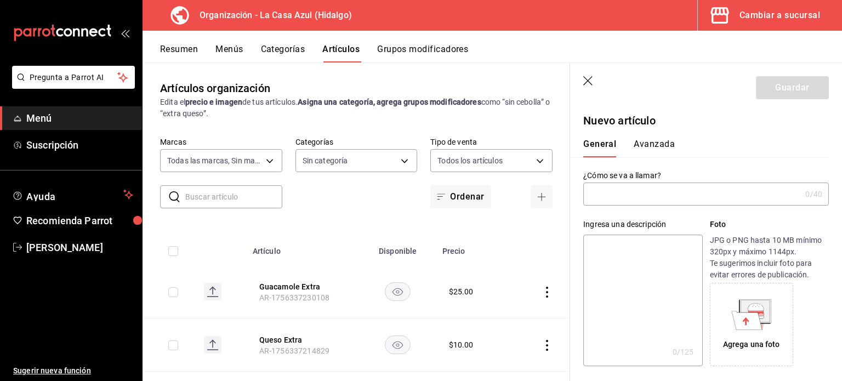
type input "AR-1756337266223"
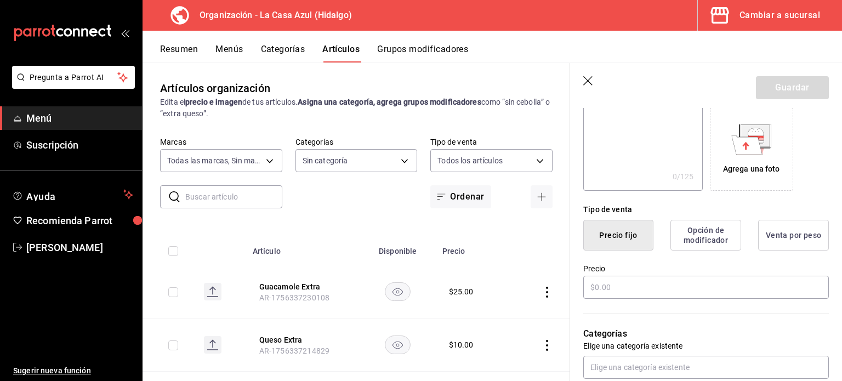
scroll to position [177, 0]
type input "Aguacate Extra"
click at [648, 290] on input "text" at bounding box center [706, 286] width 246 height 23
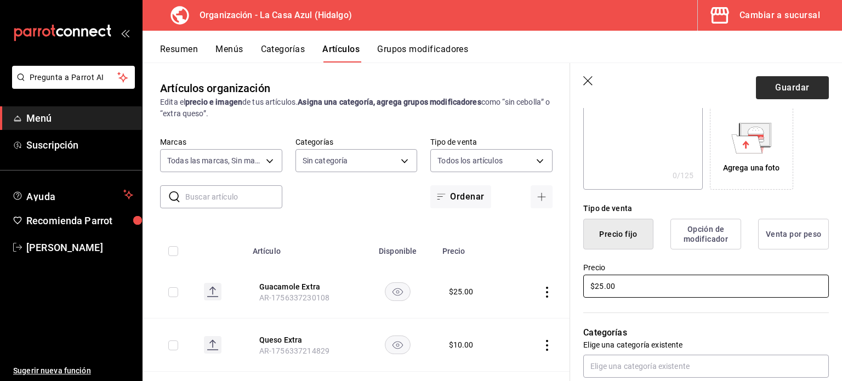
type input "$25.00"
click at [786, 91] on button "Guardar" at bounding box center [792, 87] width 73 height 23
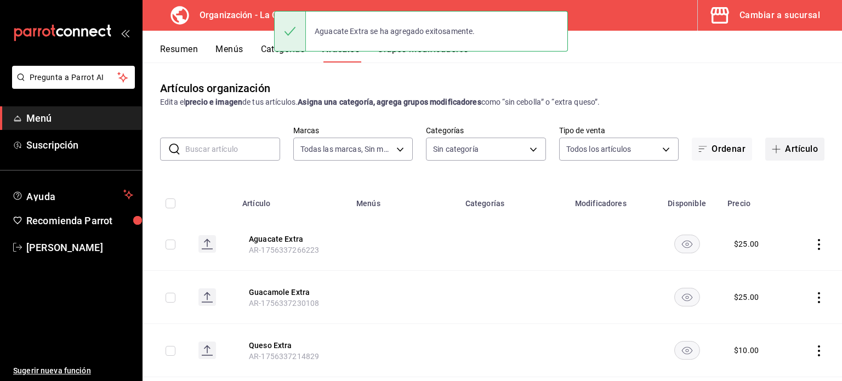
click at [786, 154] on button "Artículo" at bounding box center [795, 149] width 59 height 23
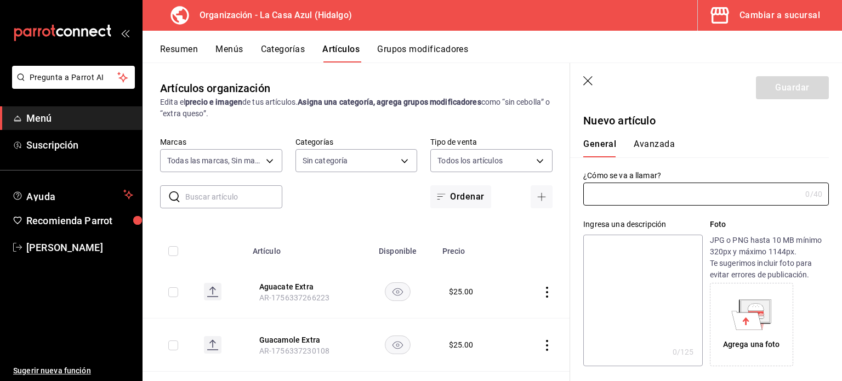
click at [674, 186] on input "text" at bounding box center [692, 194] width 218 height 22
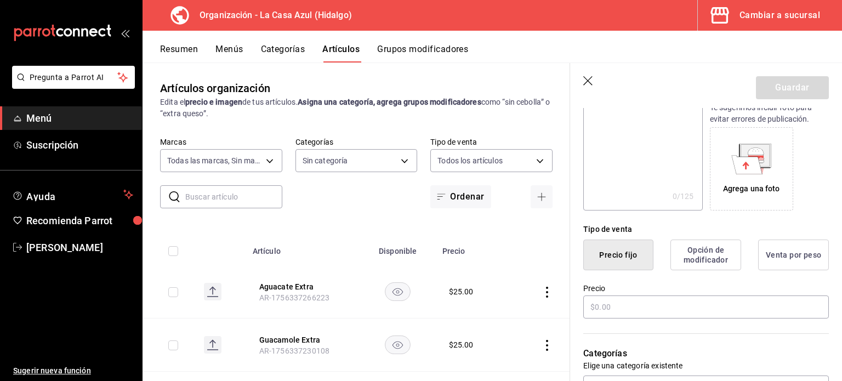
scroll to position [206, 0]
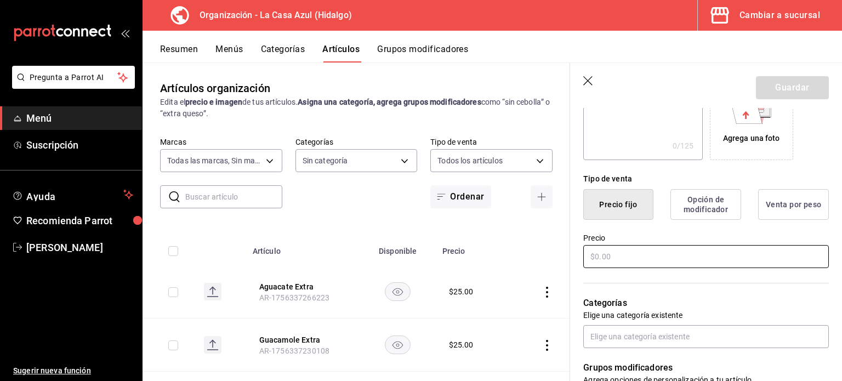
type input "Pan dulce ind"
click at [627, 260] on input "text" at bounding box center [706, 256] width 246 height 23
type input "$12.00"
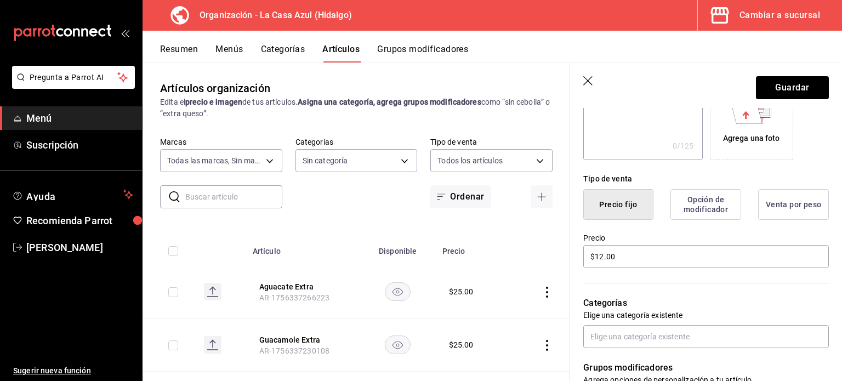
click at [770, 100] on header "Guardar" at bounding box center [706, 85] width 272 height 45
click at [772, 94] on button "Guardar" at bounding box center [792, 87] width 73 height 23
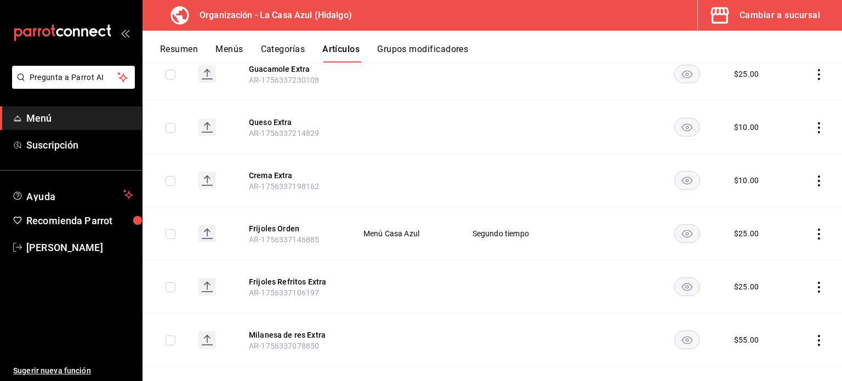
scroll to position [296, 0]
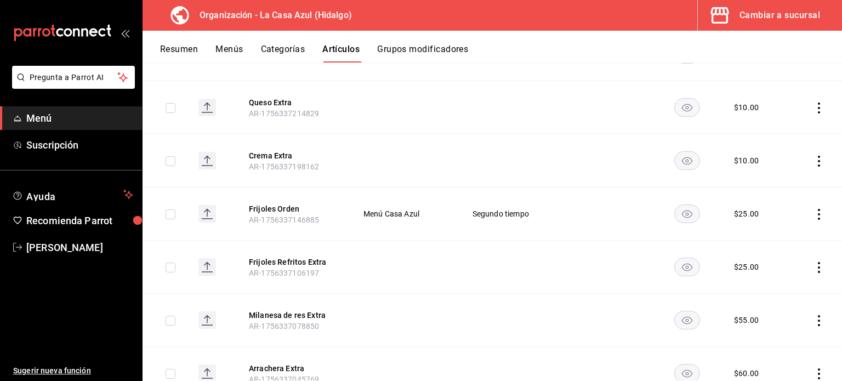
click at [683, 212] on rect "availability-product" at bounding box center [687, 214] width 25 height 18
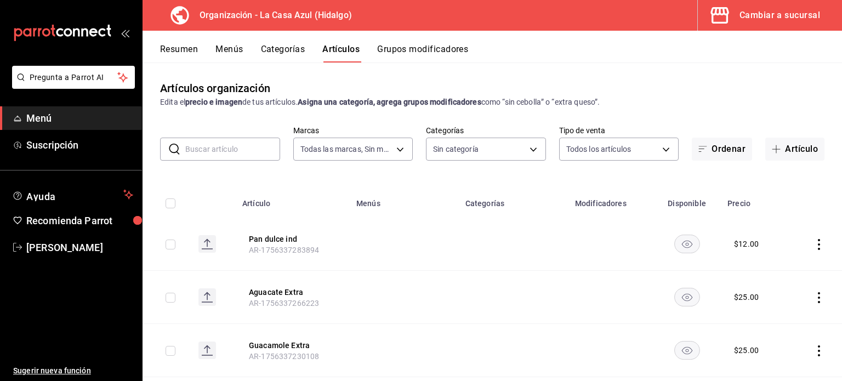
click at [275, 55] on button "Categorías" at bounding box center [283, 53] width 44 height 19
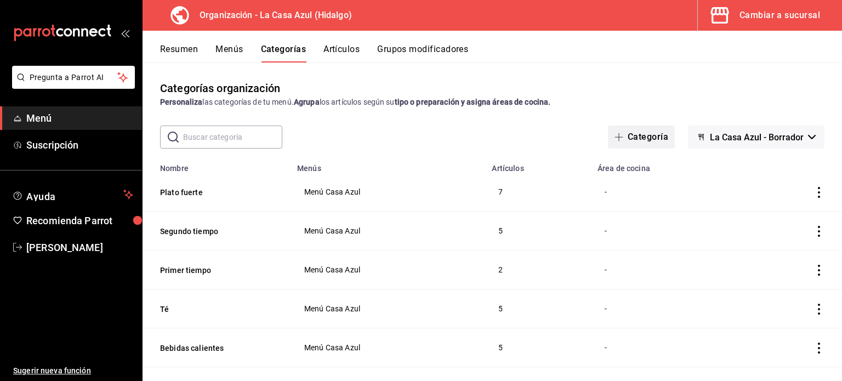
click at [648, 137] on button "Categoría" at bounding box center [641, 137] width 67 height 23
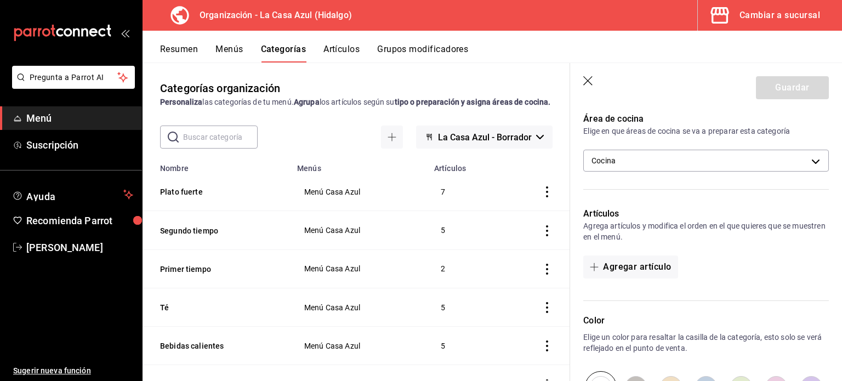
scroll to position [205, 0]
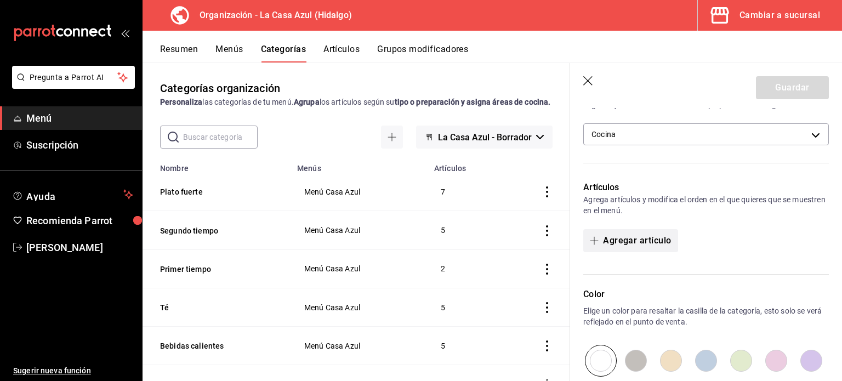
type input "Extras"
click at [615, 242] on button "Agregar artículo" at bounding box center [630, 240] width 94 height 23
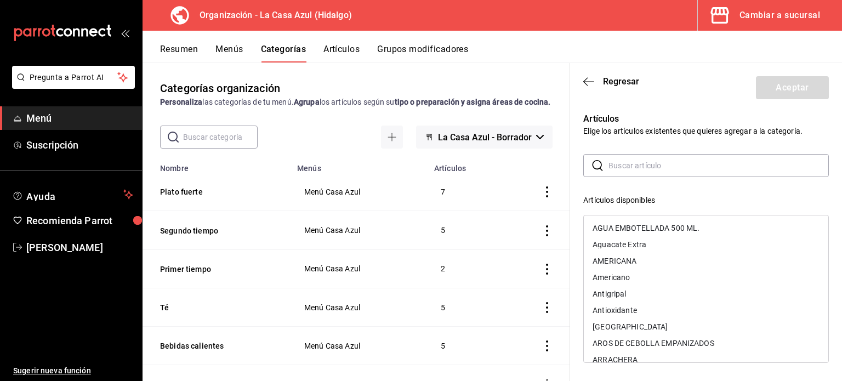
click at [643, 171] on input "text" at bounding box center [719, 166] width 220 height 22
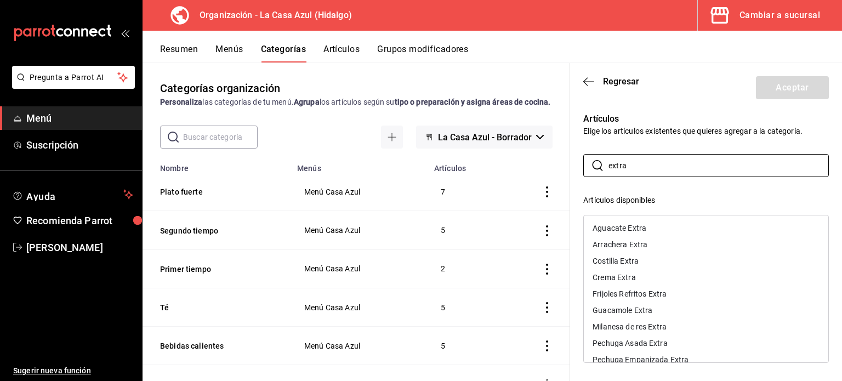
type input "extra"
click at [641, 222] on div "Aguacate Extra" at bounding box center [706, 228] width 245 height 16
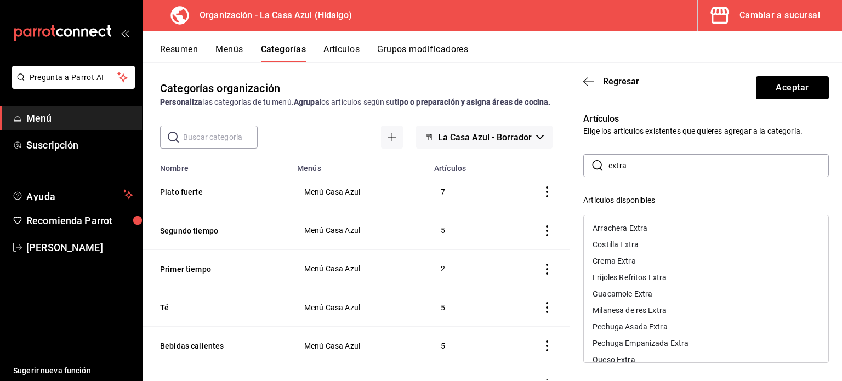
click at [641, 222] on div "Arrachera Extra" at bounding box center [706, 228] width 245 height 16
click at [641, 222] on div "Costilla Extra" at bounding box center [706, 228] width 245 height 16
click at [641, 222] on div "Crema Extra" at bounding box center [706, 228] width 245 height 16
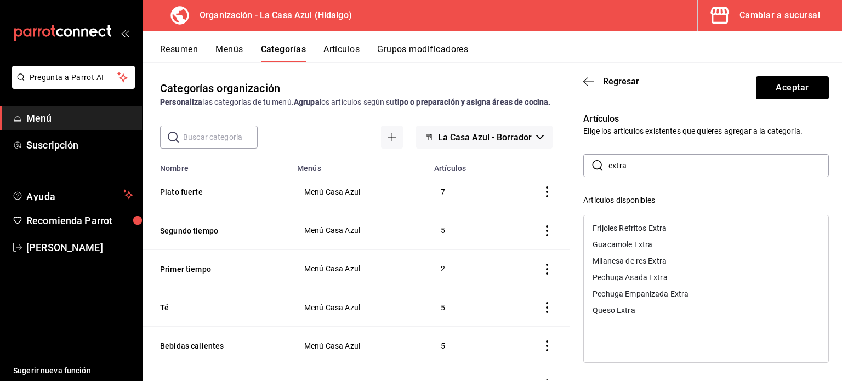
click at [641, 222] on div "Frijoles Refritos Extra" at bounding box center [706, 228] width 245 height 16
click at [641, 222] on div "Guacamole Extra" at bounding box center [706, 228] width 245 height 16
click at [641, 222] on div "Milanesa de res Extra" at bounding box center [706, 228] width 245 height 16
click at [641, 222] on div "Pechuga Asada Extra" at bounding box center [706, 228] width 245 height 16
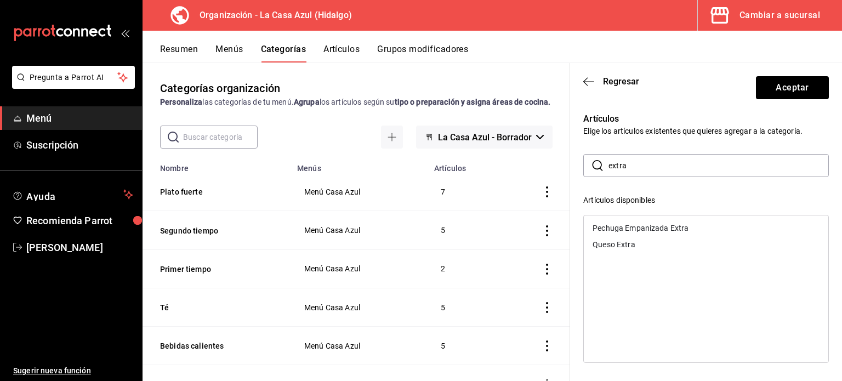
click at [641, 222] on div "Pechuga Empanizada Extra" at bounding box center [706, 228] width 245 height 16
click at [641, 222] on div "Queso Extra" at bounding box center [706, 228] width 245 height 16
click at [789, 91] on button "Aceptar" at bounding box center [792, 87] width 73 height 23
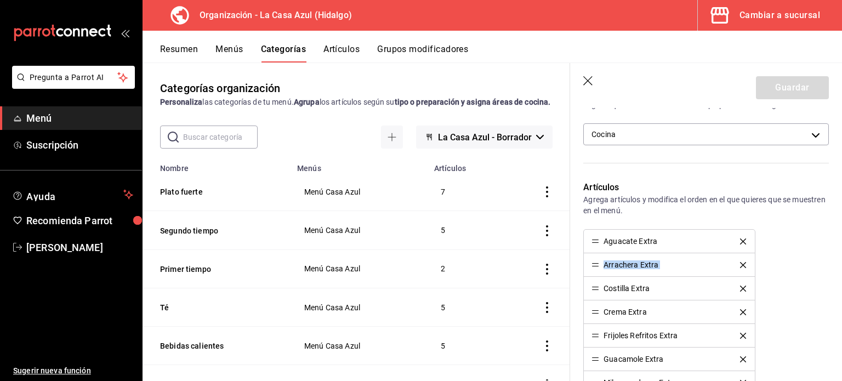
drag, startPoint x: 834, startPoint y: 219, endPoint x: 842, endPoint y: 258, distance: 39.8
click at [842, 258] on section "Guardar Nueva categoría ¿Cómo se va a llamar? Extras 6 /30 ¿Cómo se va a llamar…" at bounding box center [706, 222] width 272 height 318
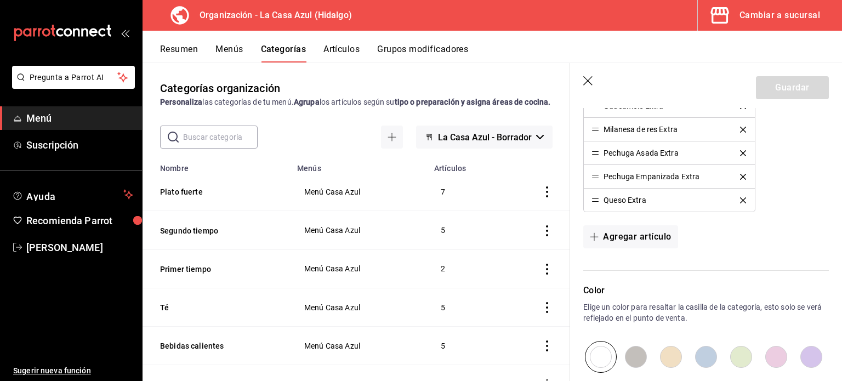
scroll to position [594, 0]
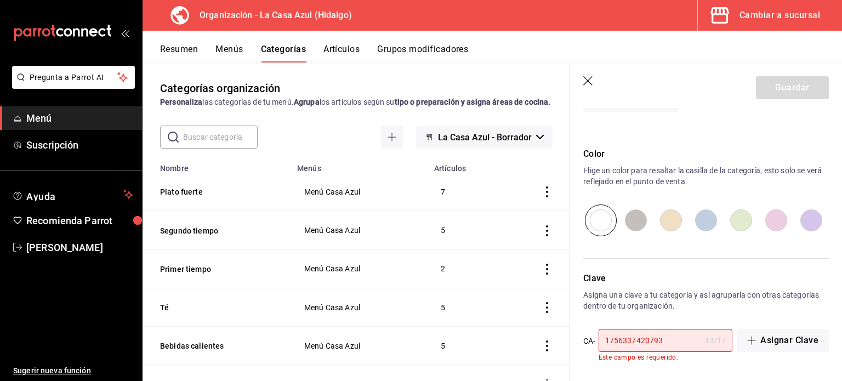
click at [654, 339] on input "1756337420793" at bounding box center [650, 341] width 102 height 22
click at [671, 338] on input "1756337420793" at bounding box center [650, 341] width 102 height 22
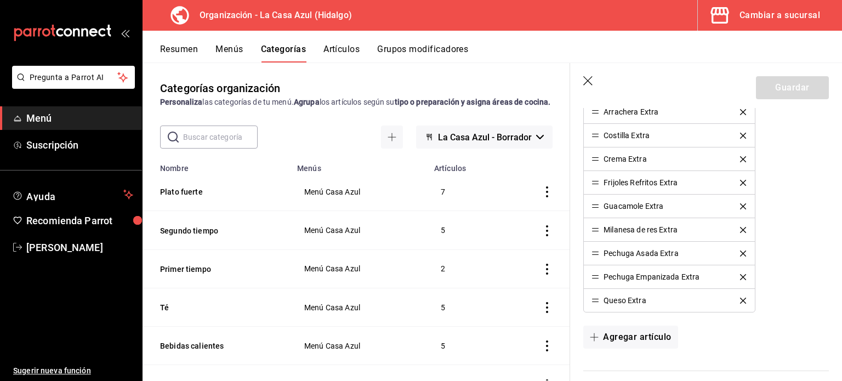
scroll to position [0, 0]
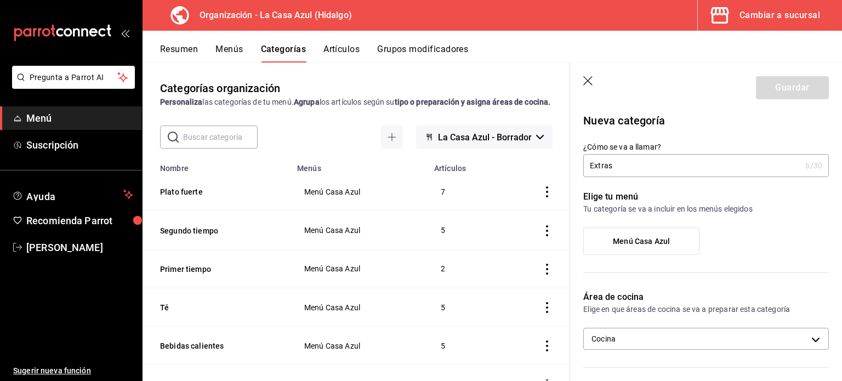
type input "17563374207932254"
click at [633, 240] on span "Menú Casa Azul" at bounding box center [641, 241] width 57 height 9
click at [0, 0] on input "Menú Casa Azul" at bounding box center [0, 0] width 0 height 0
click at [796, 89] on button "Guardar" at bounding box center [792, 87] width 73 height 23
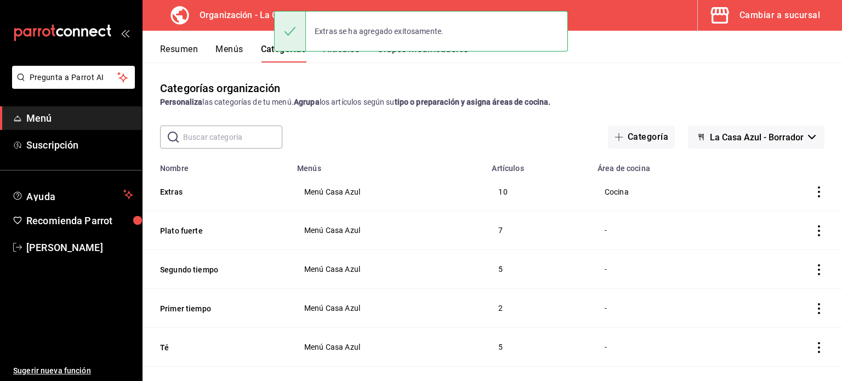
click at [221, 48] on button "Menús" at bounding box center [229, 53] width 27 height 19
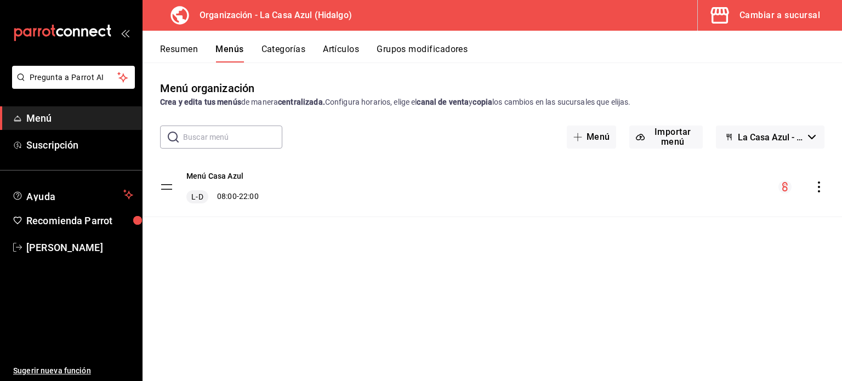
click at [818, 186] on icon "actions" at bounding box center [819, 187] width 2 height 11
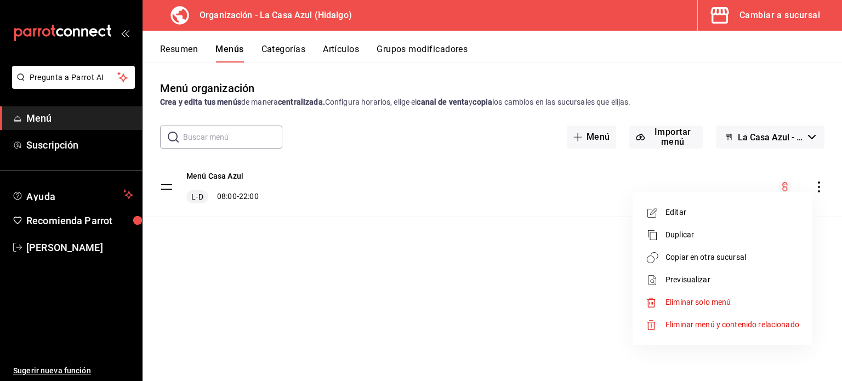
click at [713, 261] on span "Copiar en otra sucursal" at bounding box center [733, 258] width 134 height 12
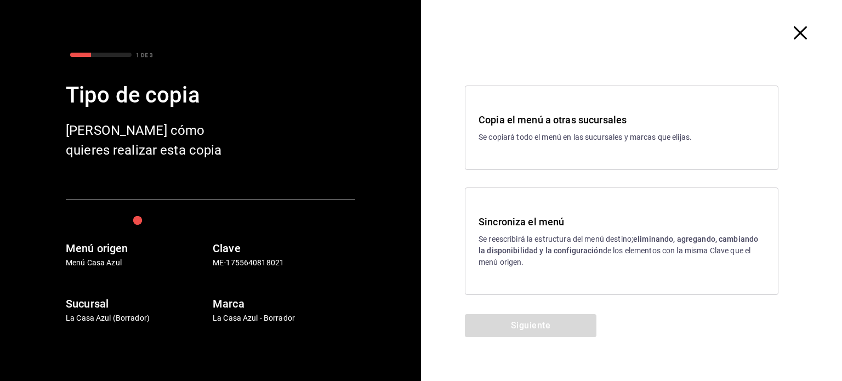
click at [644, 268] on div "Sincroniza el menú Se reescribirá la estructura del menú destino; eliminando, a…" at bounding box center [622, 241] width 314 height 107
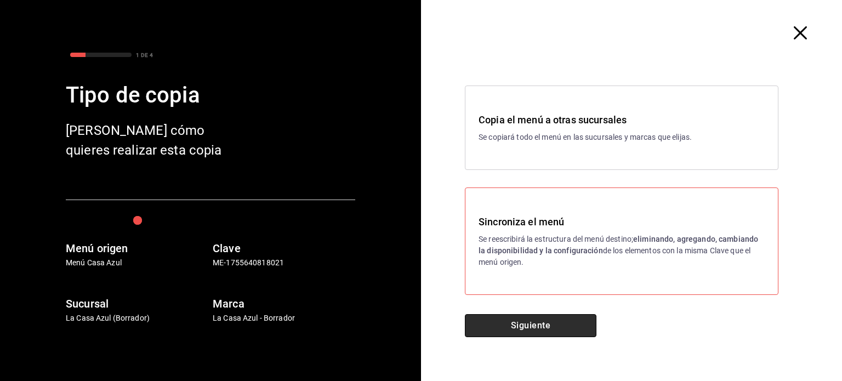
click at [539, 329] on button "Siguiente" at bounding box center [531, 325] width 132 height 23
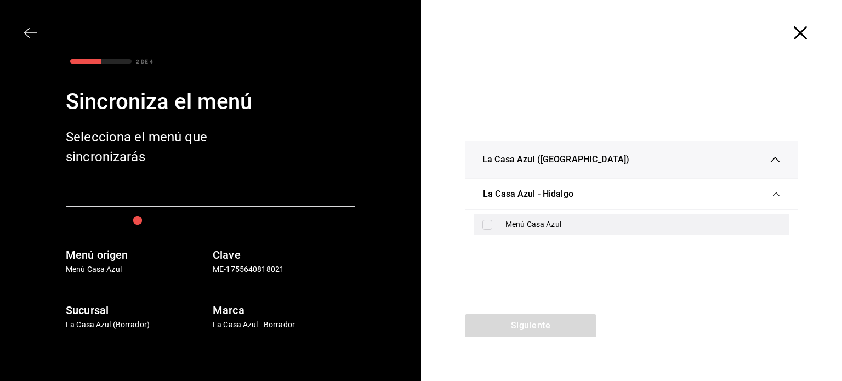
click at [514, 219] on div "Menú Casa Azul" at bounding box center [643, 225] width 275 height 12
checkbox input "true"
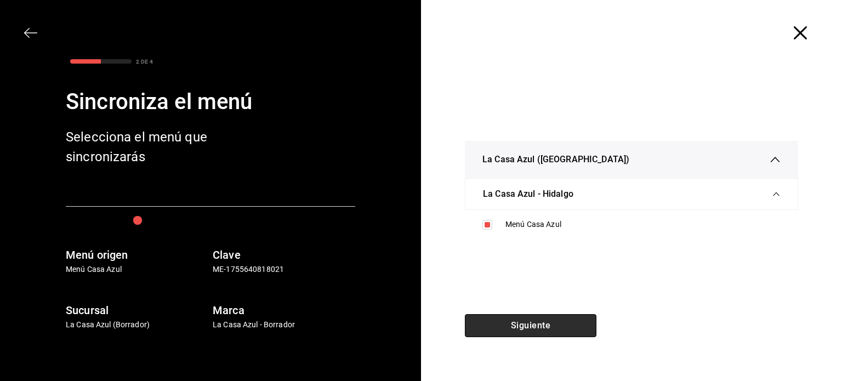
click at [513, 327] on button "Siguiente" at bounding box center [531, 325] width 132 height 23
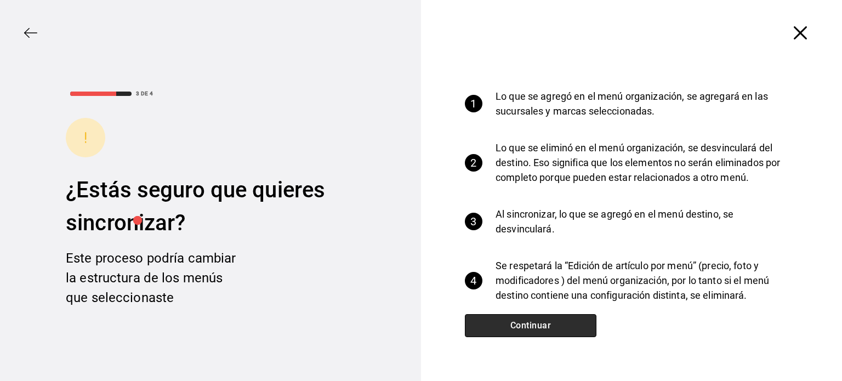
click at [513, 327] on button "Continuar" at bounding box center [531, 325] width 132 height 23
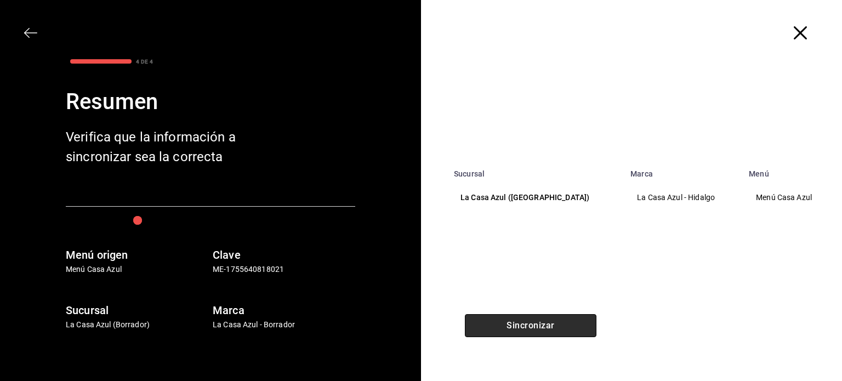
click at [513, 327] on button "Sincronizar" at bounding box center [531, 325] width 132 height 23
